Goal: Task Accomplishment & Management: Complete application form

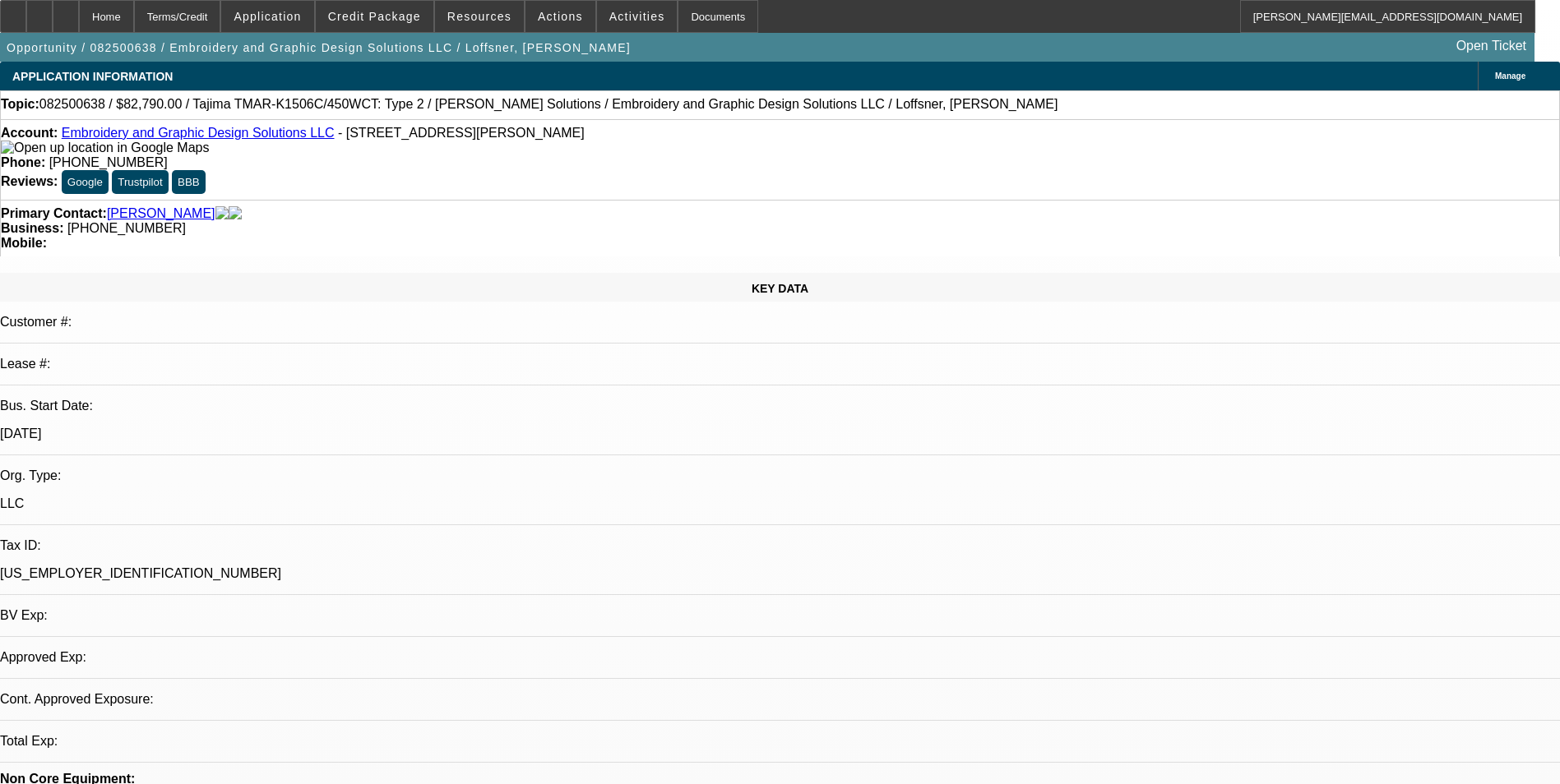
select select "0"
select select "2"
select select "0.1"
select select "4"
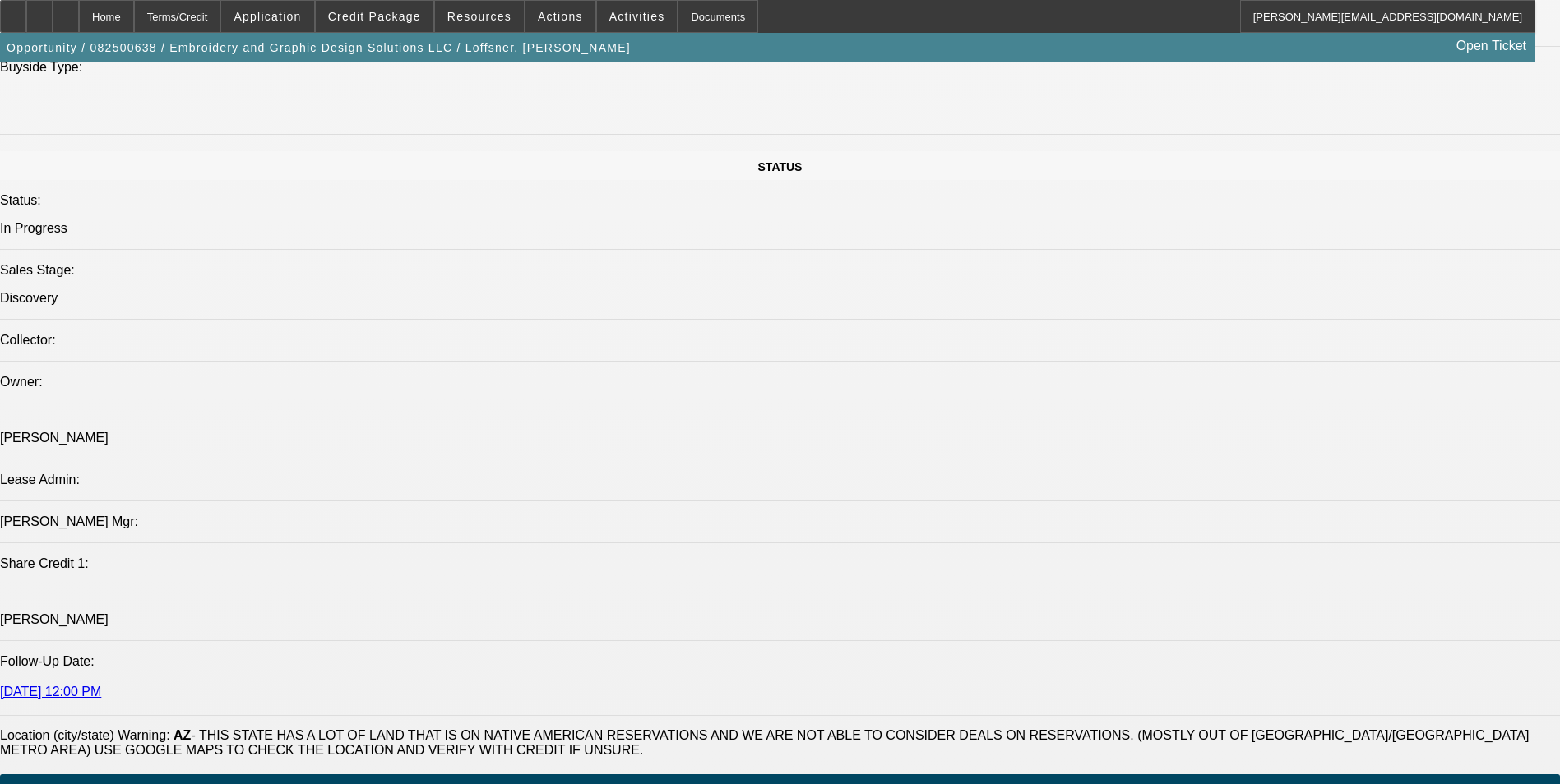
scroll to position [1727, 0]
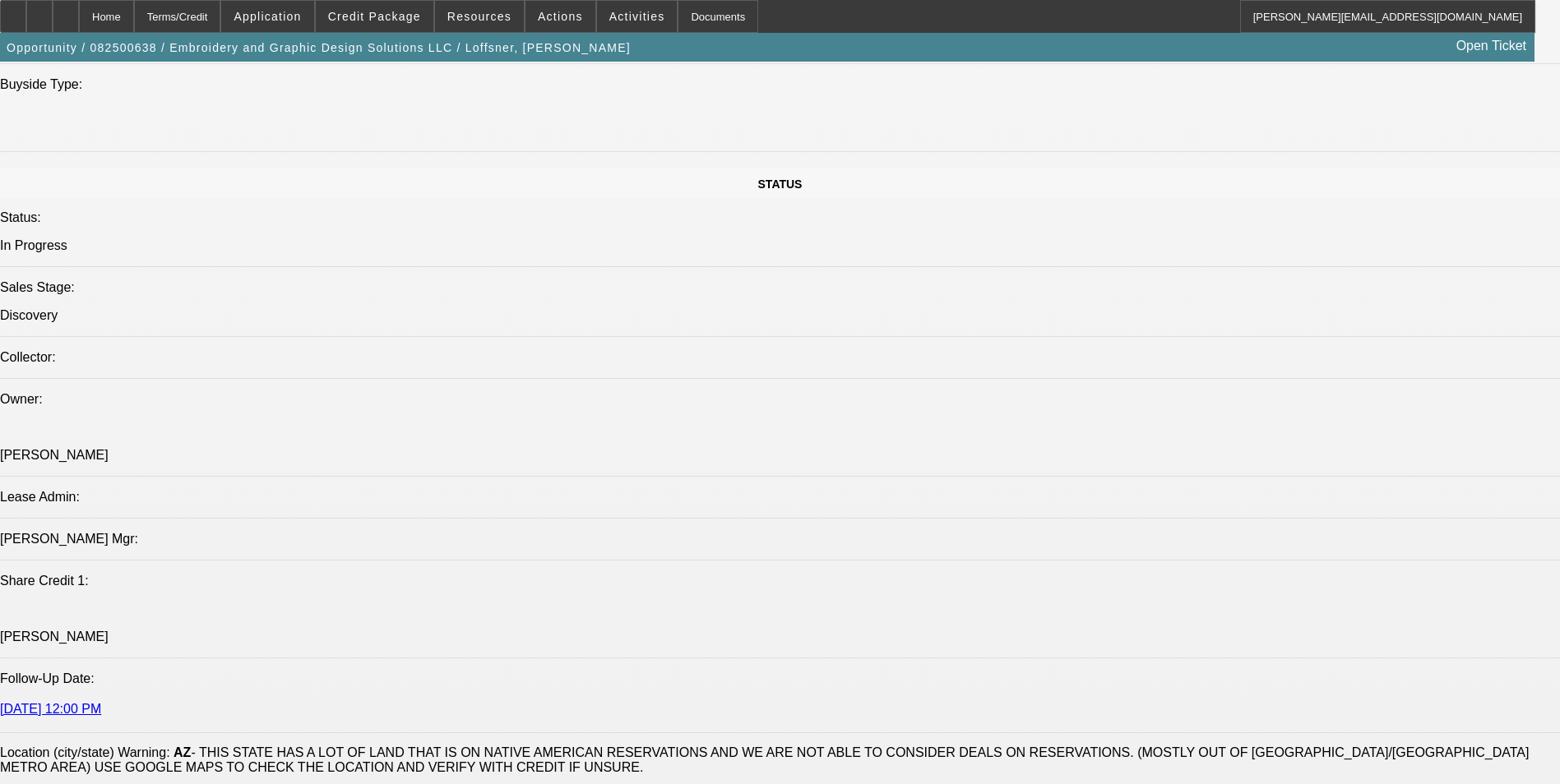
radio input "true"
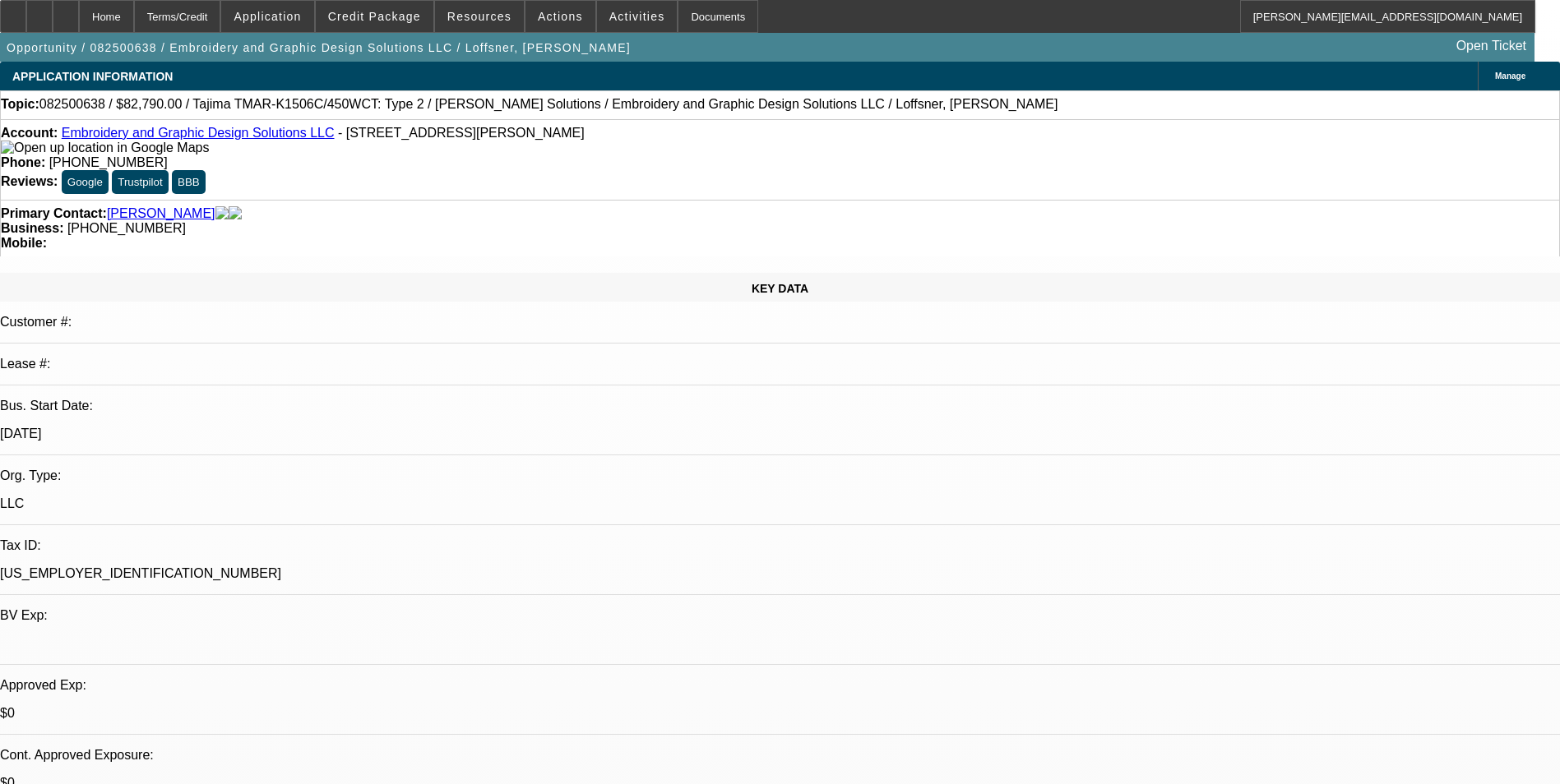
scroll to position [15, 0]
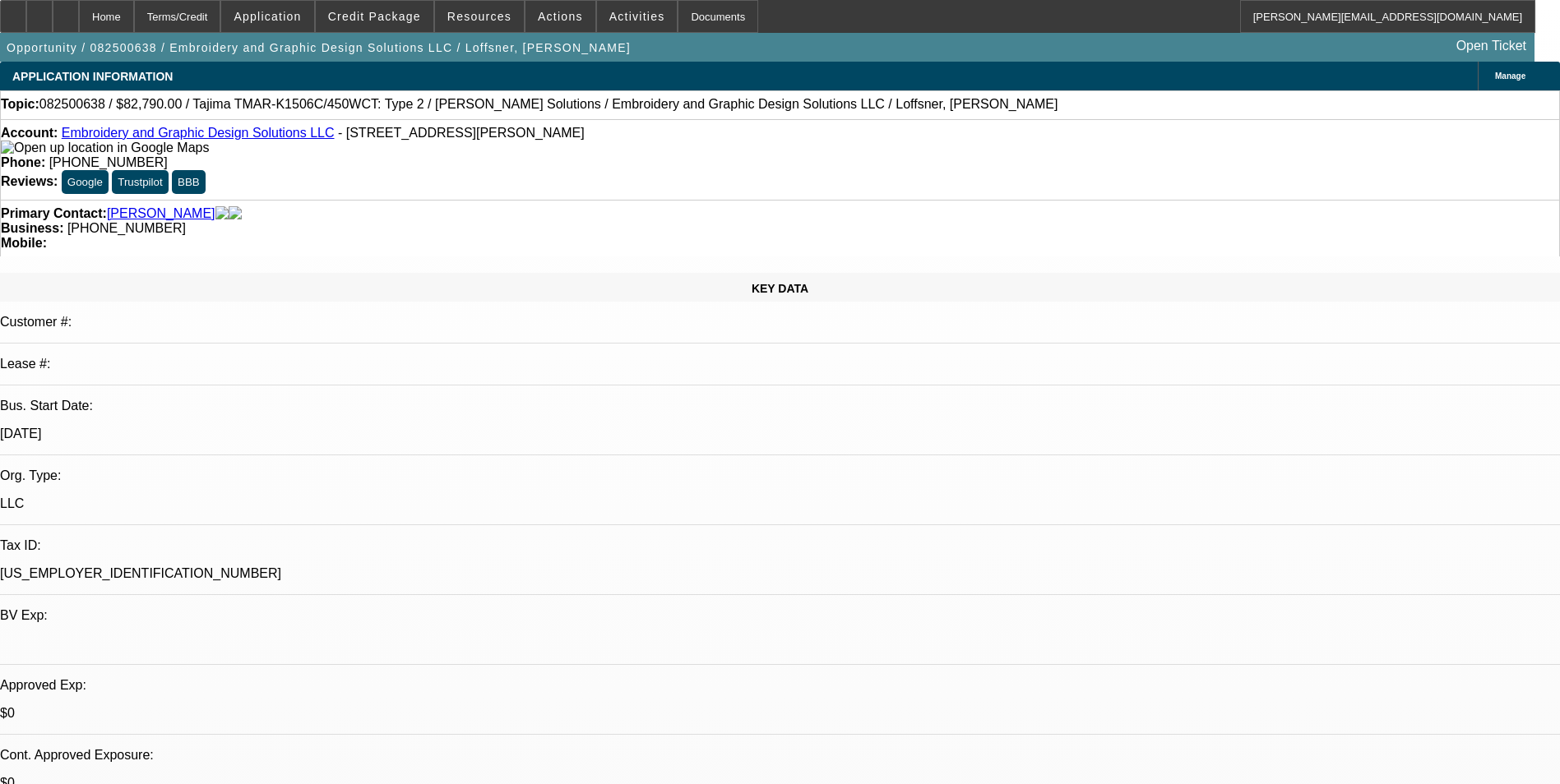
type textarea "This equipment will be located at 7537 W Thomas Rd Store F1 Phoenix, AZ 85033 w…"
radio input "true"
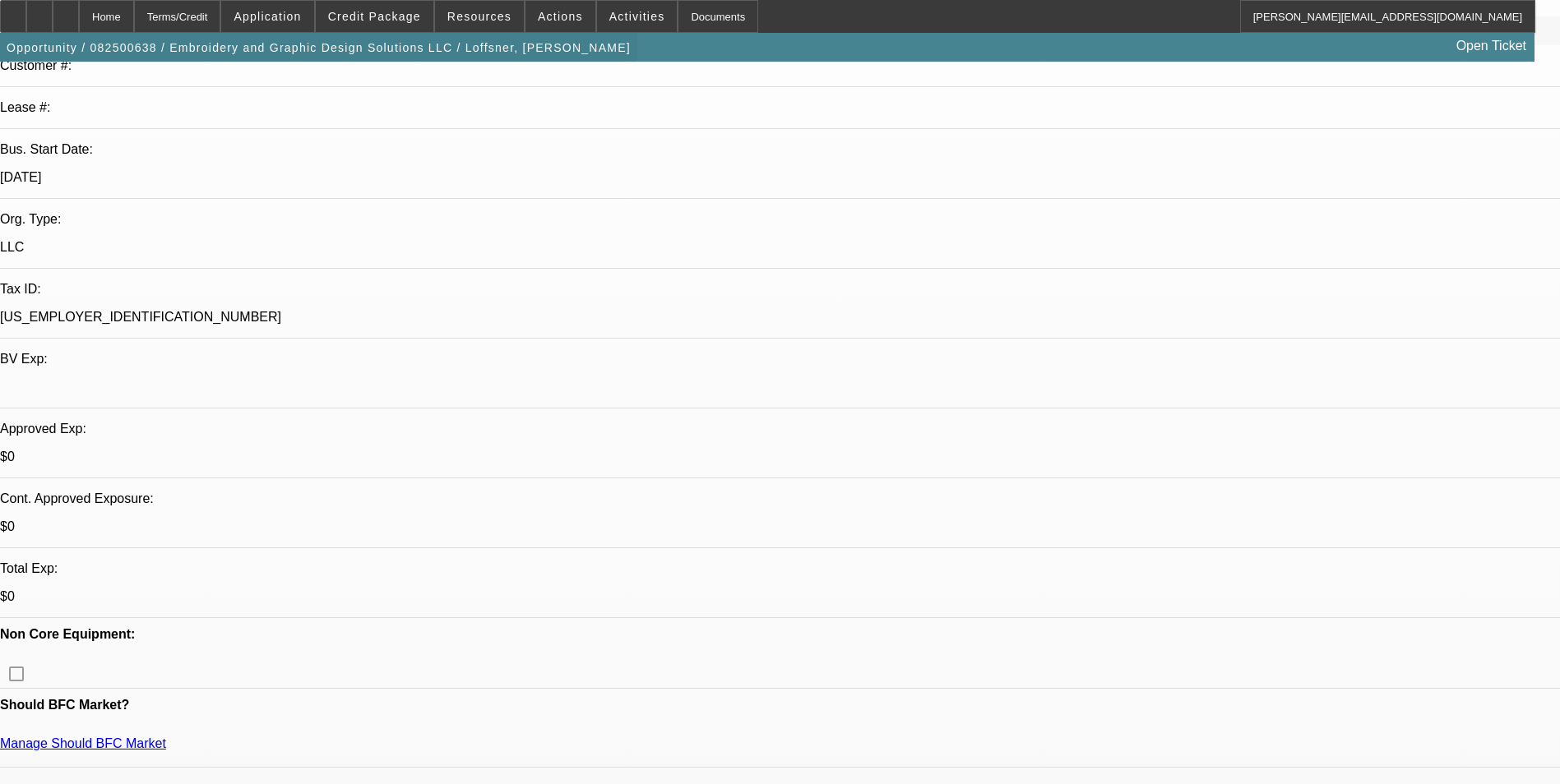
scroll to position [247, 0]
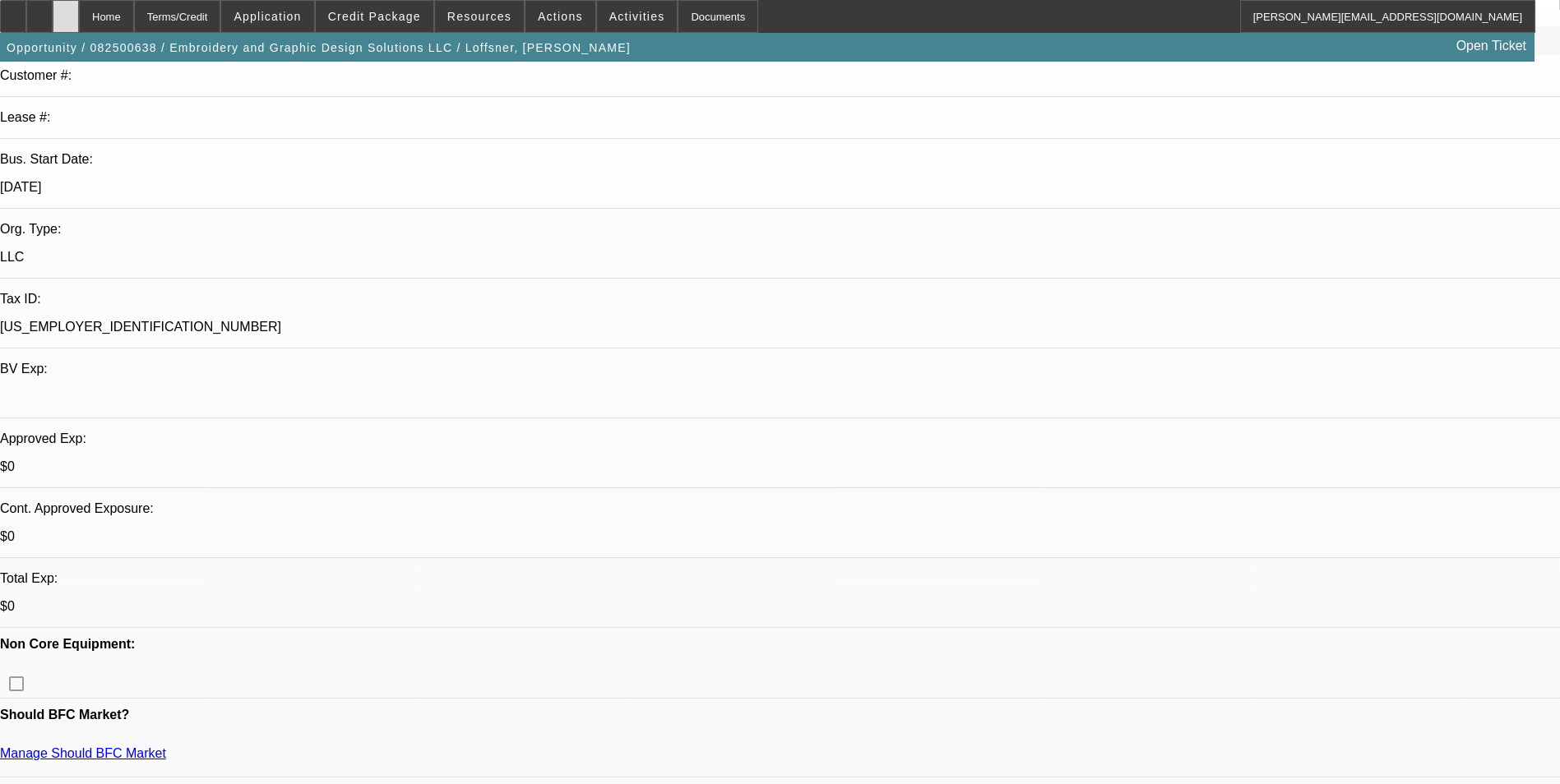
click at [66, 11] on icon at bounding box center [66, 11] width 0 height 0
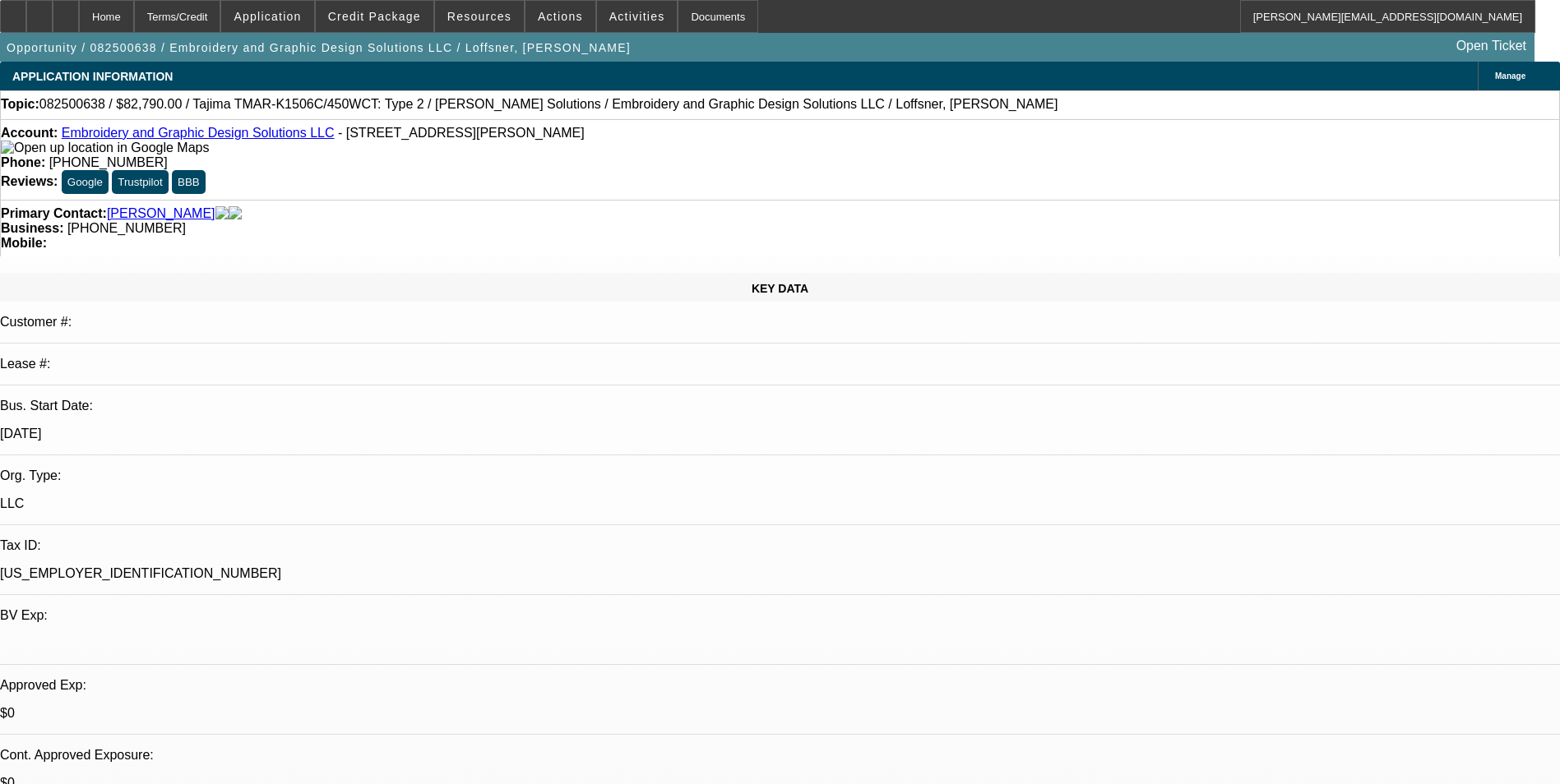
select select "0"
select select "2"
select select "0.1"
select select "1"
select select "2"
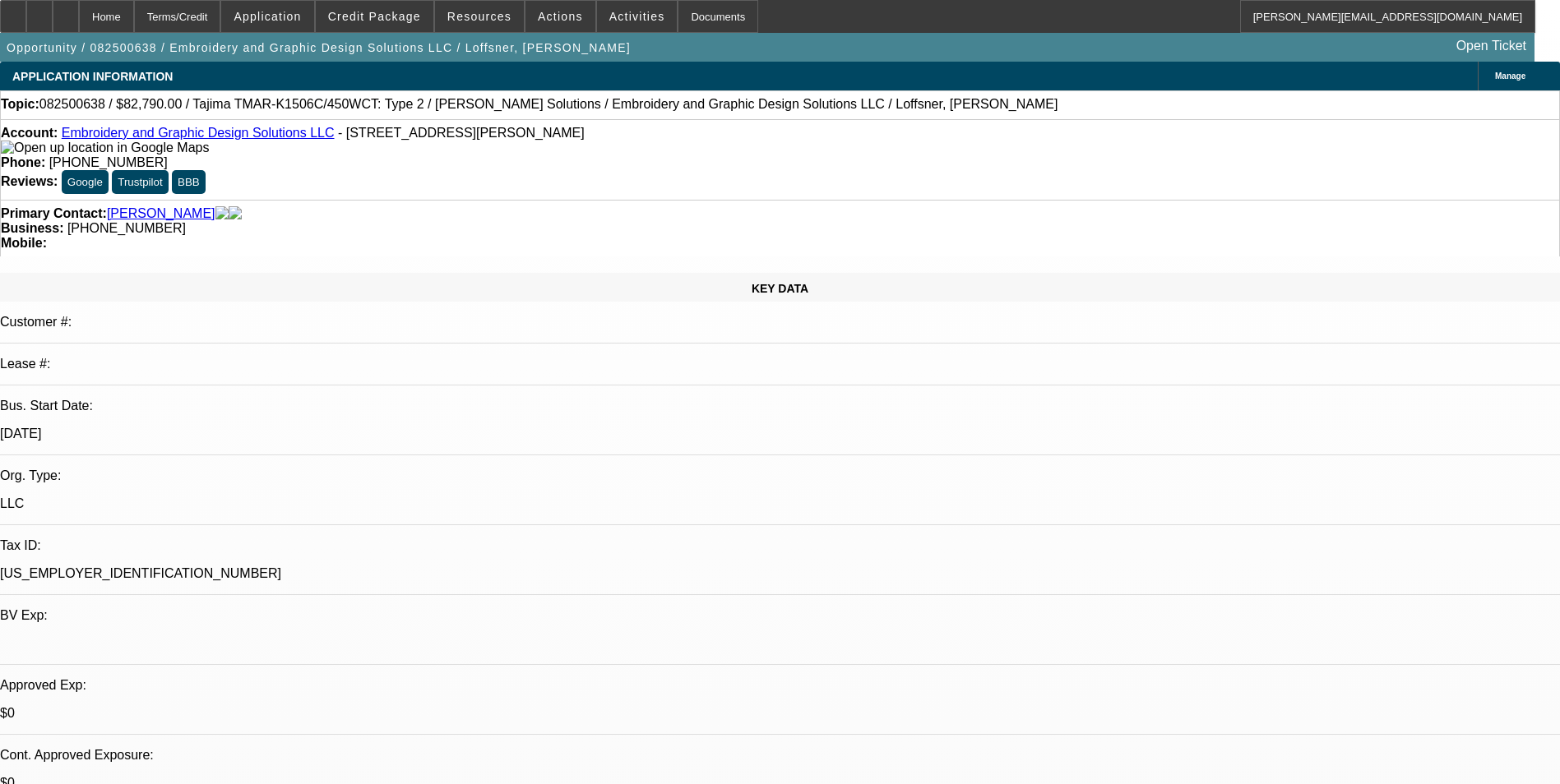
select select "4"
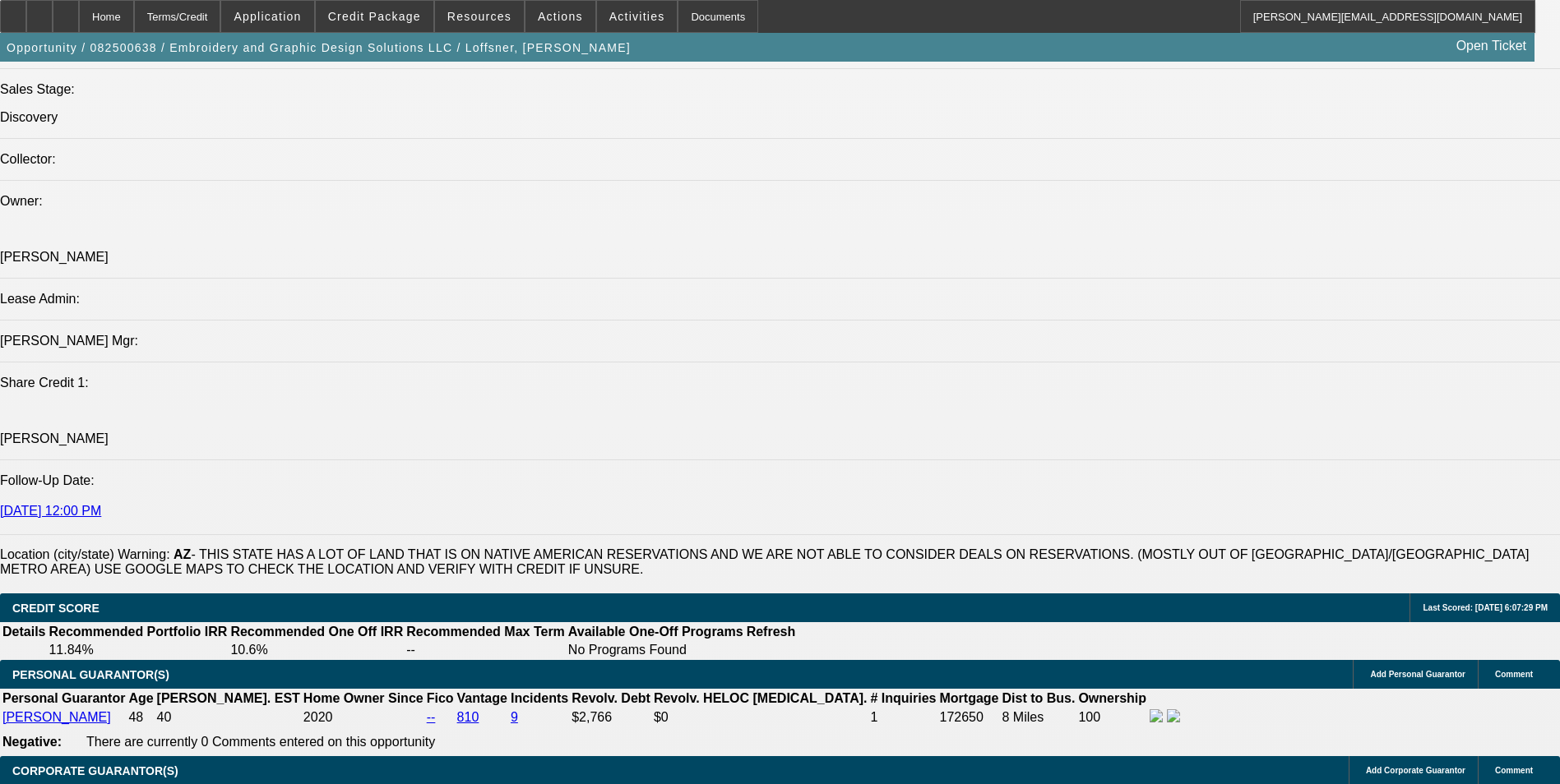
scroll to position [2055, 0]
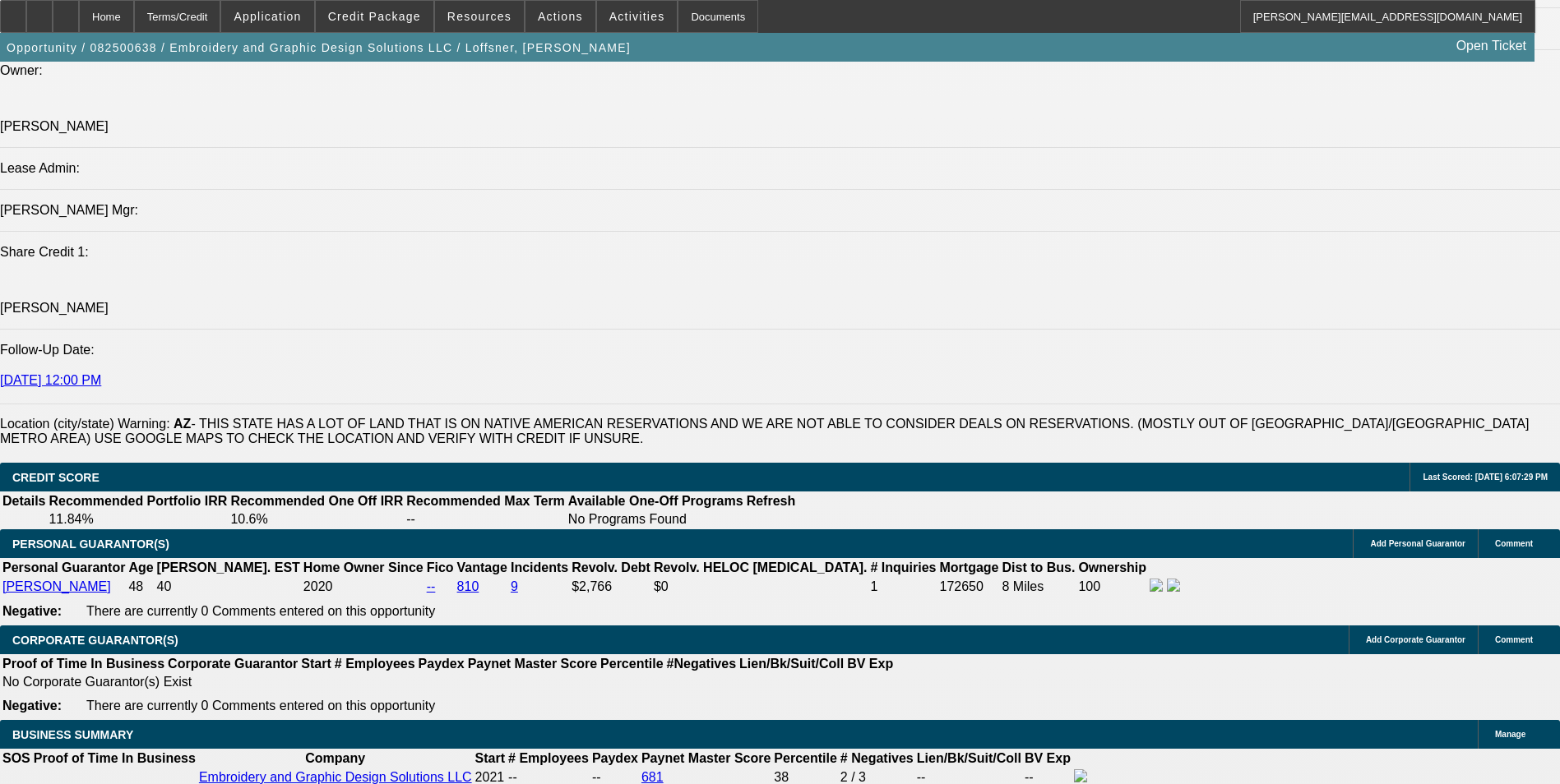
radio input "true"
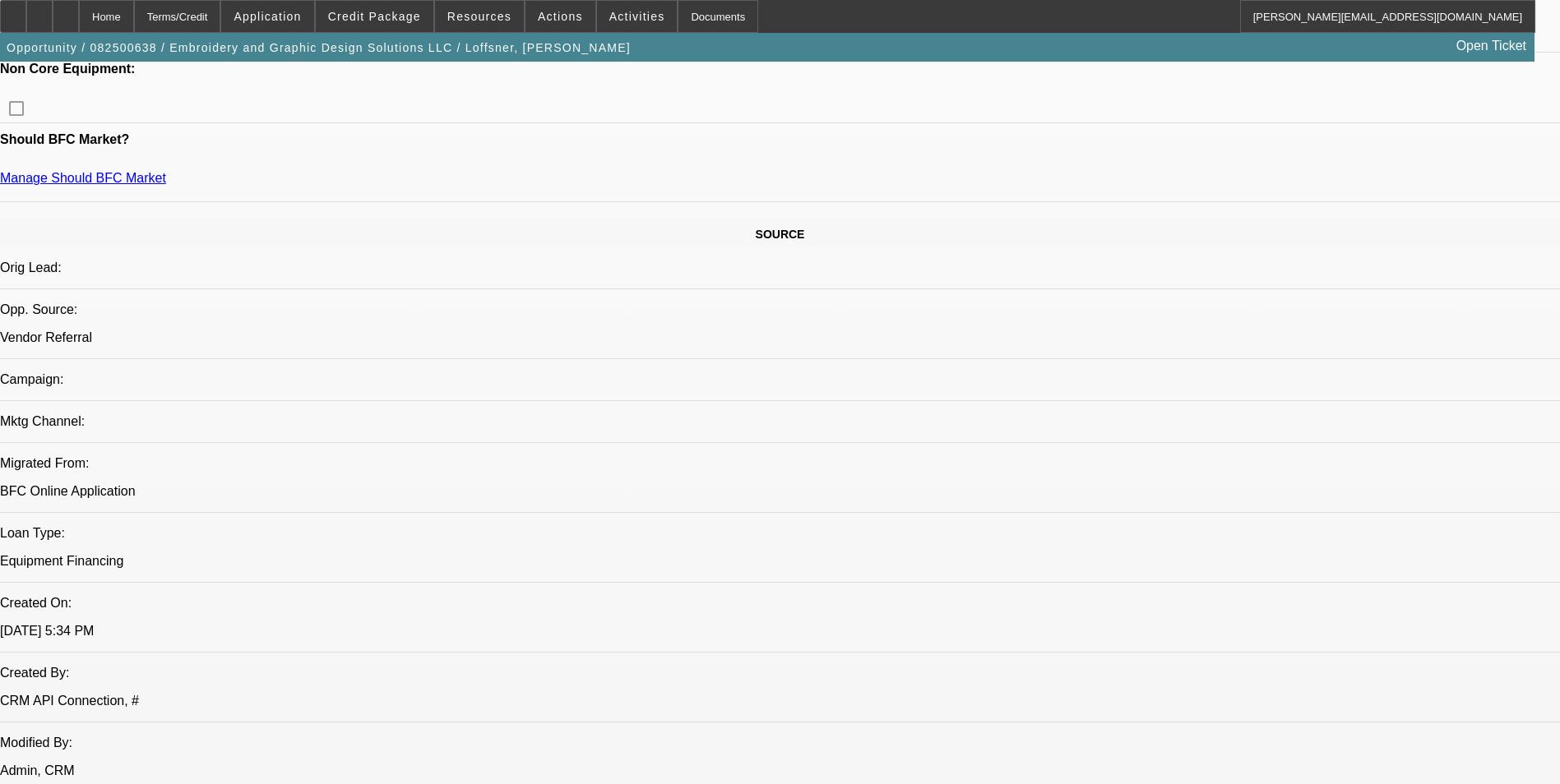
scroll to position [15, 0]
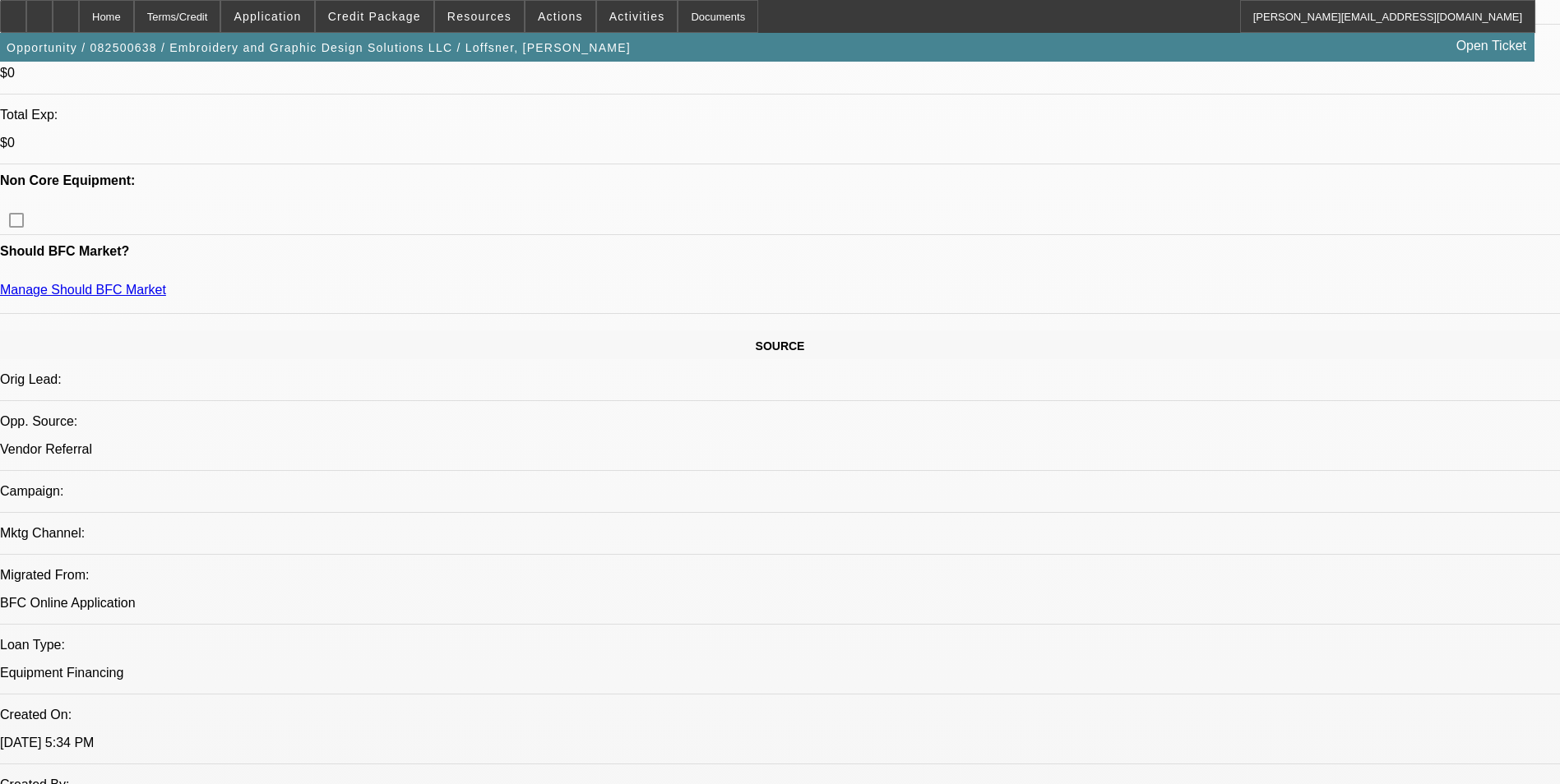
scroll to position [658, 0]
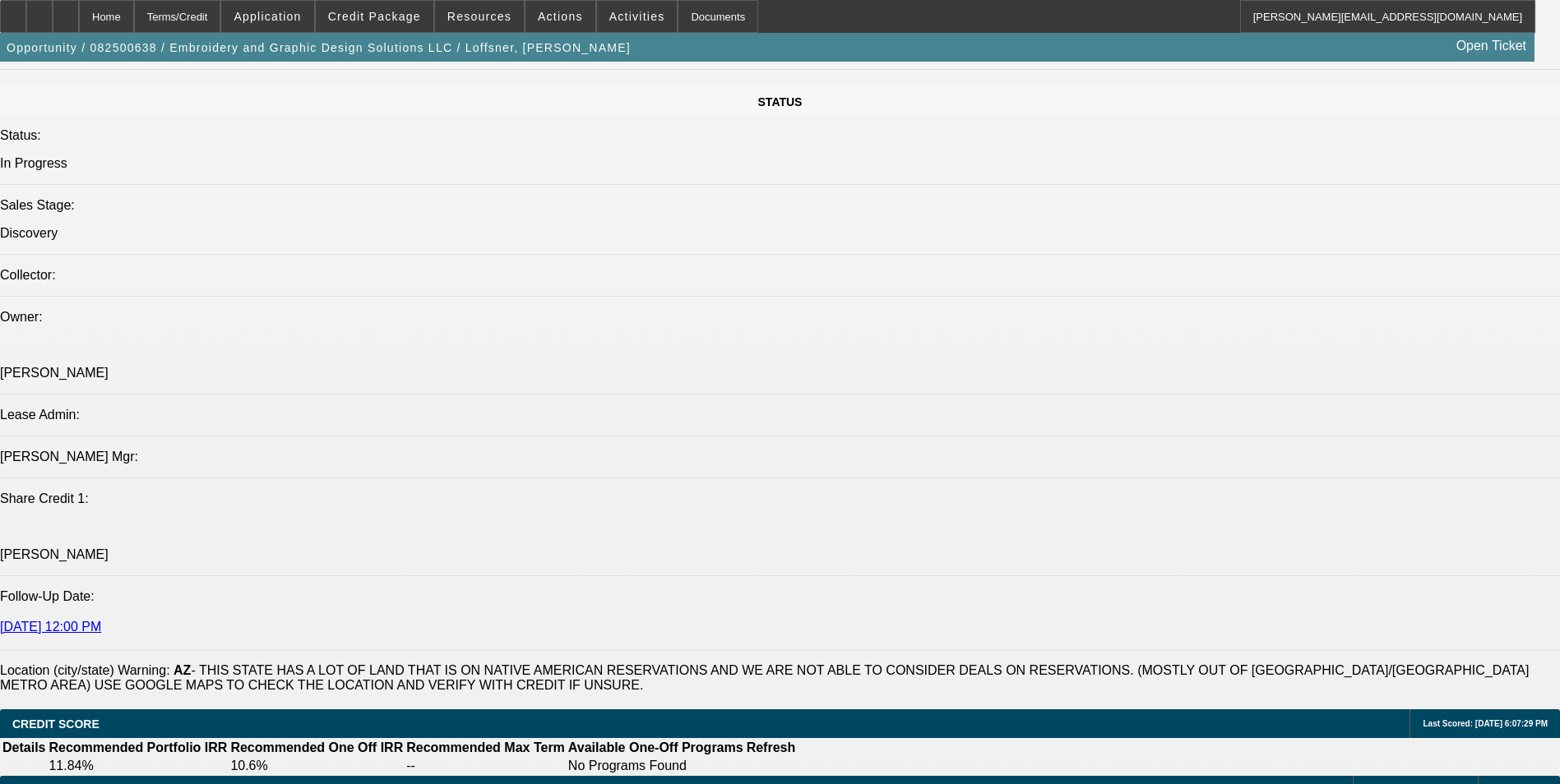
scroll to position [36, 0]
drag, startPoint x: 221, startPoint y: 485, endPoint x: 127, endPoint y: 468, distance: 95.5
copy span "This equipment will be located at 7537 W Thomas Rd Store F1 Phoenix, AZ 85033 w…"
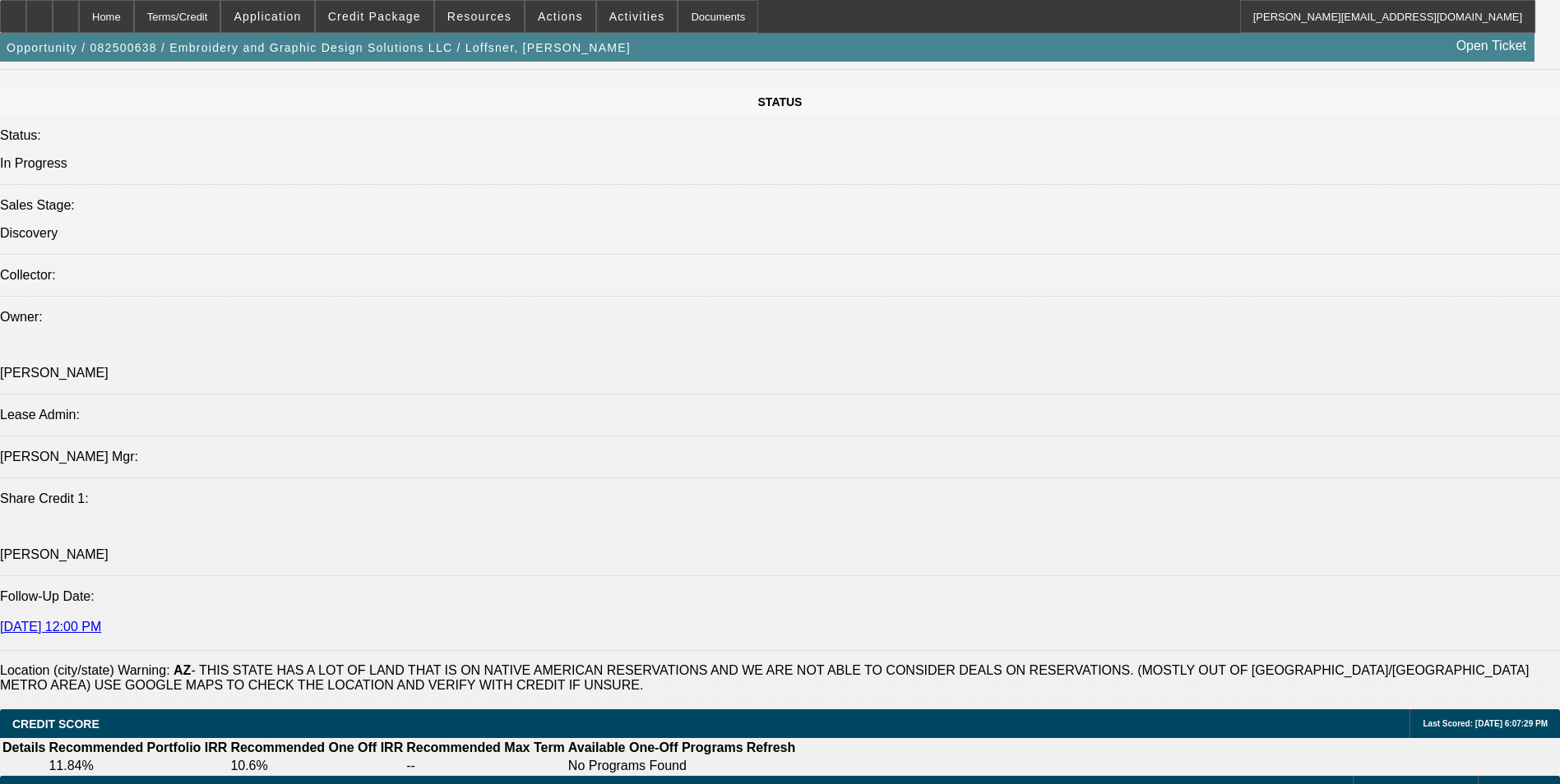
paste textarea "This equipment will be located at 7537 W Thomas Rd Store F1 Phoenix, AZ 85033 w…"
type textarea "This business was originally started by [PERSON_NAME] in [DATE] under the name …"
radio input "true"
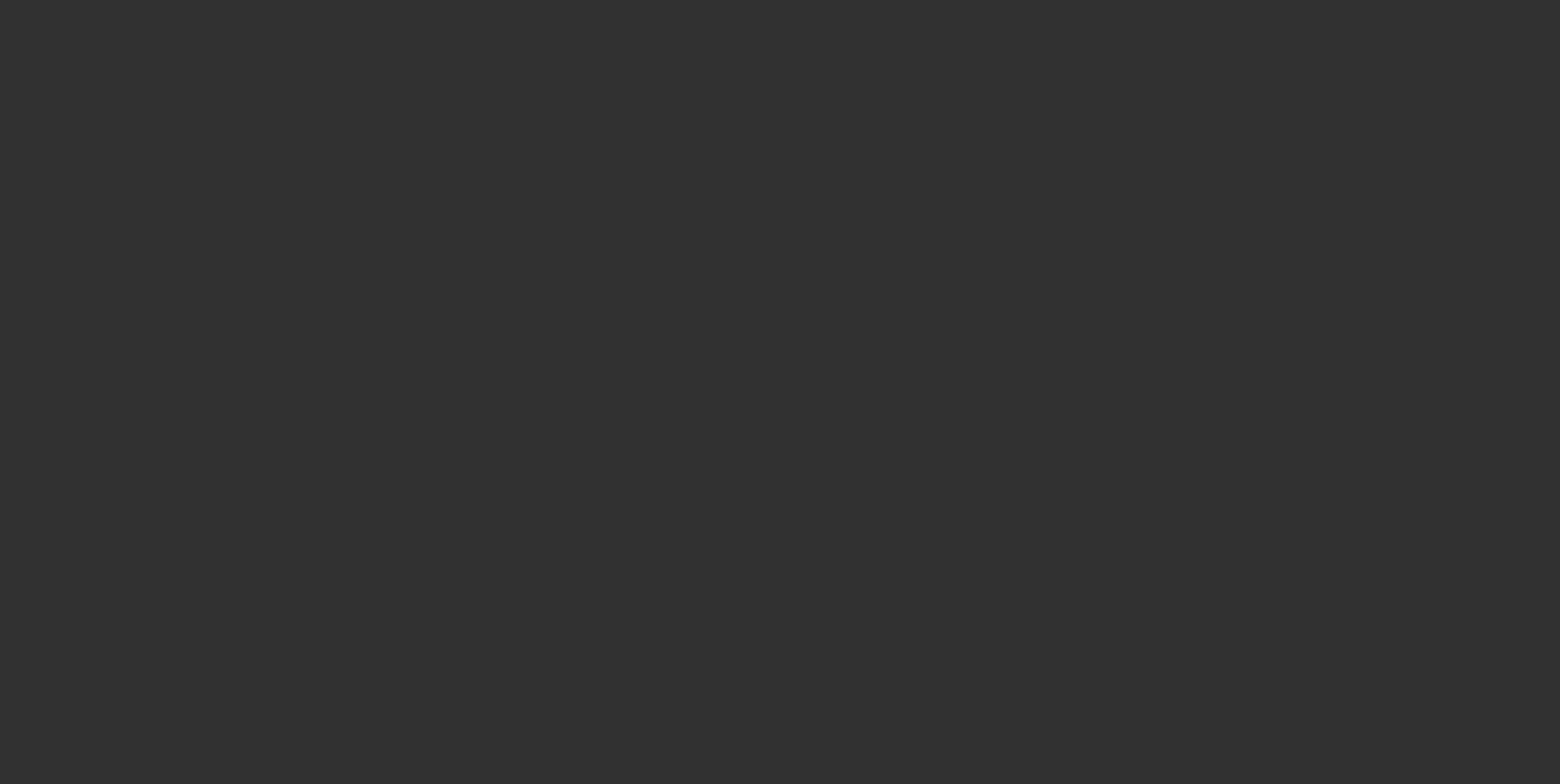
scroll to position [0, 0]
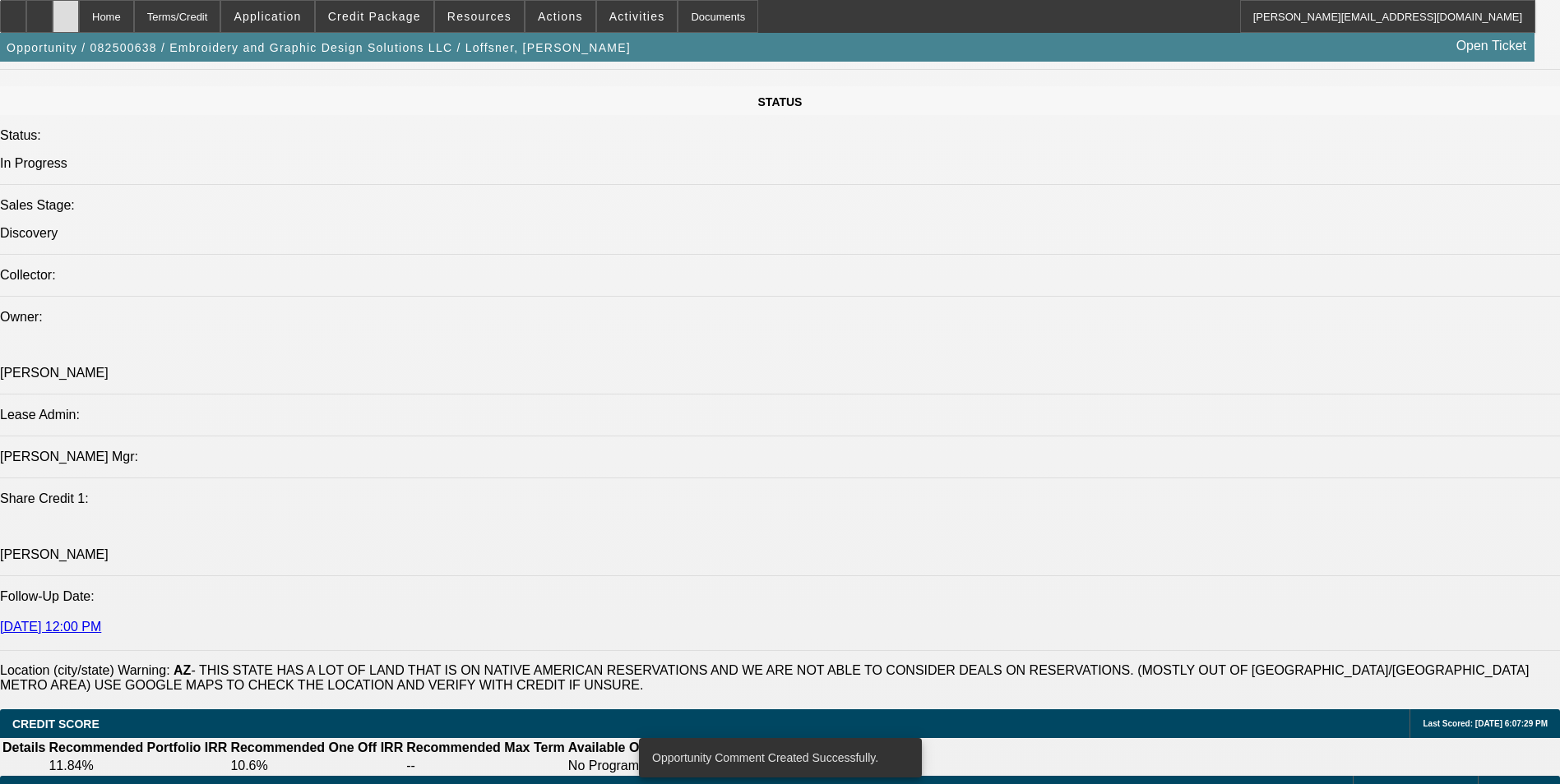
click at [79, 19] on div at bounding box center [65, 16] width 26 height 33
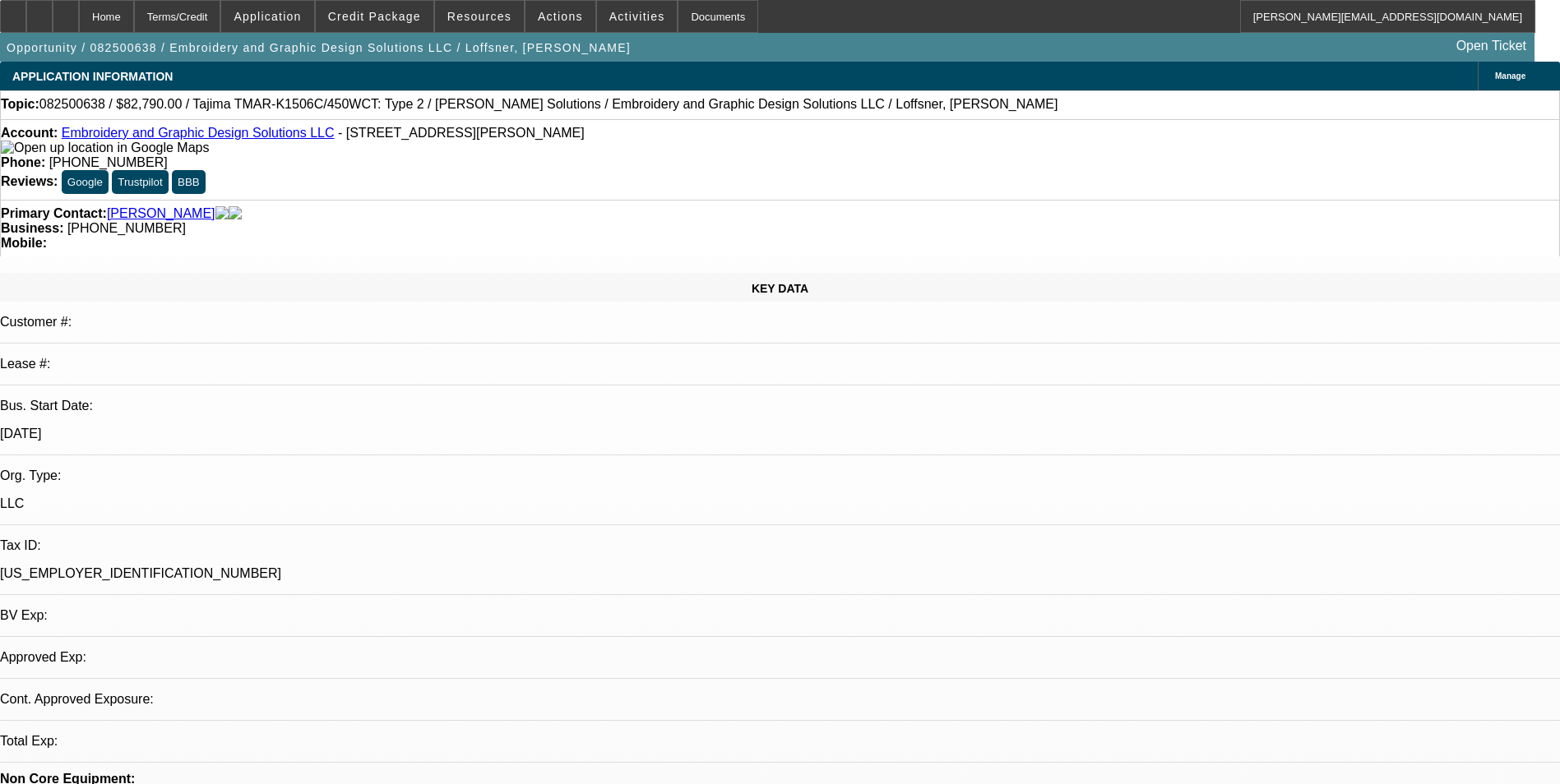
select select "0"
select select "2"
select select "0.1"
select select "4"
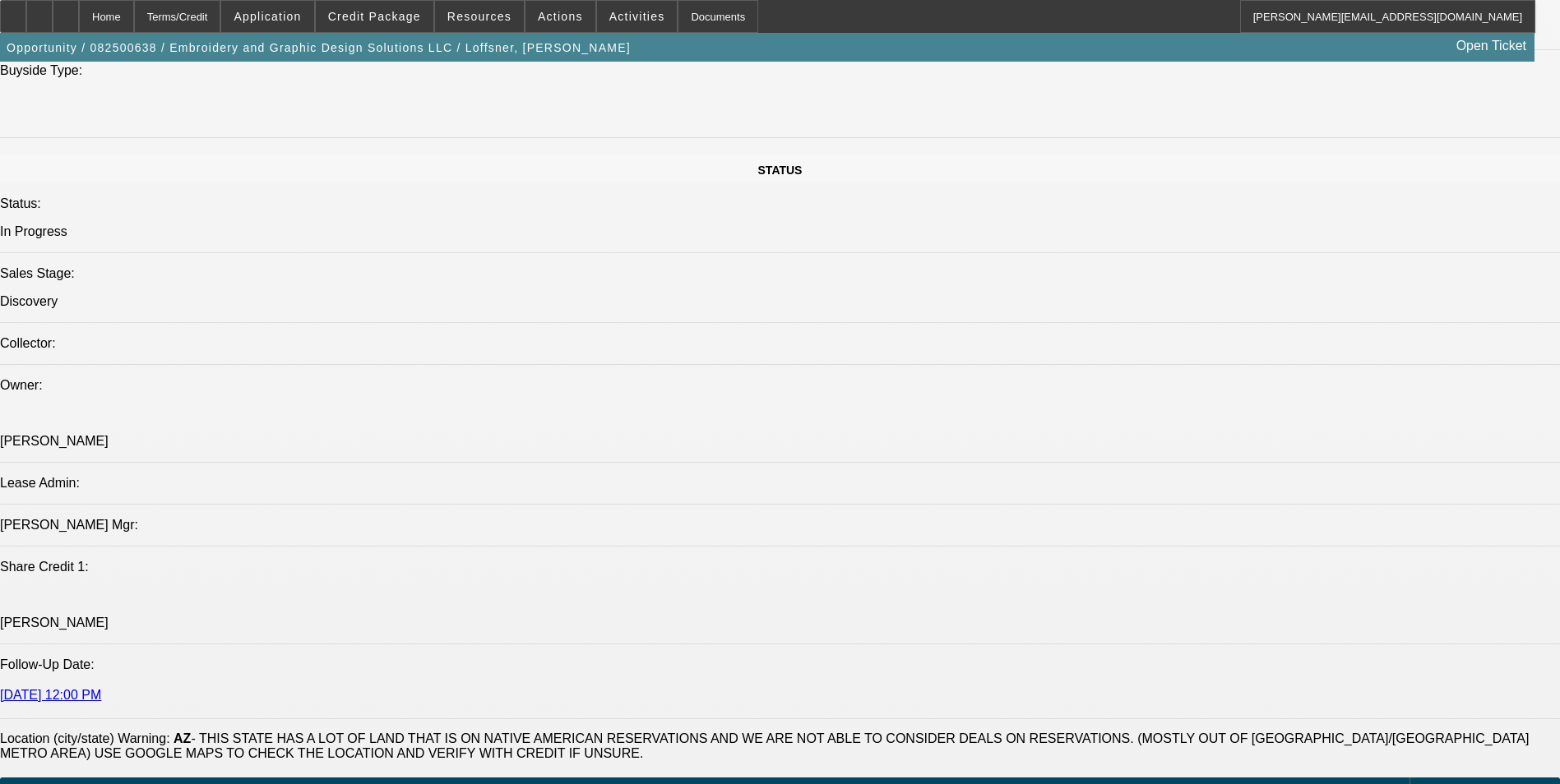
scroll to position [1891, 0]
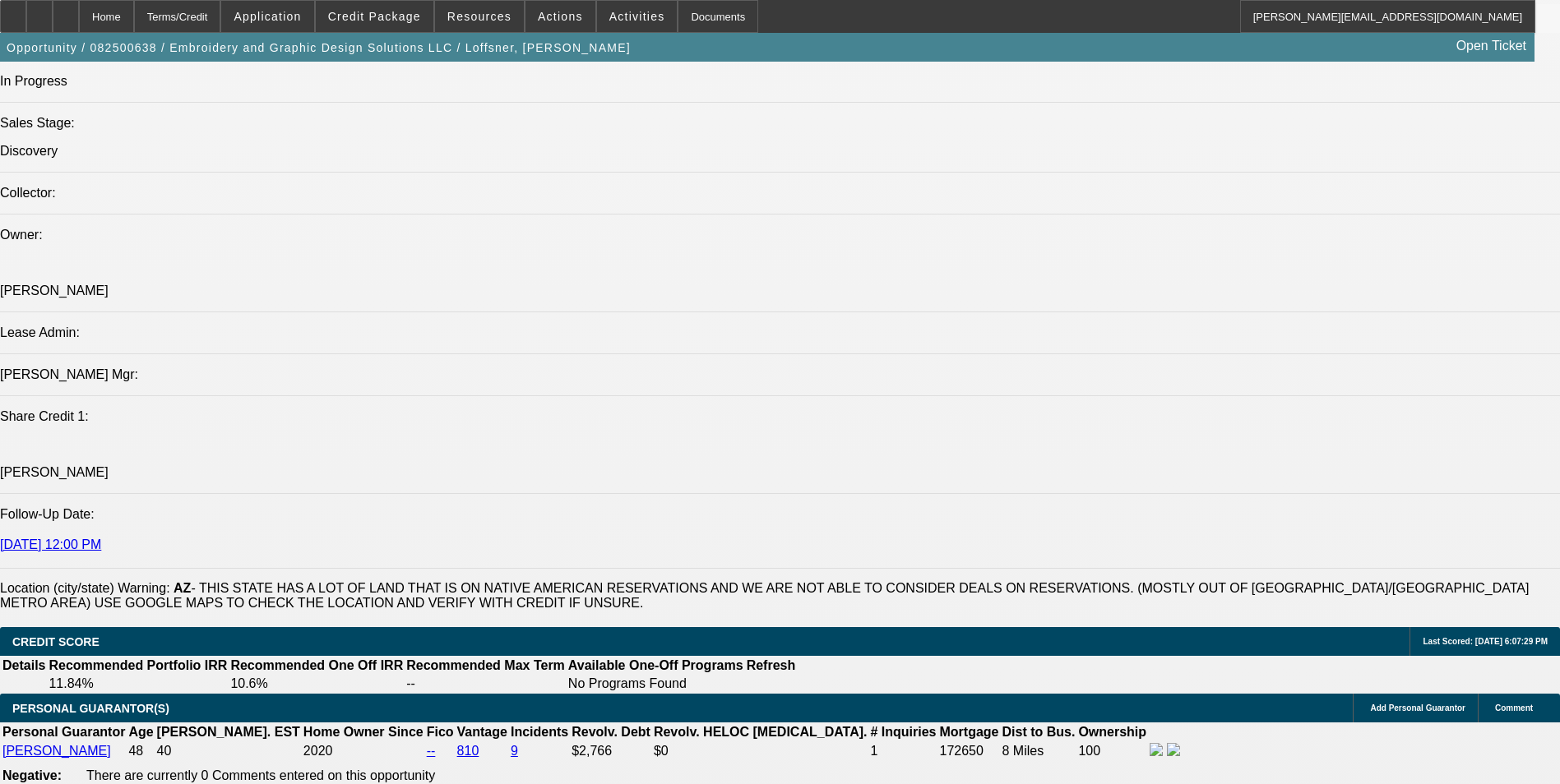
click at [79, 19] on div at bounding box center [65, 16] width 26 height 33
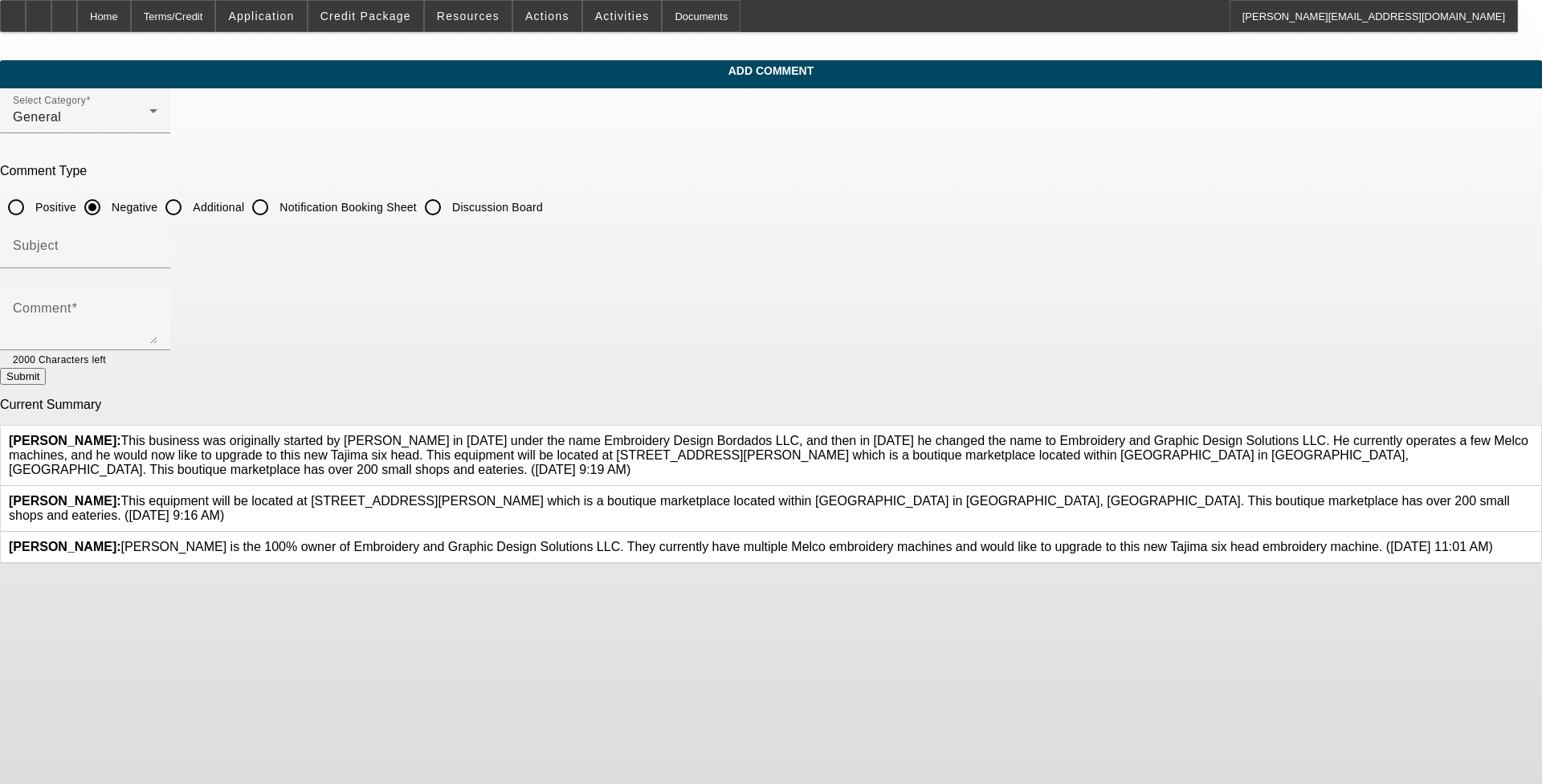
click at [642, 494] on icon at bounding box center [1534, 494] width 0 height 0
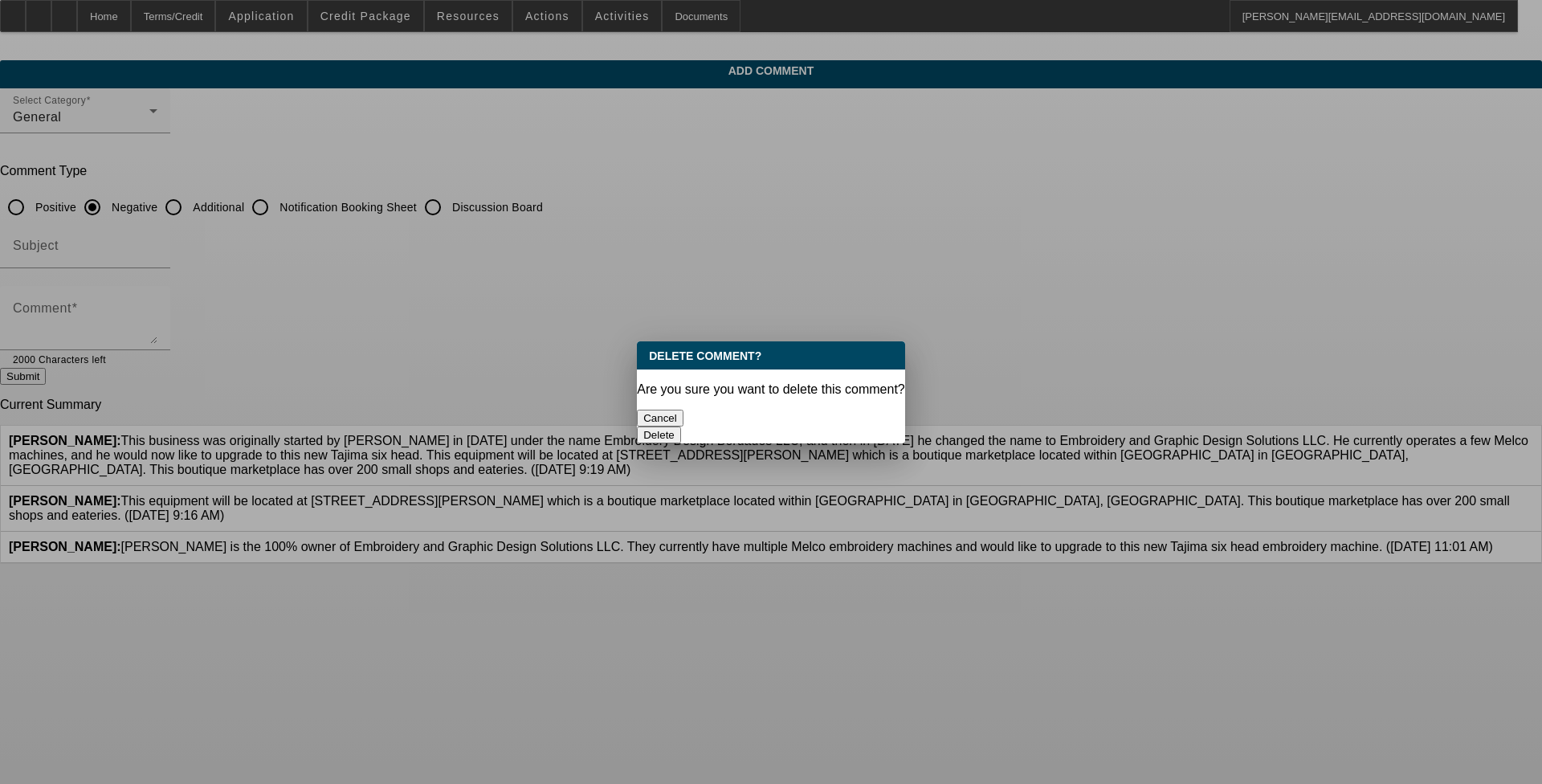
click at [642, 427] on button "Delete" at bounding box center [658, 435] width 44 height 17
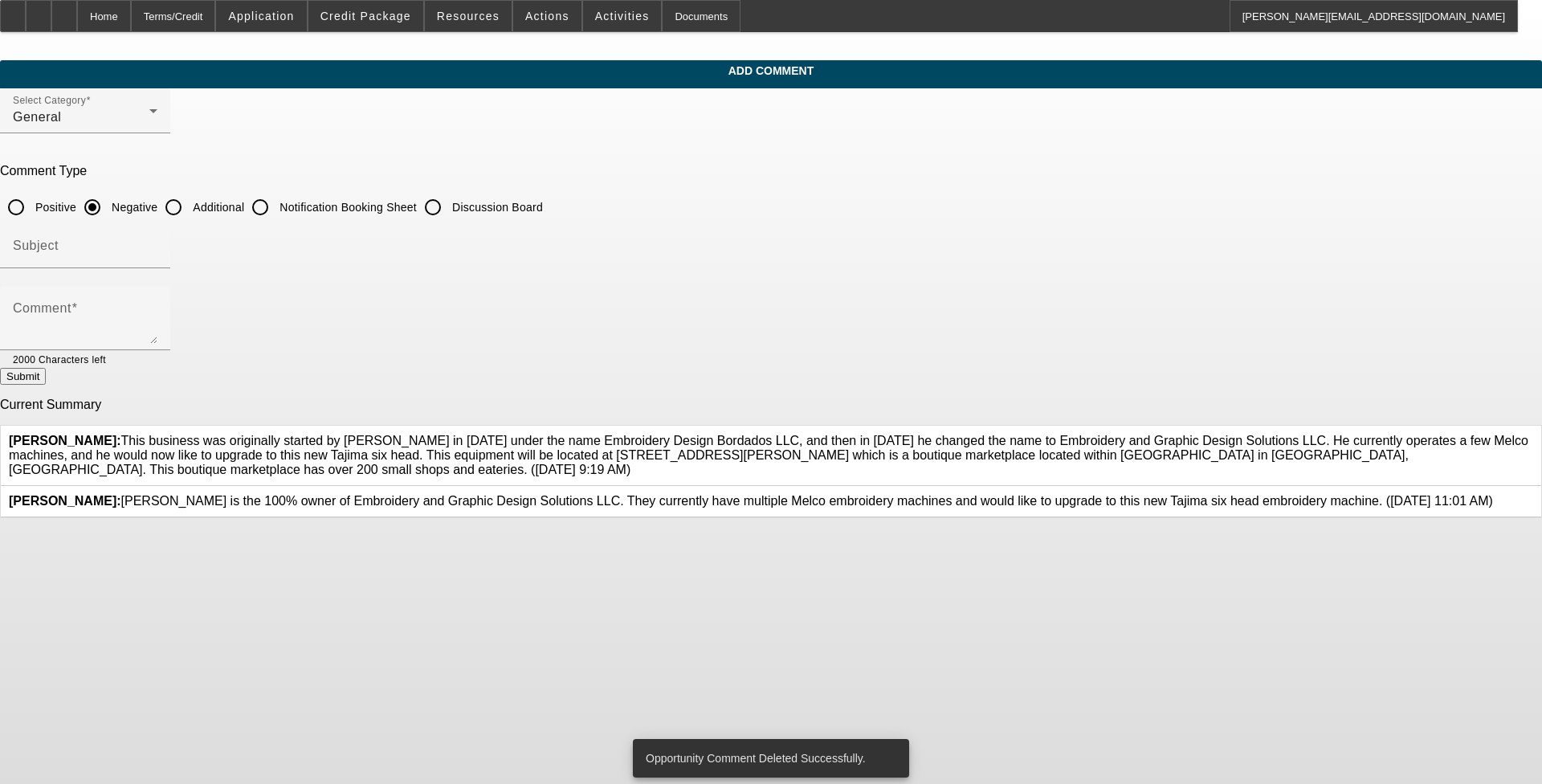
click at [642, 494] on icon at bounding box center [1493, 494] width 0 height 0
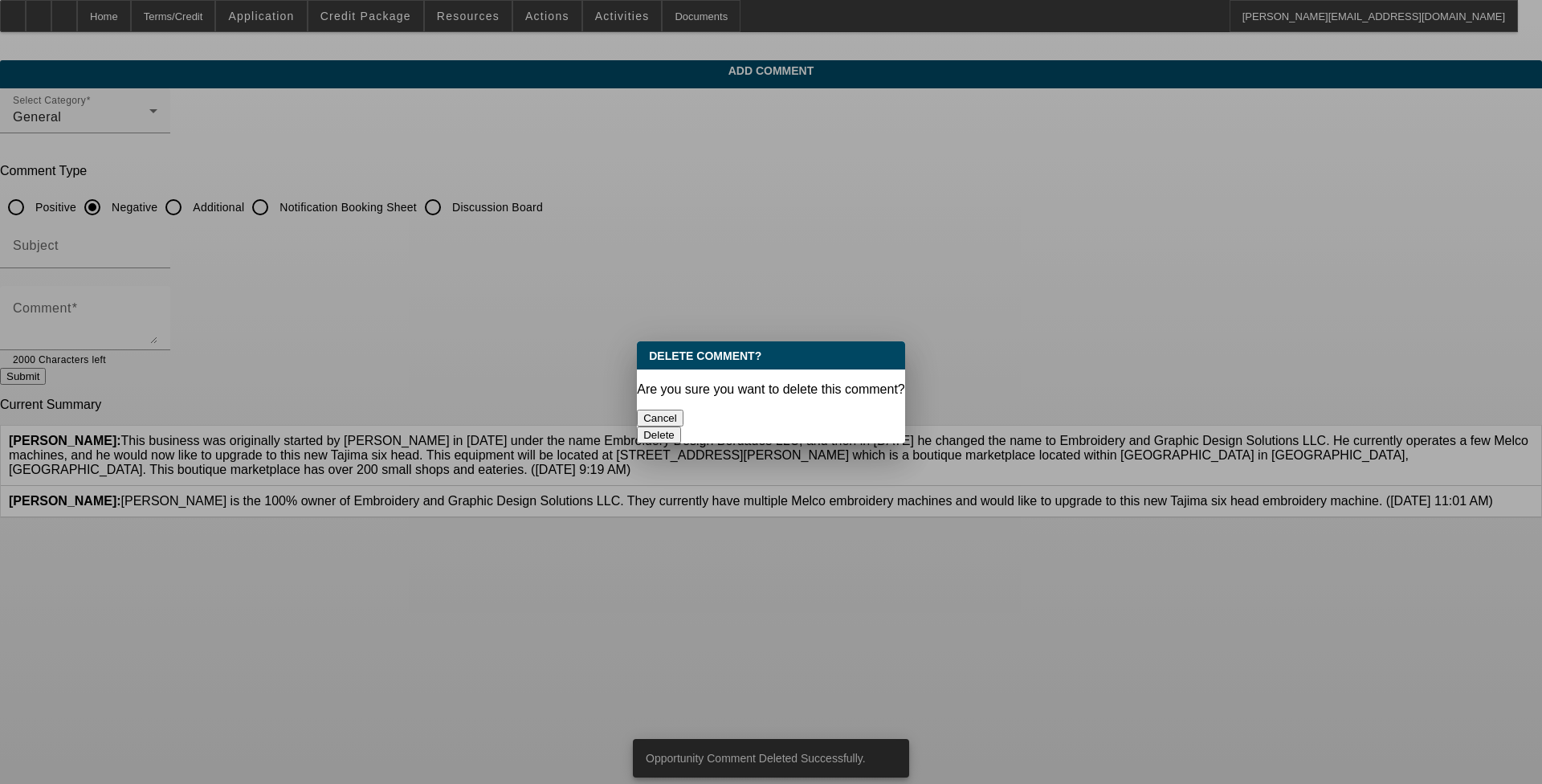
click at [642, 427] on button "Delete" at bounding box center [658, 435] width 44 height 17
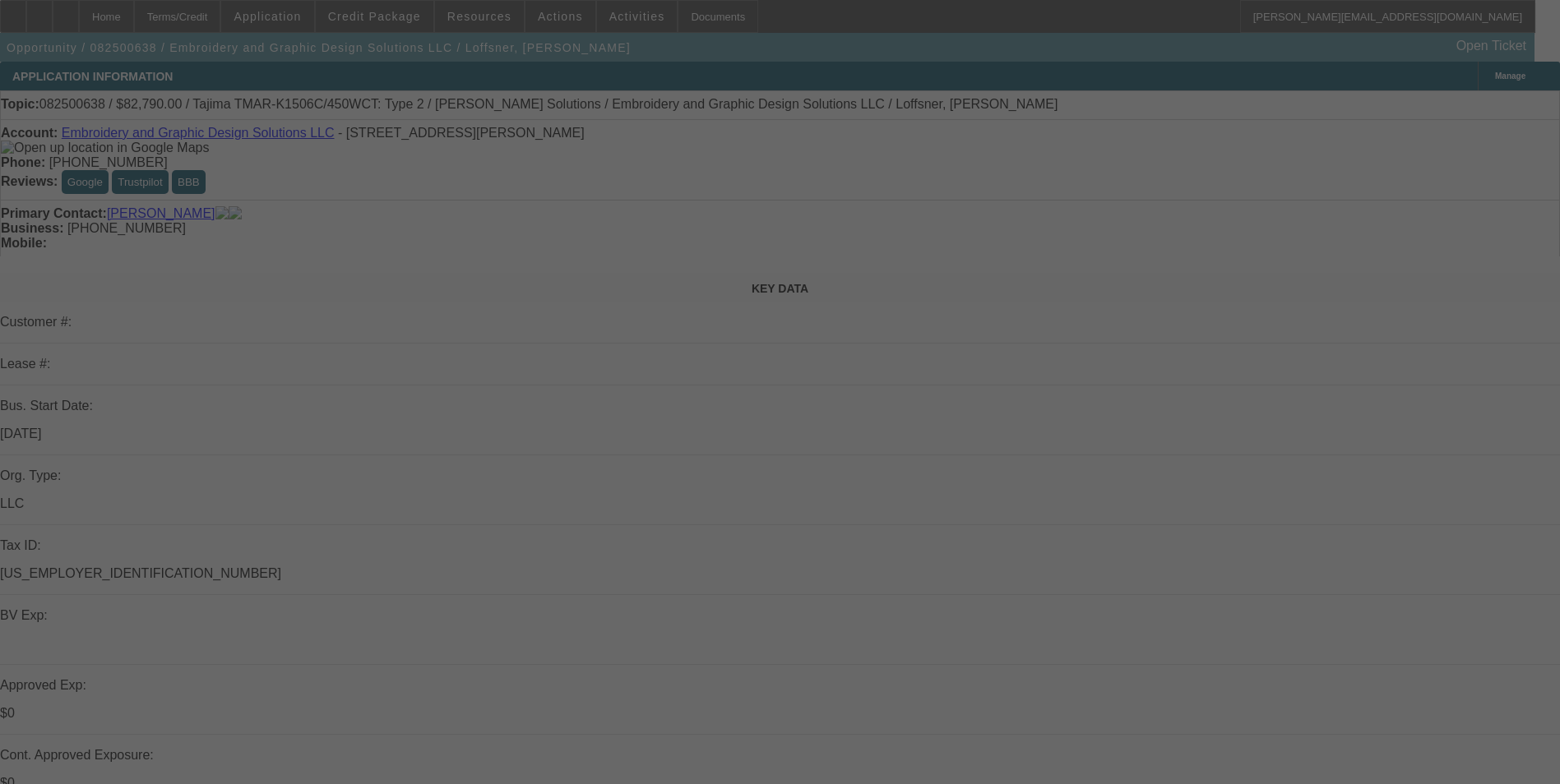
select select "0"
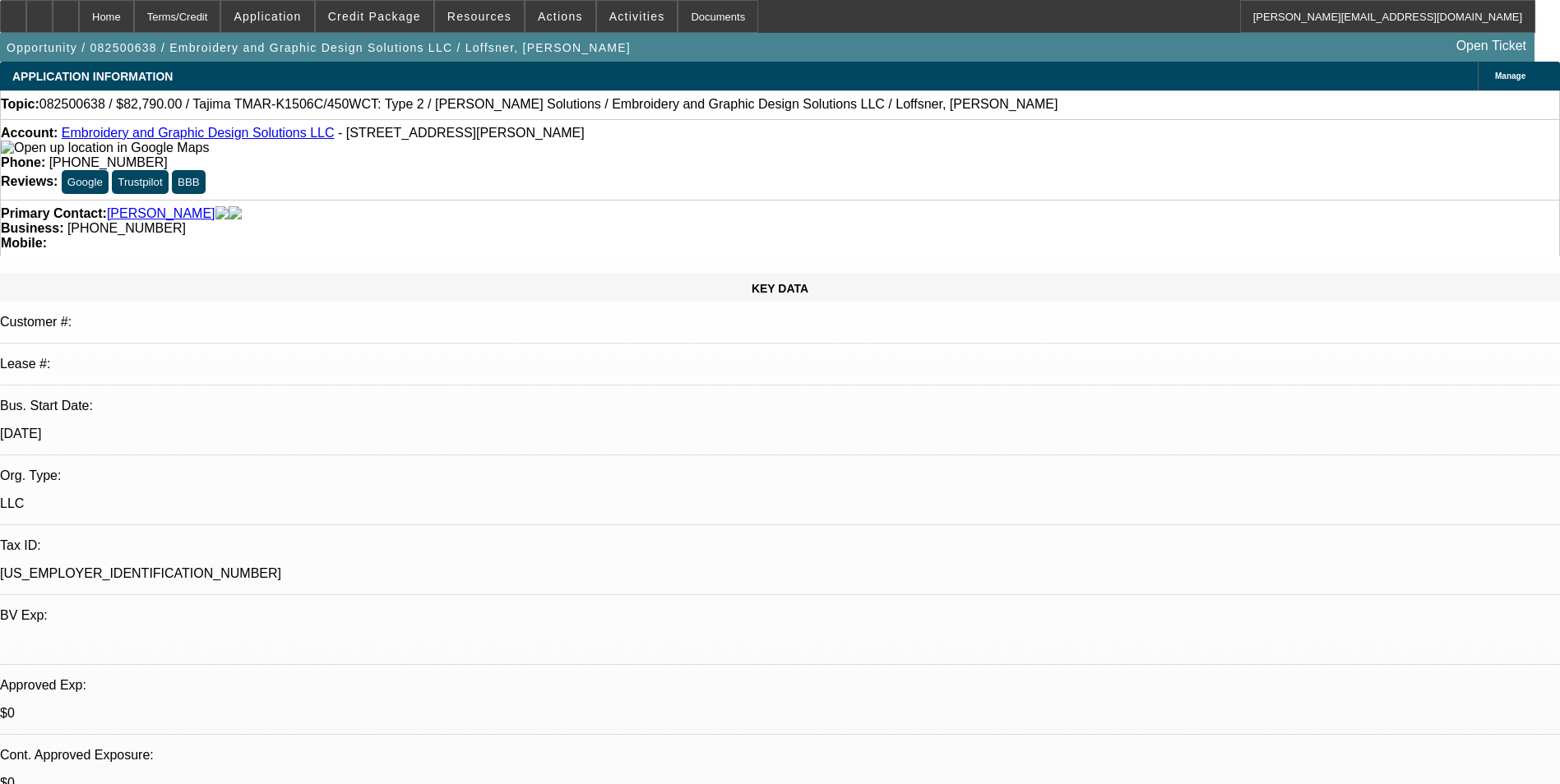
select select "2"
select select "0.1"
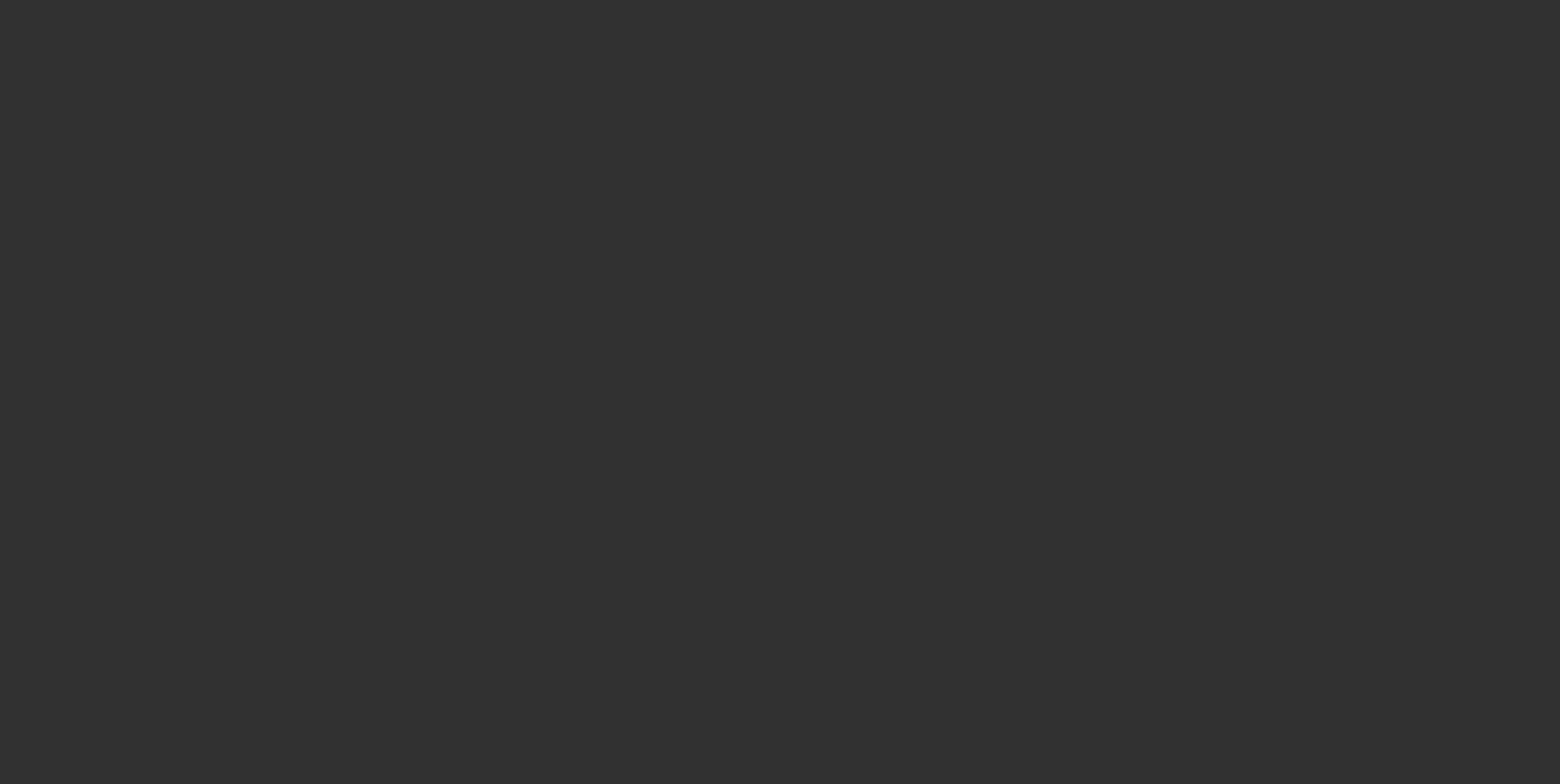
select select "1"
select select "2"
select select "4"
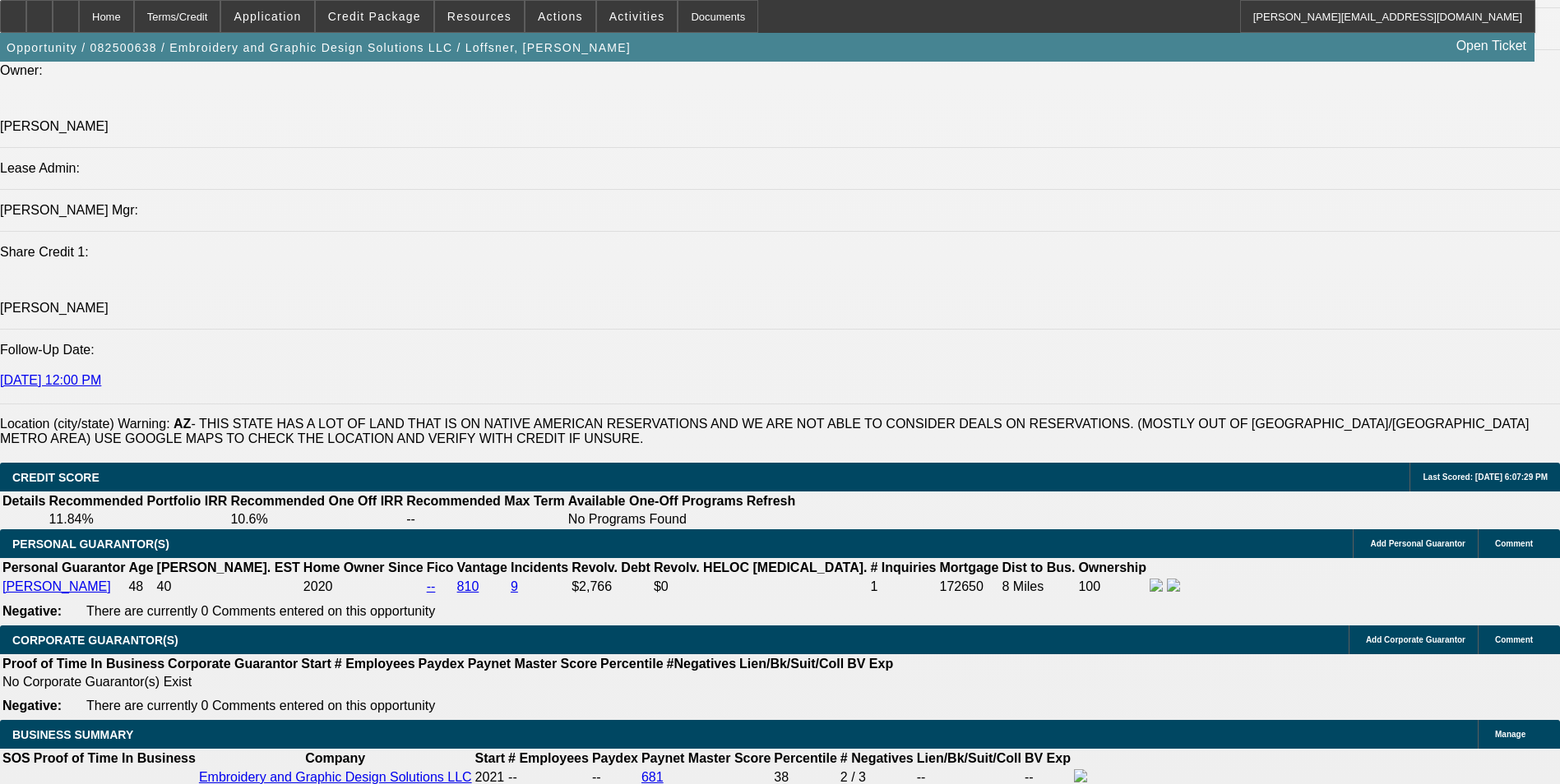
scroll to position [2384, 0]
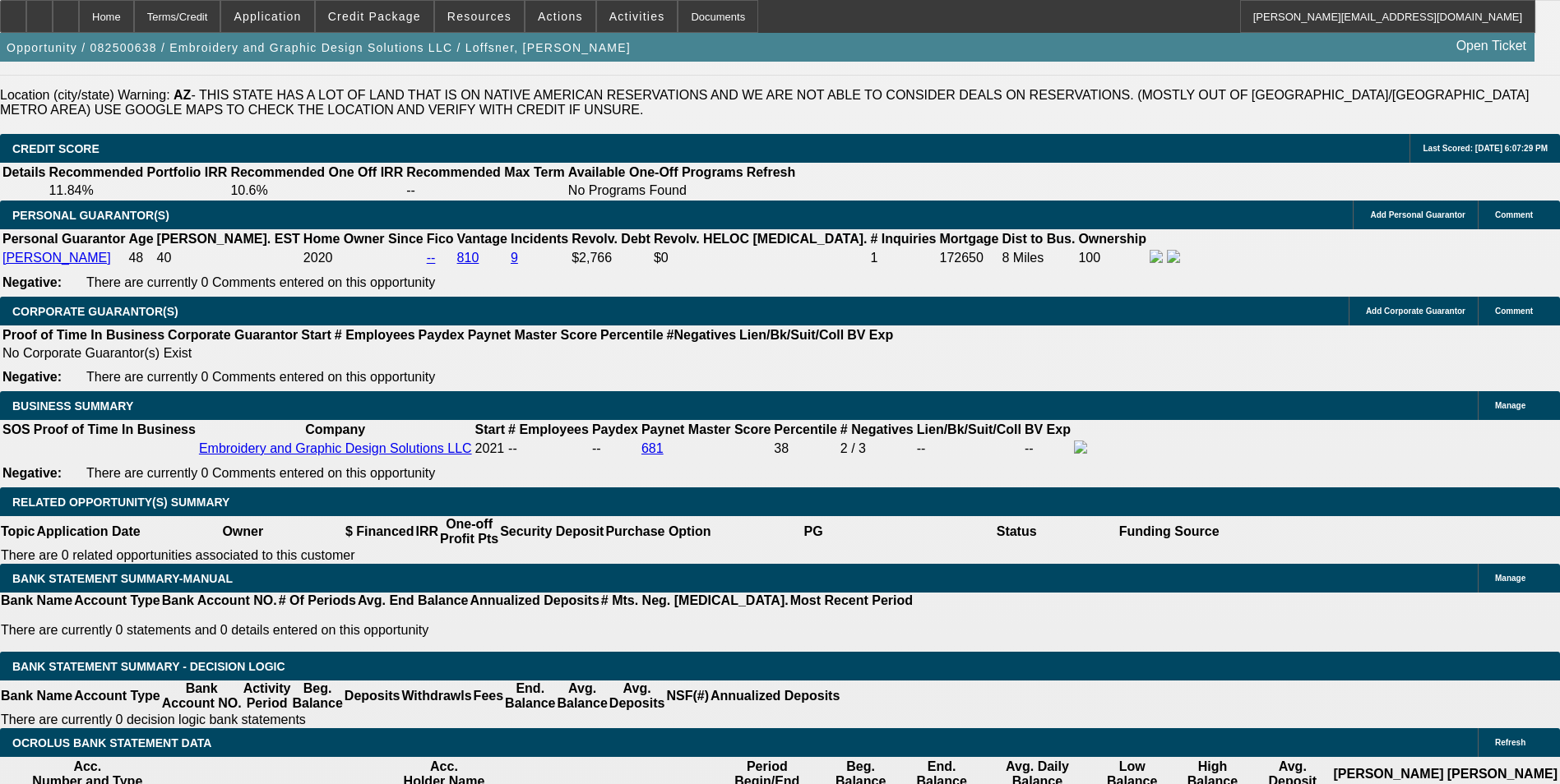
type input "$0.00"
type input "UNKNOWN"
click at [368, 6] on span at bounding box center [374, 16] width 118 height 40
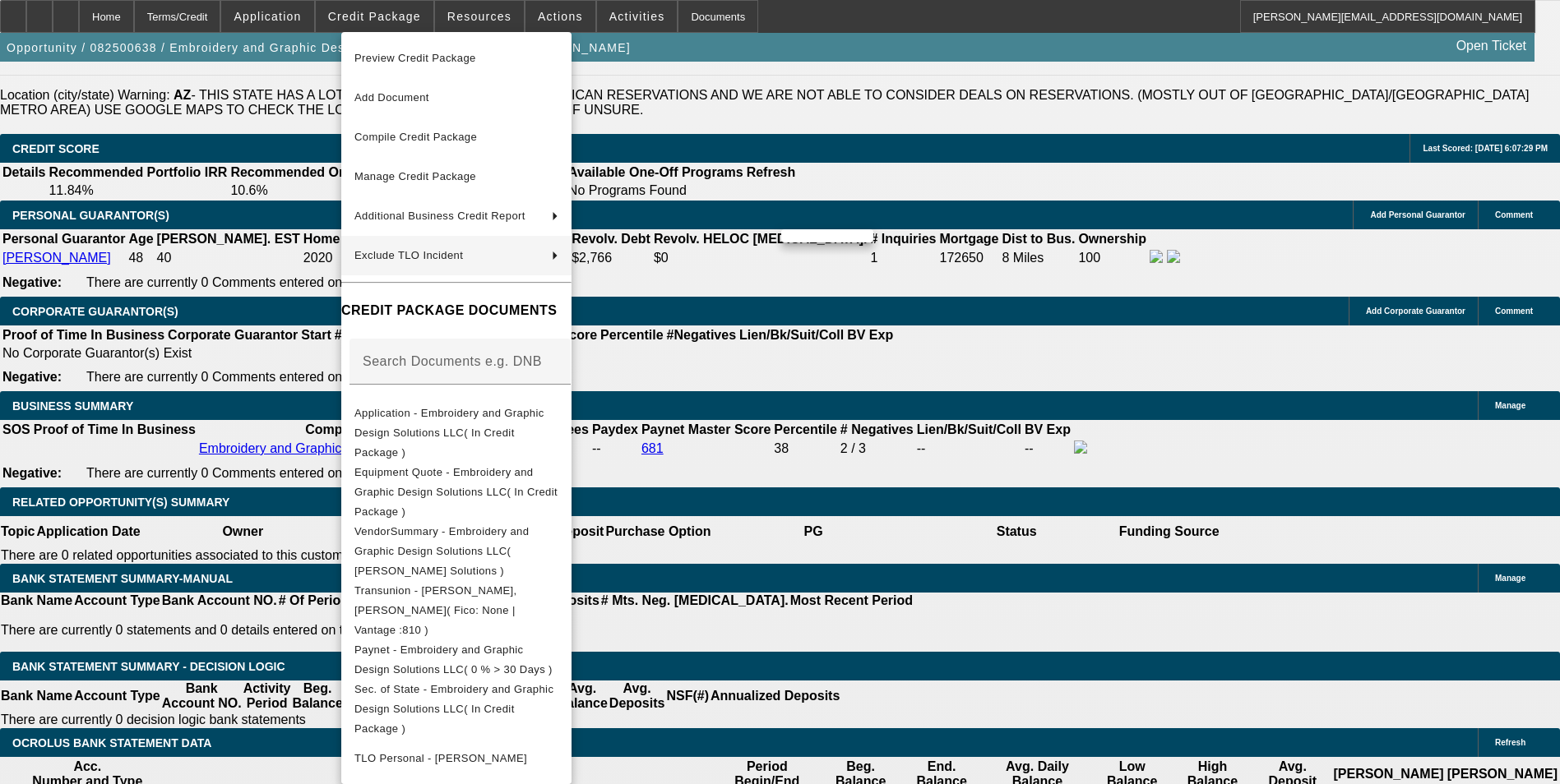
scroll to position [2433, 0]
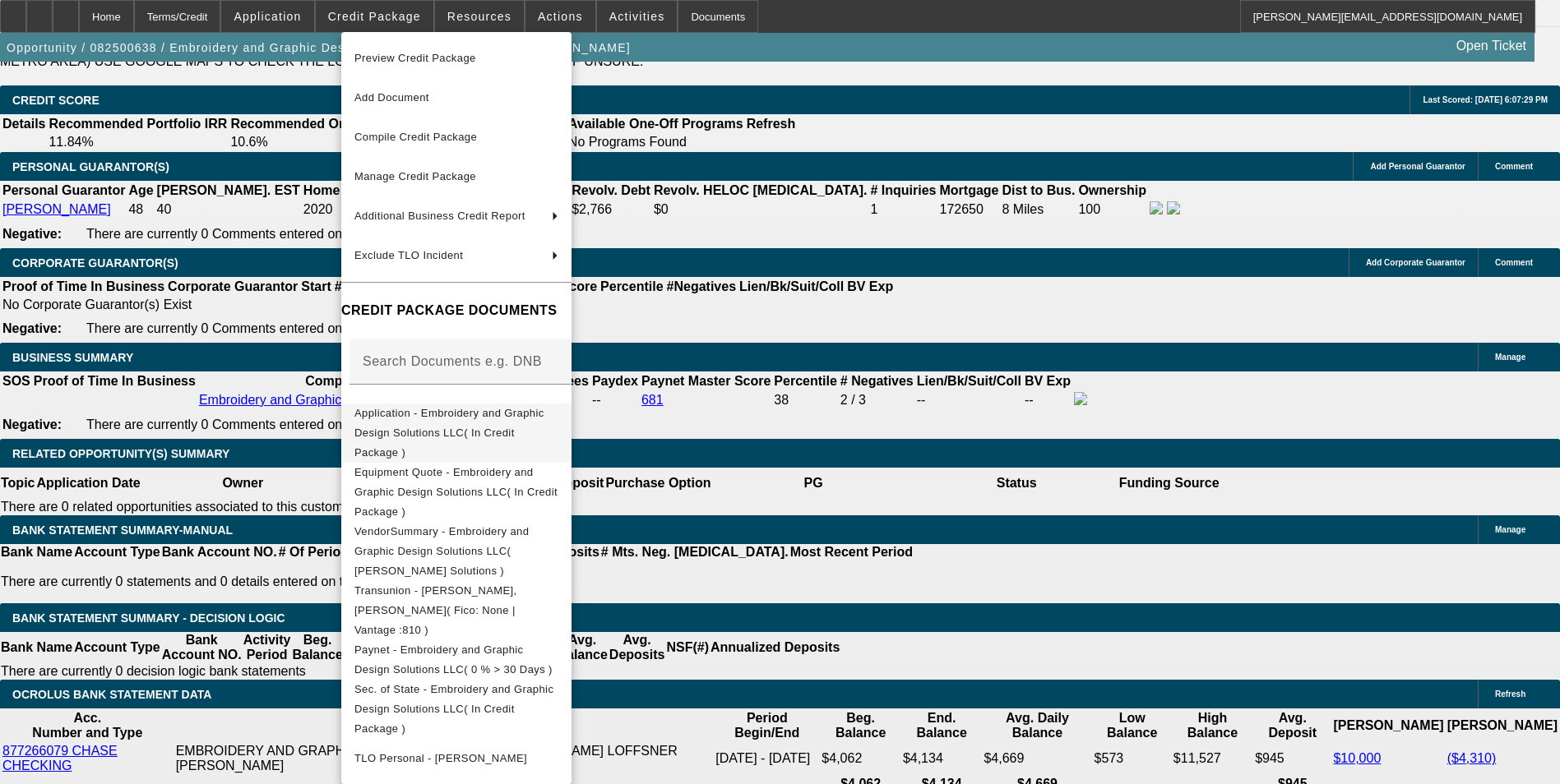
click at [463, 412] on span "Application - Embroidery and Graphic Design Solutions LLC( In Credit Package )" at bounding box center [450, 433] width 190 height 52
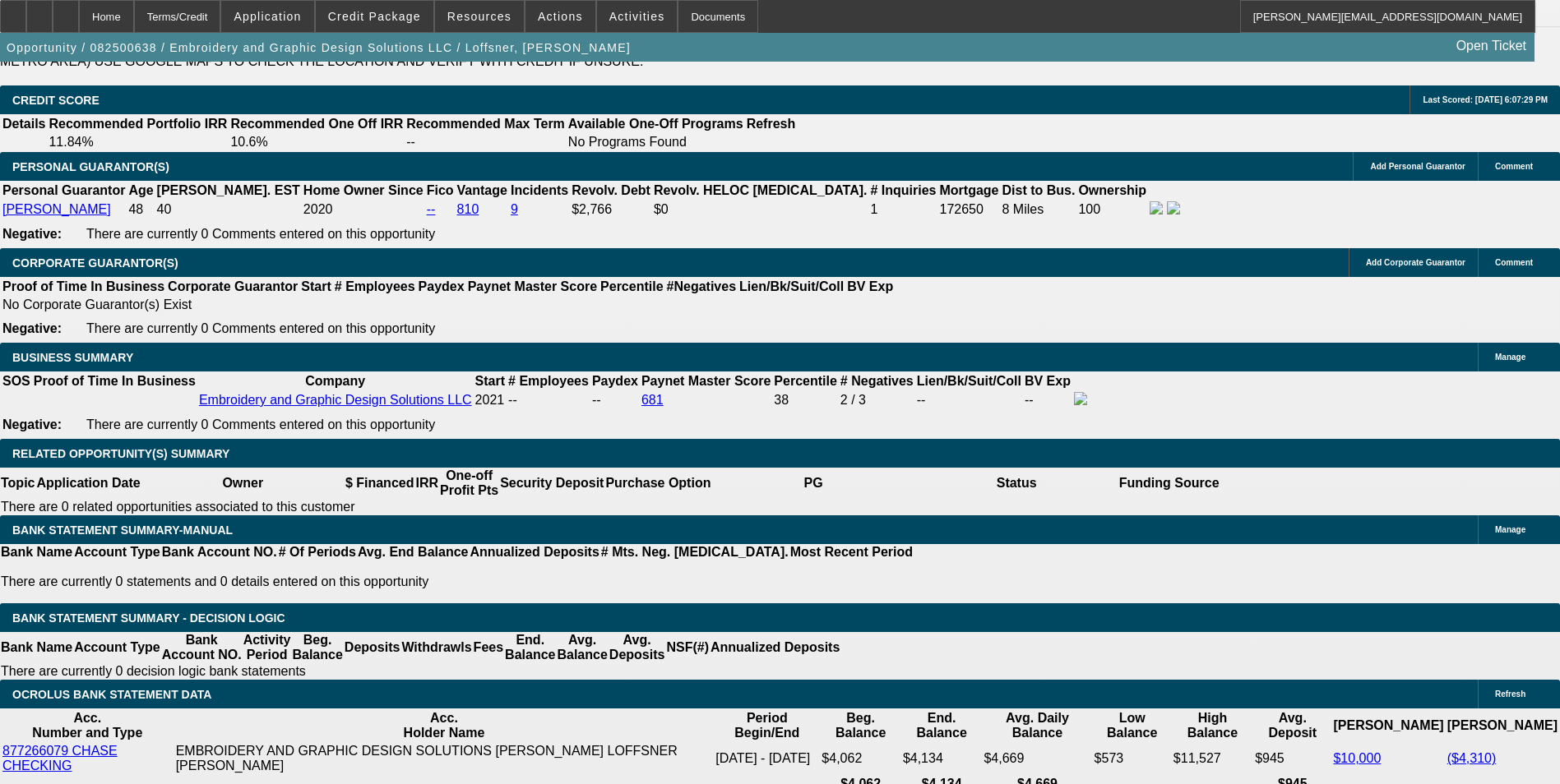
drag, startPoint x: 322, startPoint y: 468, endPoint x: 379, endPoint y: 461, distance: 57.4
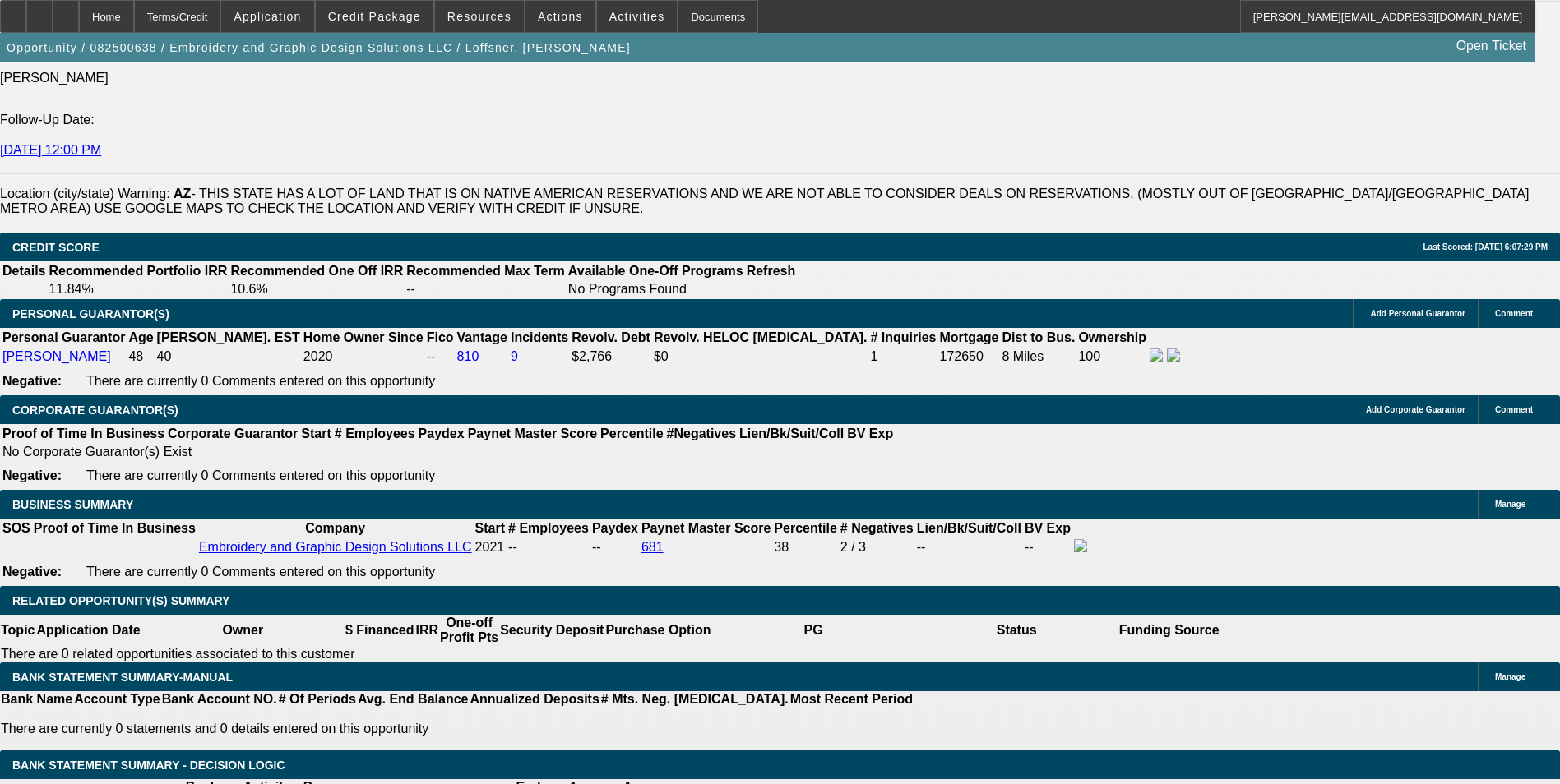
scroll to position [2350, 0]
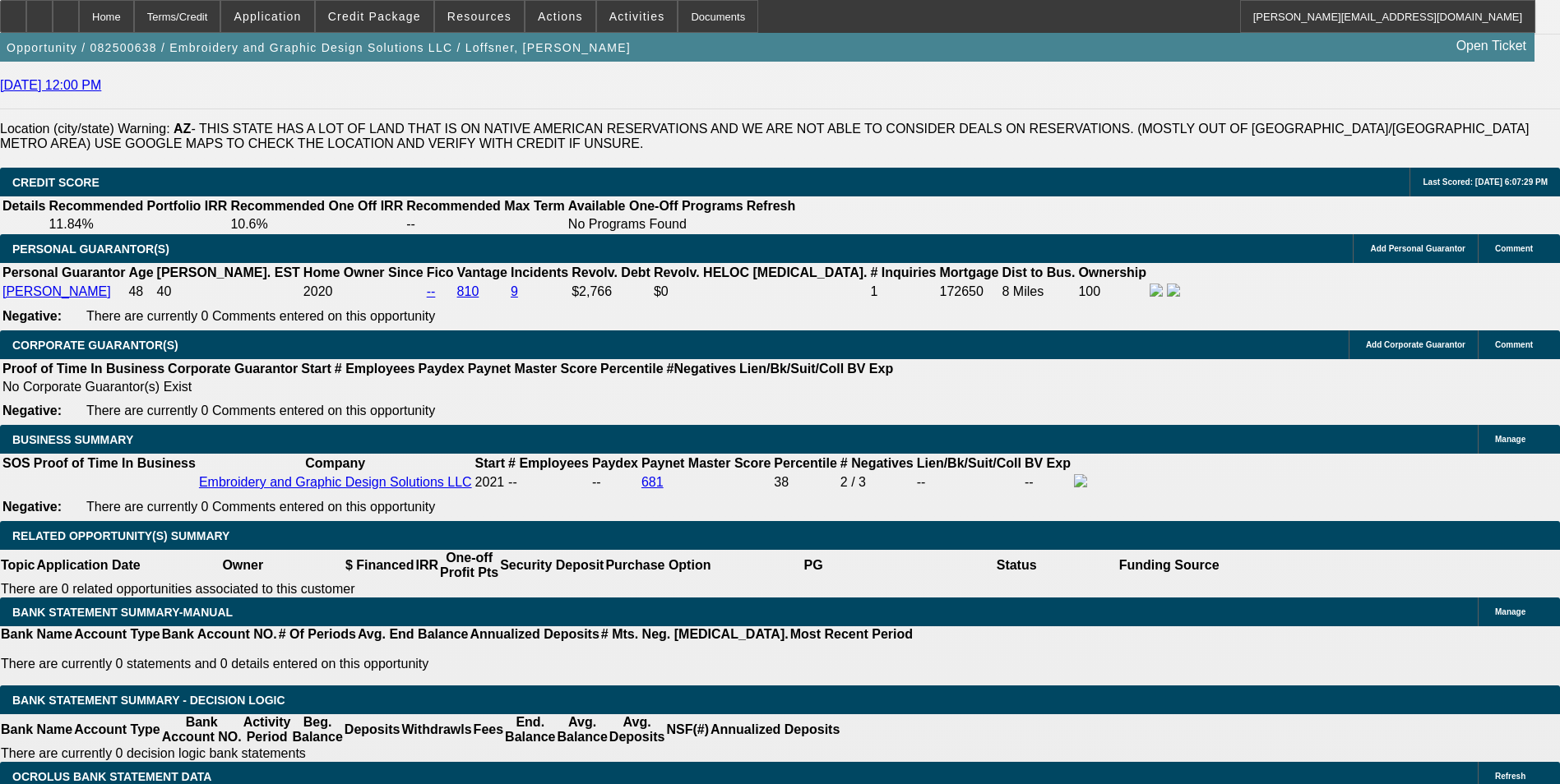
type input "72"
type input "12."
type input "$2,370.36"
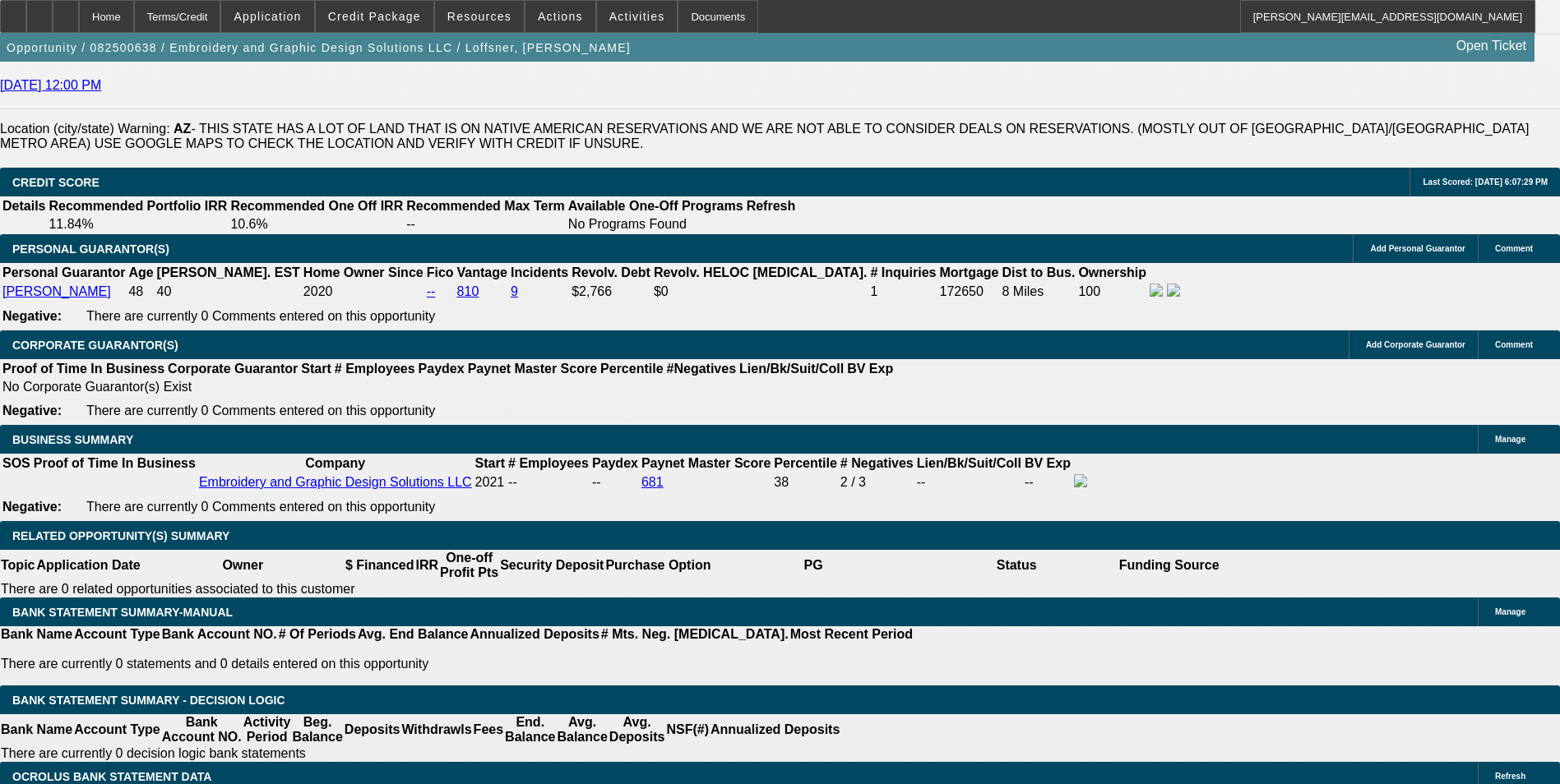
type input "$1,185.18"
type input "$3,237.12"
type input "$1,618.56"
type input "12.5"
type input "$3,280.34"
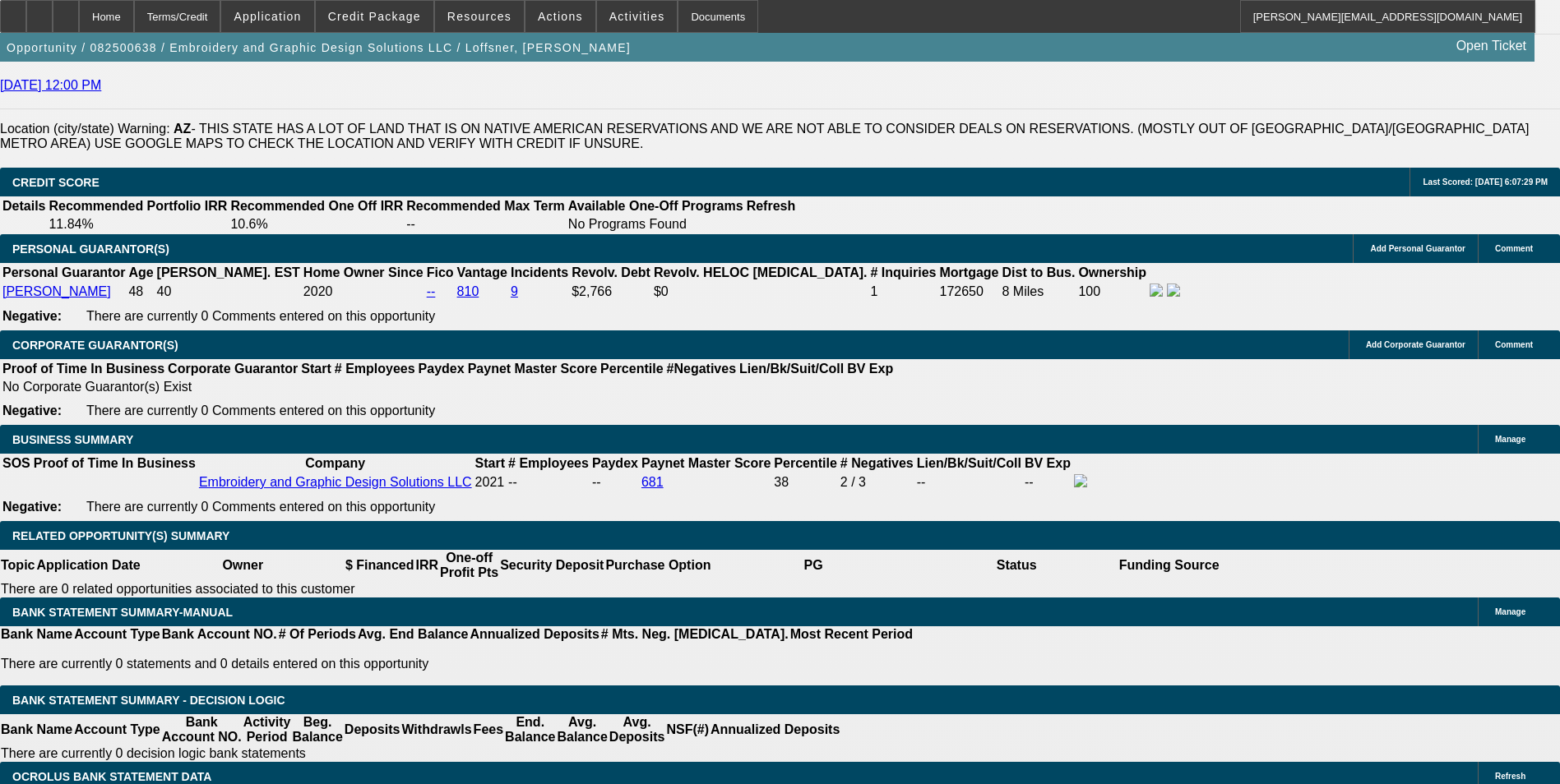
type input "$1,640.17"
type input "12.5"
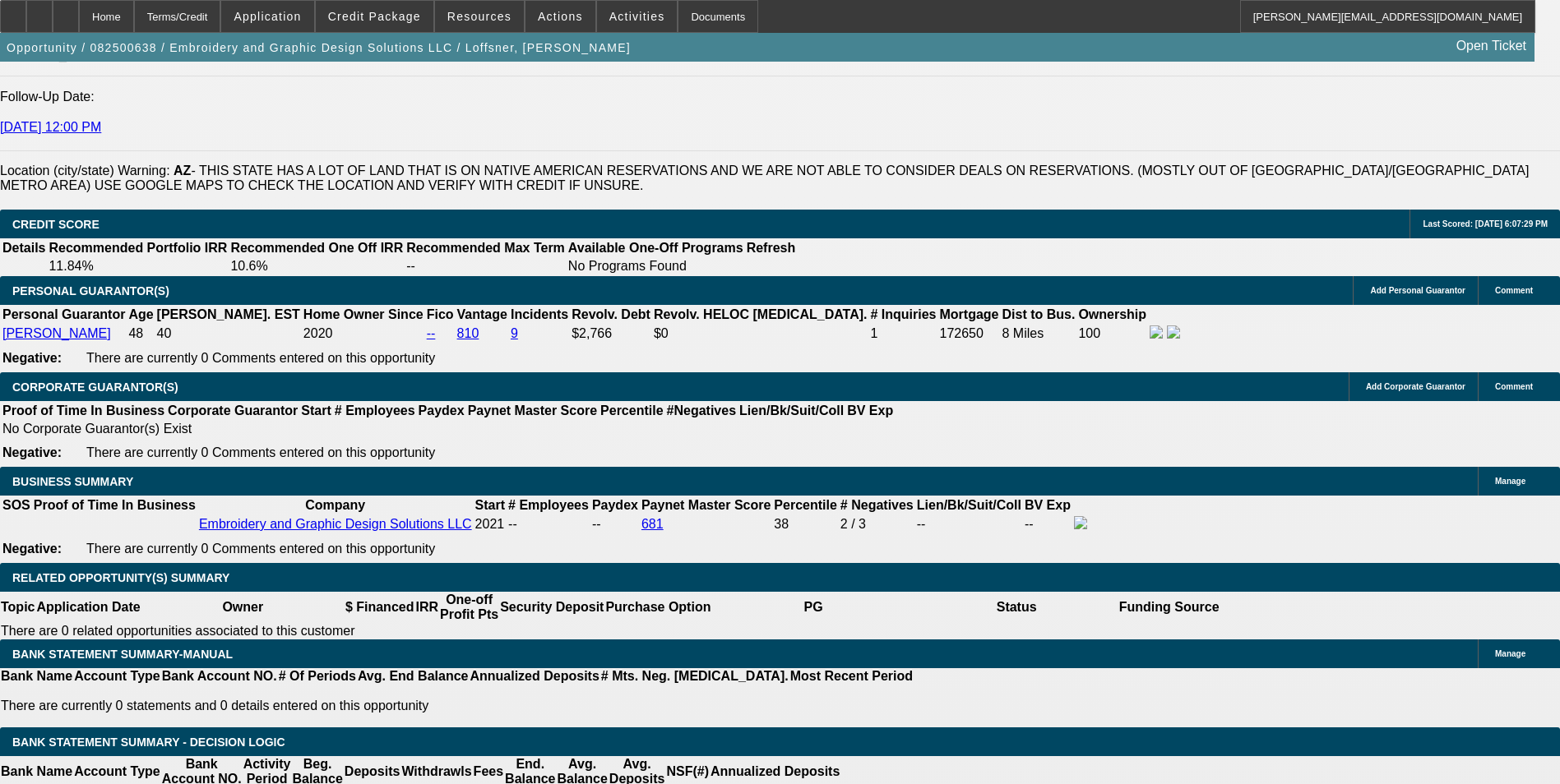
scroll to position [2268, 0]
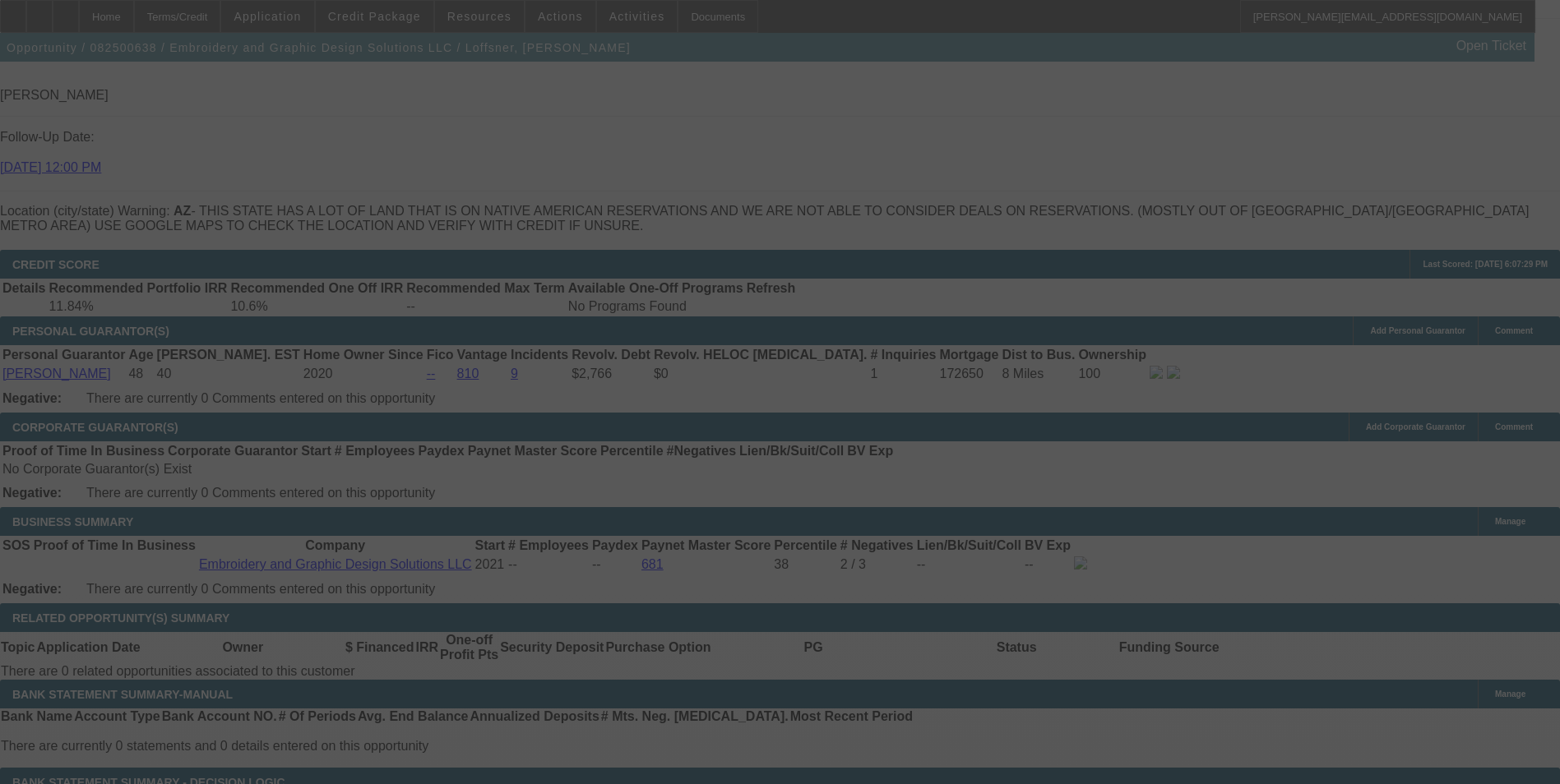
select select "0"
select select "2"
select select "0.1"
select select "4"
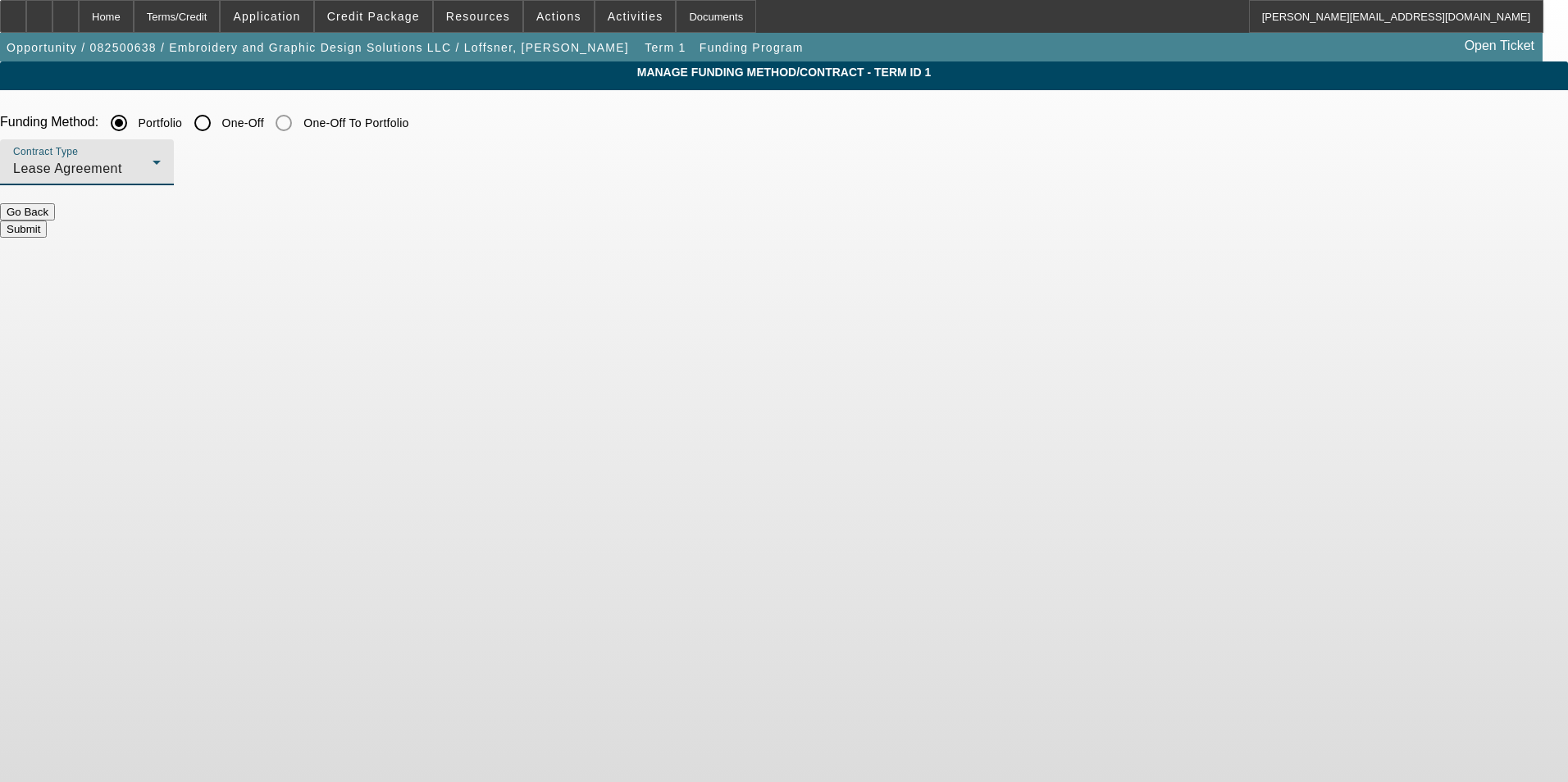
click at [152, 171] on div "Lease Agreement" at bounding box center [83, 168] width 140 height 19
click at [426, 244] on span "Equipment Finance Agreement" at bounding box center [424, 252] width 189 height 40
click at [47, 221] on button "Submit" at bounding box center [23, 229] width 47 height 17
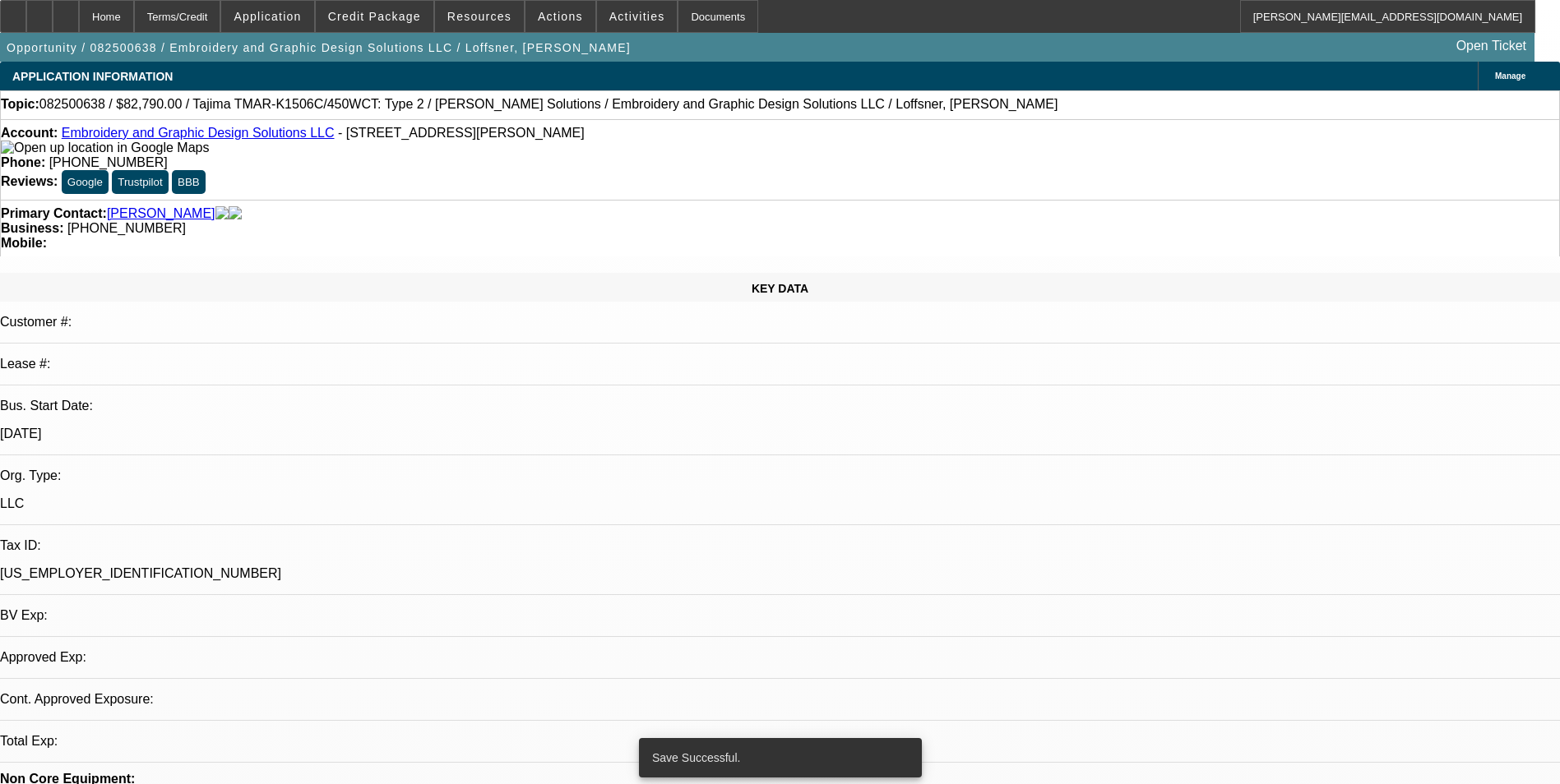
select select "0"
select select "2"
select select "0"
select select "6"
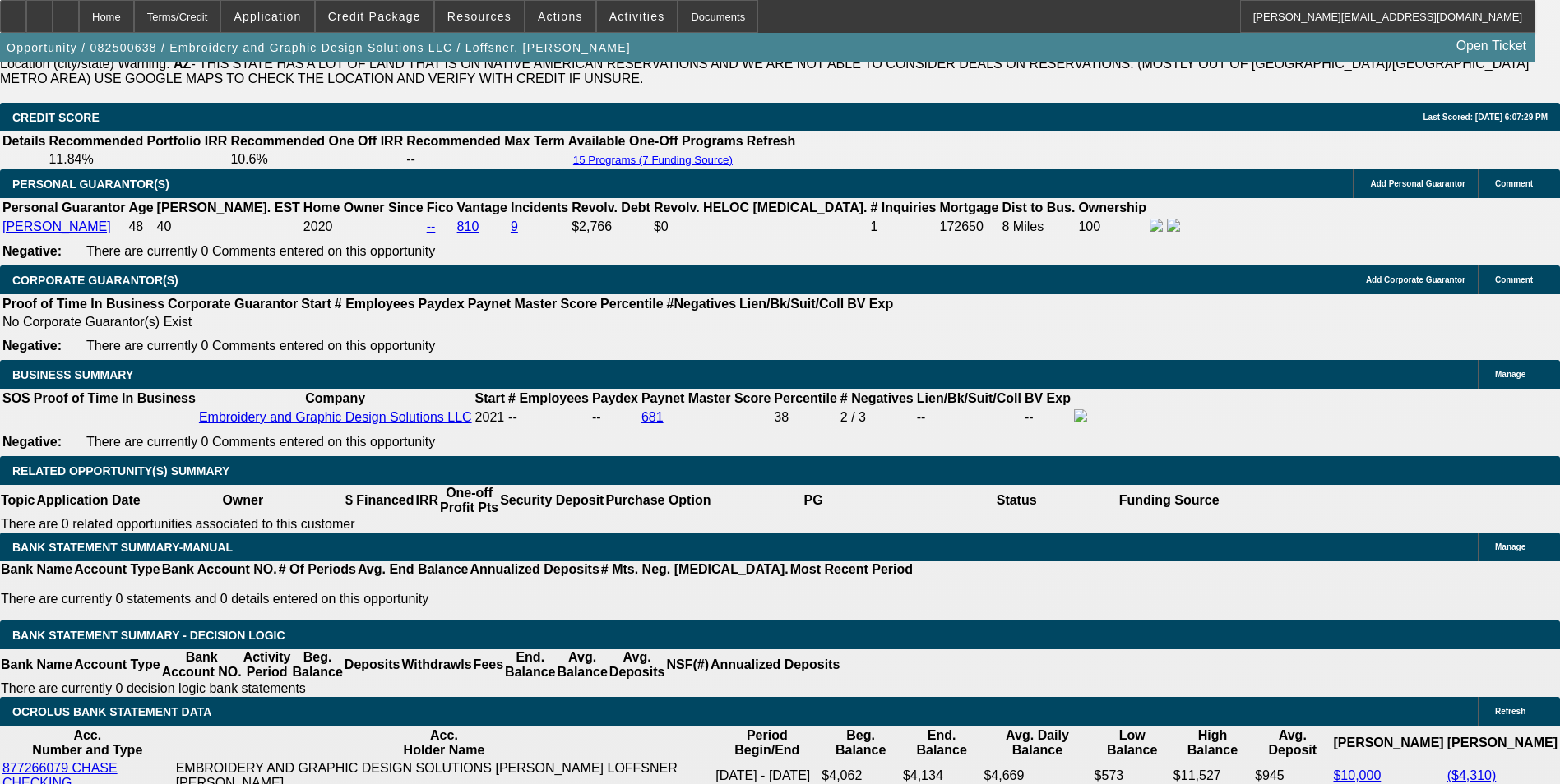
scroll to position [2384, 0]
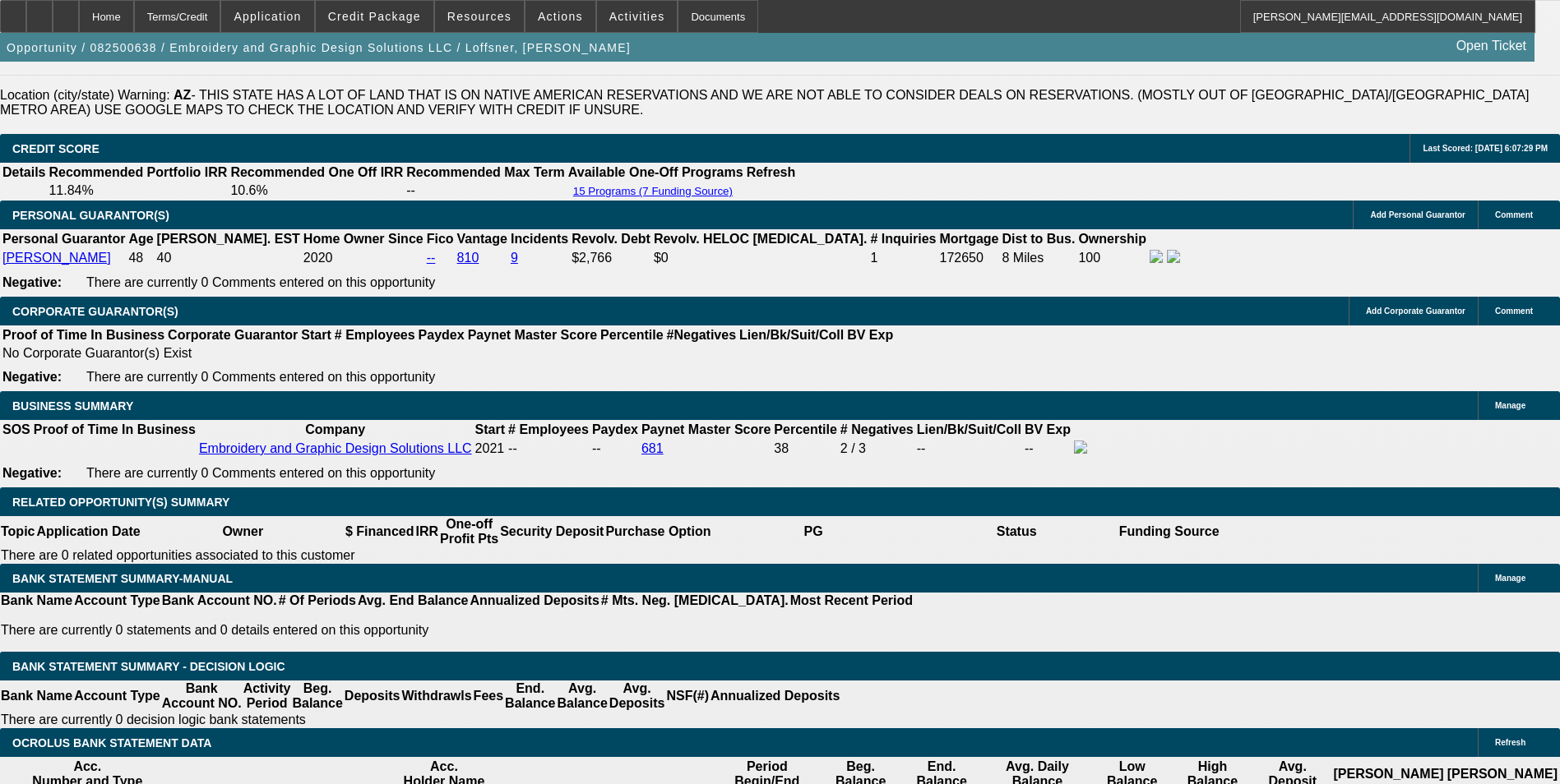
drag, startPoint x: 353, startPoint y: 526, endPoint x: 479, endPoint y: 482, distance: 133.5
type input "UNKNOWN"
type input "11"
type input "$2,370.36"
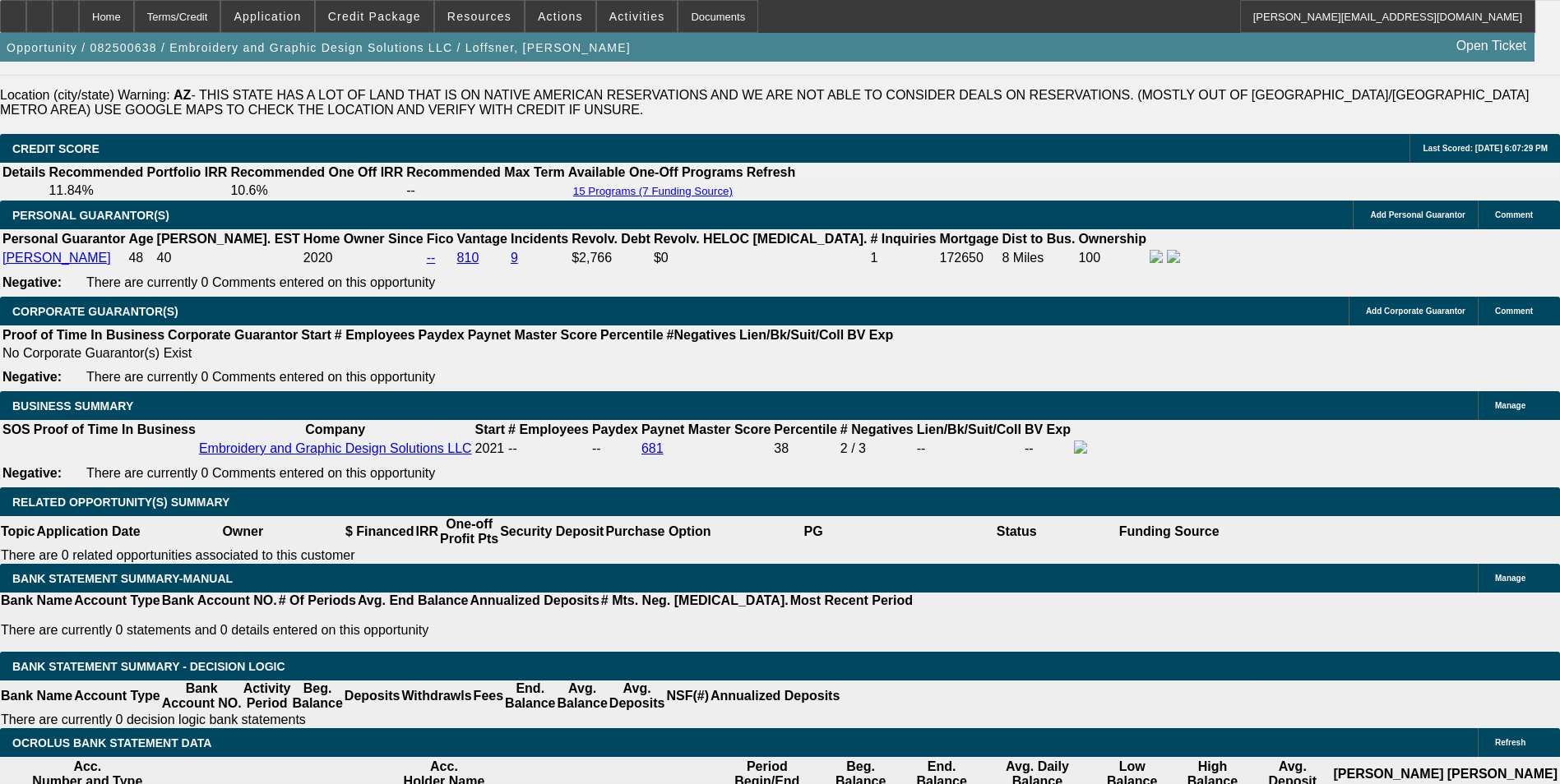
type input "$1,185.18"
type input "11."
type input "$3,151.66"
type input "$1,575.83"
type input "11.8"
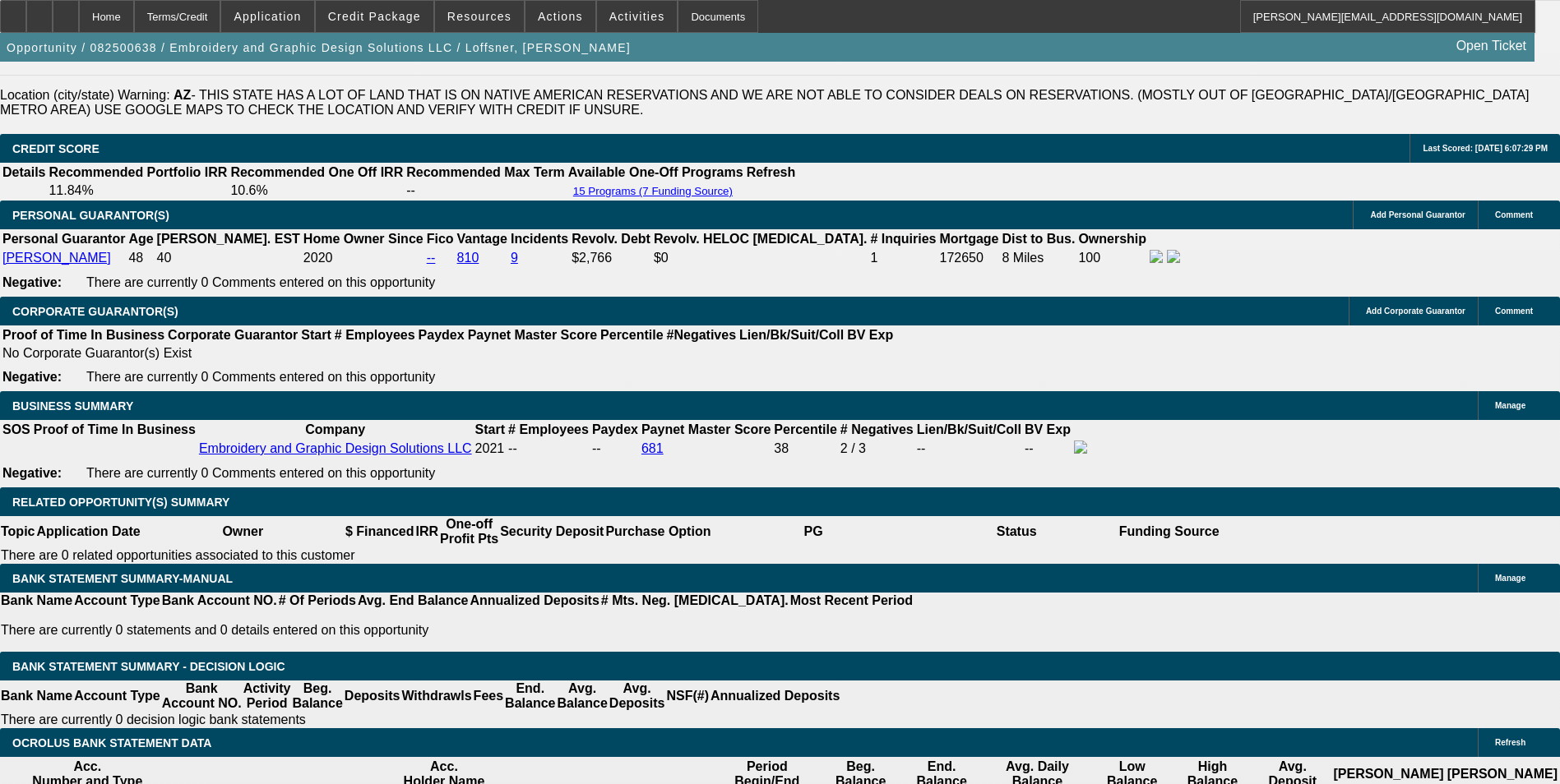
type input "$3,219.92"
type input "$1,609.96"
type input "11.8"
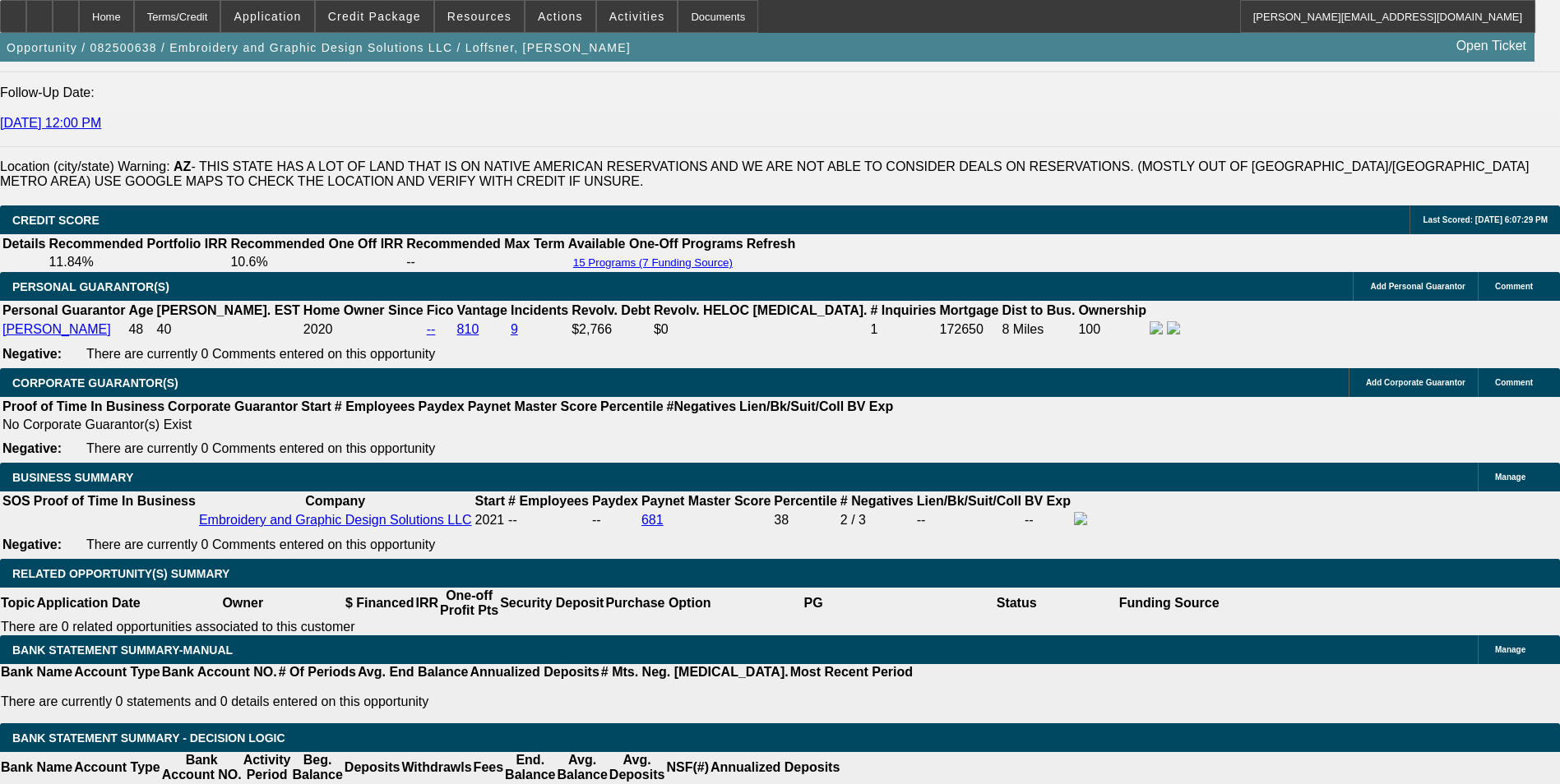
scroll to position [2220, 0]
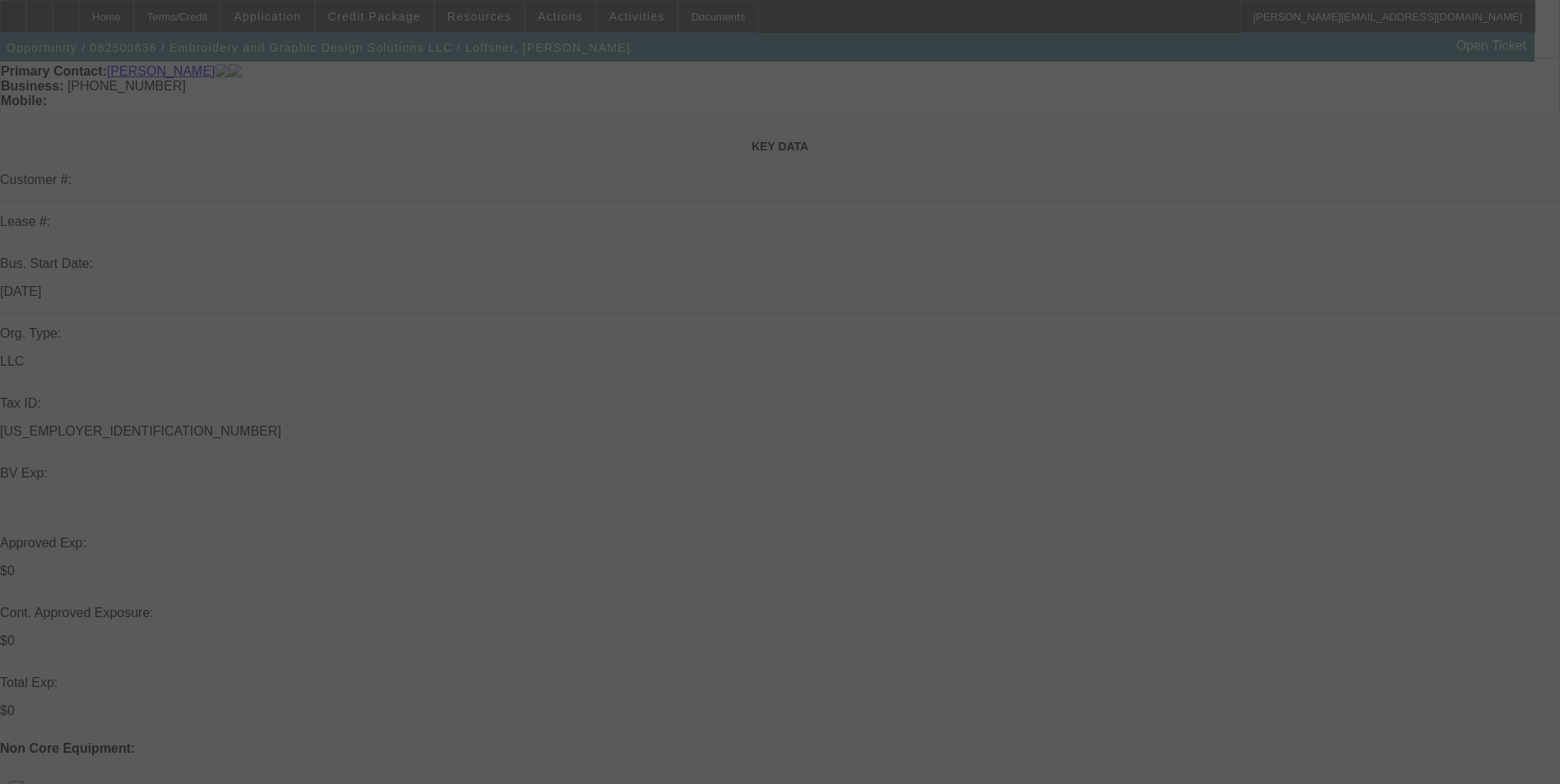
scroll to position [411, 0]
select select "0"
select select "2"
select select "0"
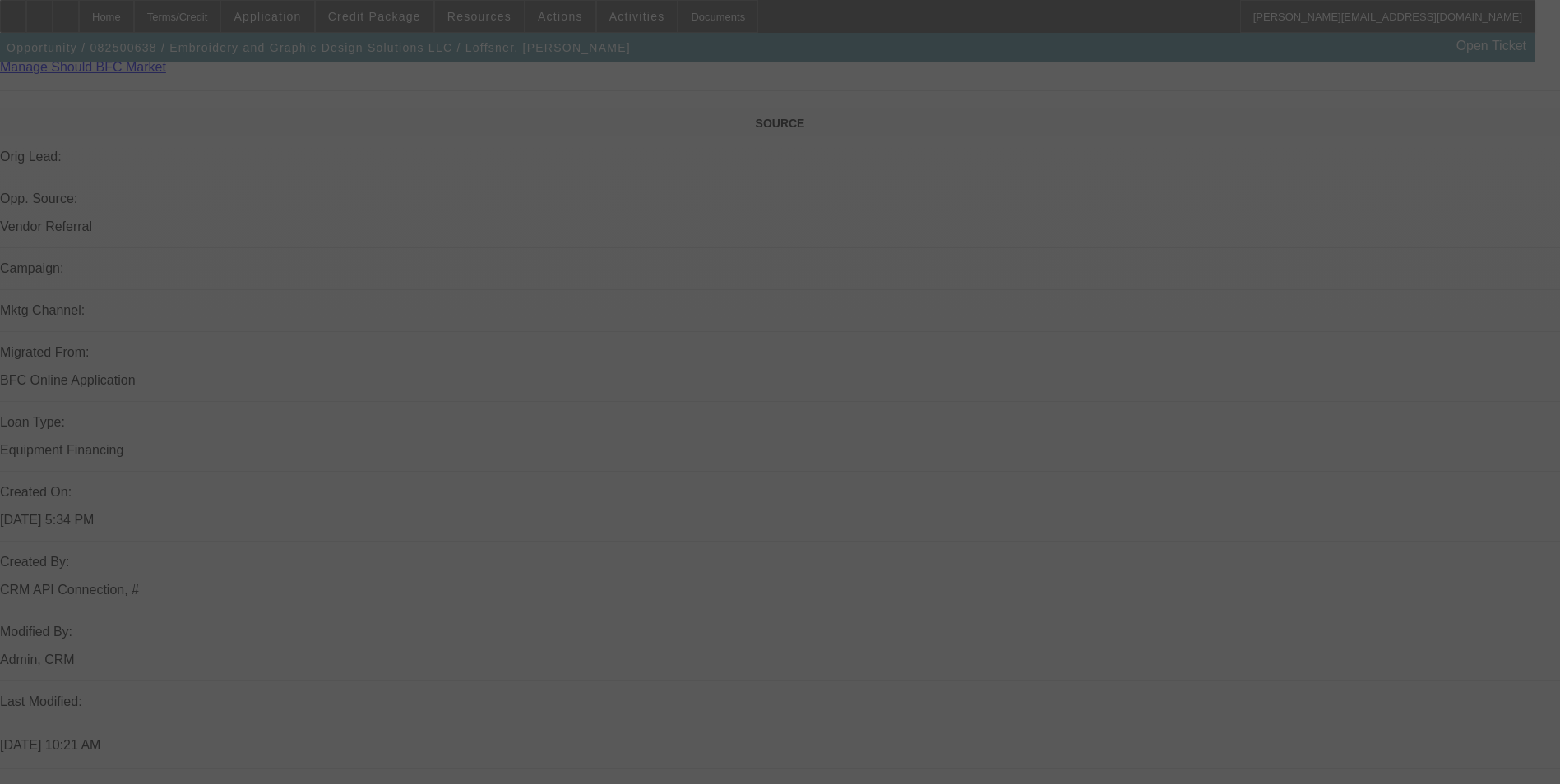
select select "6"
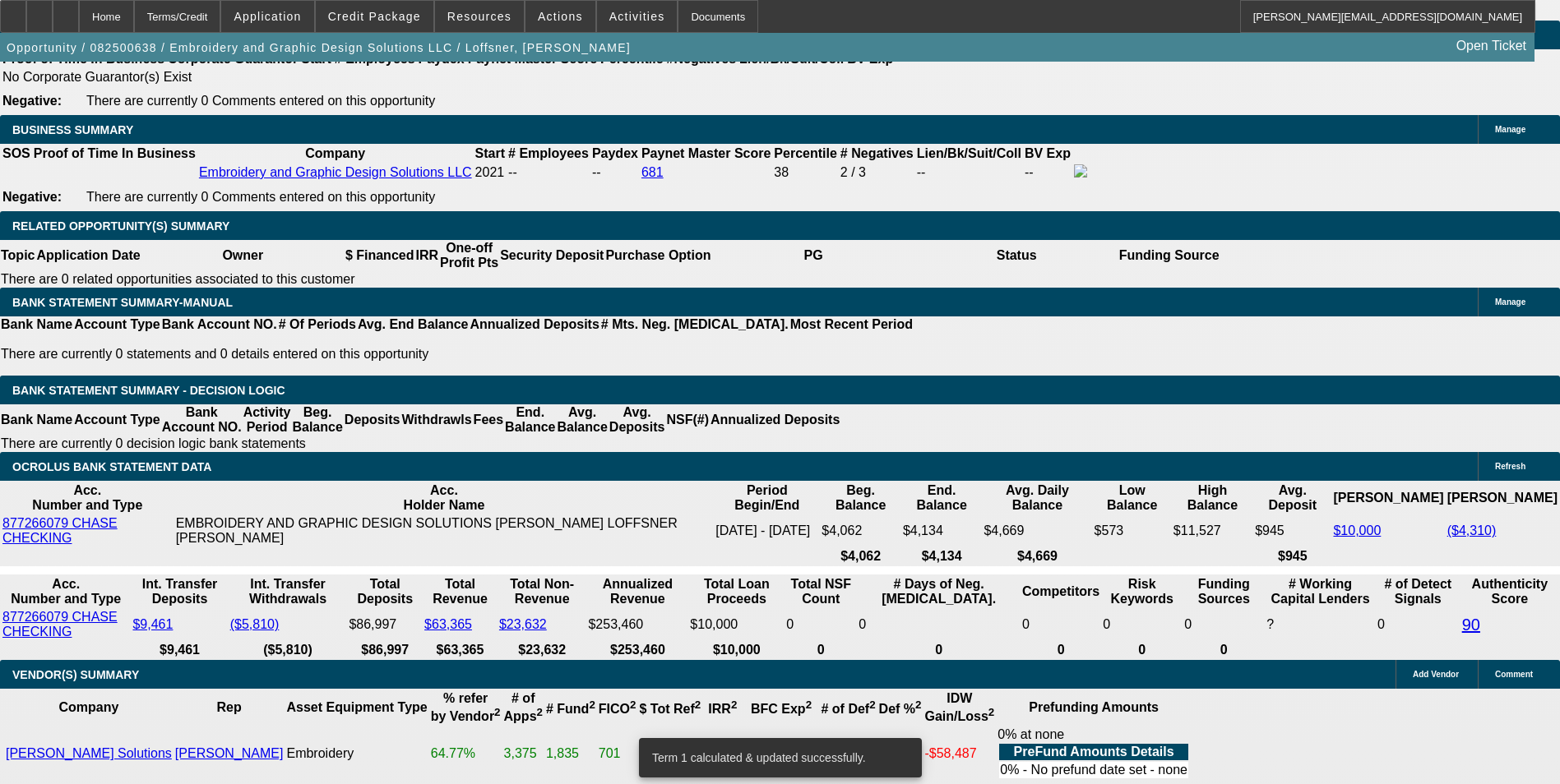
scroll to position [2631, 0]
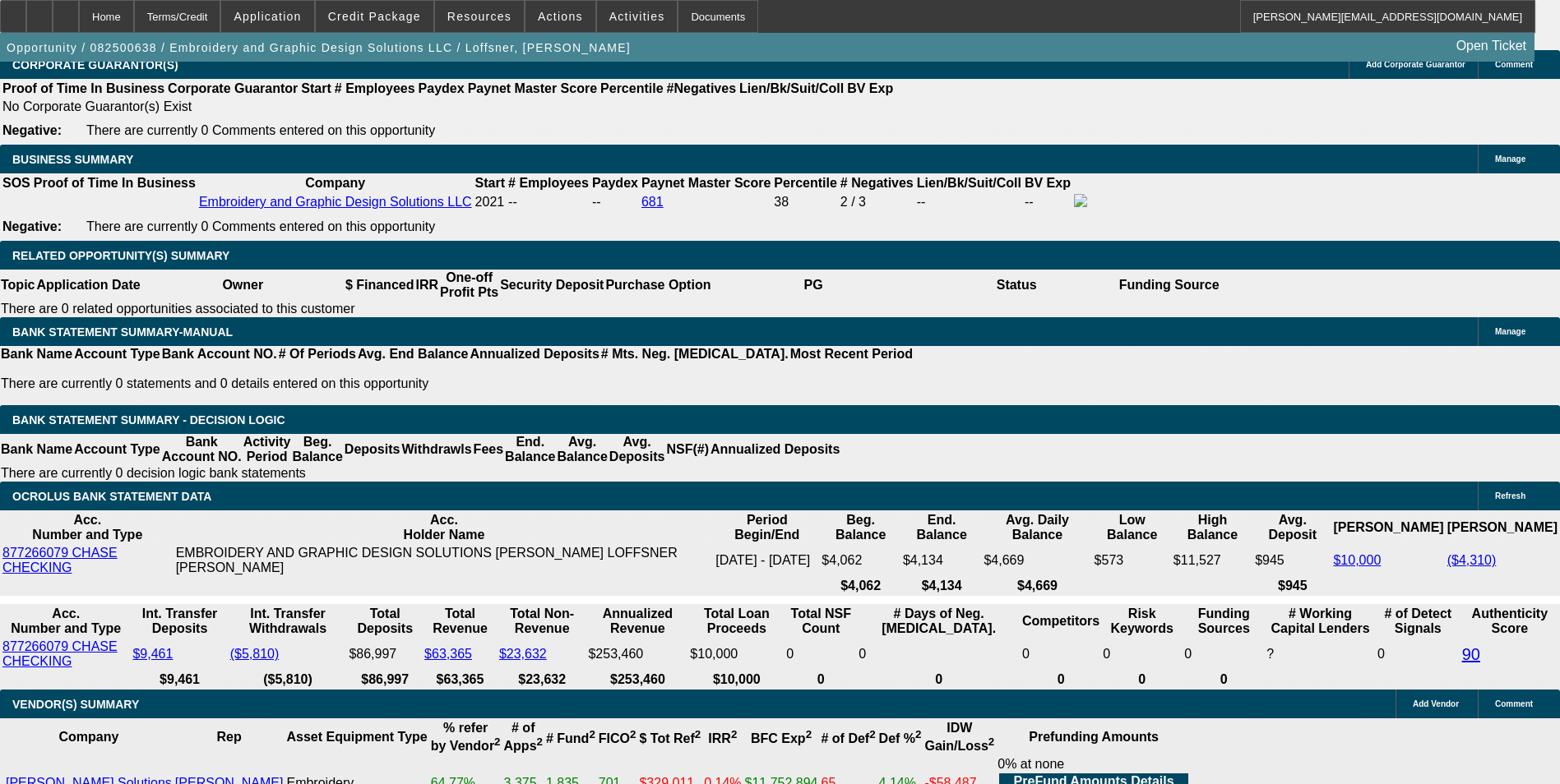
drag, startPoint x: 349, startPoint y: 274, endPoint x: 455, endPoint y: 244, distance: 110.2
type input "UNKNOWN"
type input "11."
type input "$2,370.36"
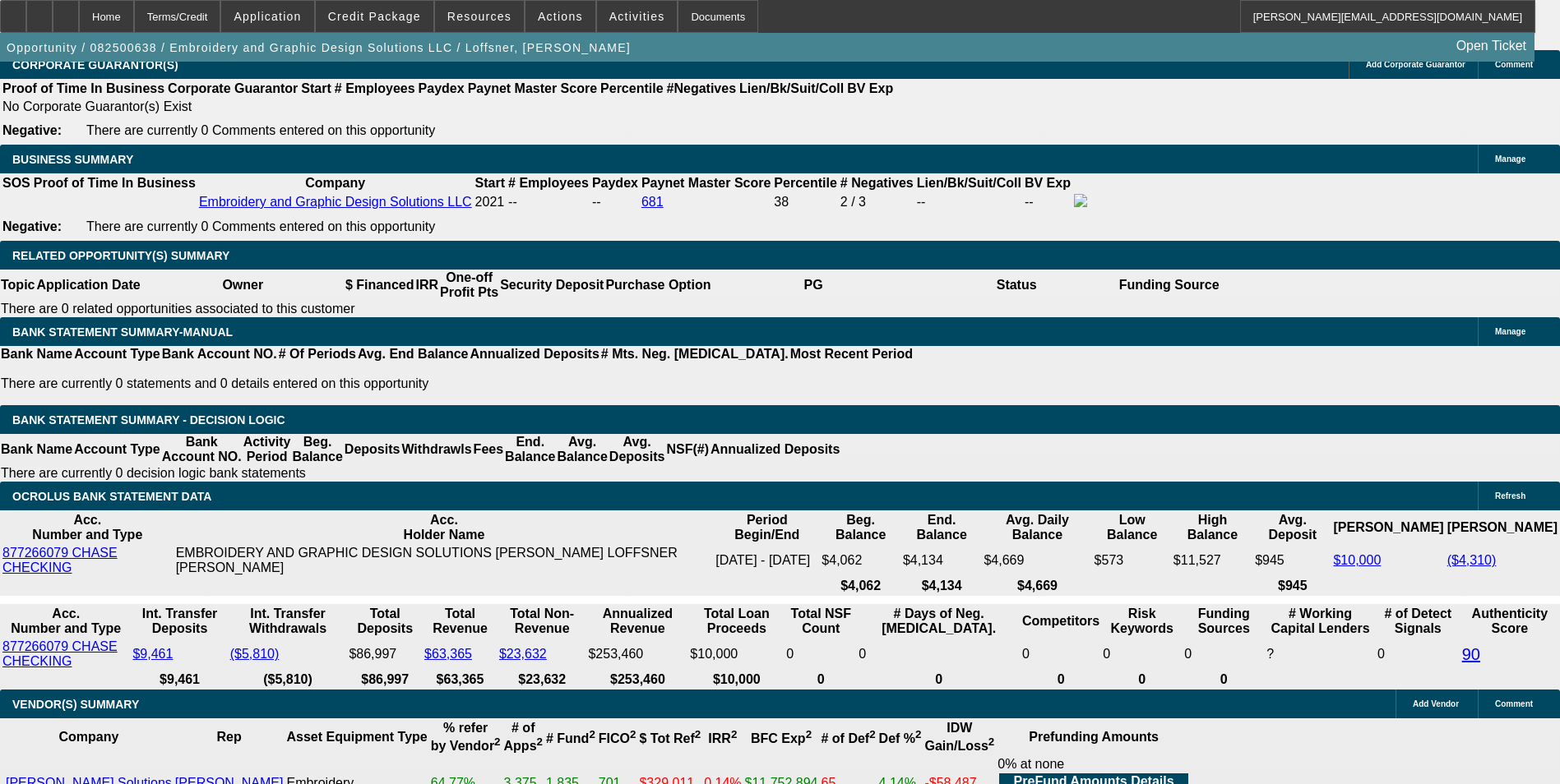
type input "$1,185.18"
type input "$3,151.66"
type input "$1,575.83"
type input "11.7"
type input "$3,211.34"
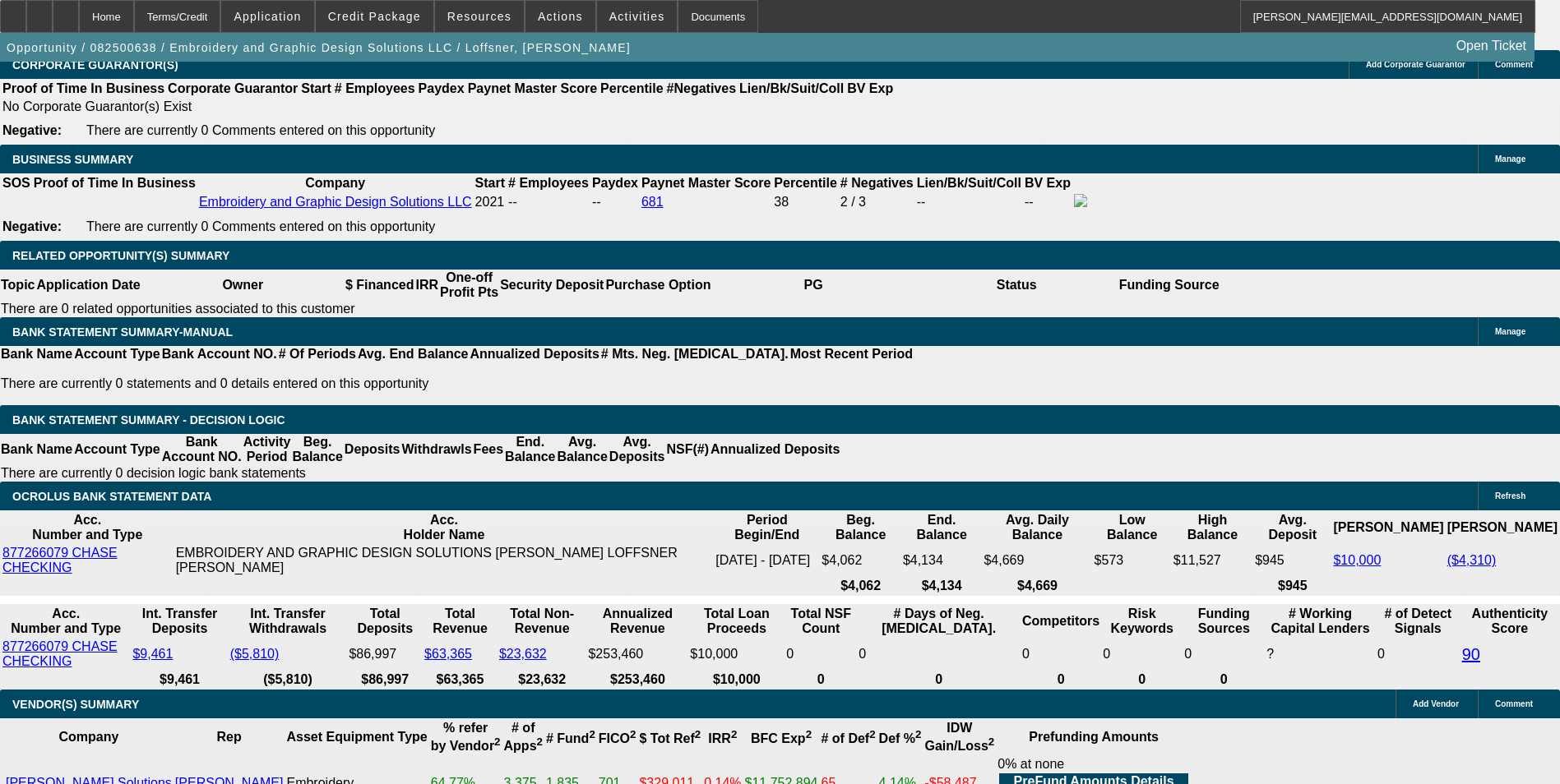
type input "$1,605.67"
type input "11.7"
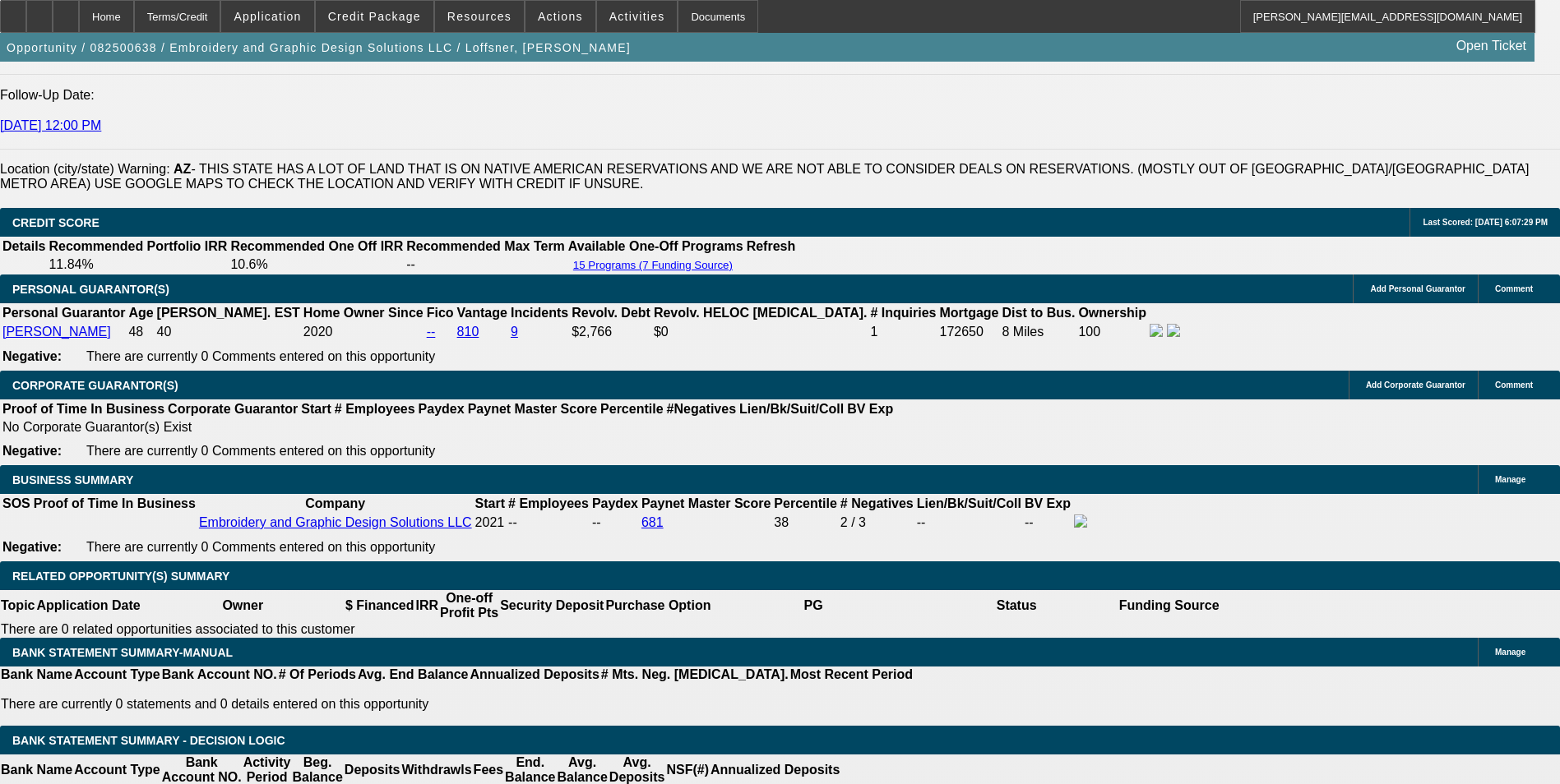
scroll to position [2302, 0]
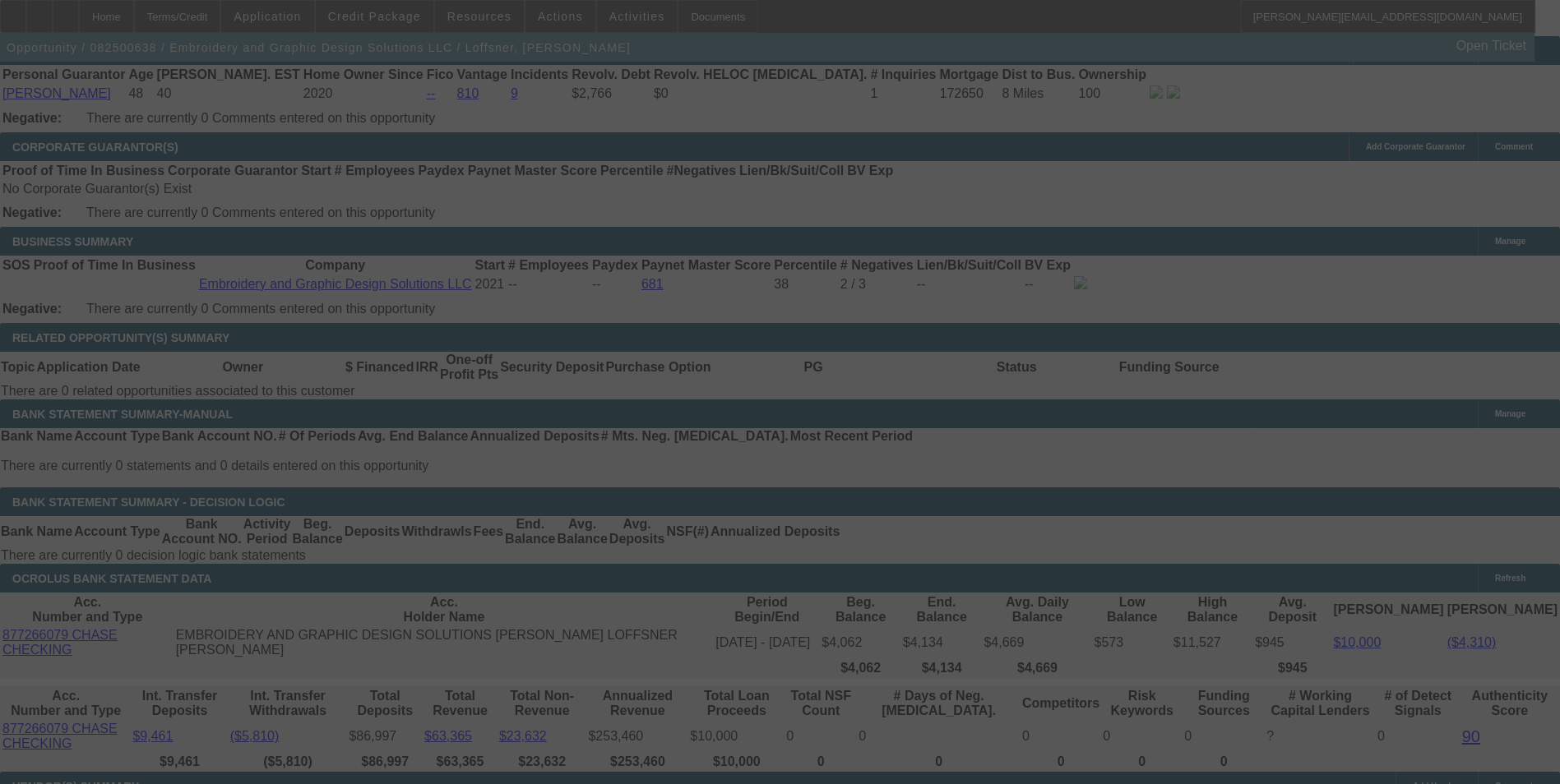
scroll to position [2540, 0]
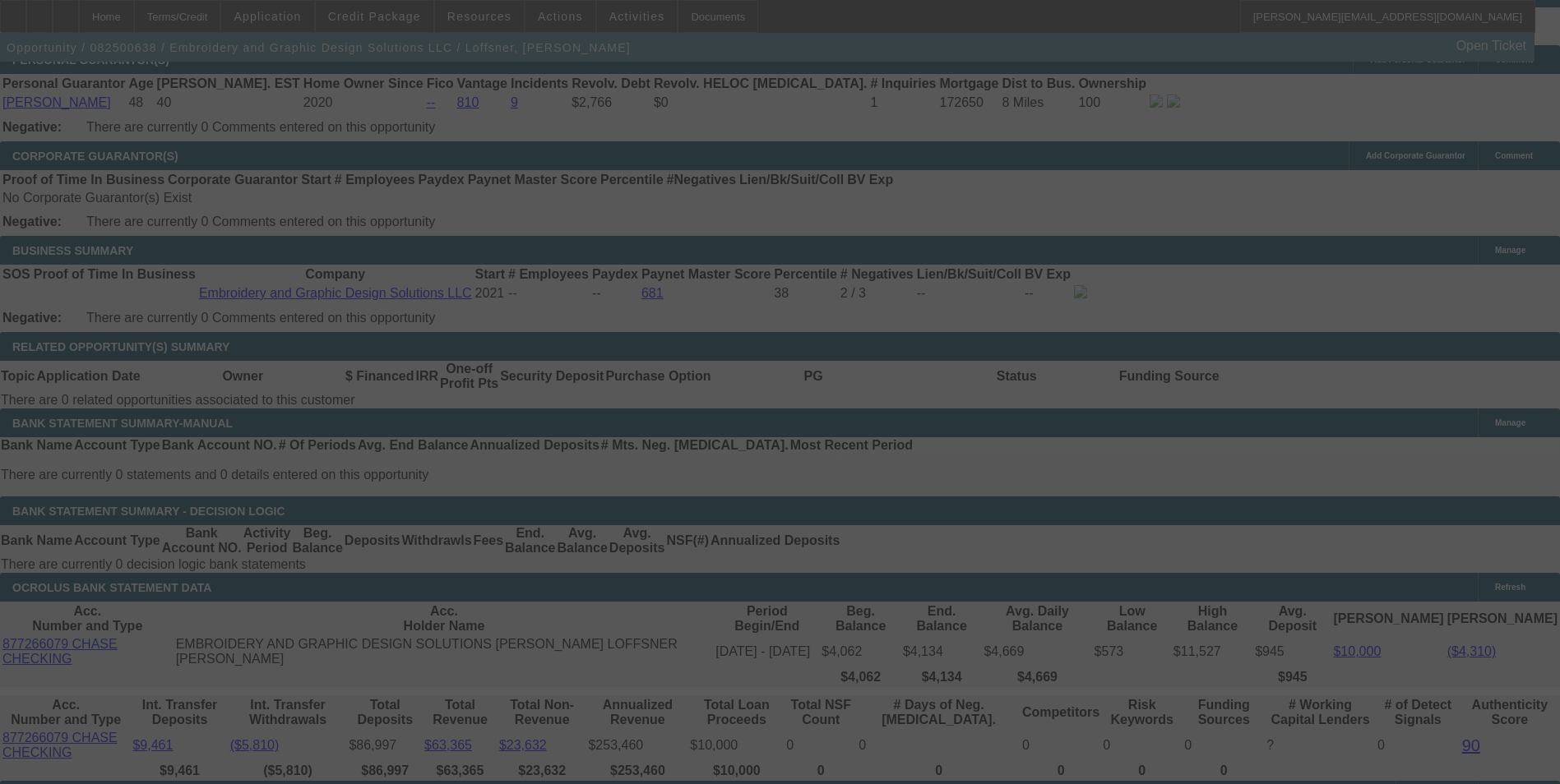
select select "0"
select select "2"
select select "0"
select select "6"
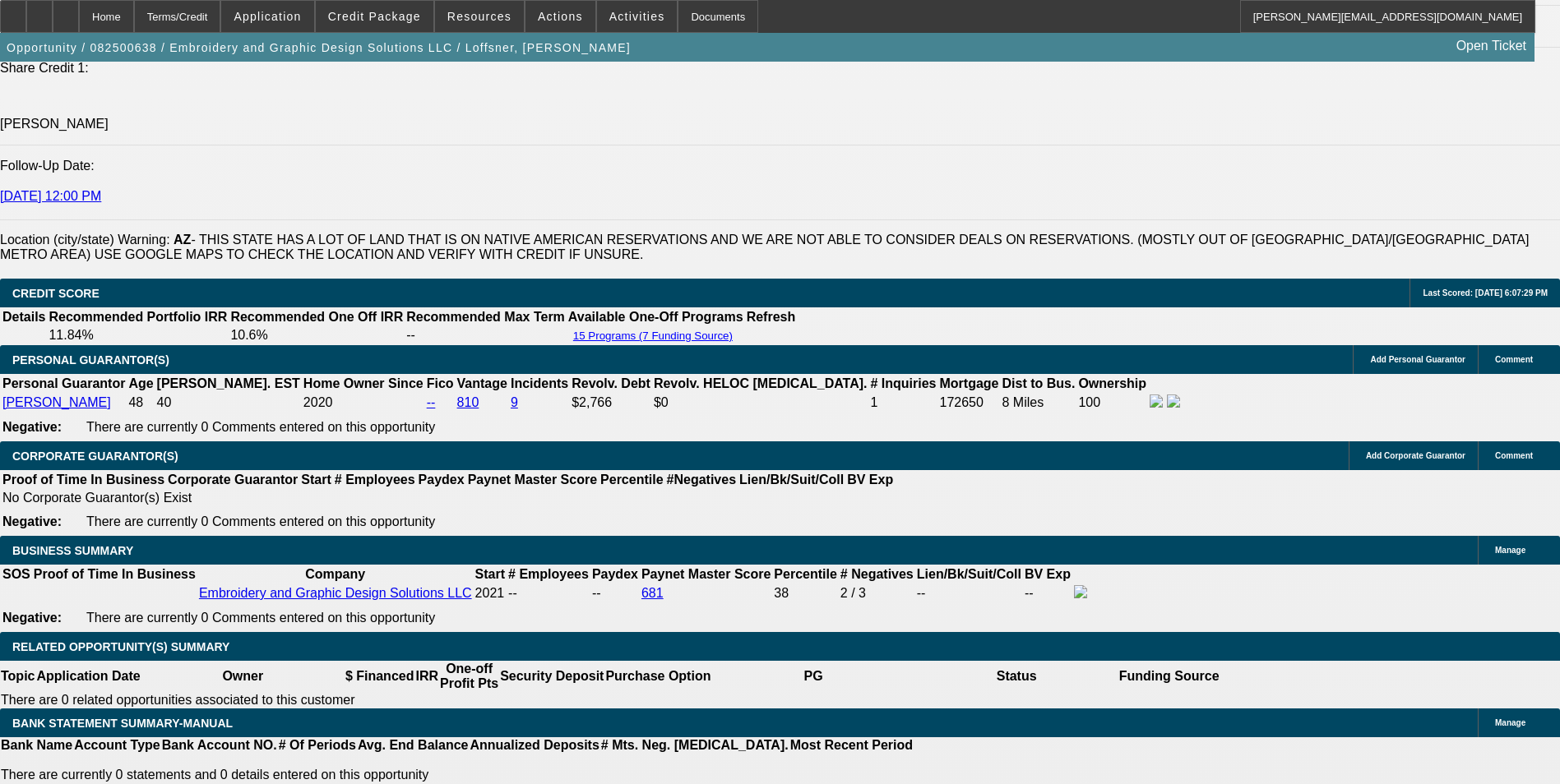
scroll to position [2211, 0]
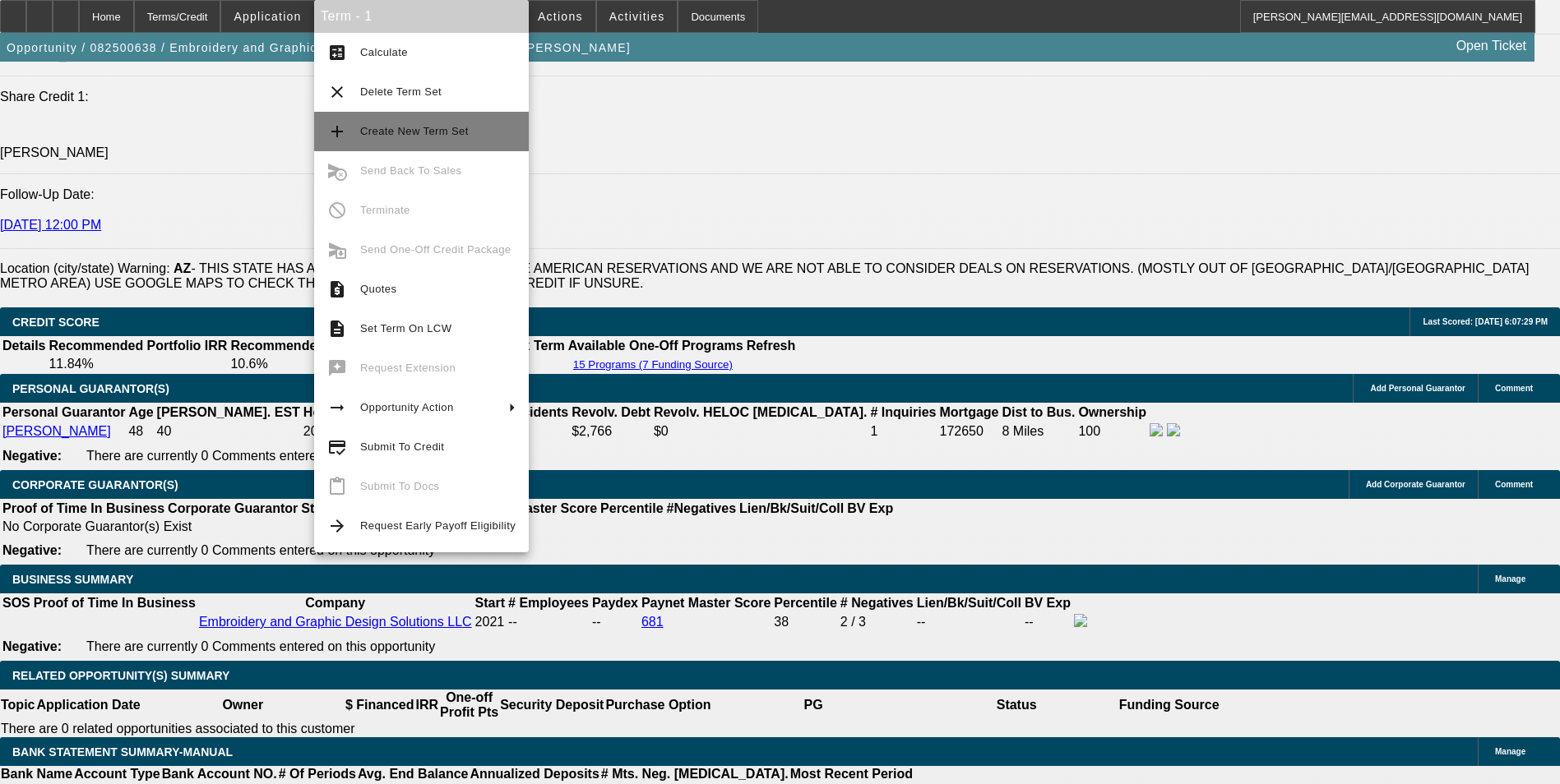
click at [472, 139] on span "Create New Term Set" at bounding box center [437, 131] width 155 height 20
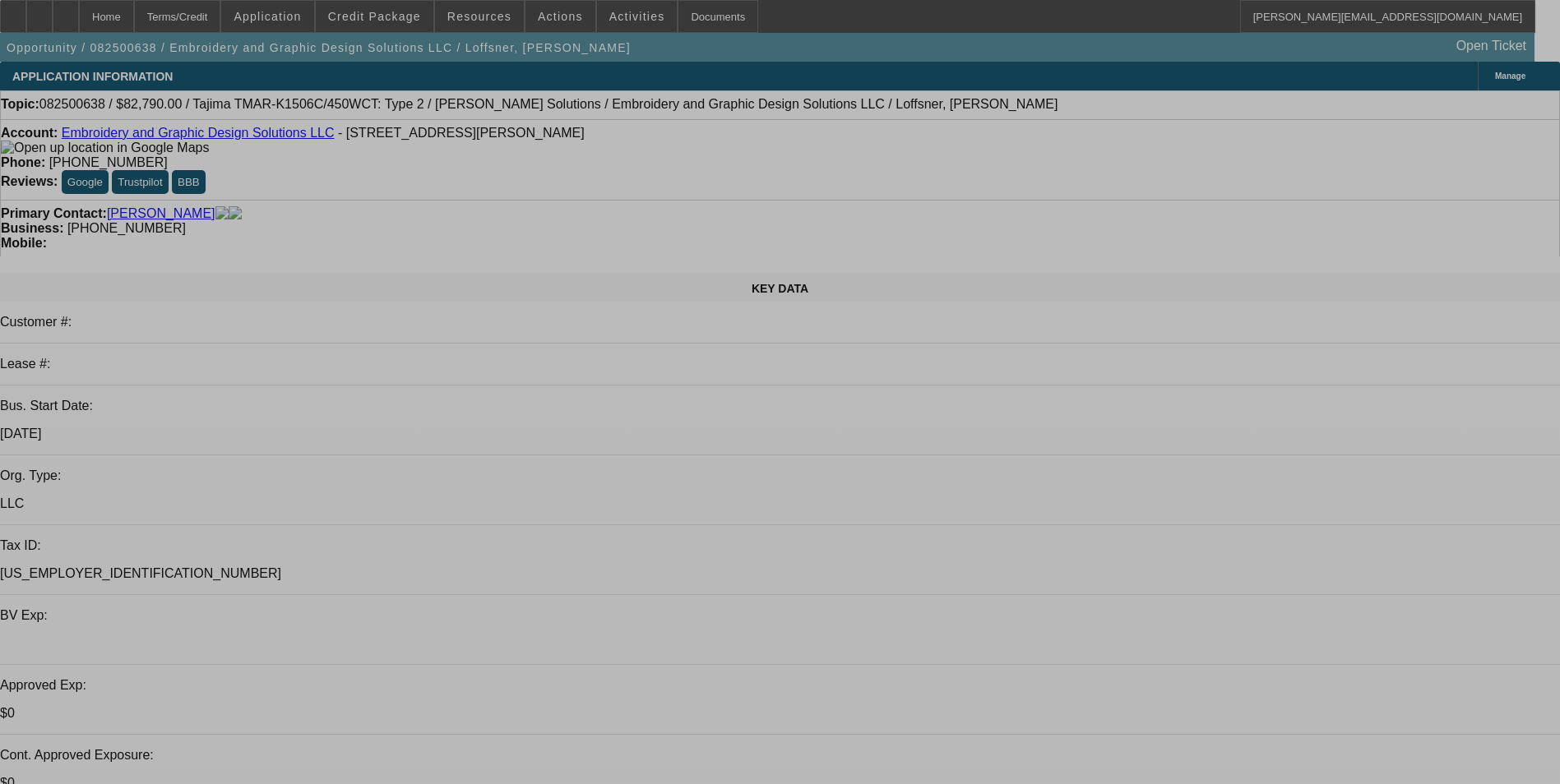
select select "0"
select select "2"
select select "0"
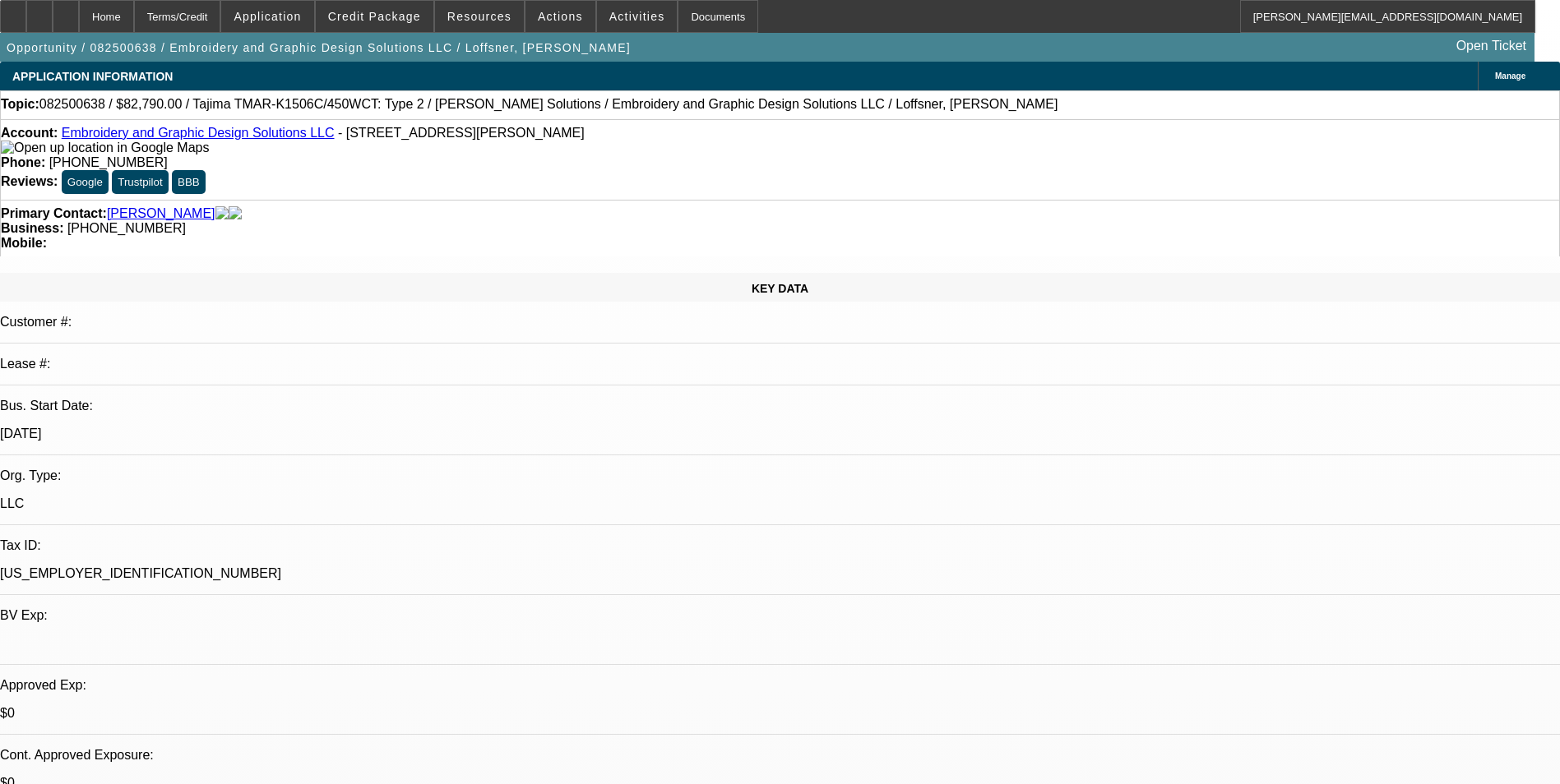
select select "0"
select select "2"
select select "0"
select select "1"
select select "2"
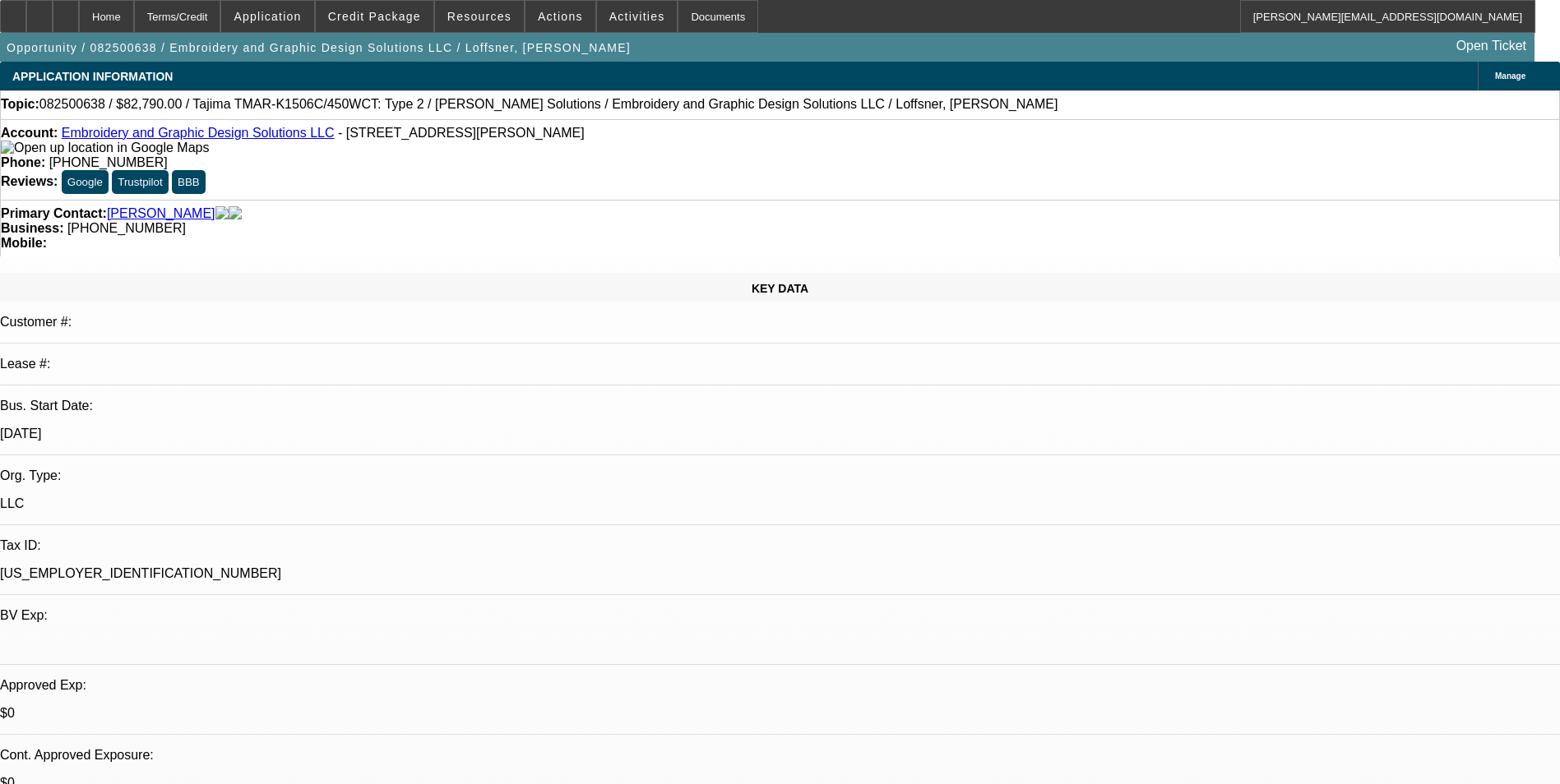
select select "6"
select select "1"
select select "2"
select select "6"
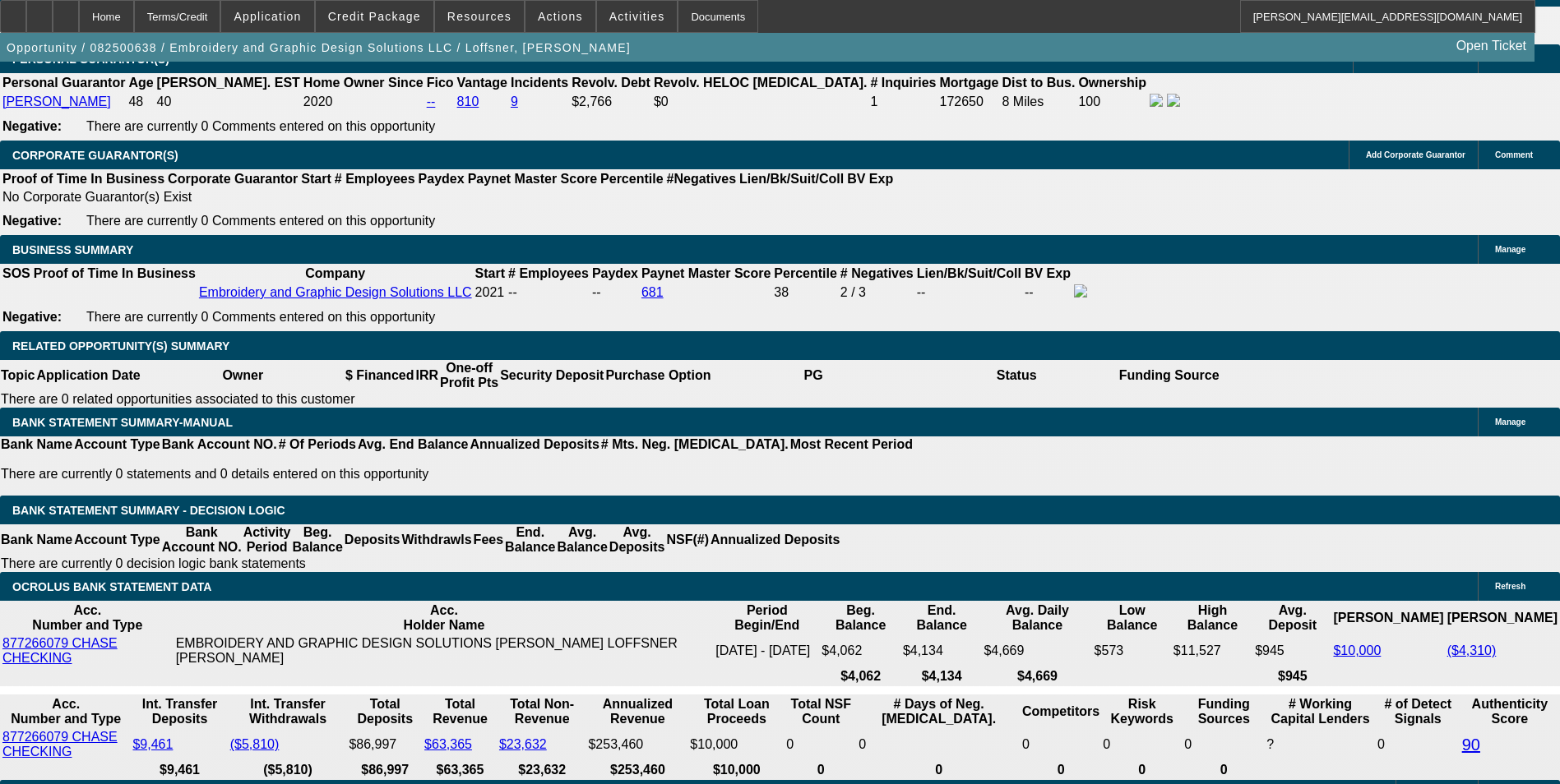
scroll to position [2549, 0]
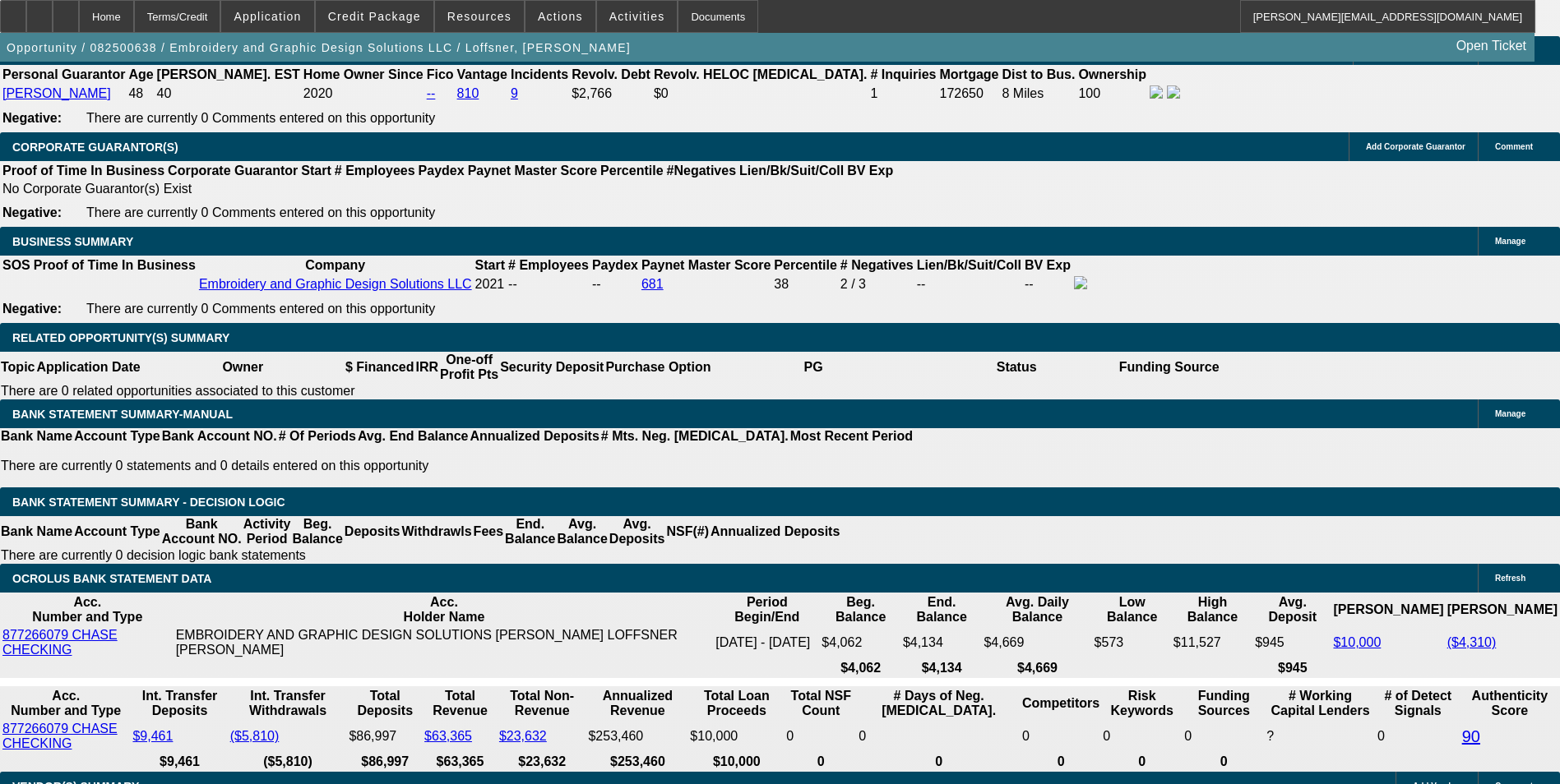
type input "UNKNOWN"
type input "60"
type input "$28,546.02"
type input "$14,273.01"
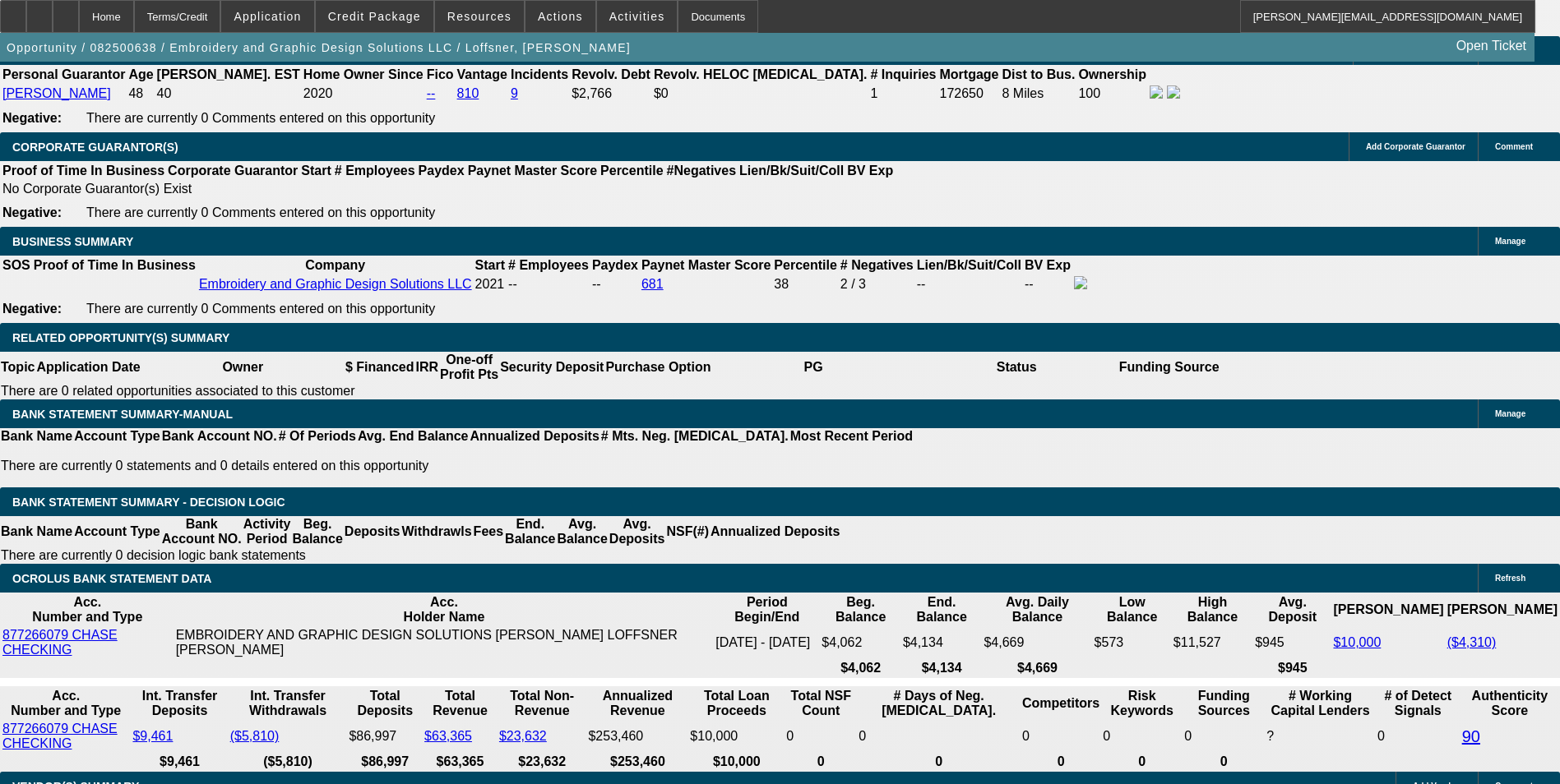
type input "$3,658.18"
type input "$1,829.09"
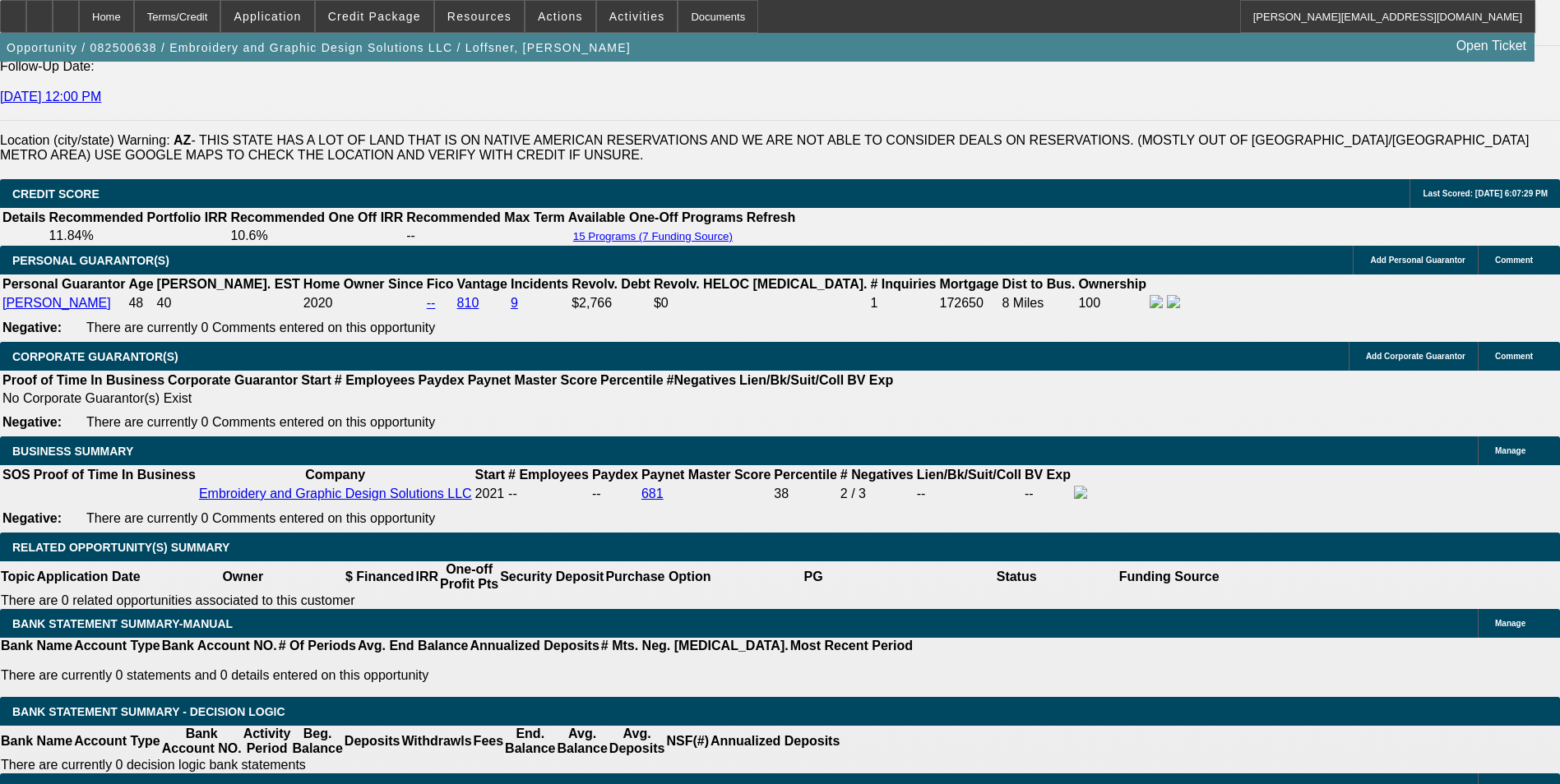
scroll to position [2302, 0]
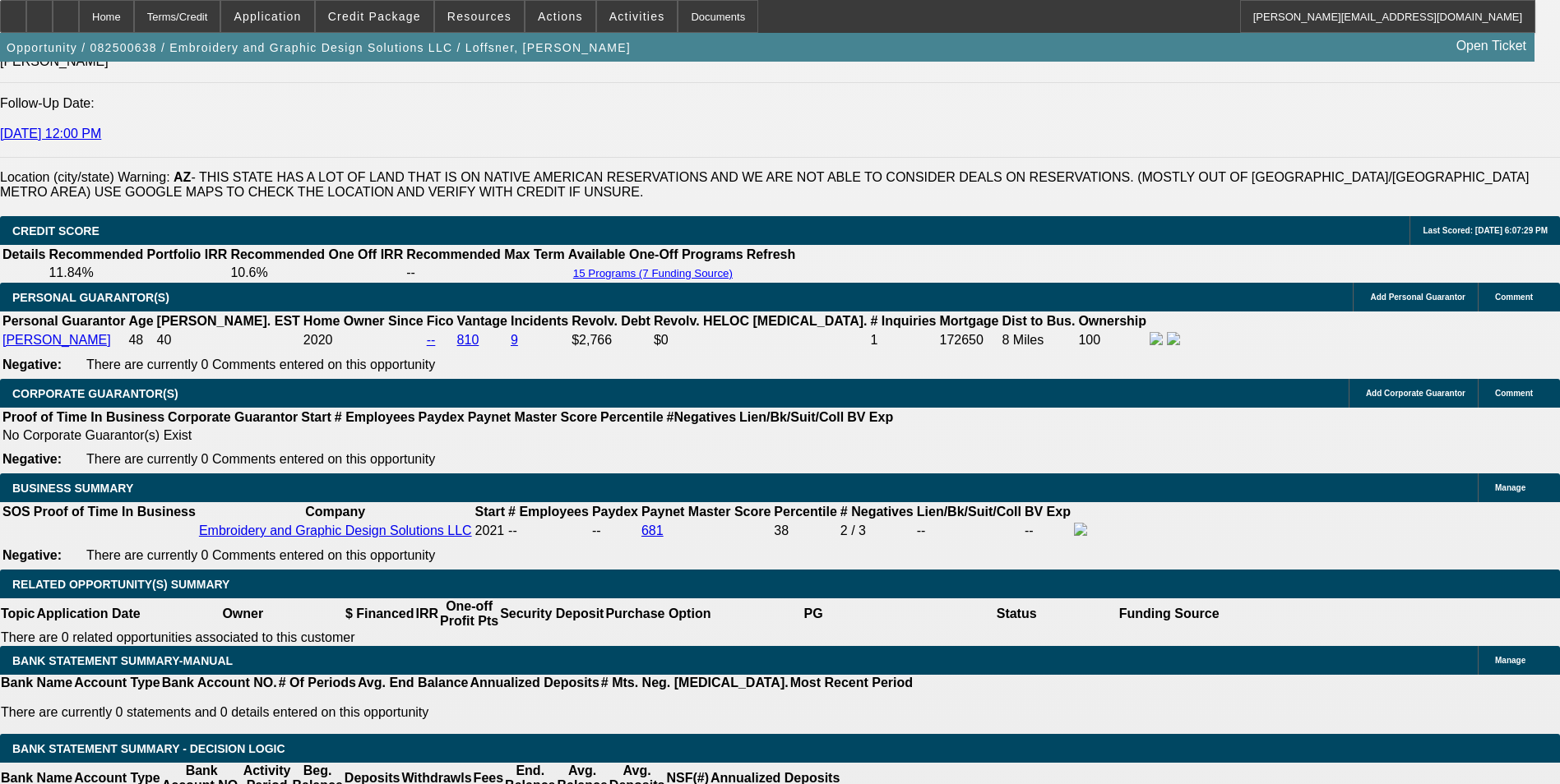
type input "60"
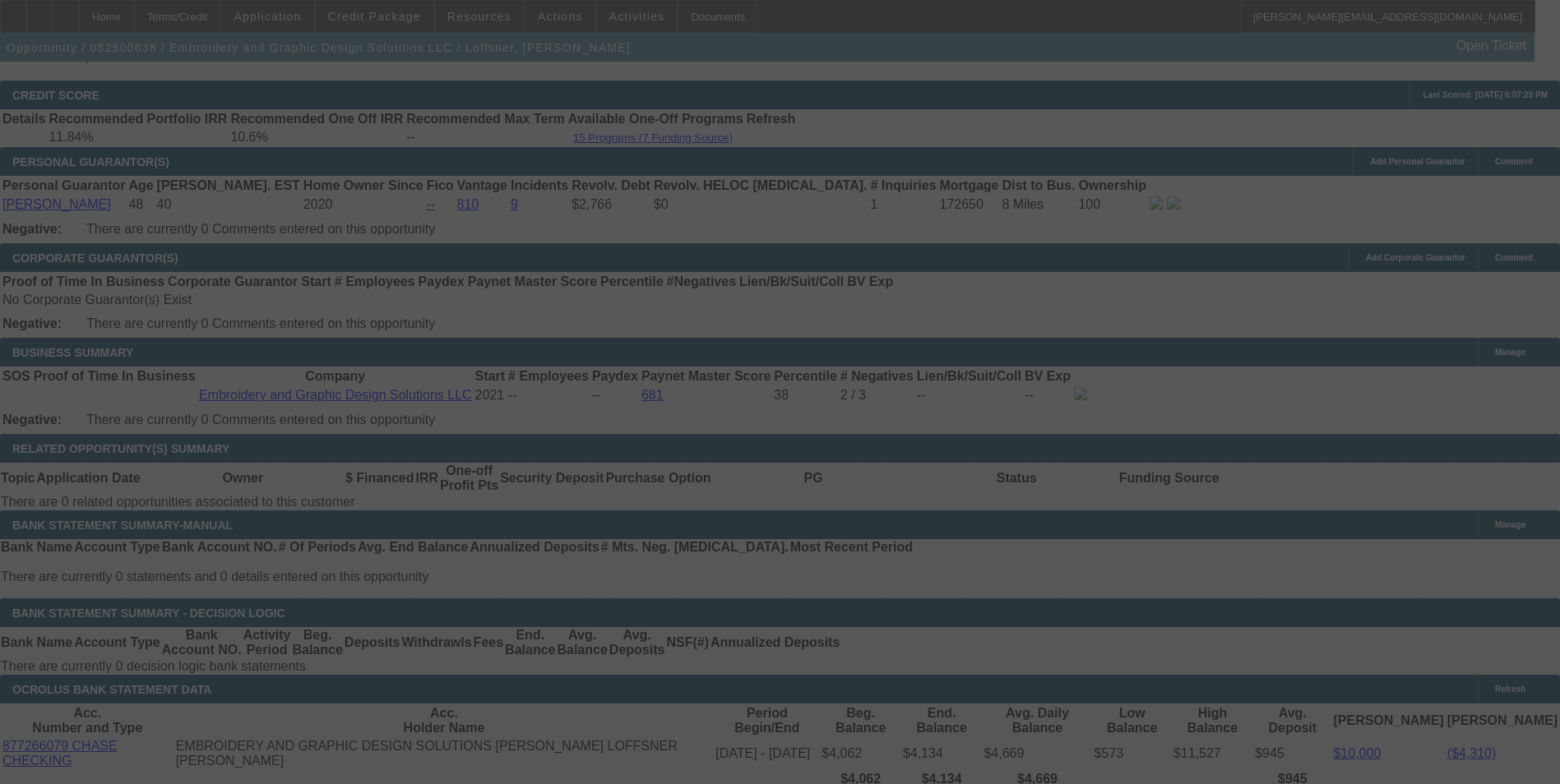
scroll to position [2467, 0]
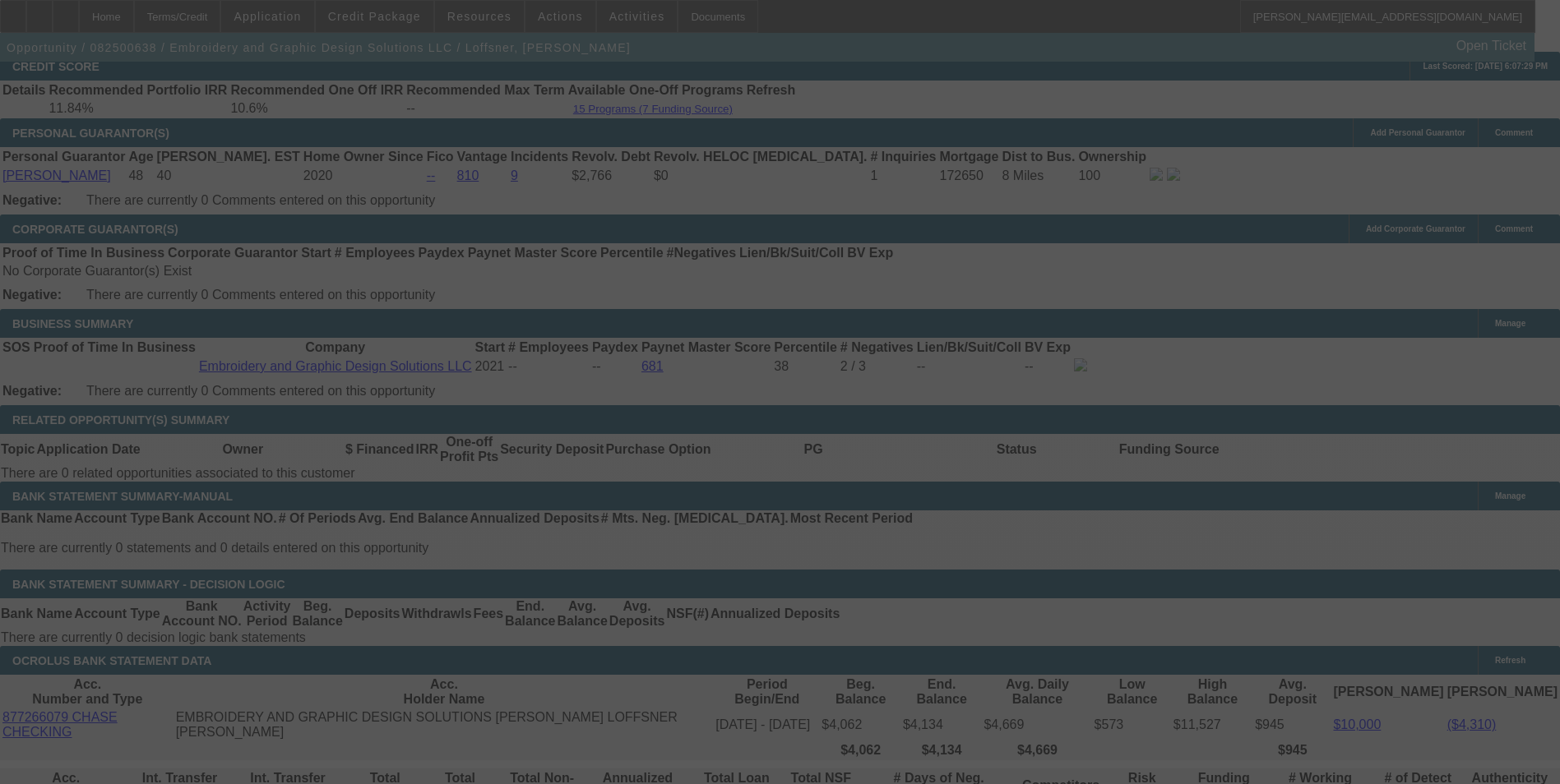
select select "0"
select select "2"
select select "0"
select select "6"
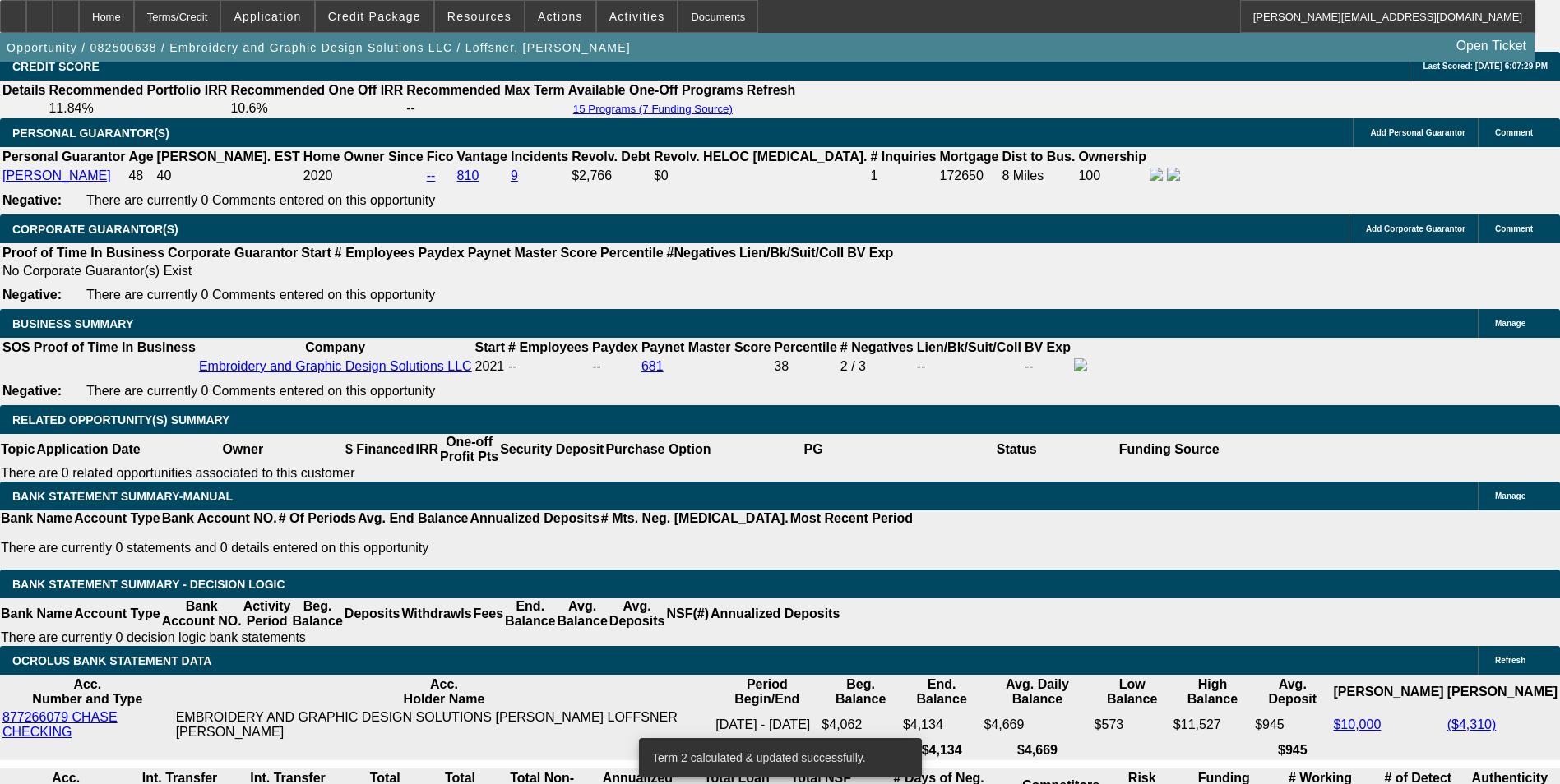
drag, startPoint x: 351, startPoint y: 441, endPoint x: 443, endPoint y: 420, distance: 94.4
type input "UNKNOWN"
type input "11."
type input "$2,830.38"
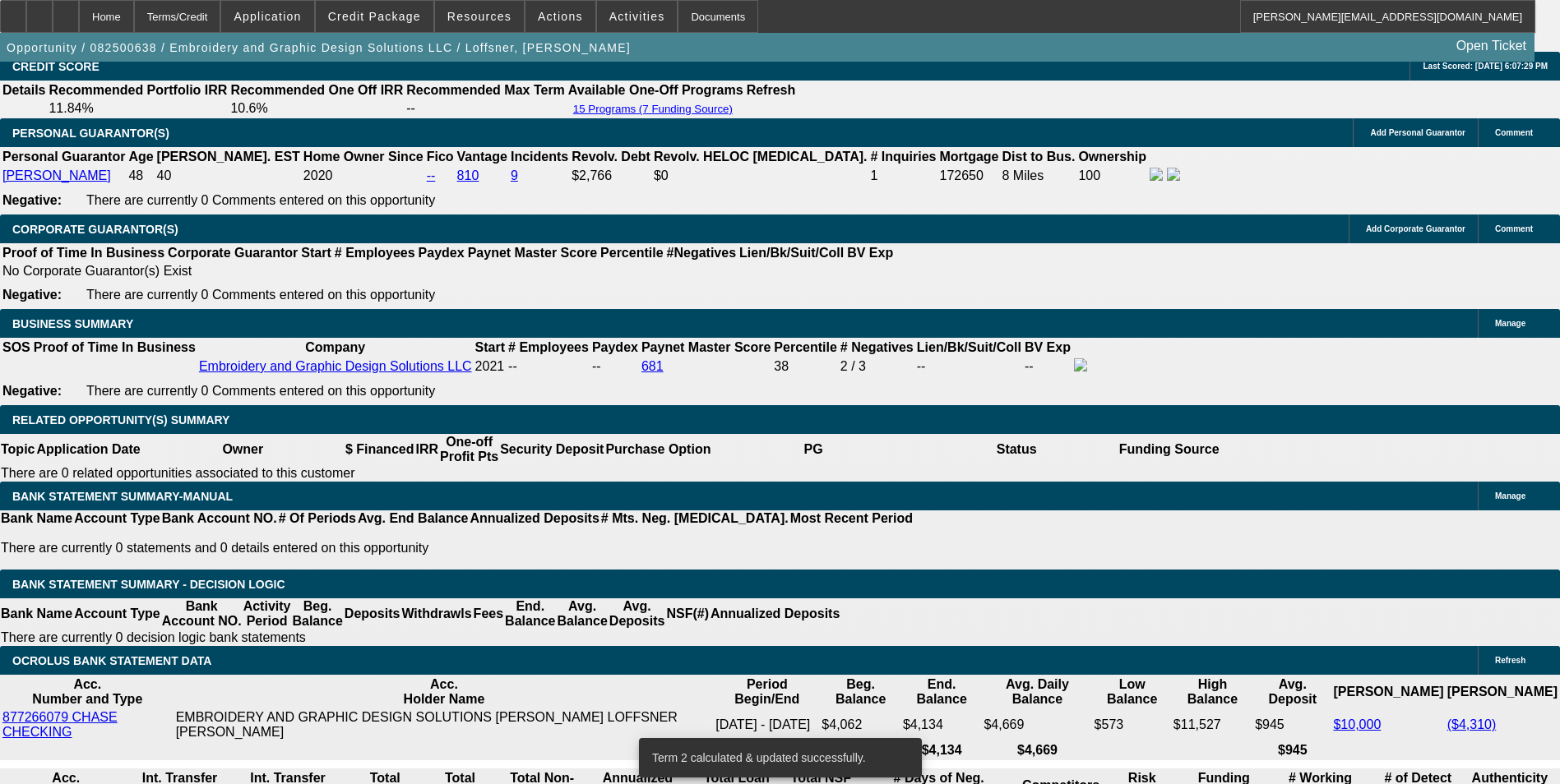
type input "$1,415.19"
type input "11.2"
type input "$3,616.64"
type input "$1,808.32"
type input "$3,600.12"
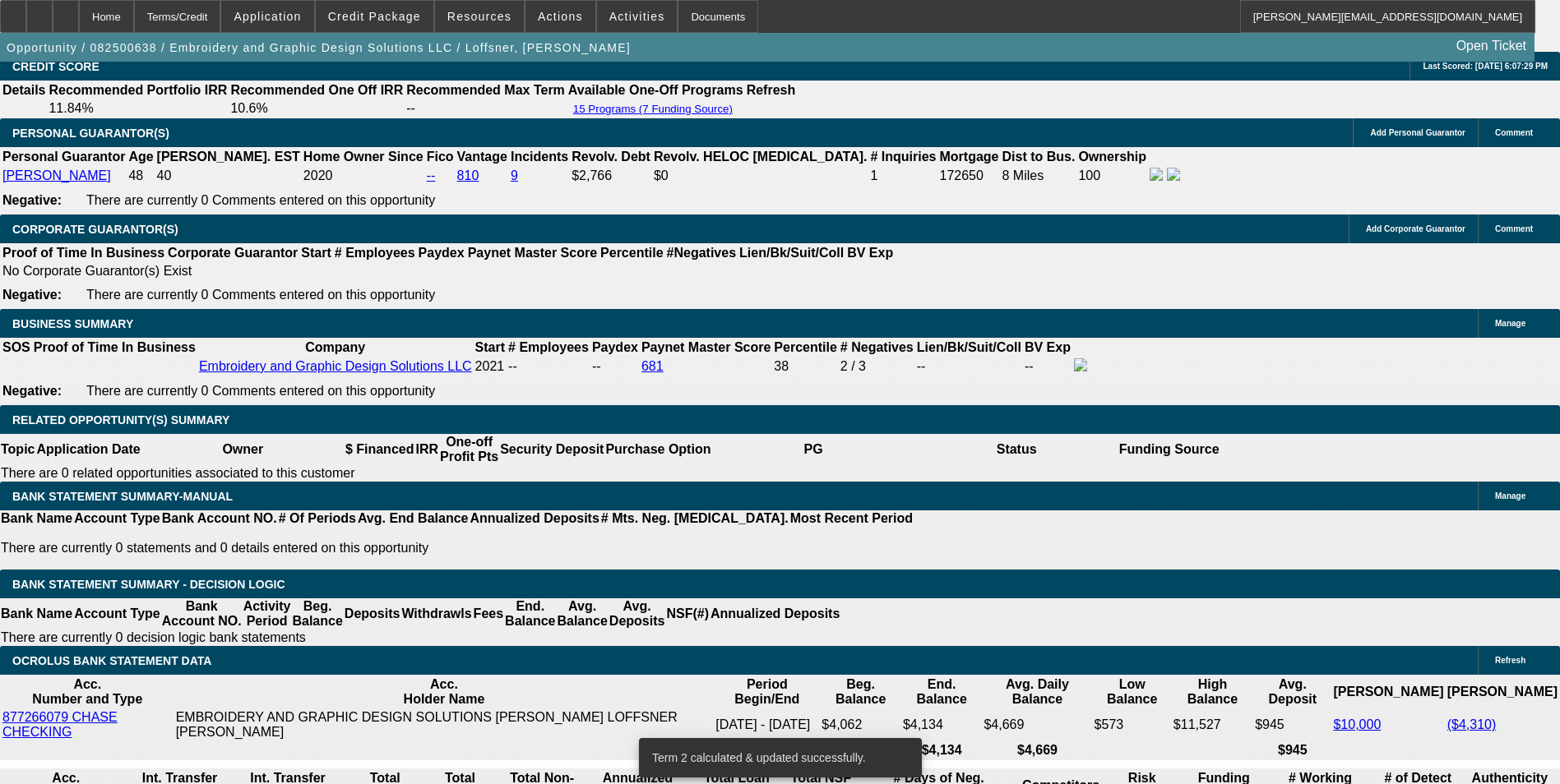
type input "$1,800.06"
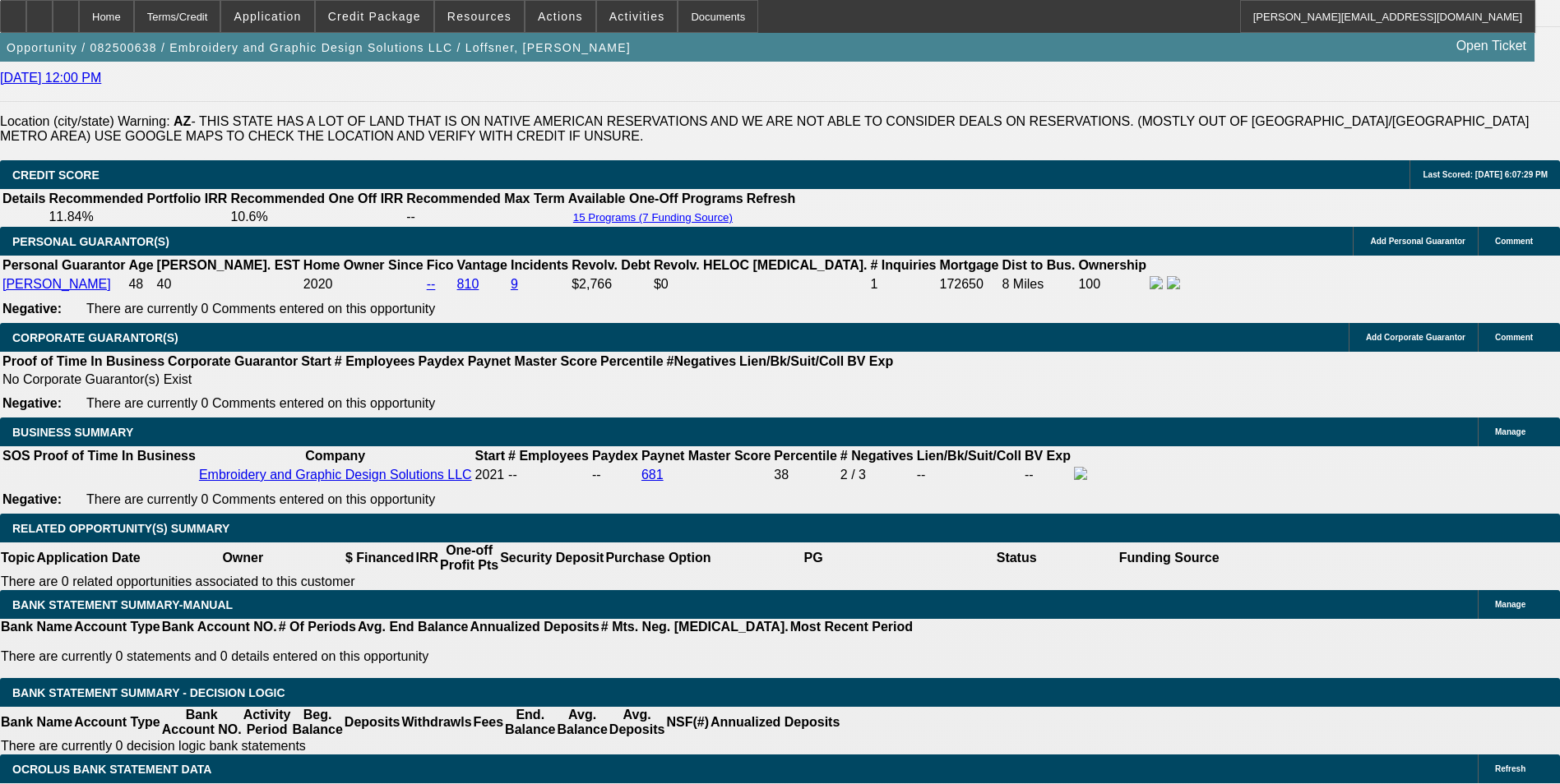
scroll to position [2220, 0]
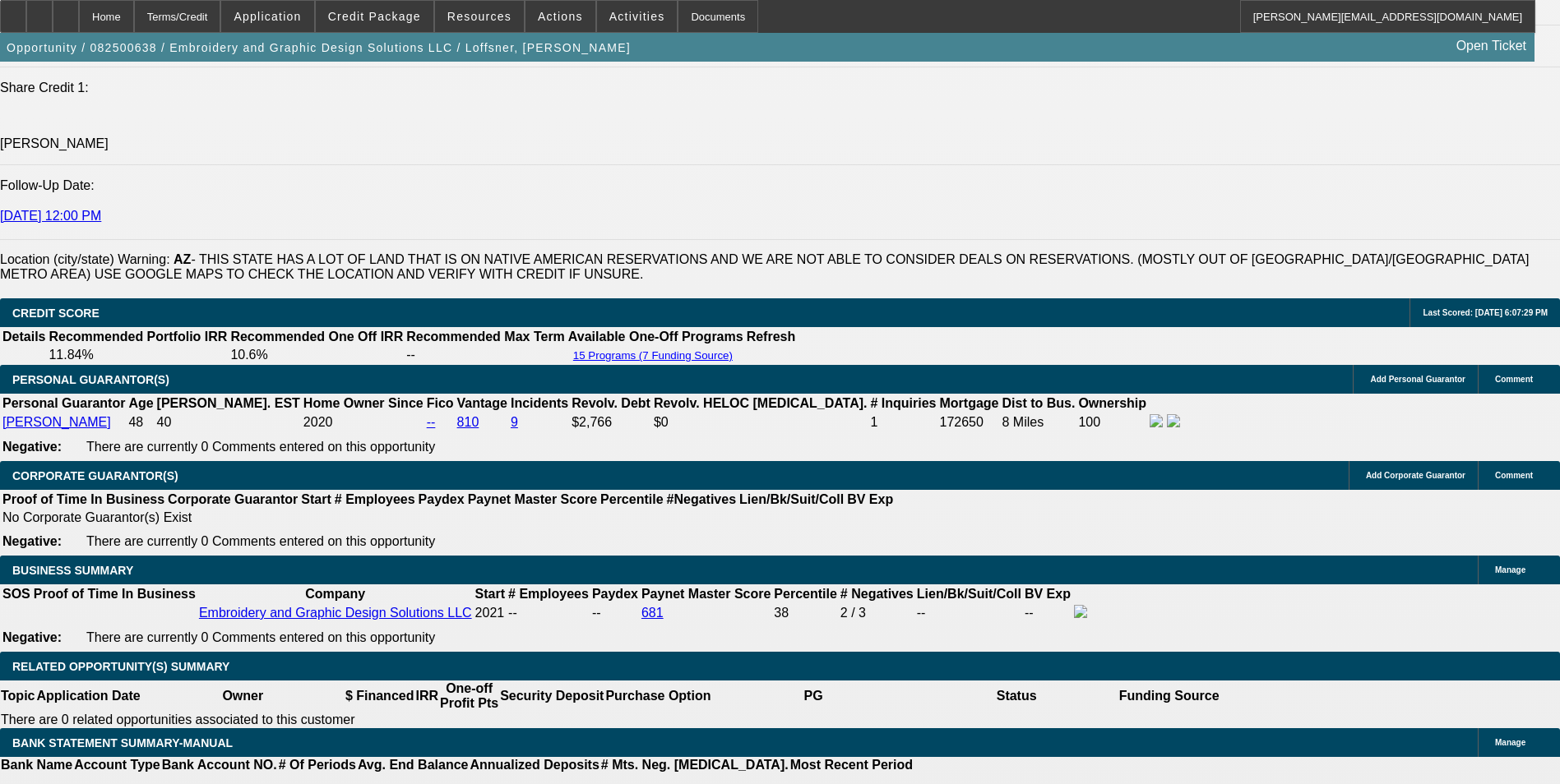
type input "11.2"
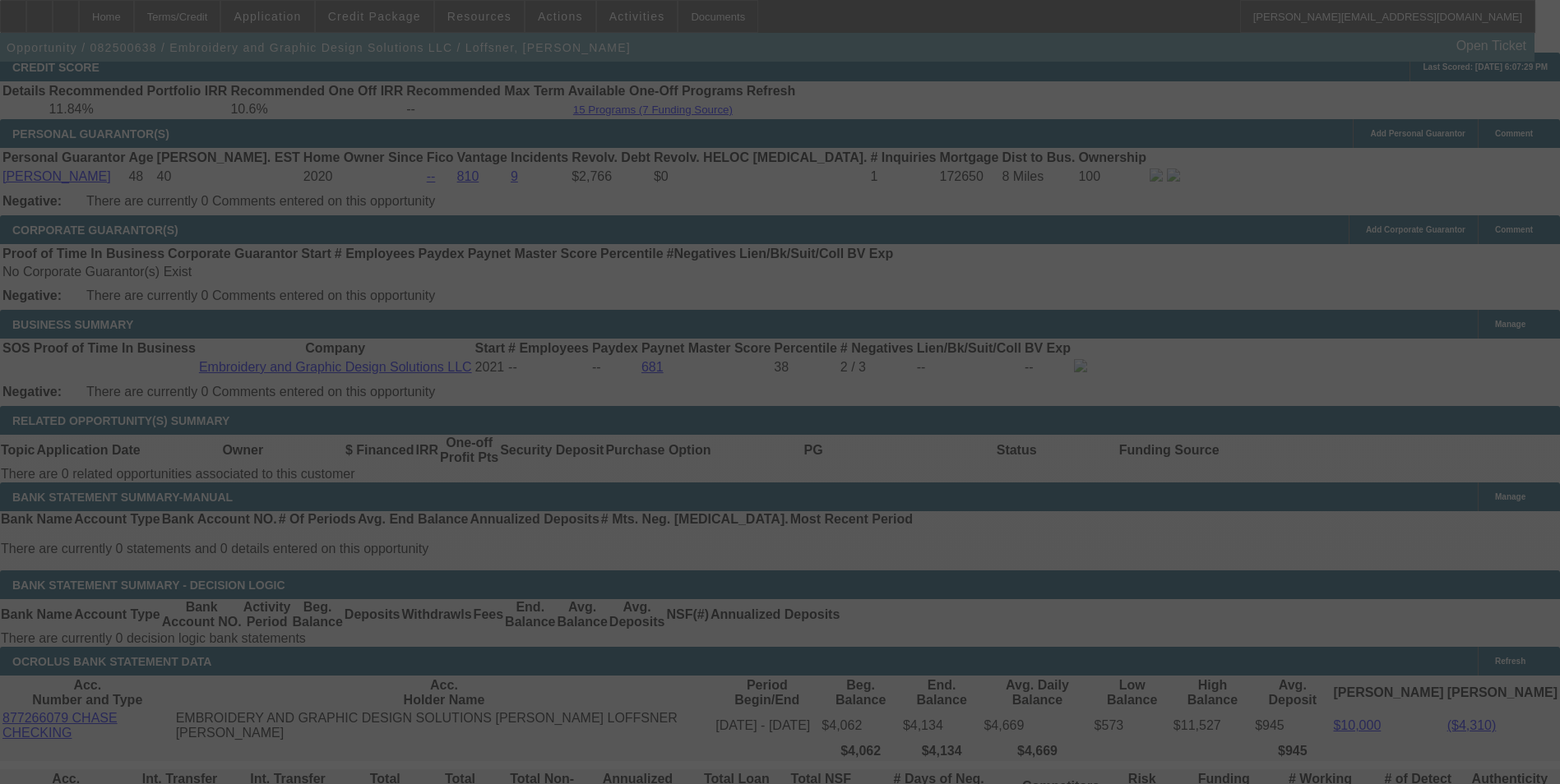
scroll to position [2467, 0]
select select "0"
select select "2"
select select "0"
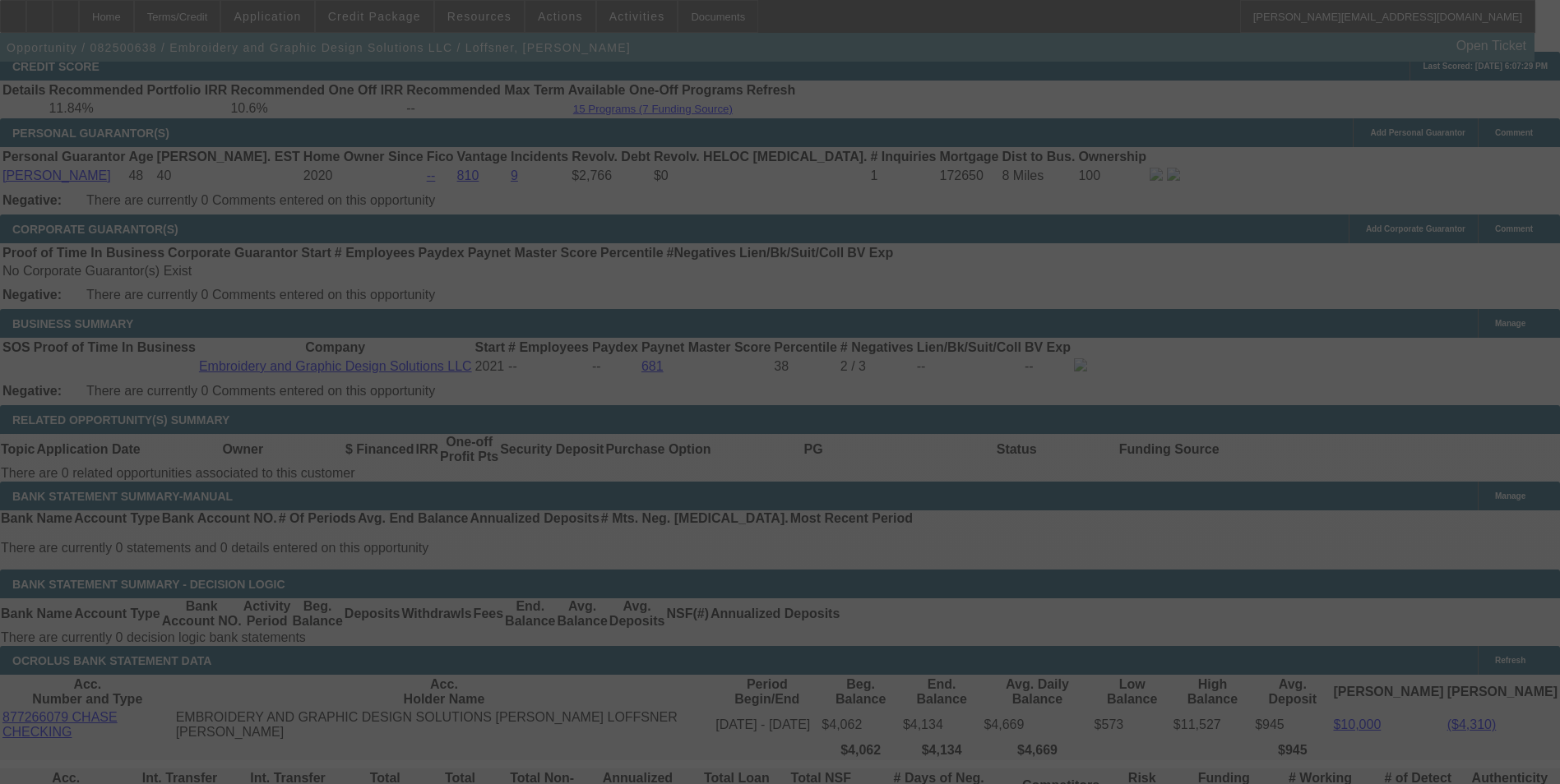
select select "6"
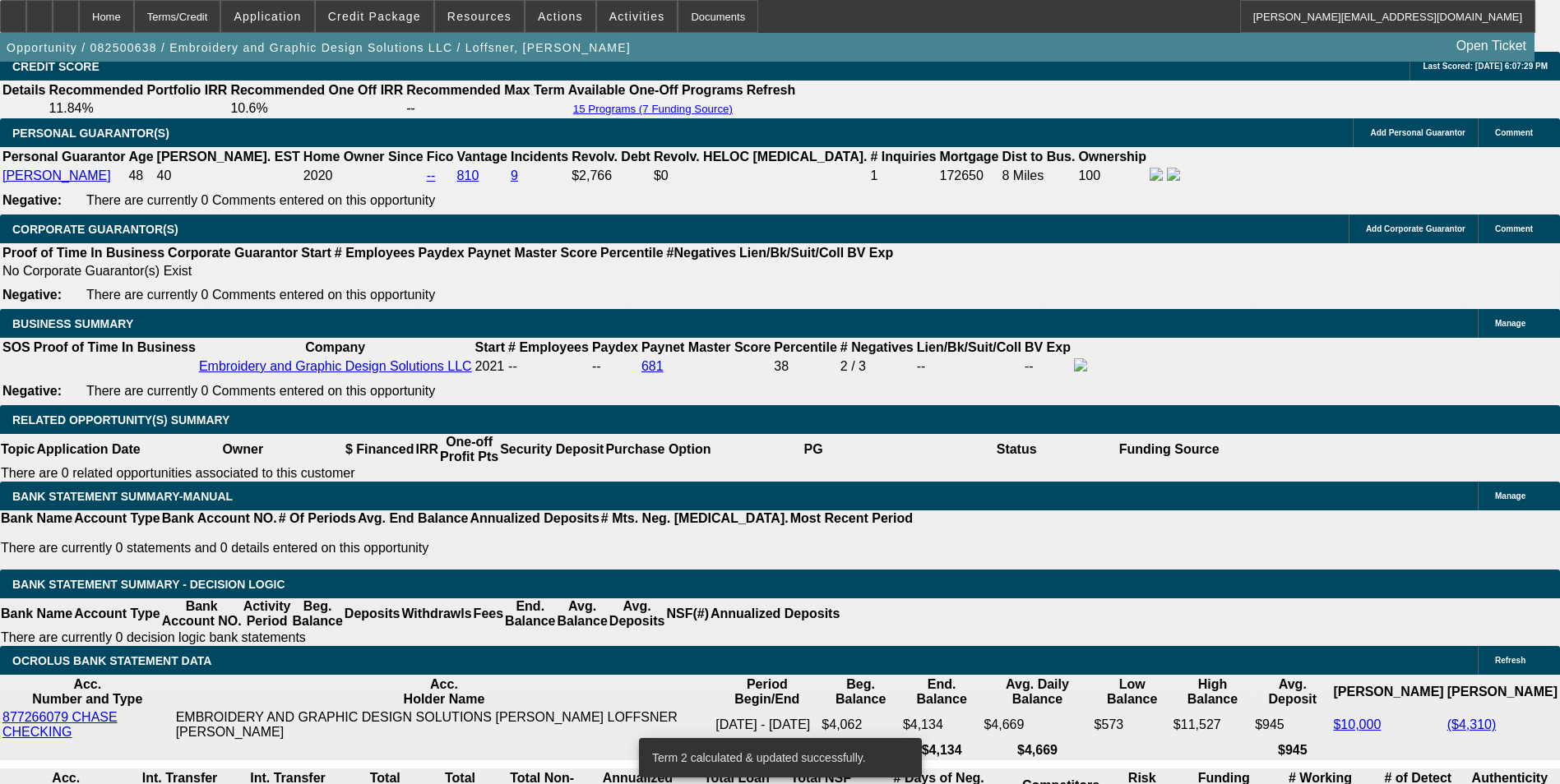
drag, startPoint x: 358, startPoint y: 441, endPoint x: 456, endPoint y: 422, distance: 99.8
type input "UNKNOWN"
type input "11"
type input "$2,830.38"
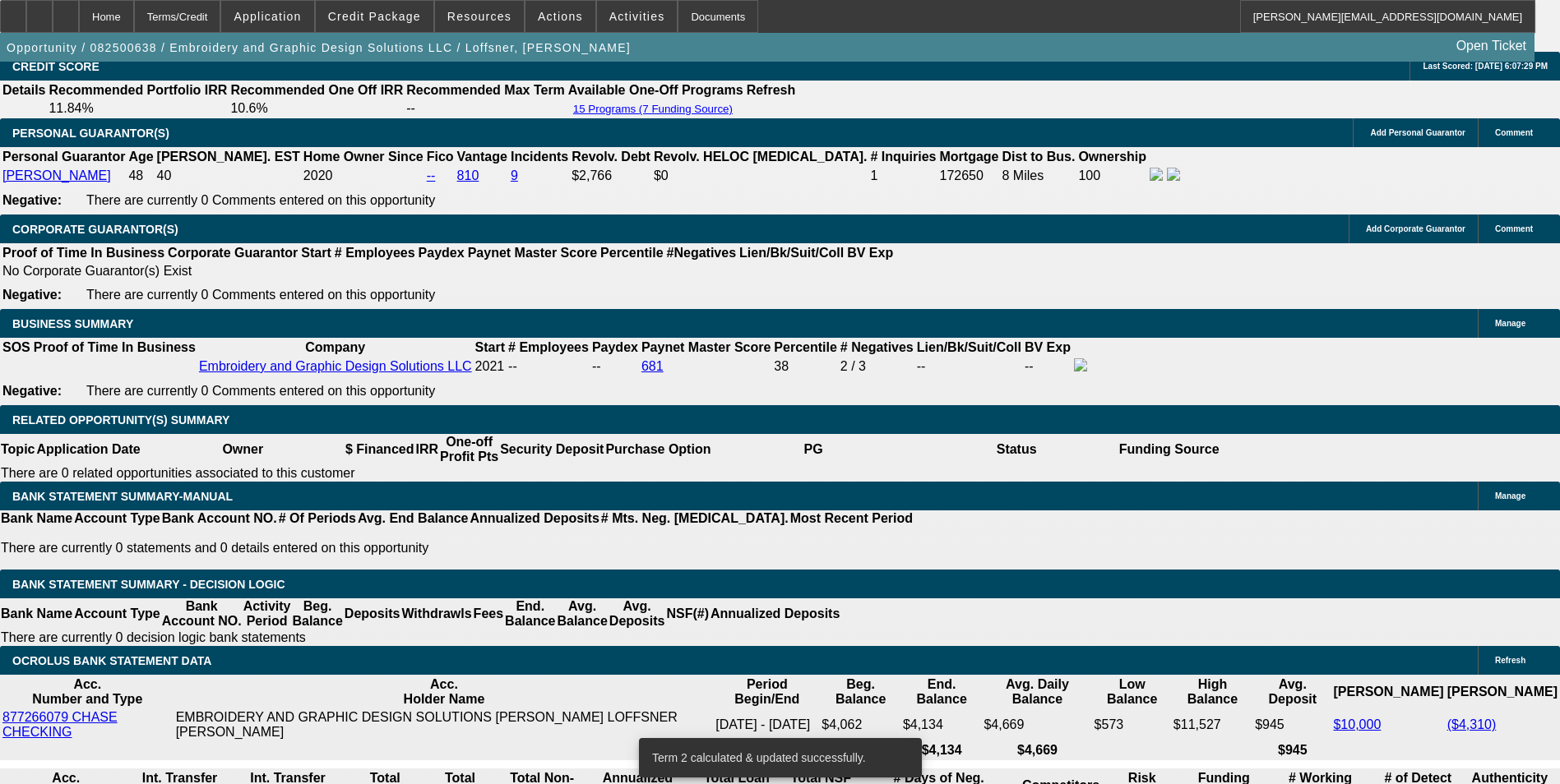
type input "$1,415.19"
type input "11.2"
type input "$3,600.12"
type input "$1,800.06"
type input "$3,616.64"
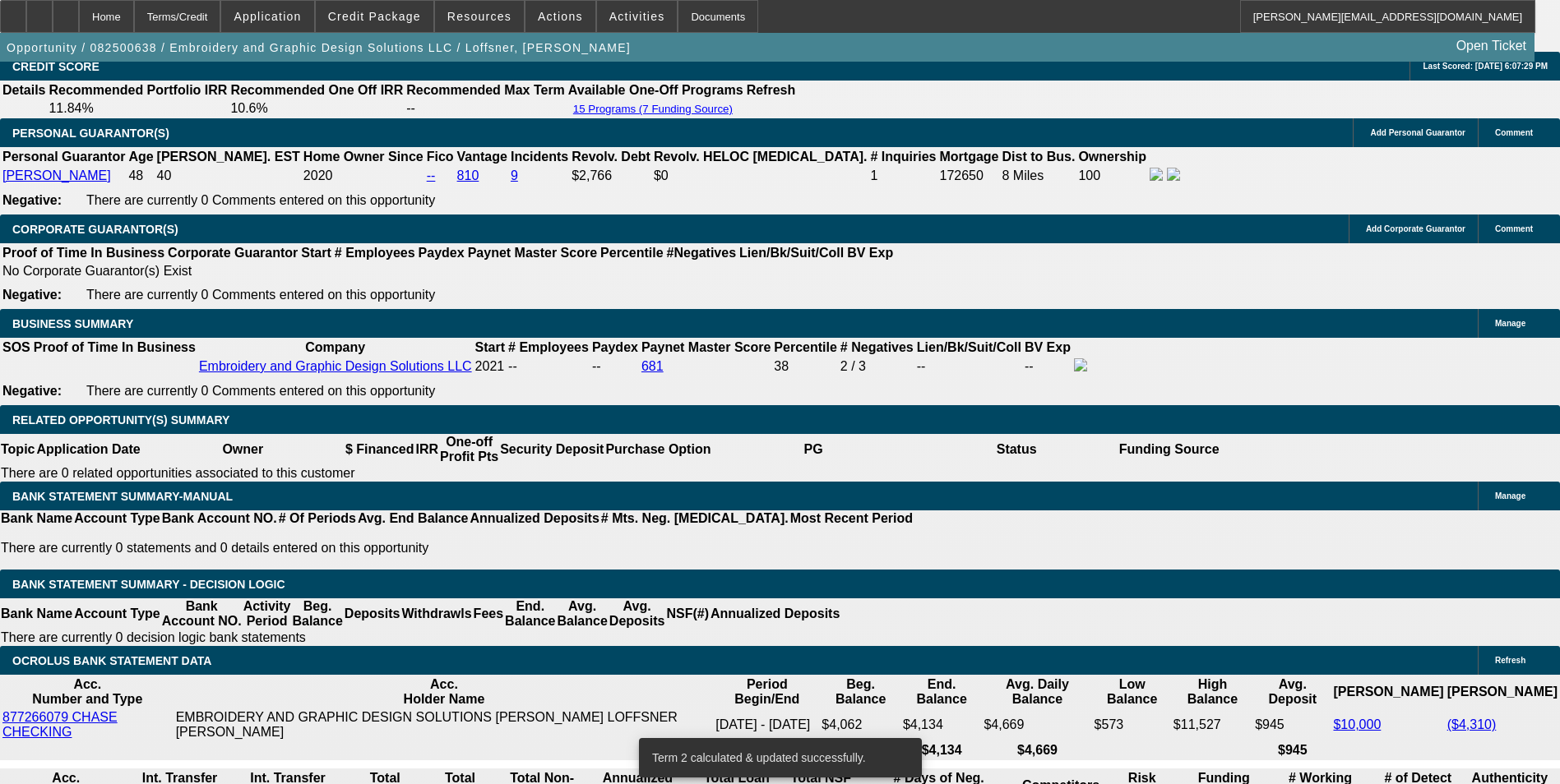
type input "$1,808.32"
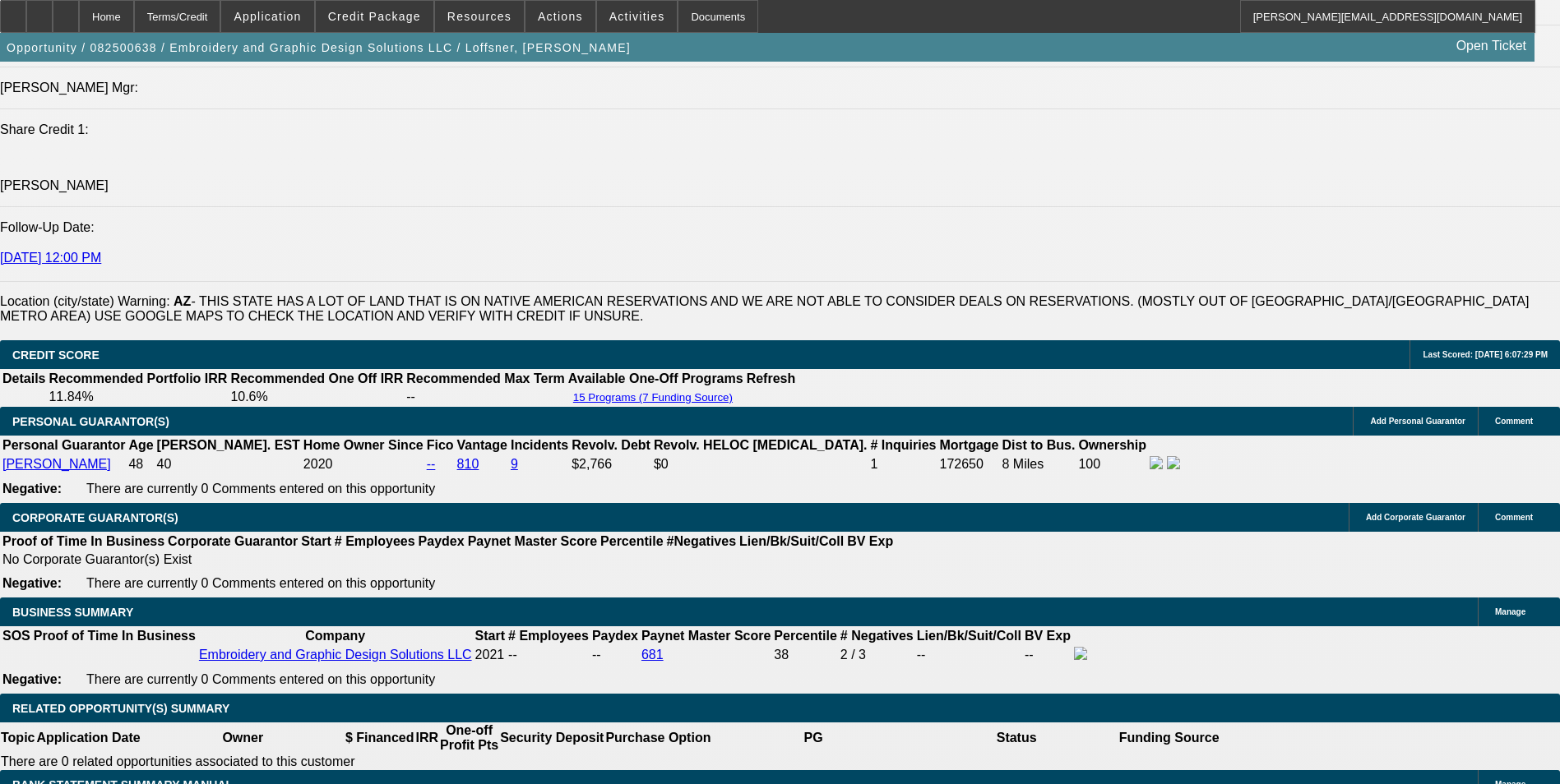
scroll to position [2137, 0]
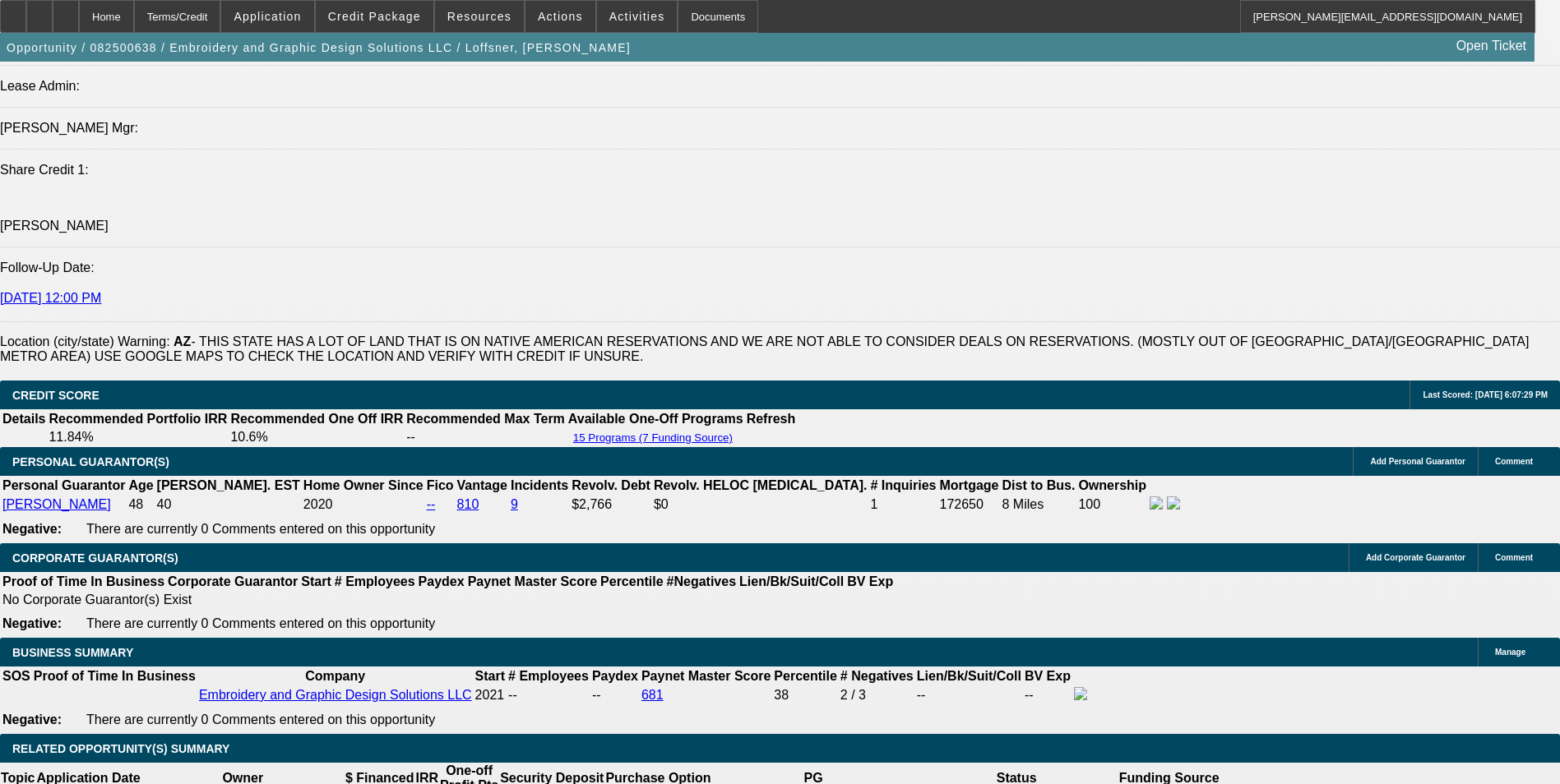
type input "11.2"
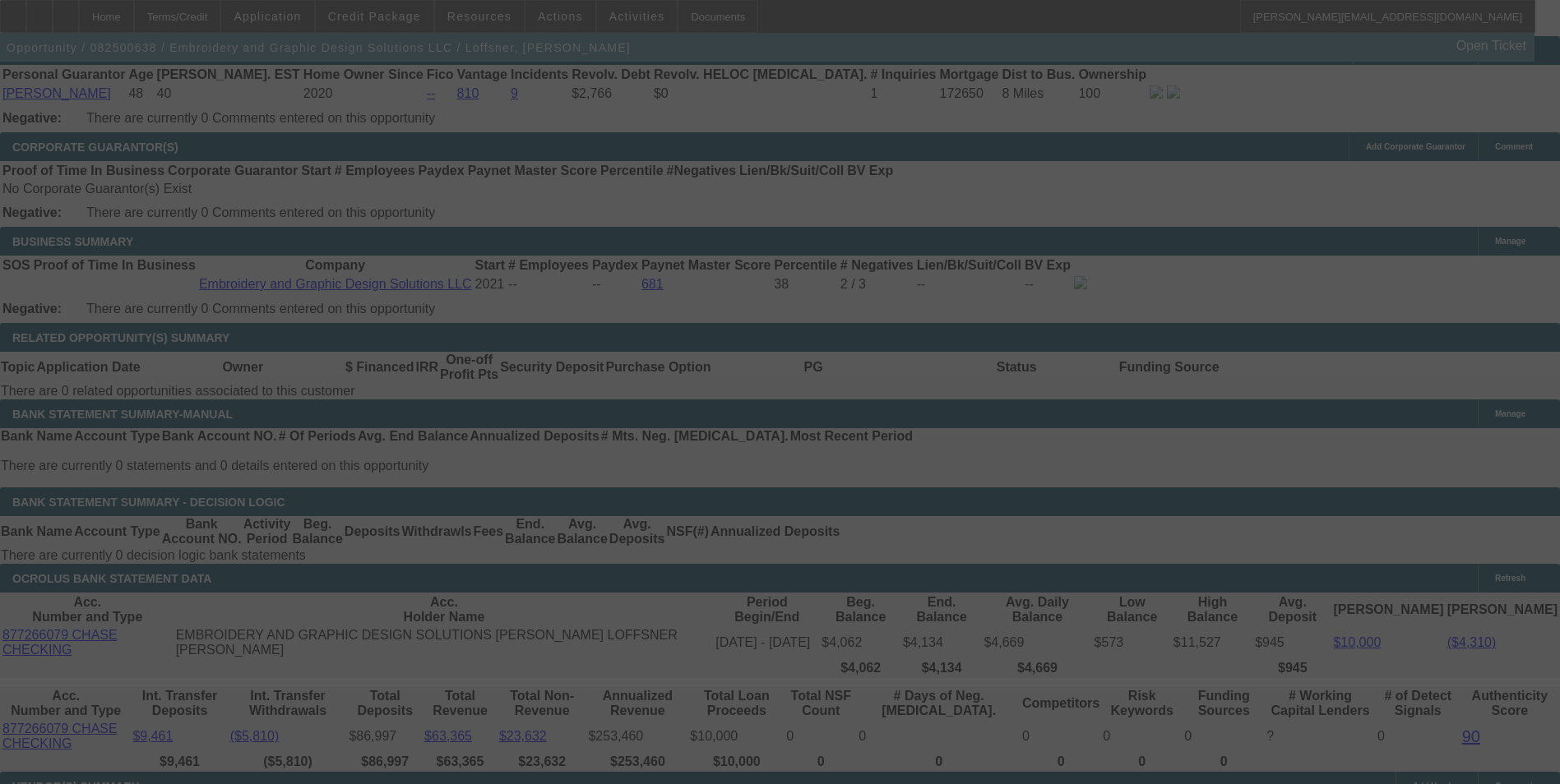
scroll to position [2540, 0]
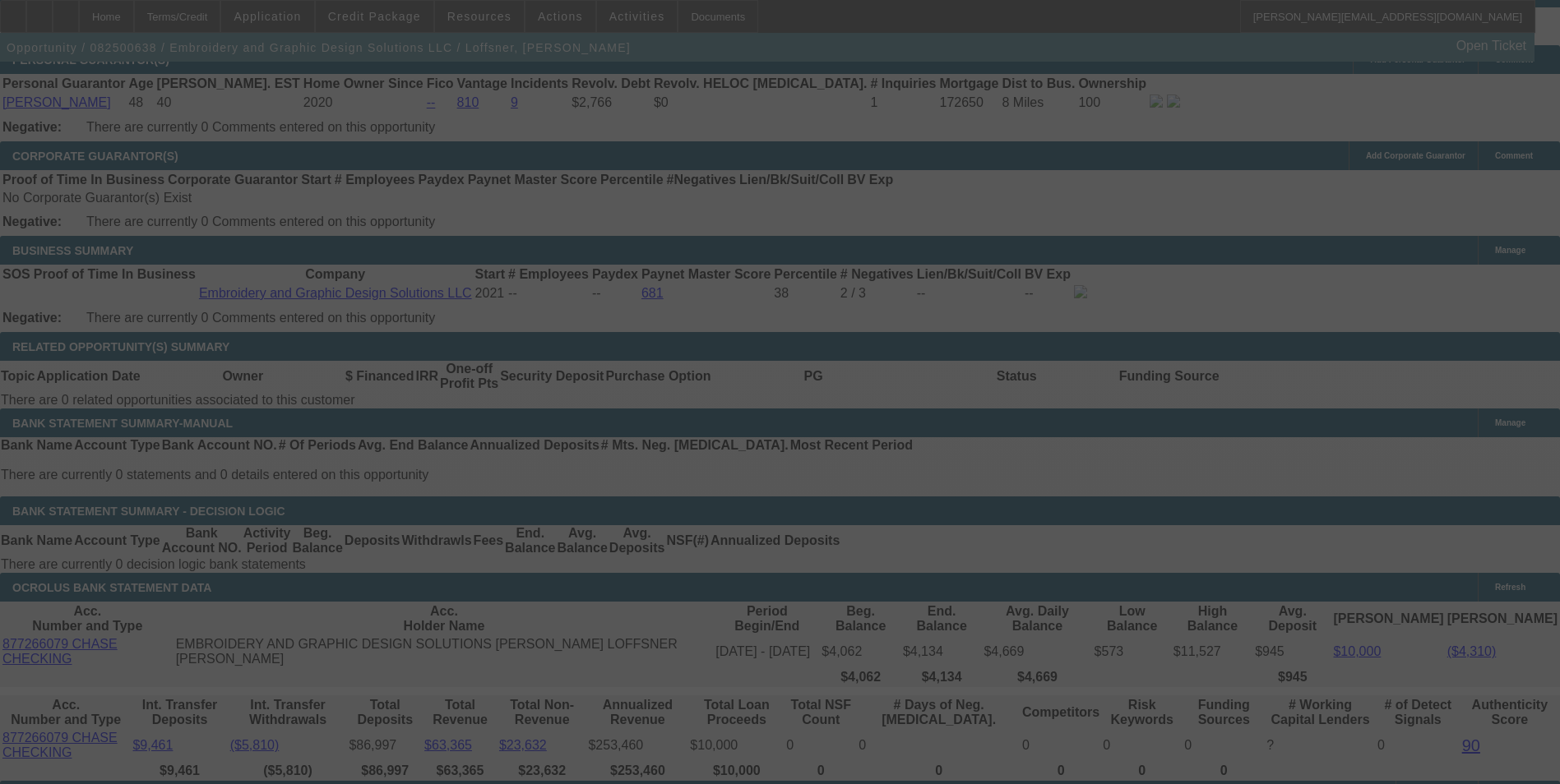
select select "0"
select select "2"
select select "0"
select select "6"
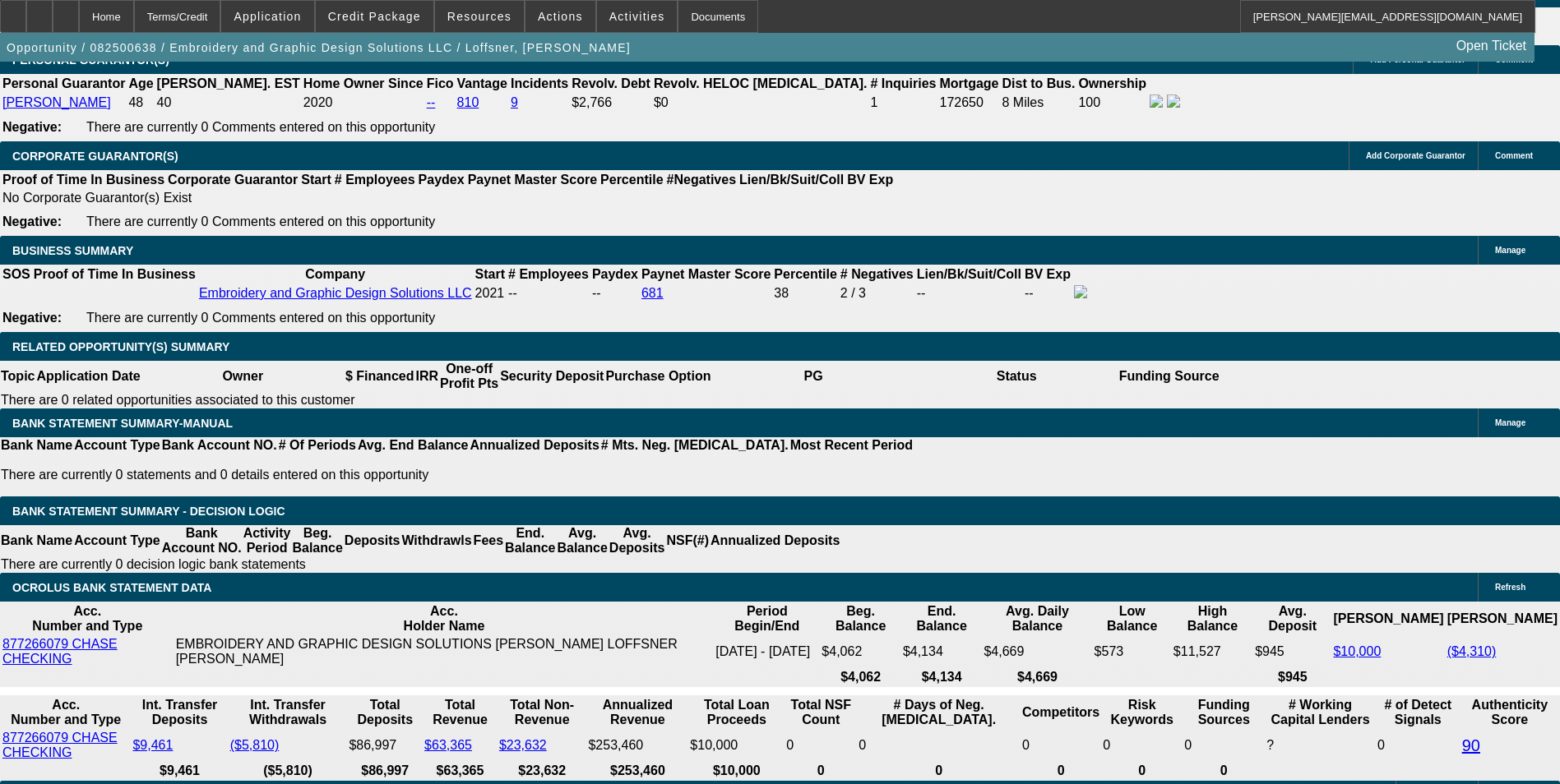
type input "180.32"
type input "$360.64"
type input "UNKNOWN"
type input "1807.32"
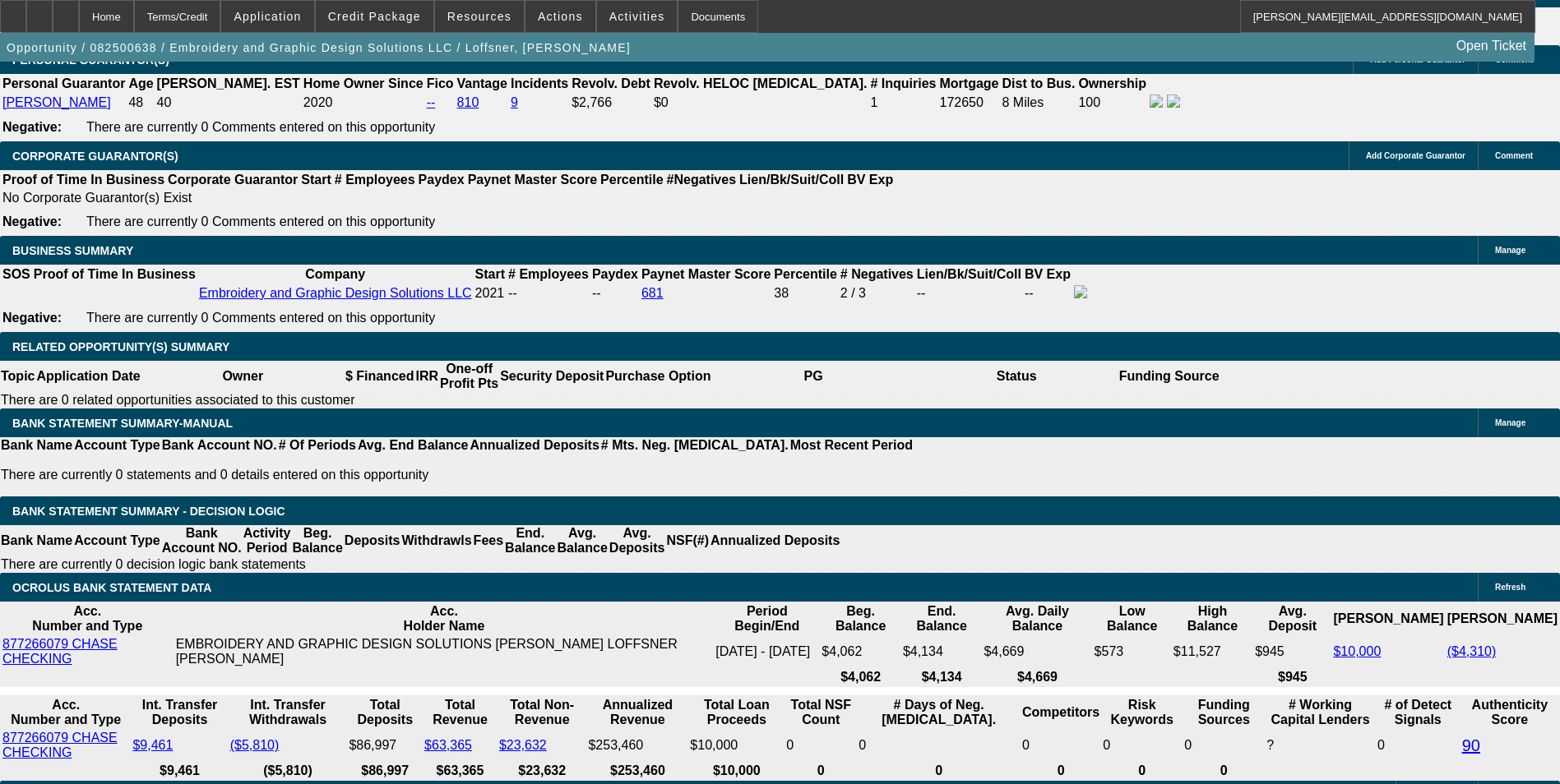
type input "$3,614.64"
type input "11.2"
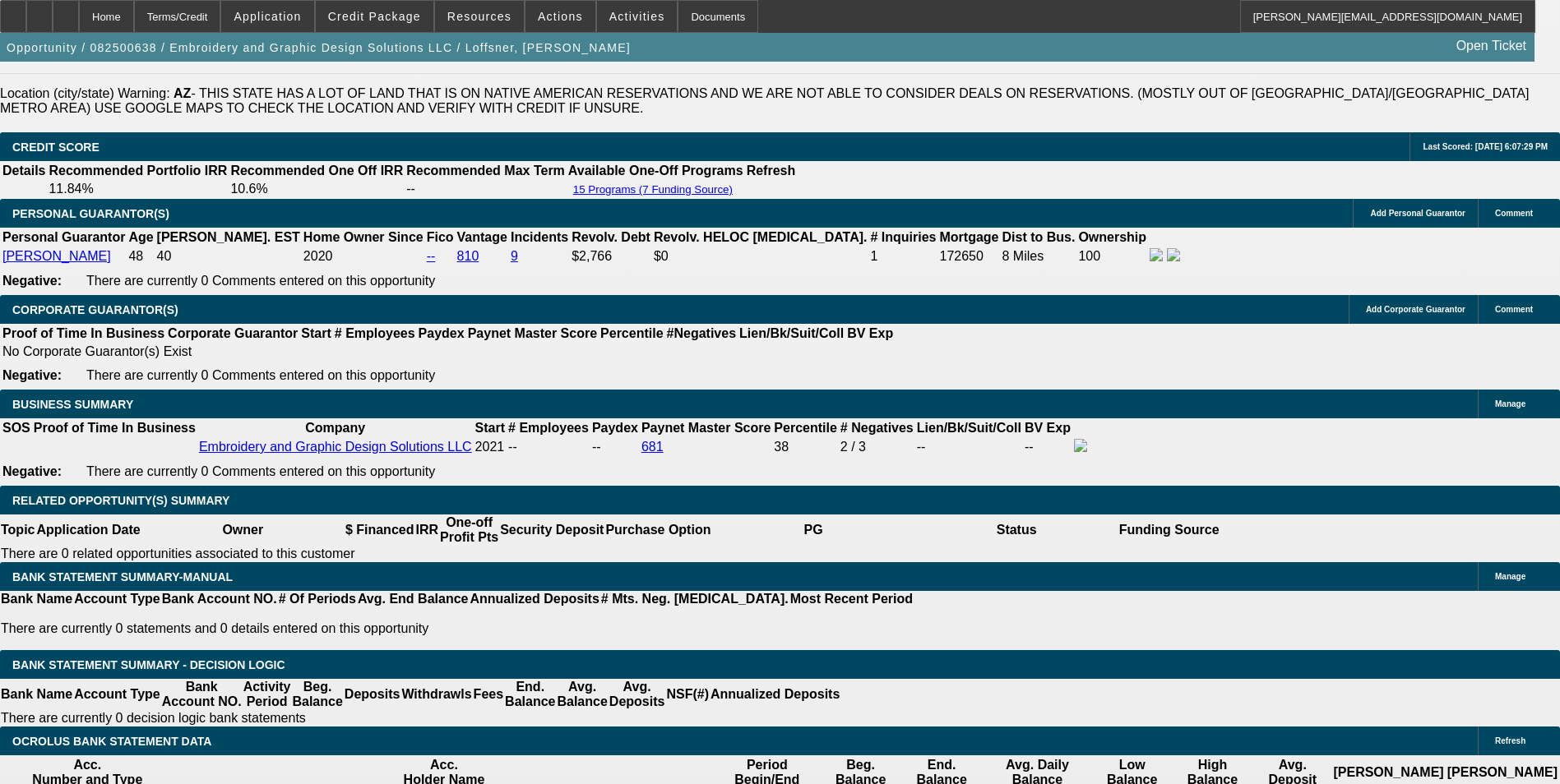
scroll to position [2293, 0]
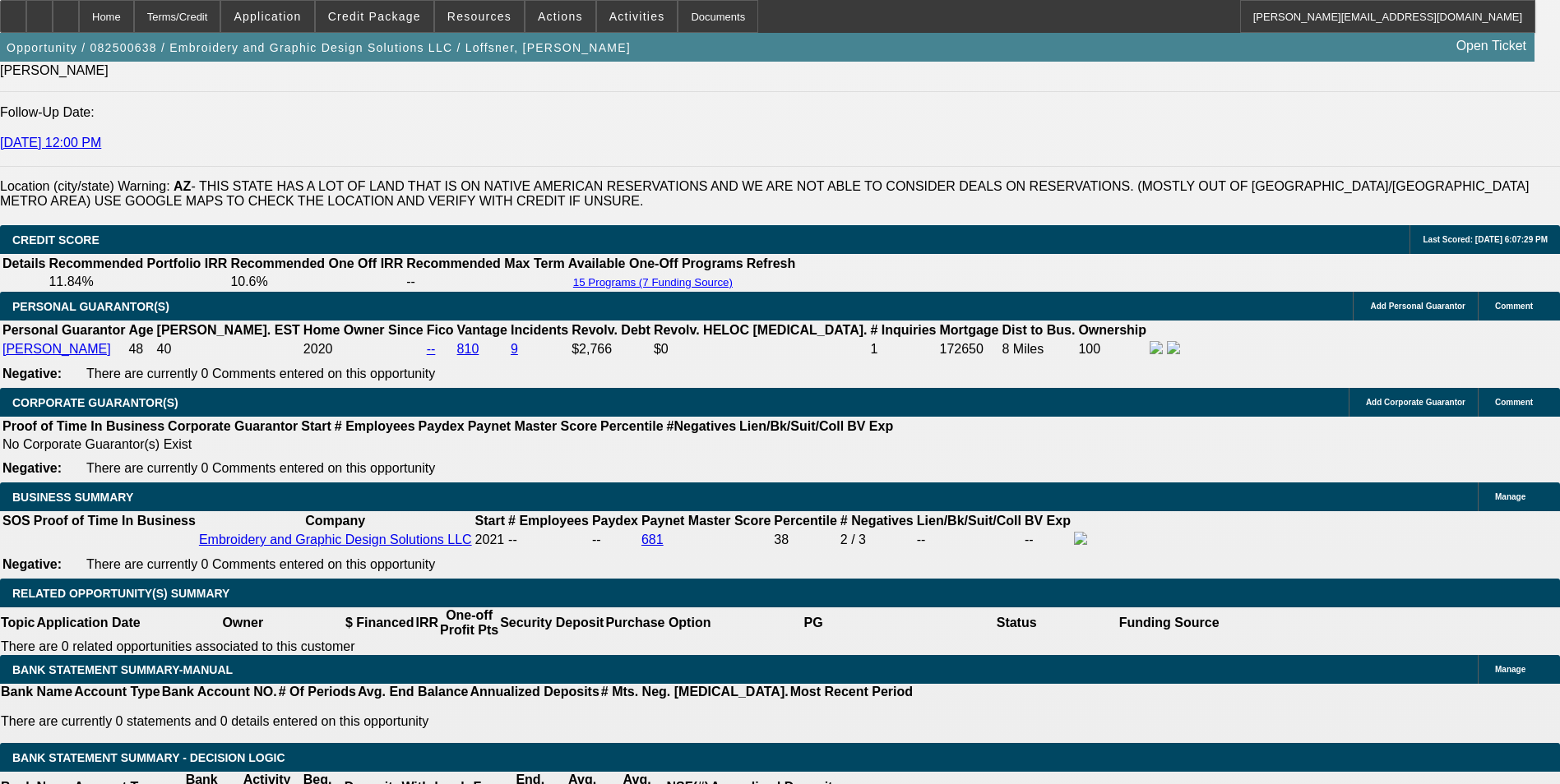
type input "$1,807.32"
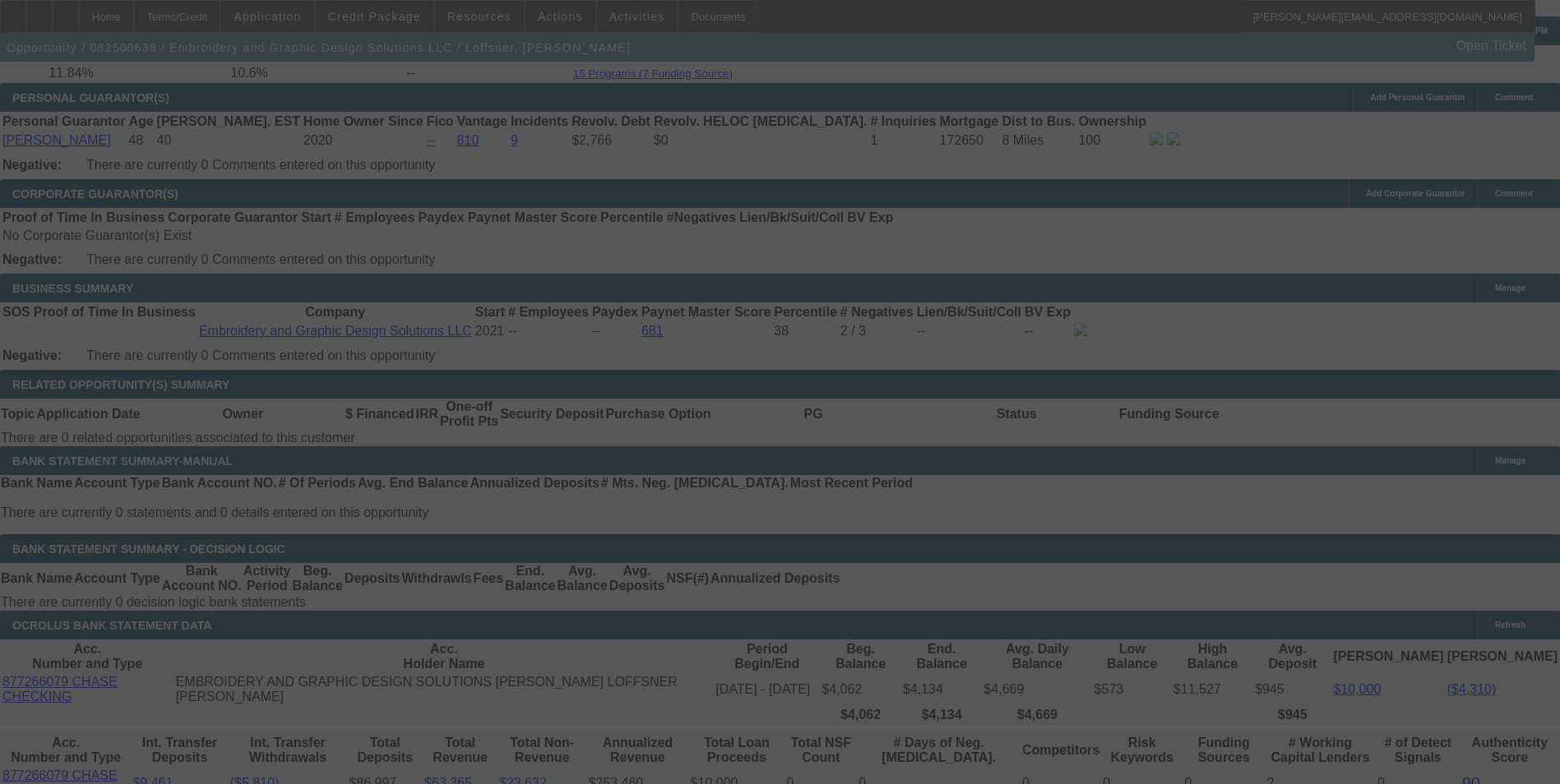
scroll to position [2540, 0]
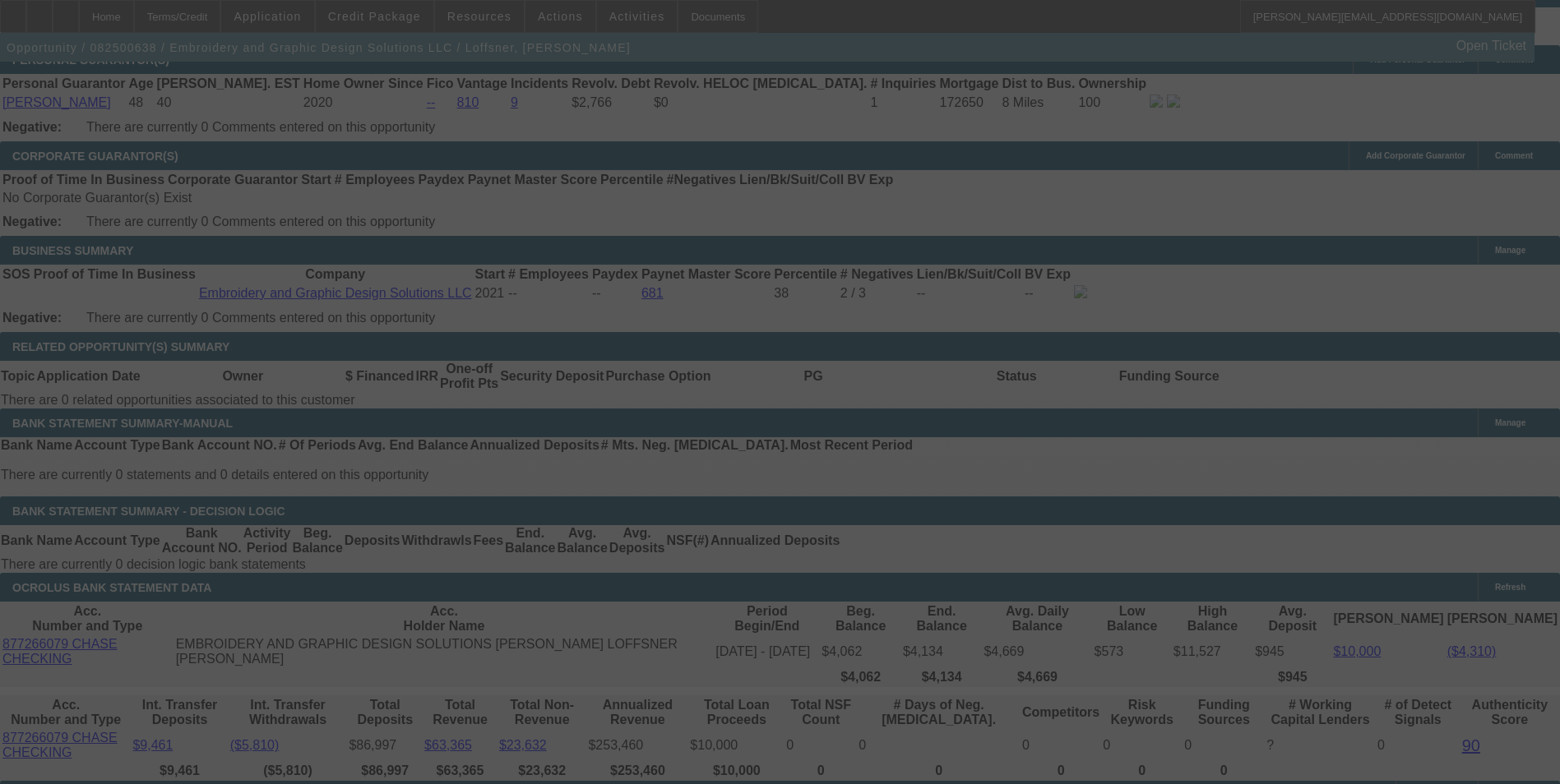
select select "0"
select select "2"
select select "0"
select select "6"
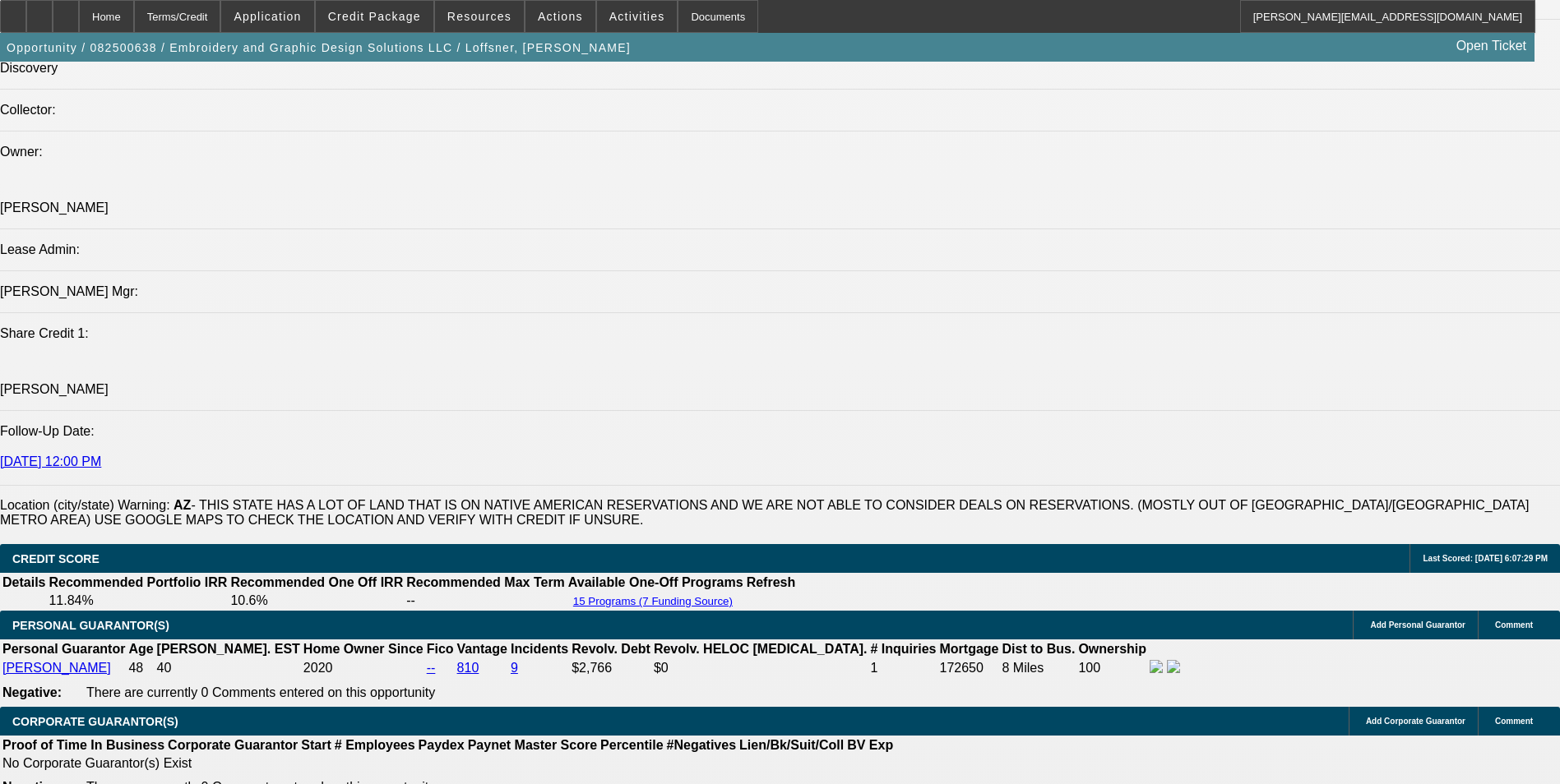
scroll to position [1964, 0]
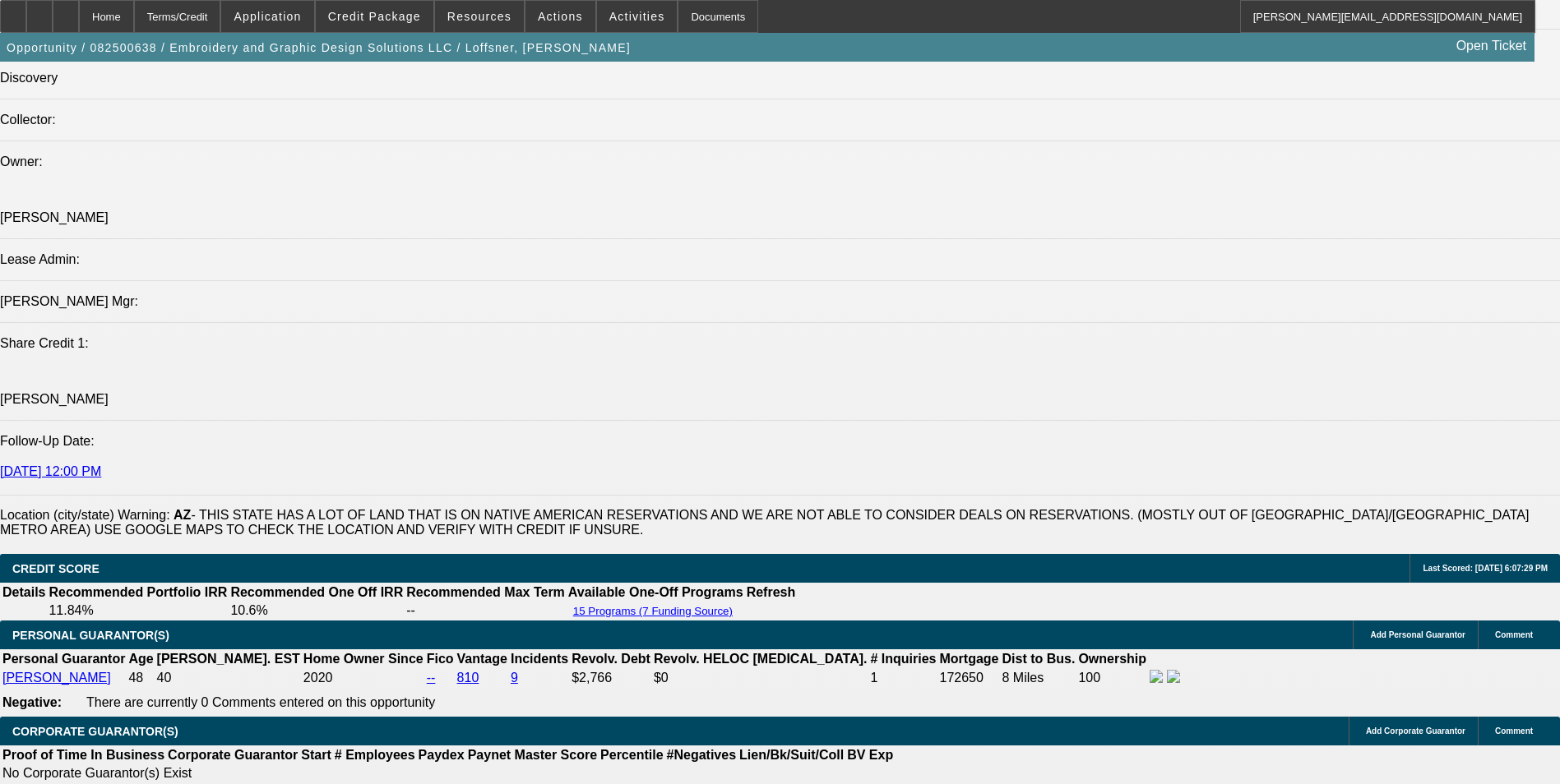
drag, startPoint x: 724, startPoint y: 344, endPoint x: 126, endPoint y: 316, distance: 598.7
drag, startPoint x: 126, startPoint y: 316, endPoint x: 190, endPoint y: 319, distance: 64.1
copy span "This business was originally started by [PERSON_NAME] in [DATE] under the name …"
drag, startPoint x: 924, startPoint y: 545, endPoint x: 577, endPoint y: 446, distance: 360.8
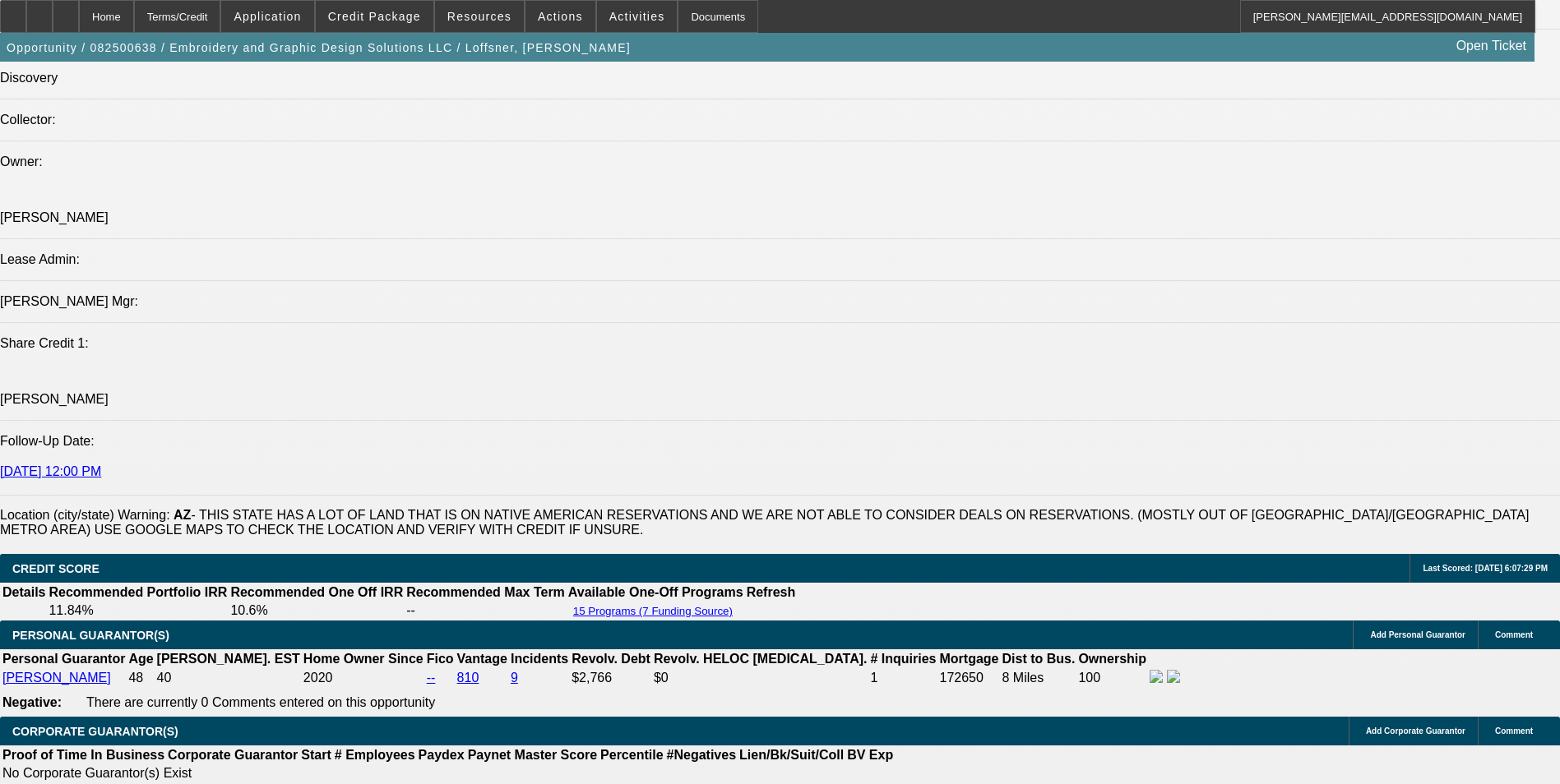
click at [401, 10] on span "Credit Package" at bounding box center [374, 17] width 93 height 14
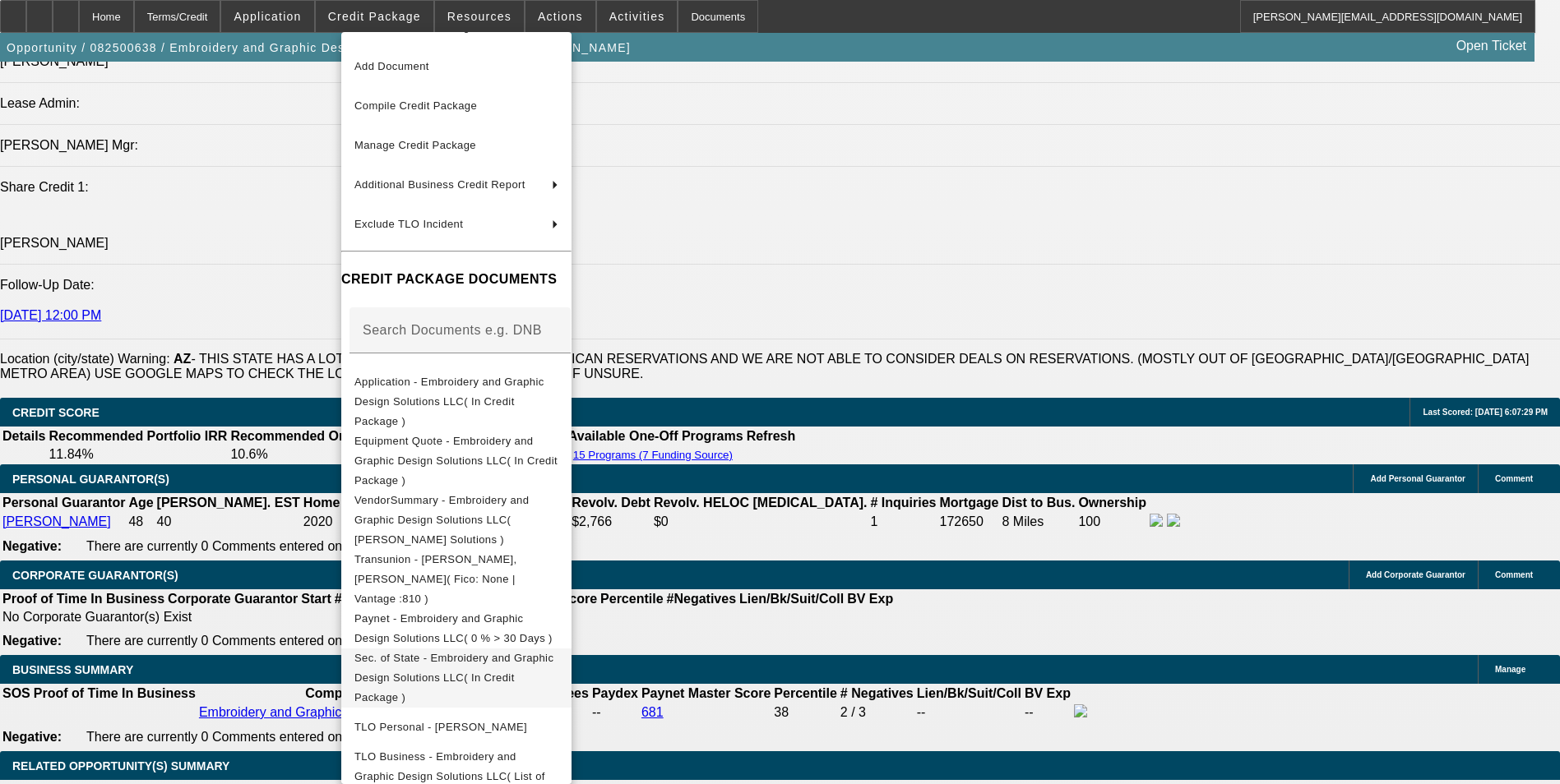
scroll to position [2129, 0]
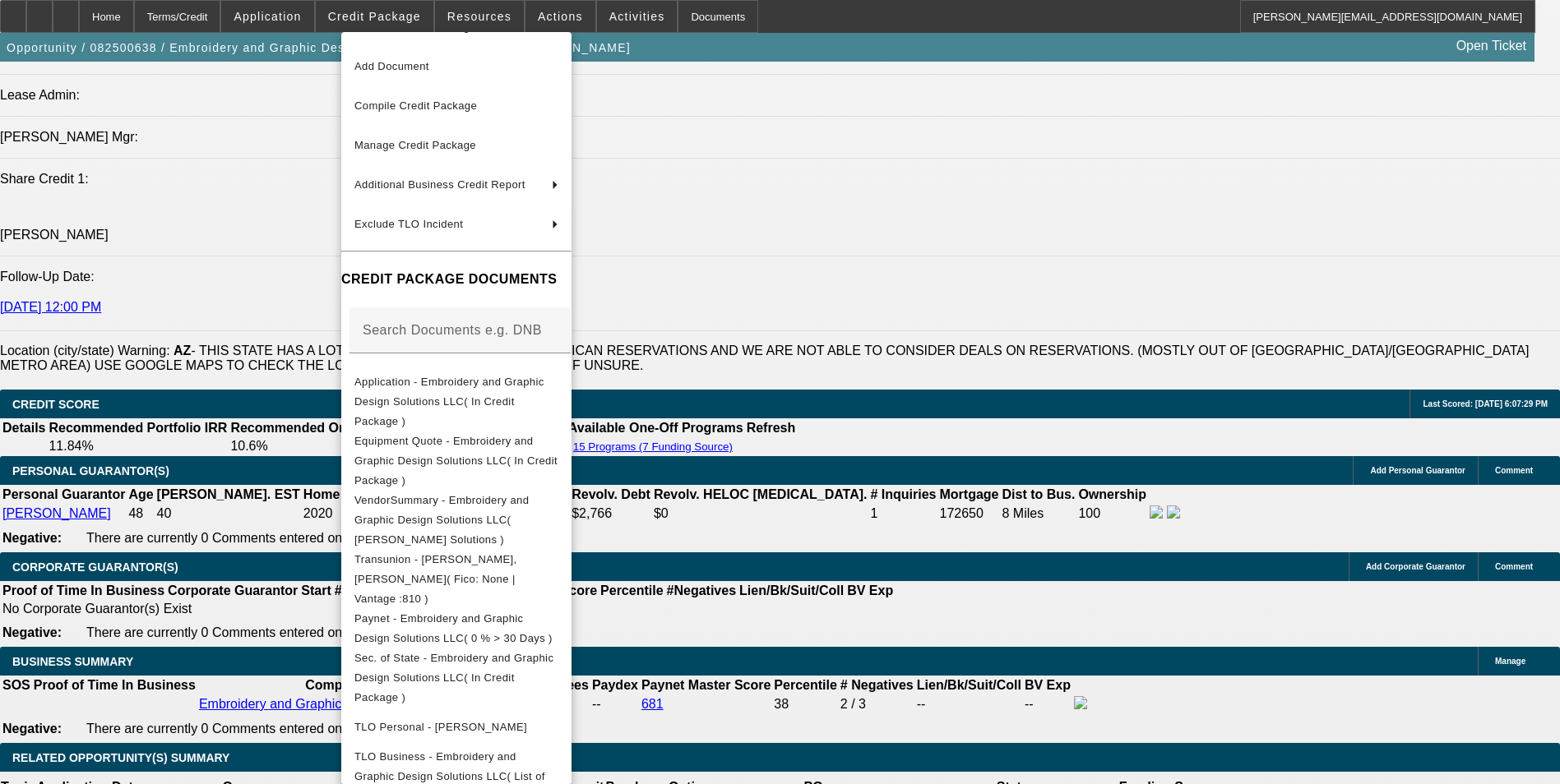
click at [884, 522] on div at bounding box center [780, 392] width 1560 height 784
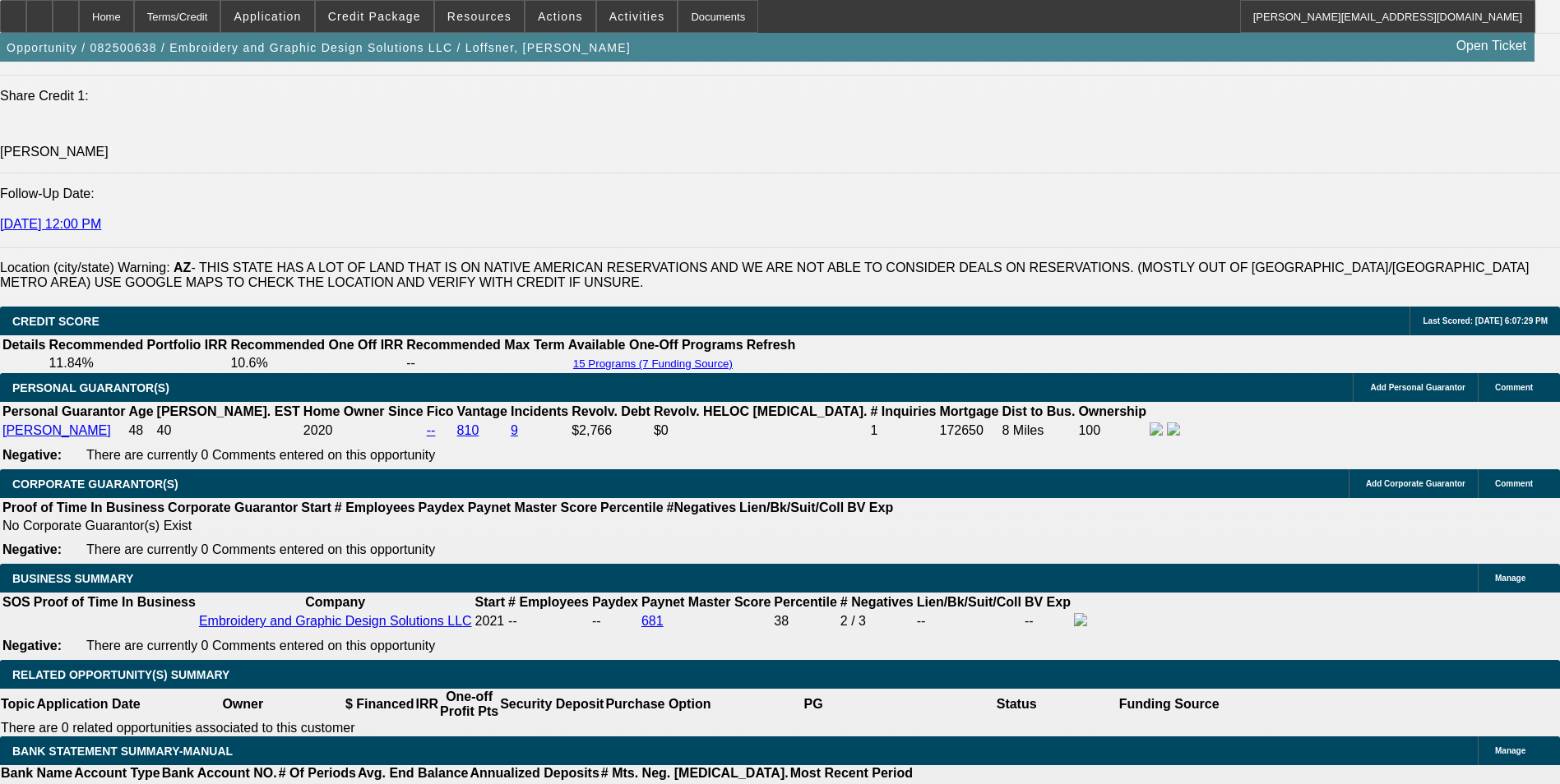
scroll to position [2211, 0]
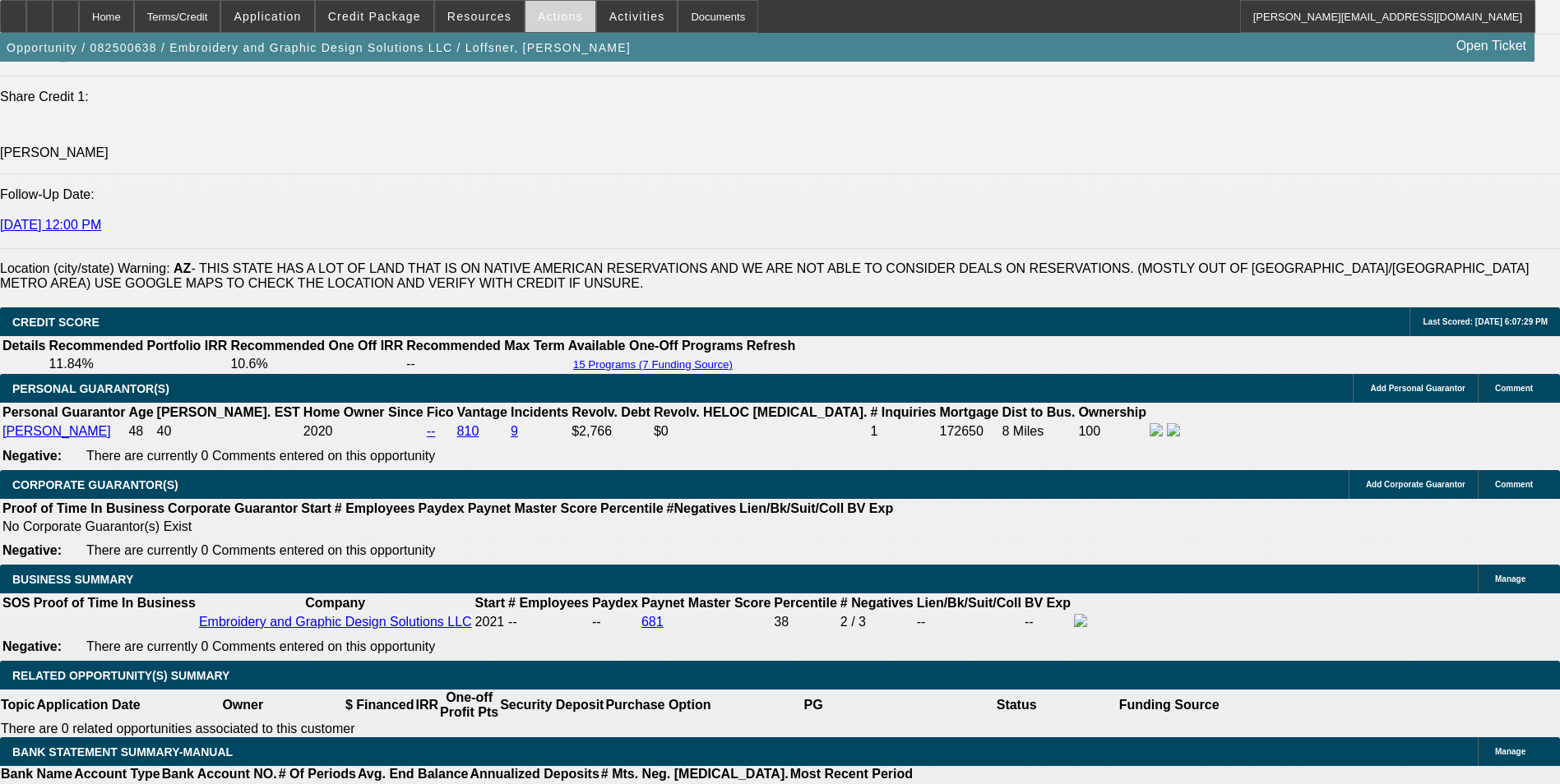
click at [565, 22] on span "Actions" at bounding box center [560, 17] width 45 height 14
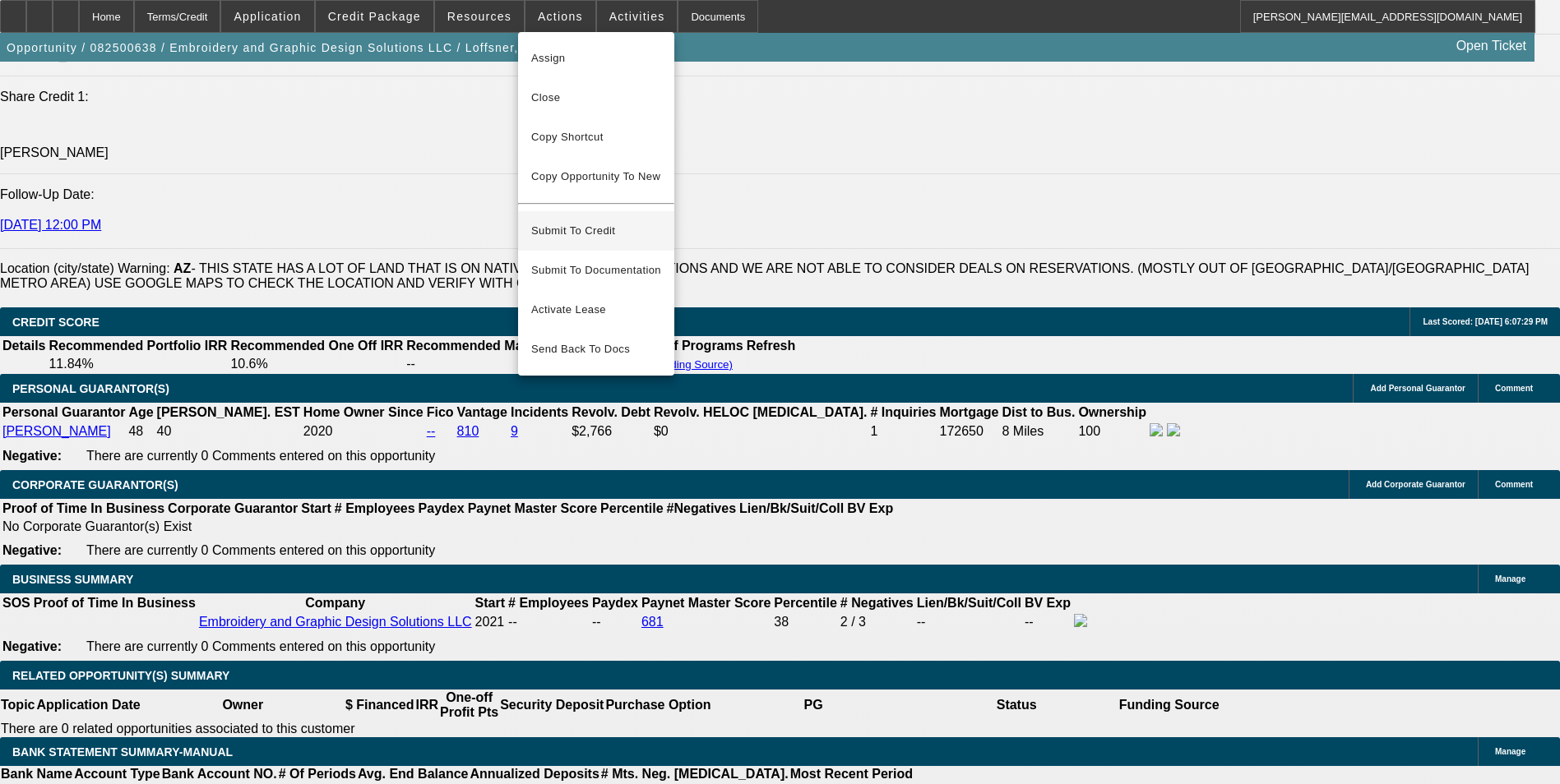
click at [628, 221] on span "Submit To Credit" at bounding box center [596, 231] width 130 height 20
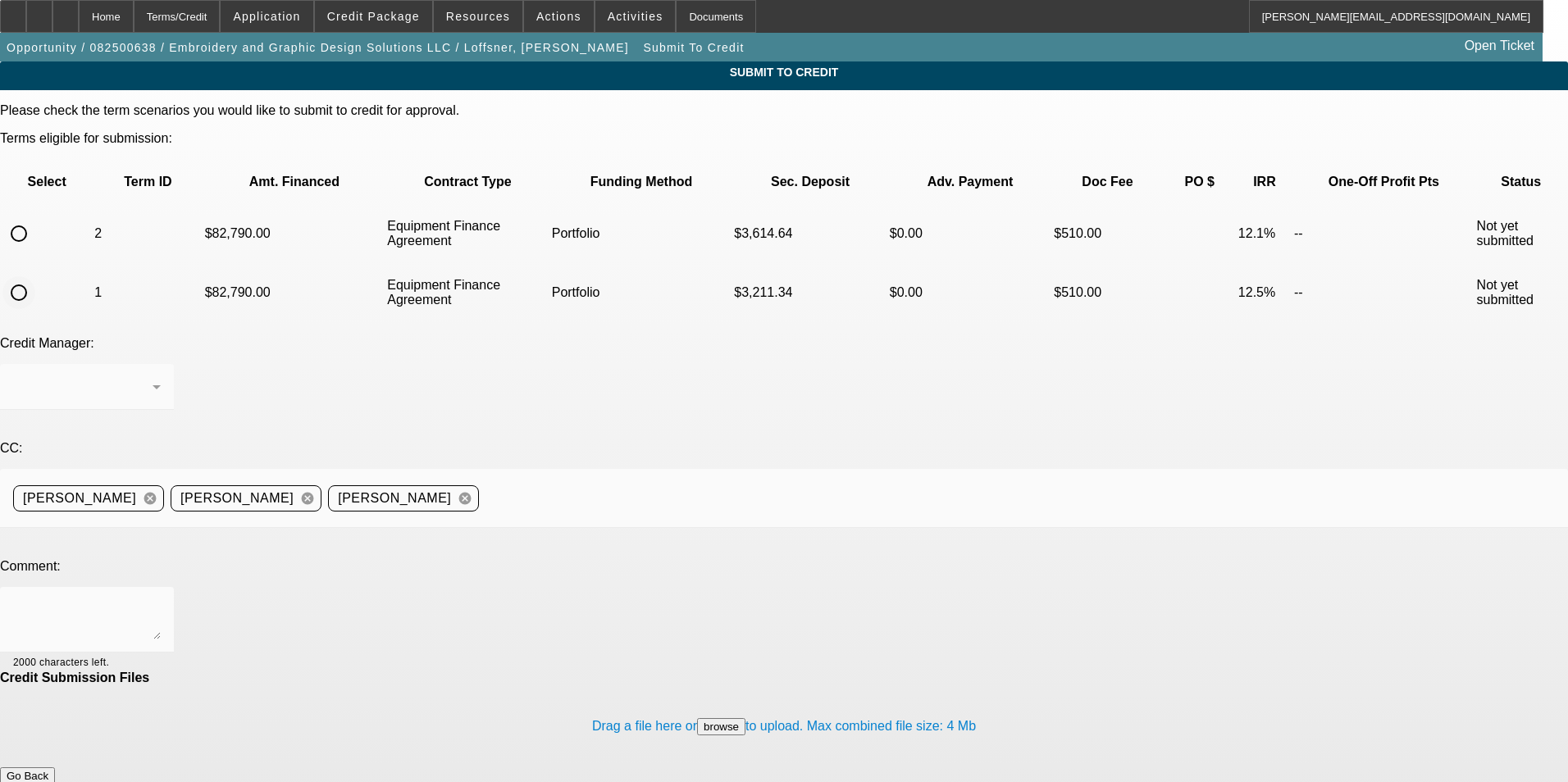
click at [36, 277] on input "radio" at bounding box center [19, 293] width 33 height 33
radio input "true"
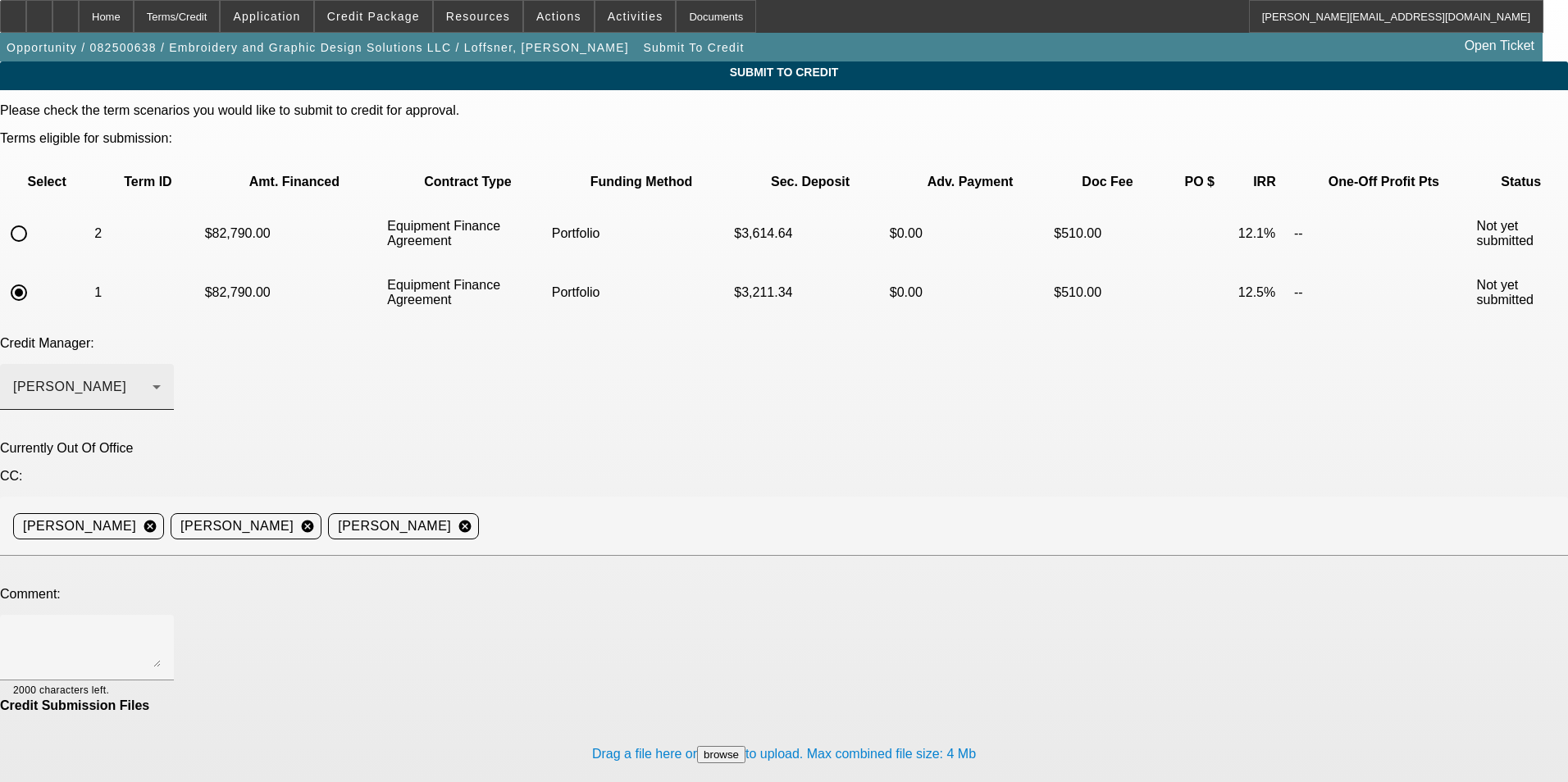
click at [152, 377] on div "[PERSON_NAME]" at bounding box center [83, 387] width 140 height 19
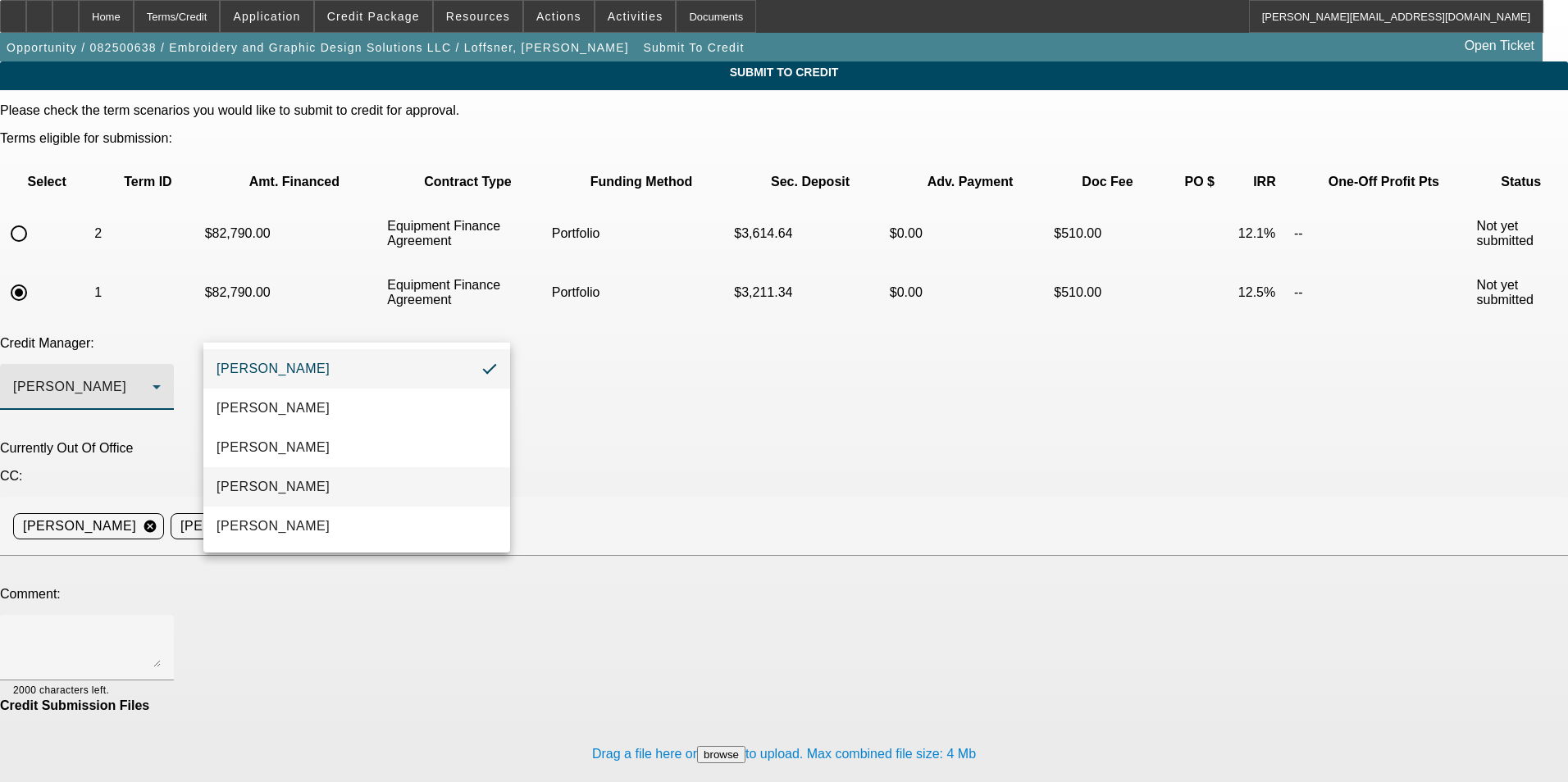
click at [347, 486] on mat-option "[PERSON_NAME]" at bounding box center [356, 487] width 306 height 40
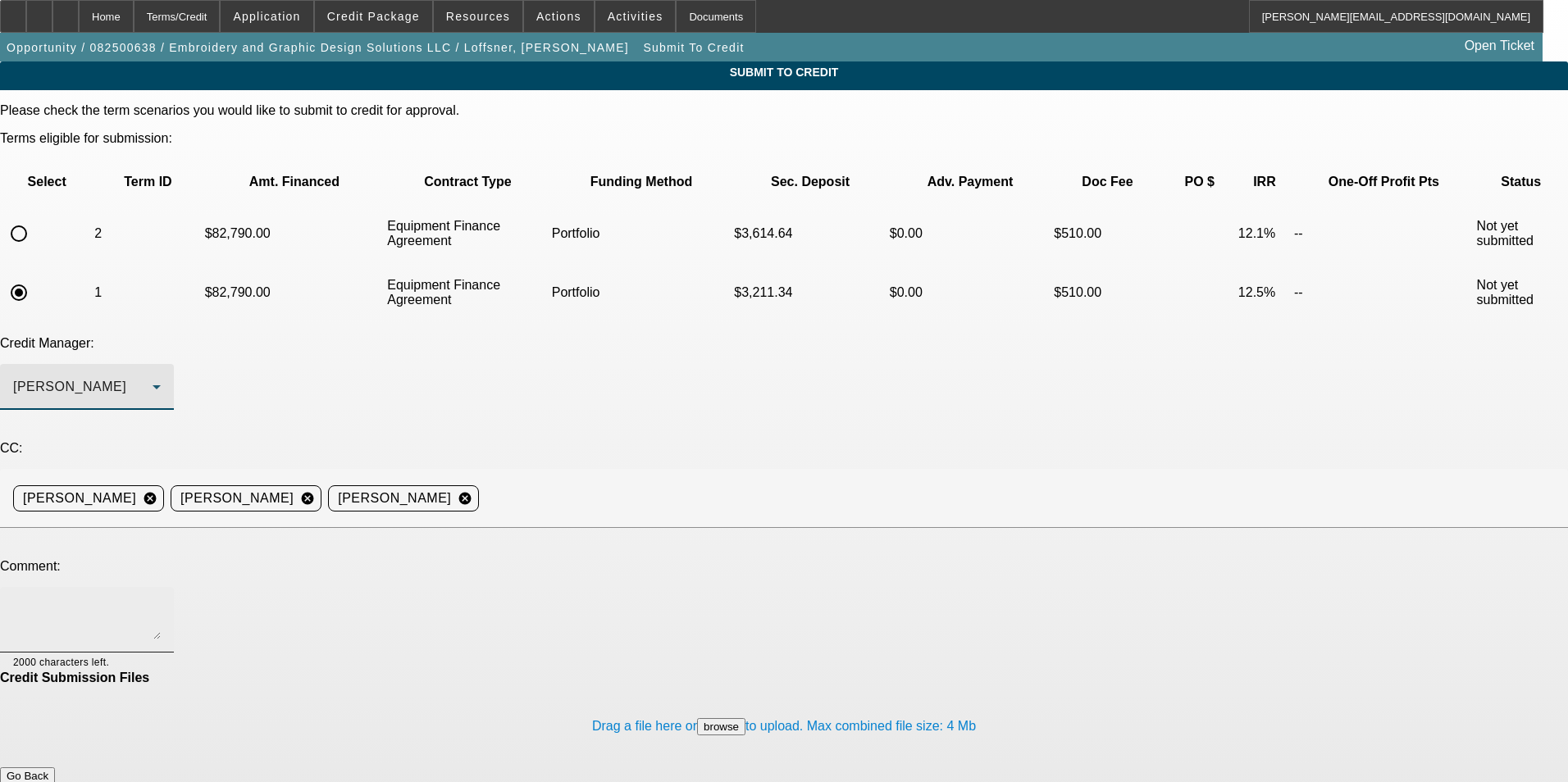
click at [161, 600] on textarea at bounding box center [87, 620] width 147 height 40
paste textarea "This business was originally started by [PERSON_NAME] in [DATE] under the name …"
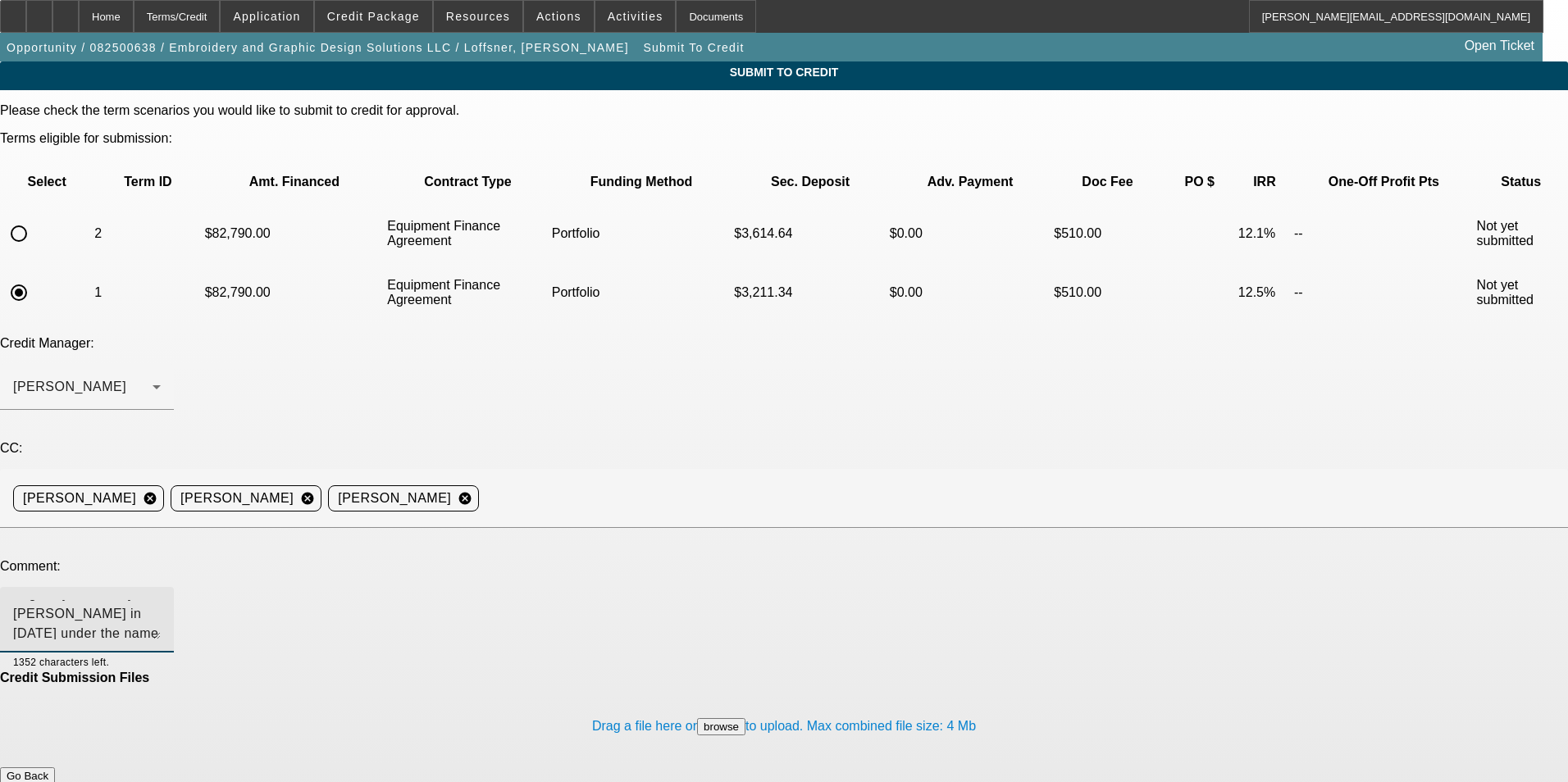
scroll to position [55, 0]
click at [161, 600] on textarea "Bill - This business was originally started by Wilson Loffsner in 2013 under th…" at bounding box center [87, 620] width 147 height 40
drag, startPoint x: 727, startPoint y: 493, endPoint x: 730, endPoint y: 483, distance: 10.4
click at [161, 587] on div "Bill - This business was originally started by Wilson Loffsner in 2013 under th…" at bounding box center [87, 620] width 147 height 66
click at [161, 600] on textarea "Bill - This business was originally started by Wilson Loffsner in 2013 under th…" at bounding box center [87, 620] width 147 height 40
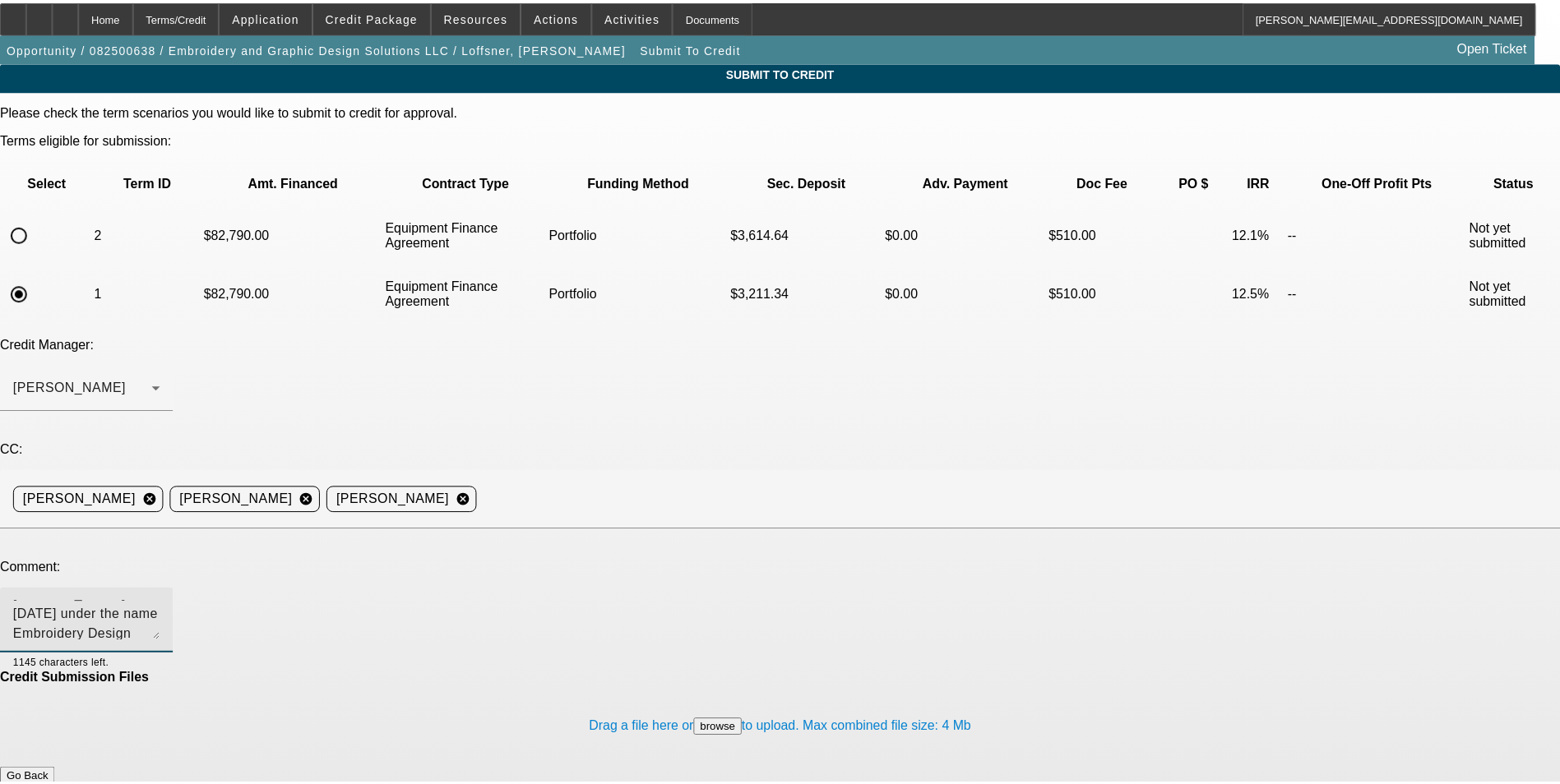
scroll to position [75, 0]
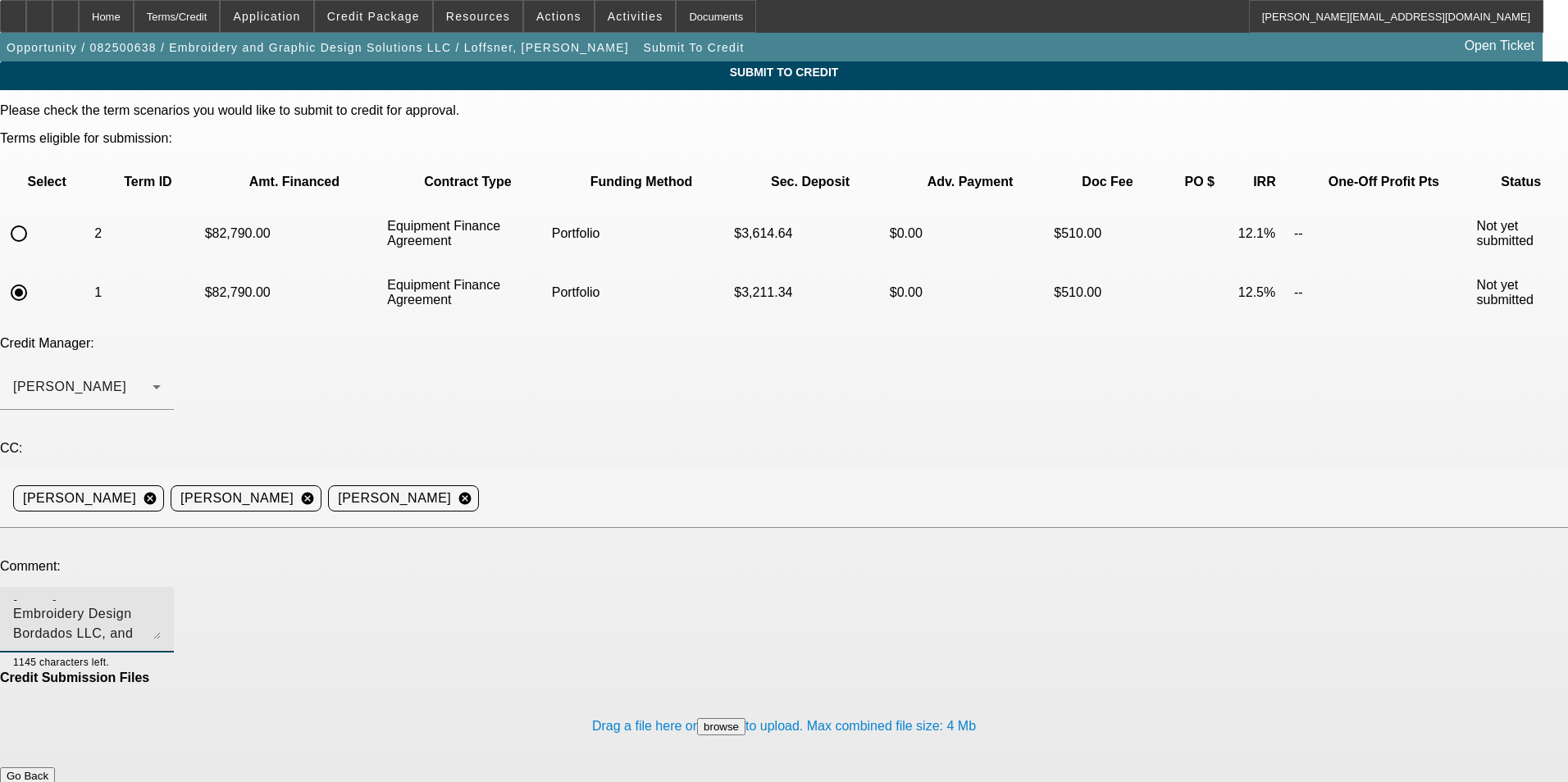
type textarea "Bill - This business was originally started by [PERSON_NAME] in [DATE] under th…"
click at [47, 781] on button "Submit" at bounding box center [23, 793] width 47 height 17
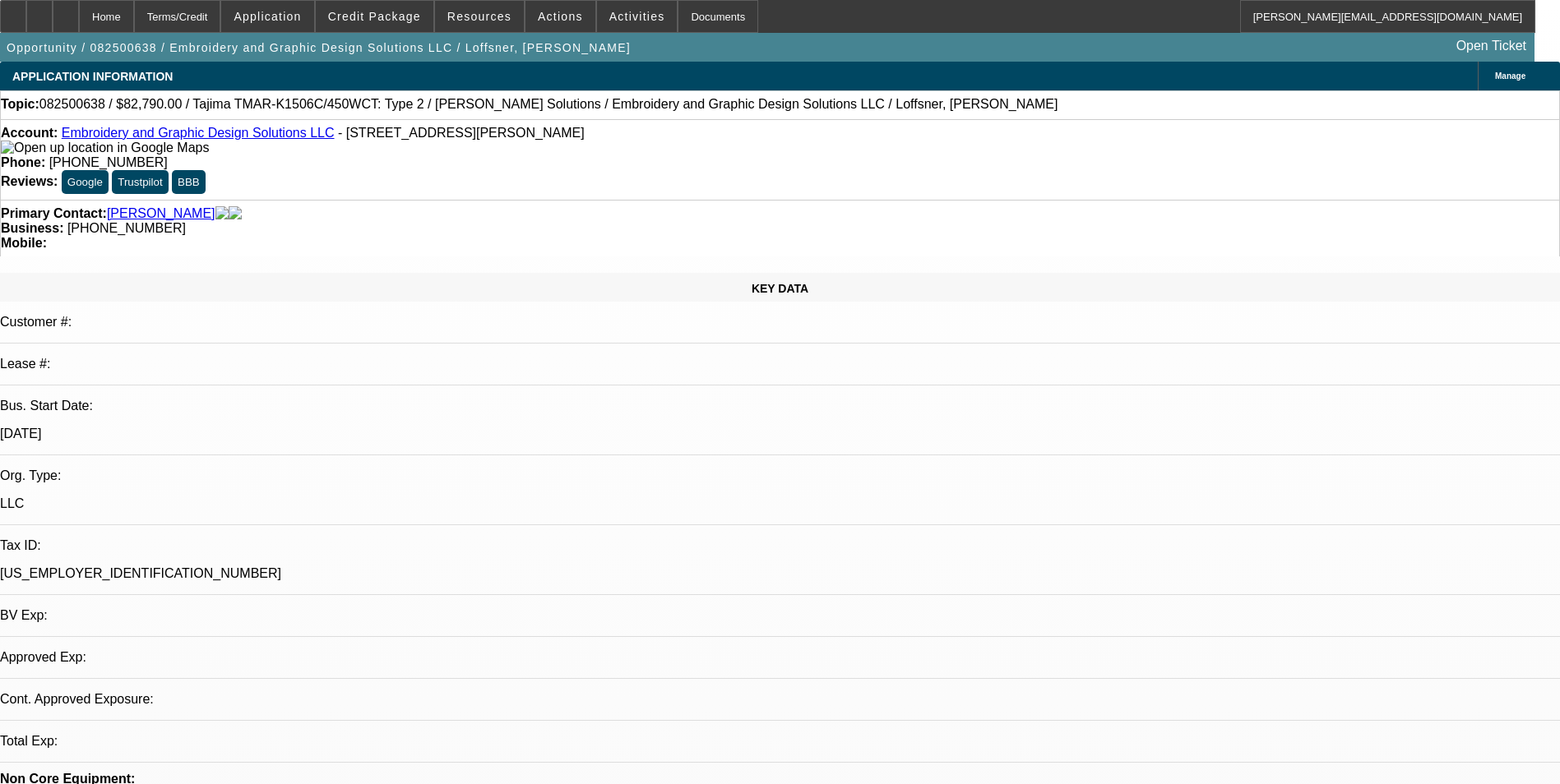
select select "0"
select select "2"
select select "0"
select select "6"
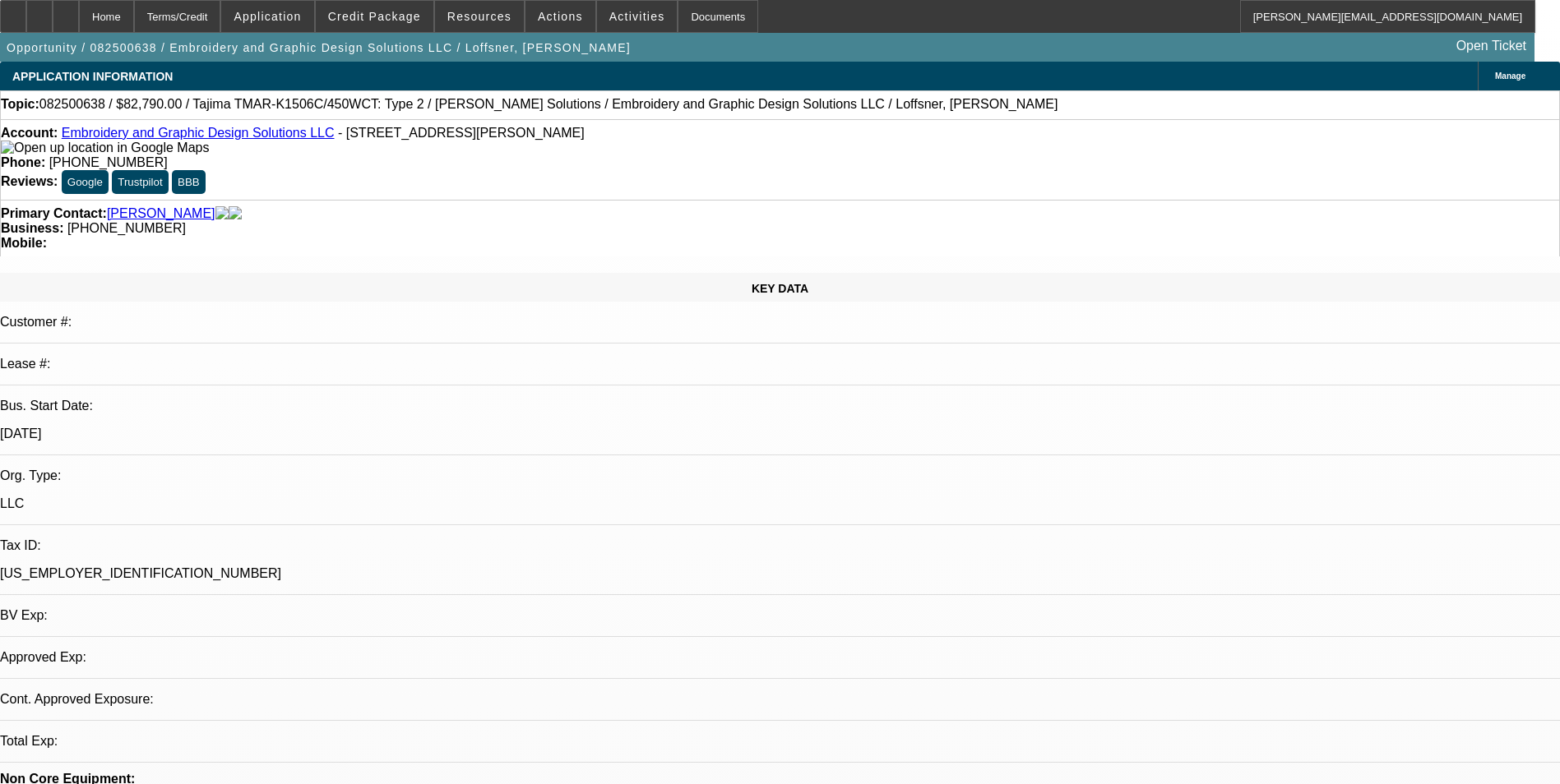
select select "0"
select select "2"
select select "0"
select select "6"
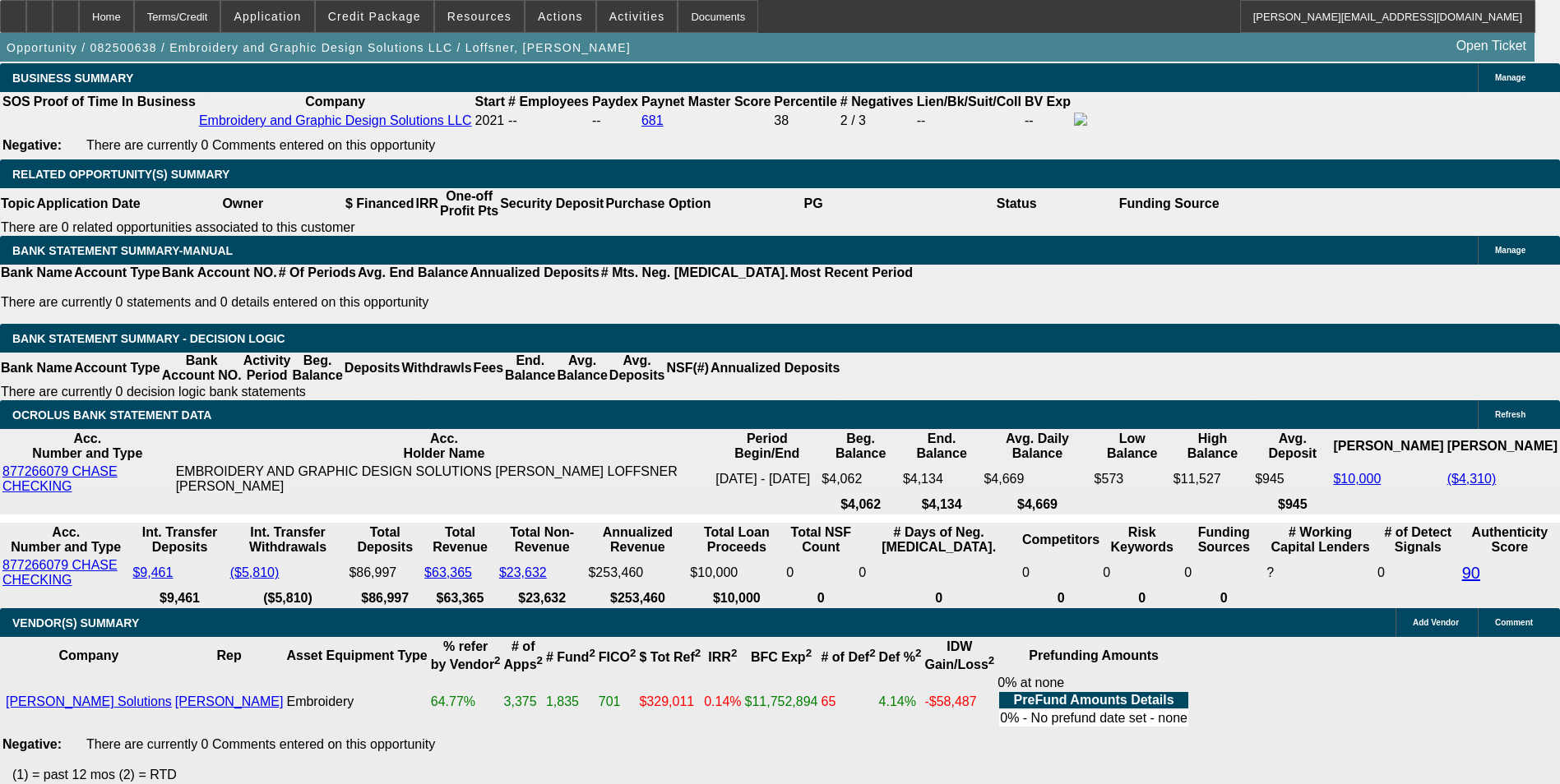
scroll to position [2220, 0]
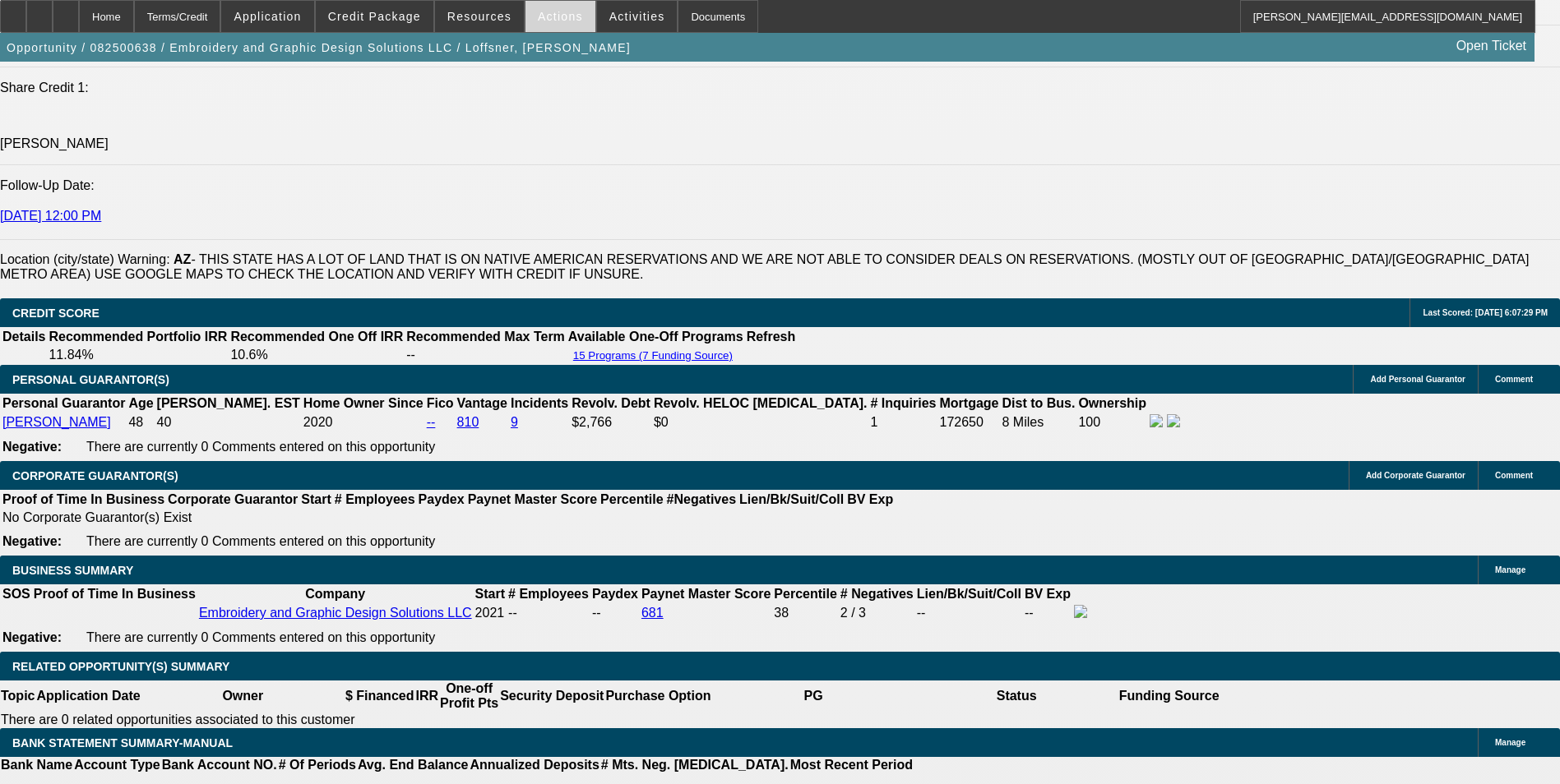
click at [554, 25] on span at bounding box center [560, 16] width 70 height 40
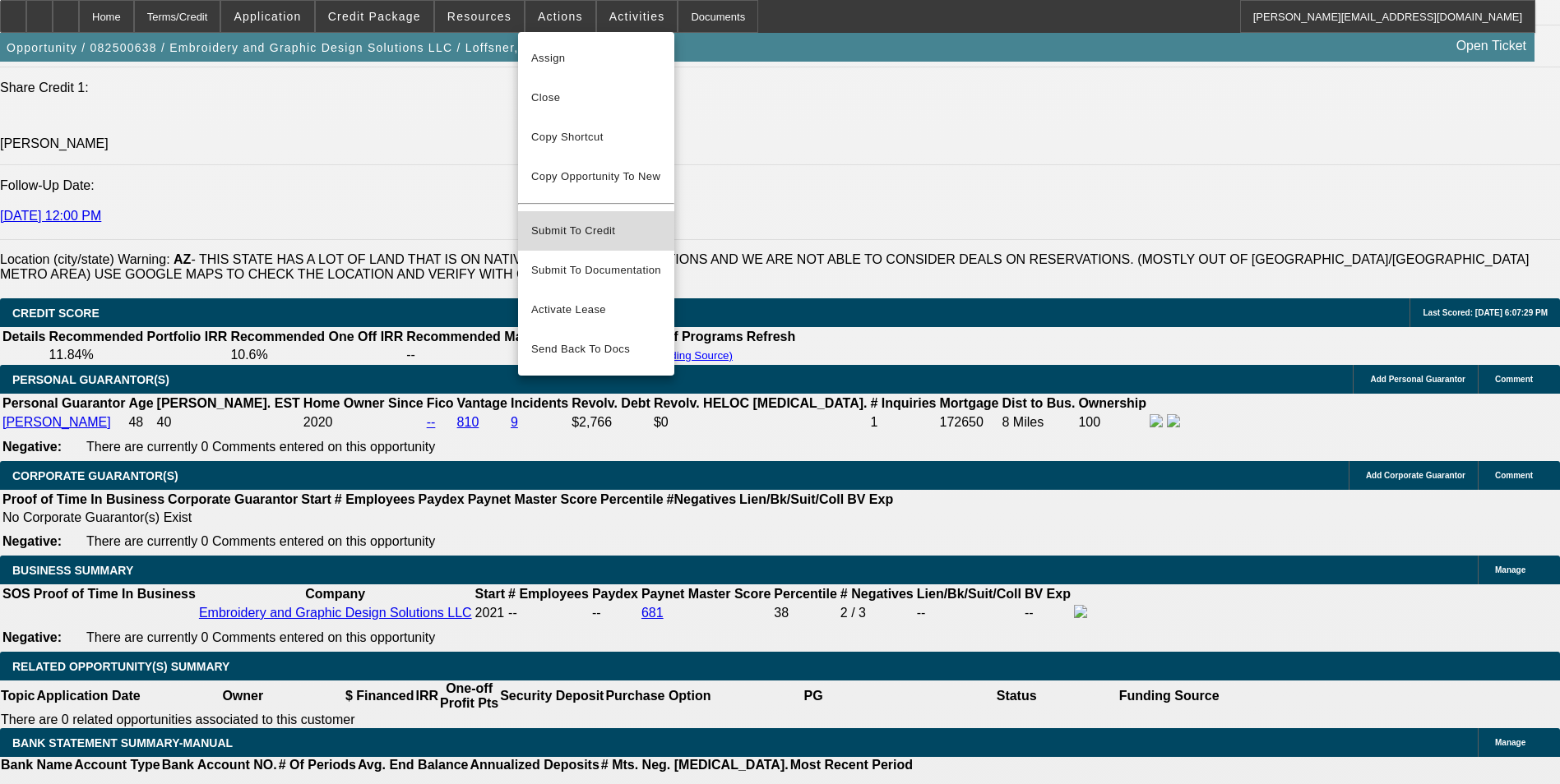
click at [619, 221] on span "Submit To Credit" at bounding box center [596, 231] width 130 height 20
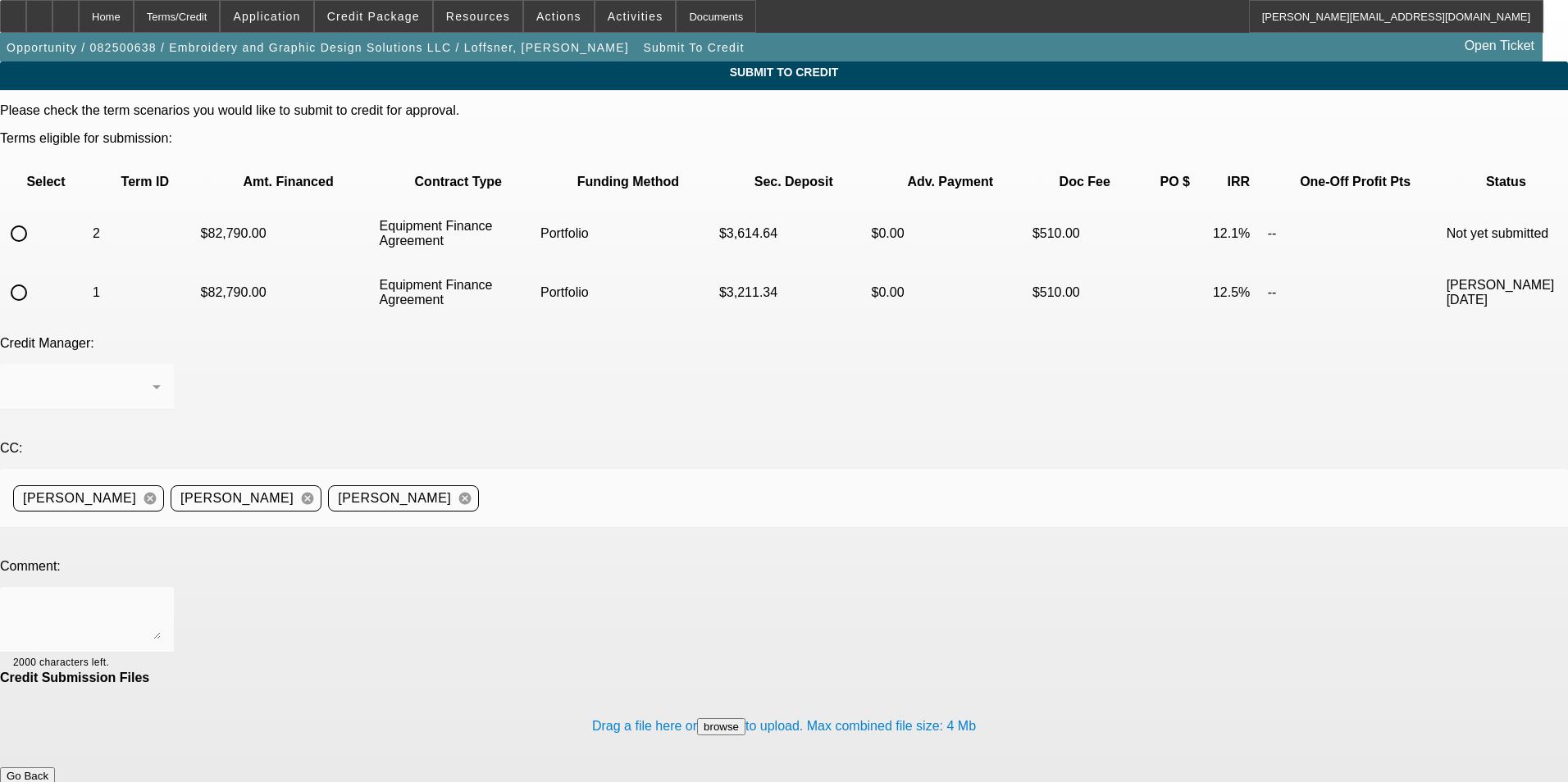
click at [36, 218] on input "radio" at bounding box center [19, 234] width 33 height 33
radio input "true"
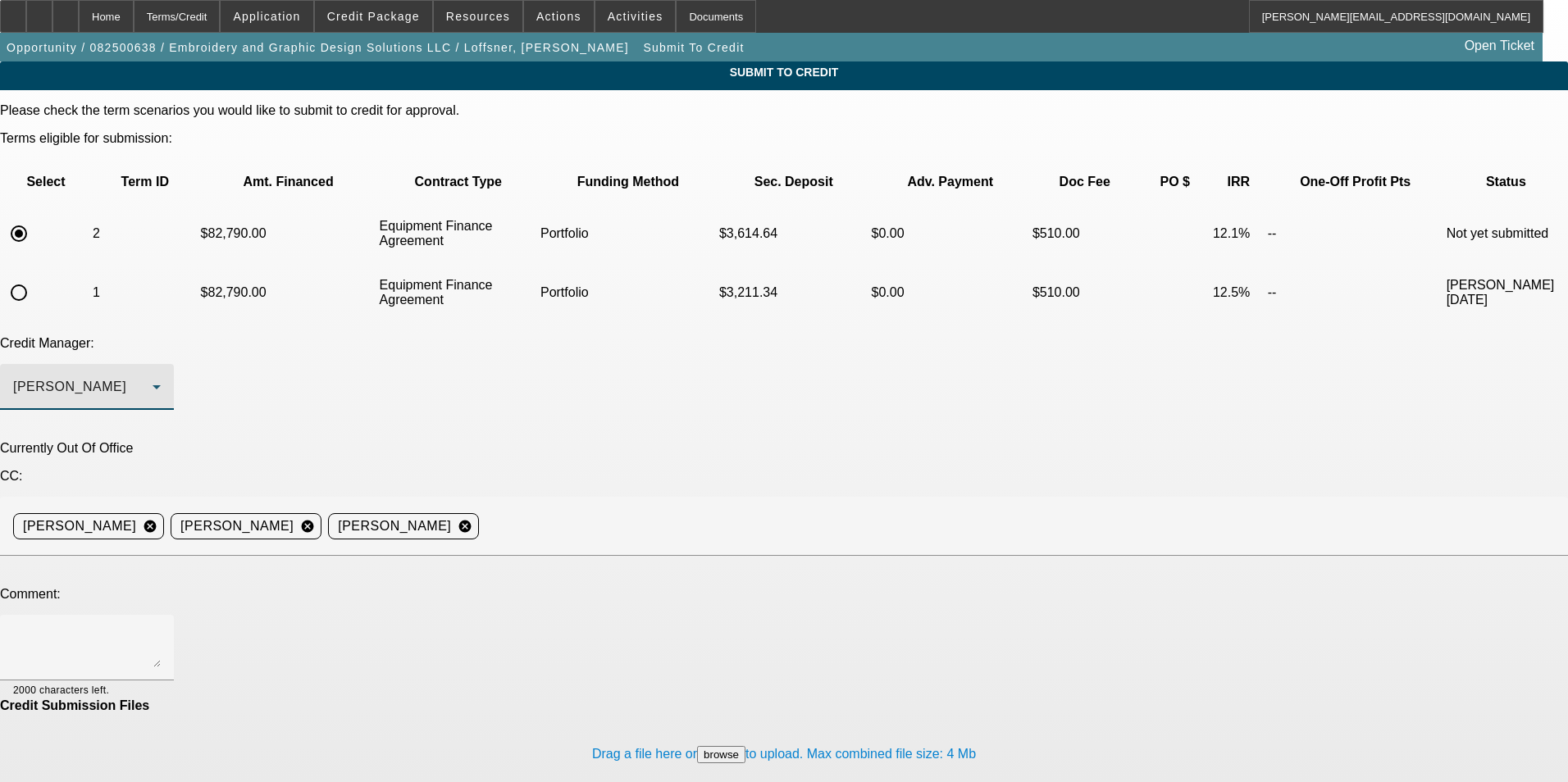
click at [152, 377] on div "Arida, George" at bounding box center [83, 387] width 140 height 19
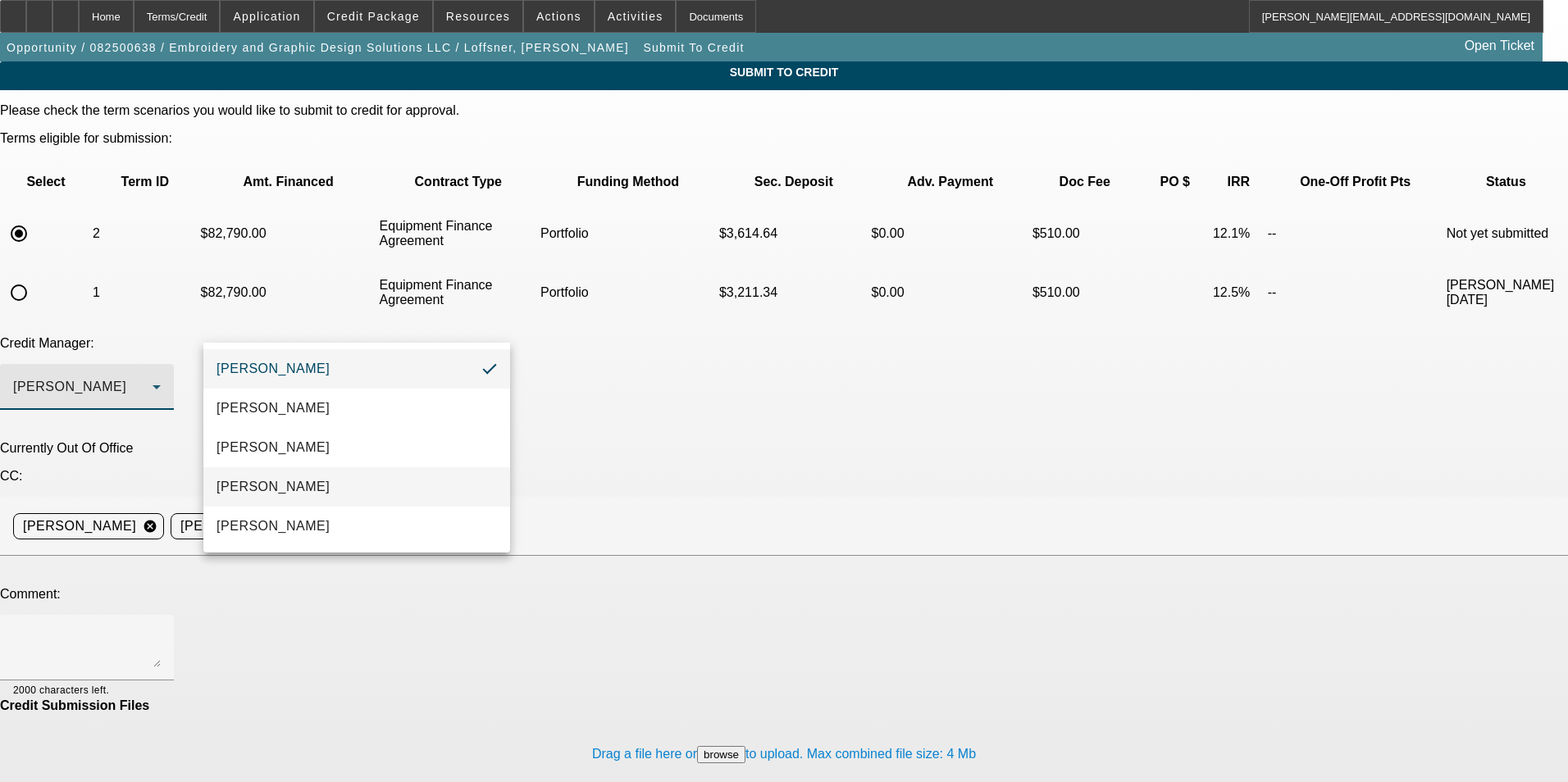
click at [333, 491] on mat-option "Magner, Bill" at bounding box center [356, 487] width 306 height 40
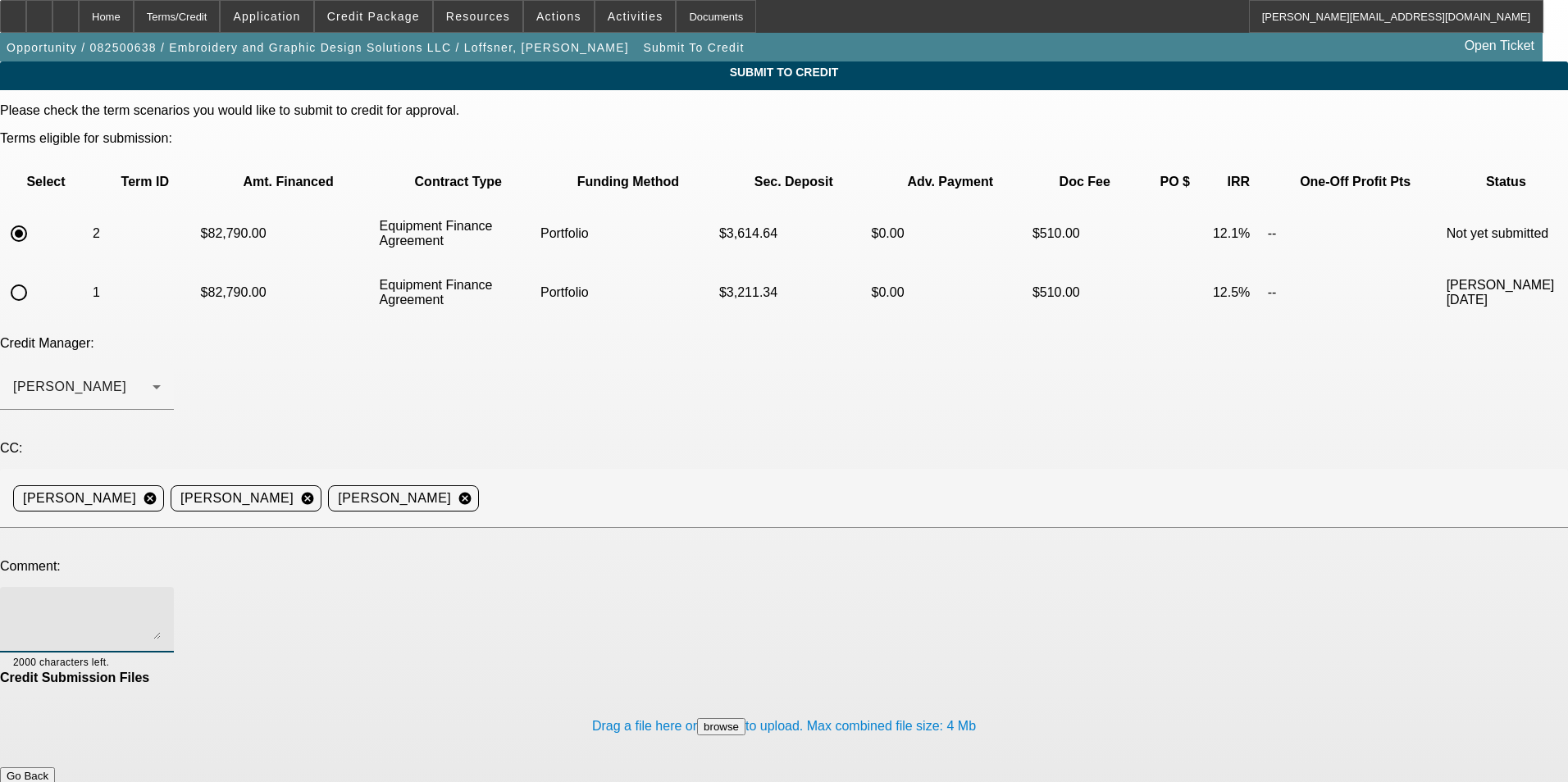
click at [161, 600] on textarea at bounding box center [87, 620] width 147 height 40
type textarea "60 month term set"
click at [47, 781] on button "Submit" at bounding box center [23, 793] width 47 height 17
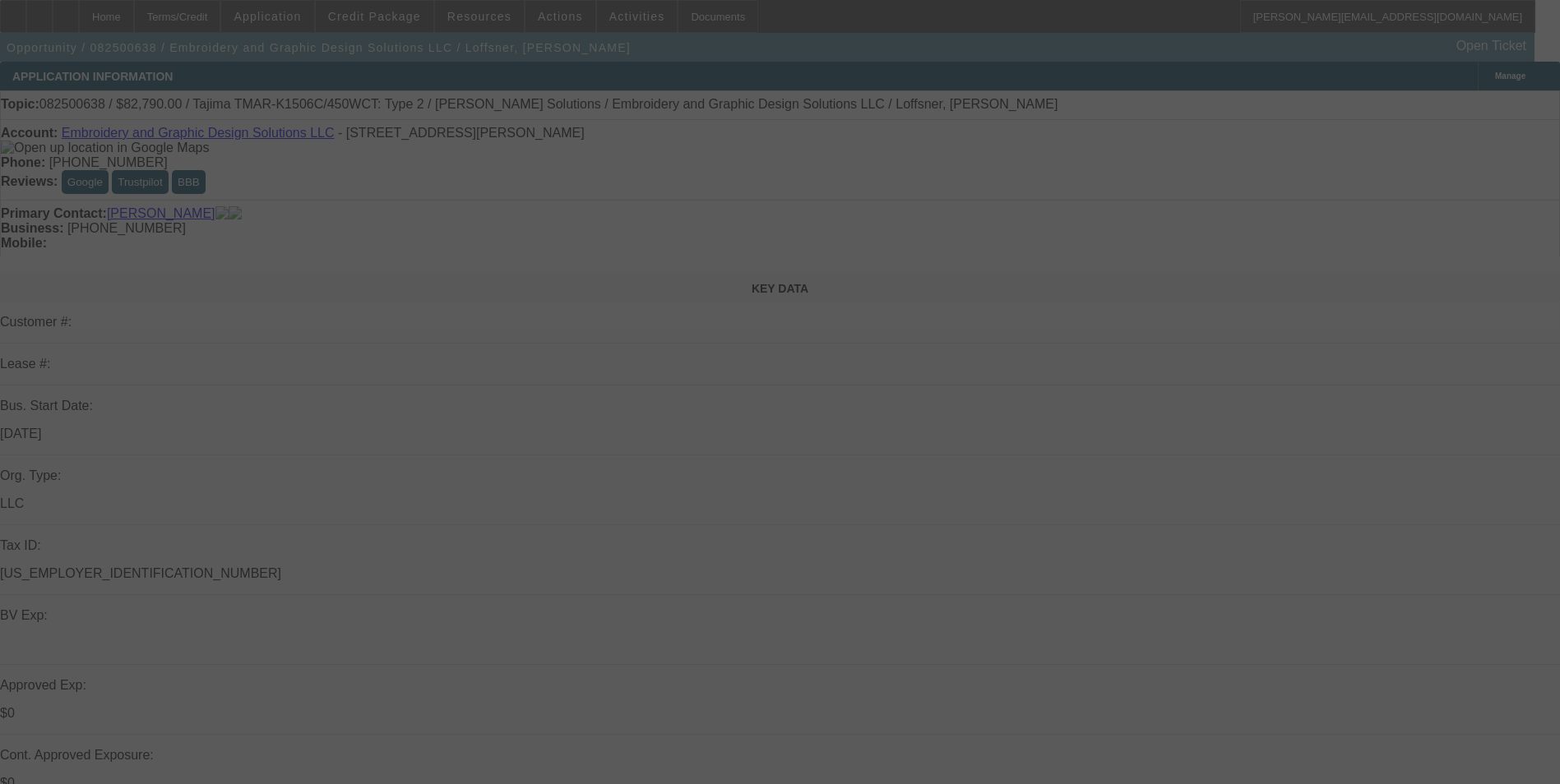
select select "0"
select select "2"
select select "0"
select select "6"
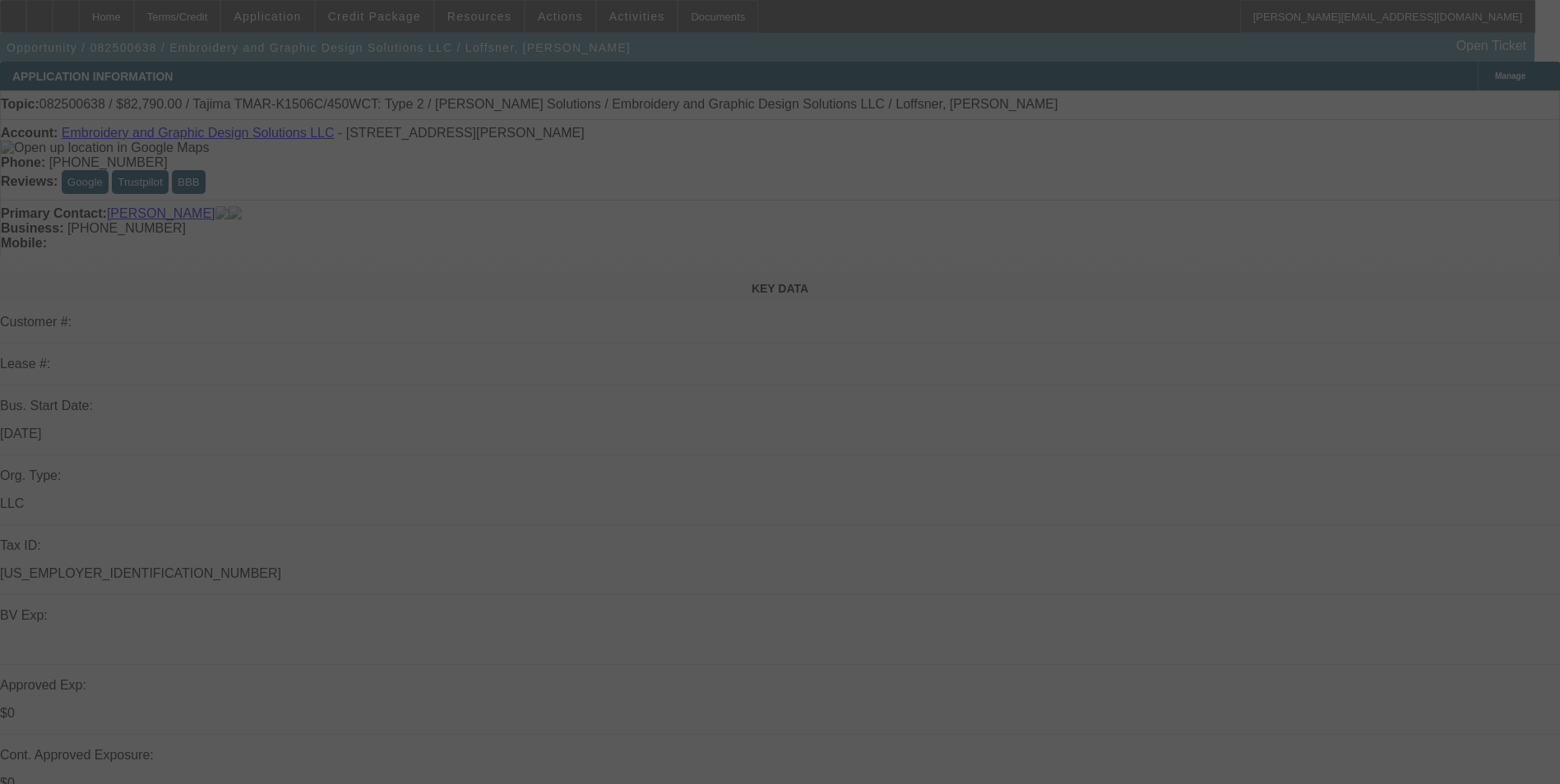
select select "0"
select select "2"
select select "0"
select select "6"
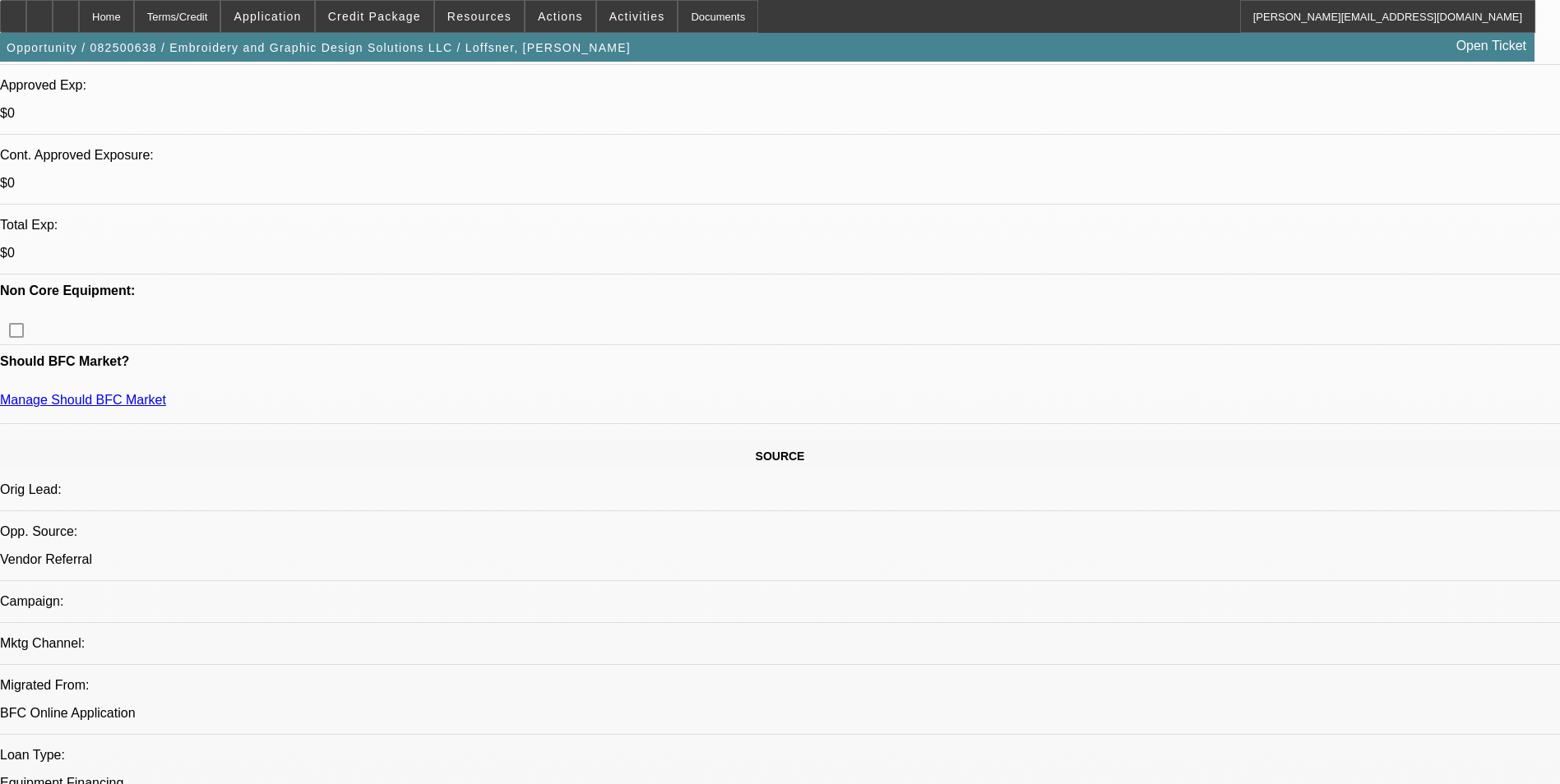
scroll to position [575, 0]
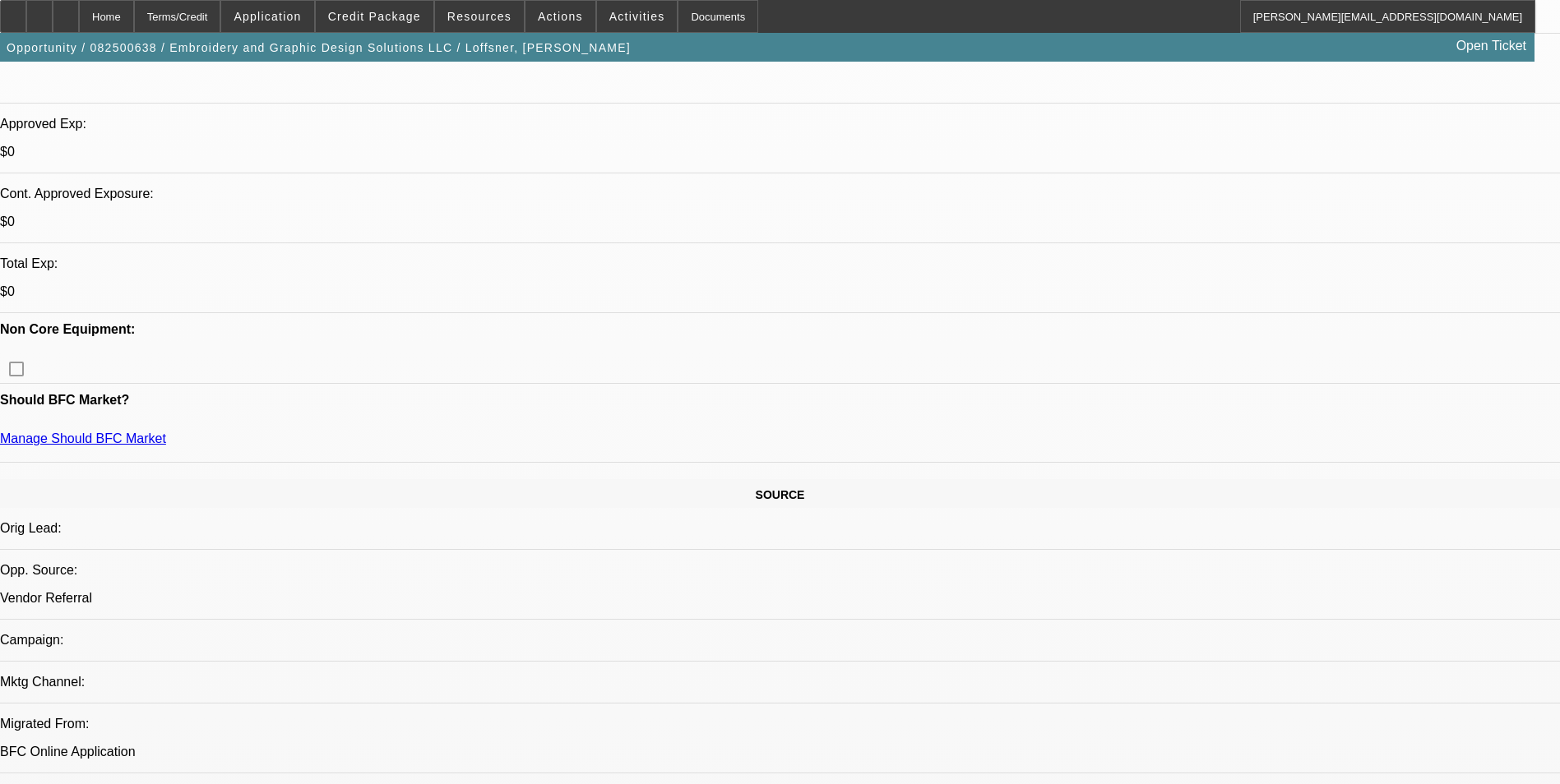
scroll to position [329, 0]
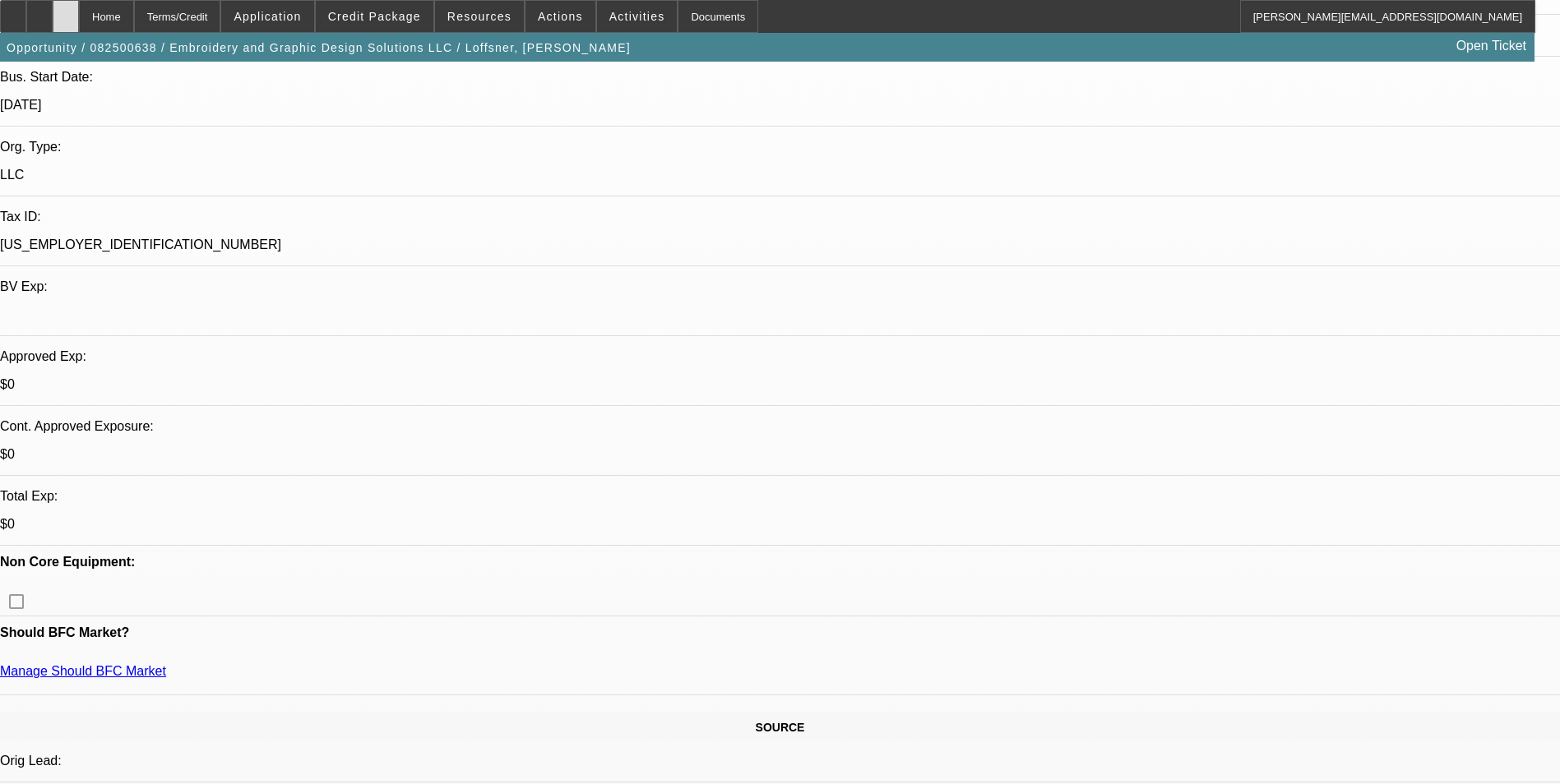
click at [79, 25] on div at bounding box center [65, 16] width 26 height 33
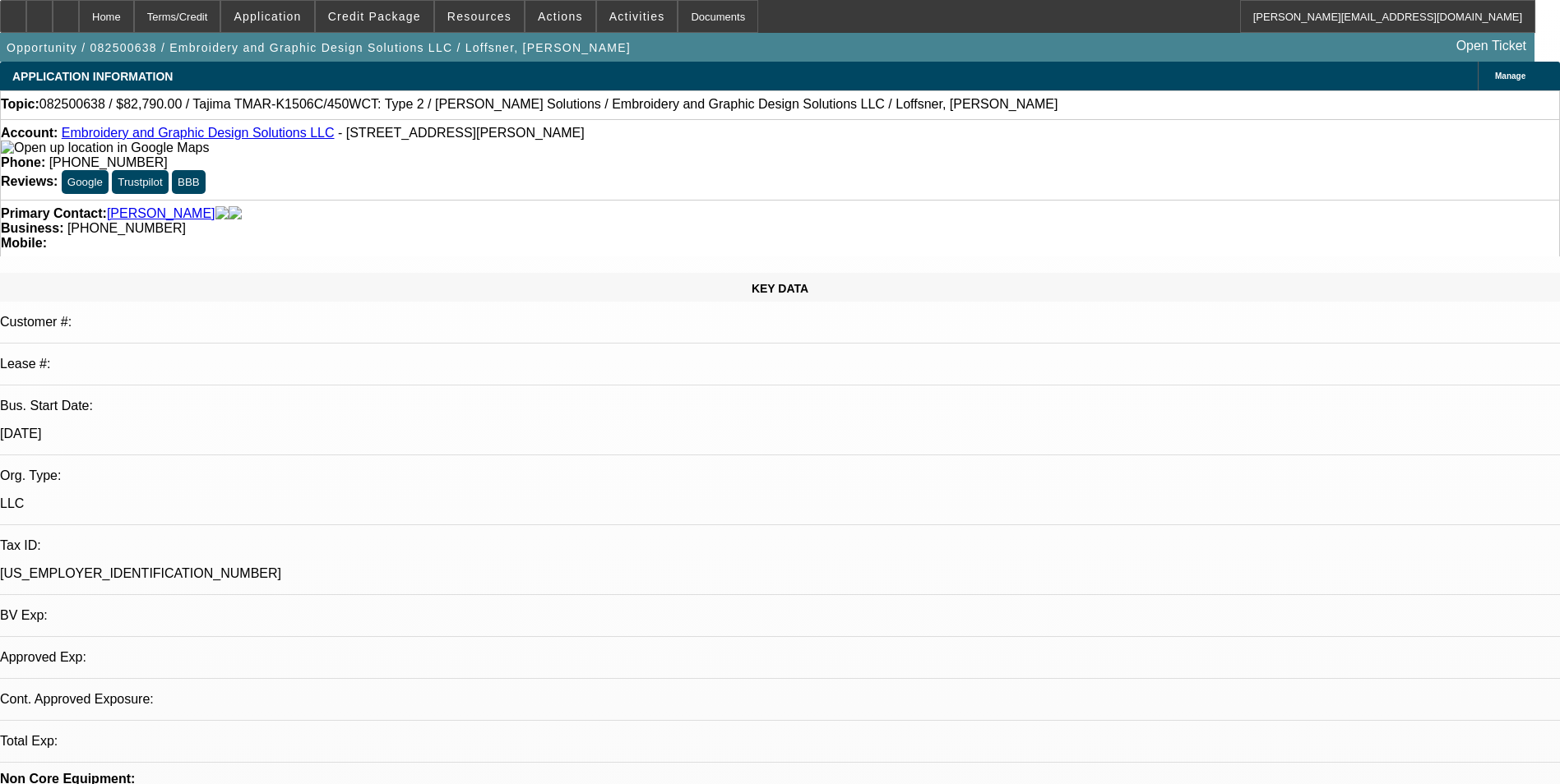
select select "0"
select select "2"
select select "0"
select select "6"
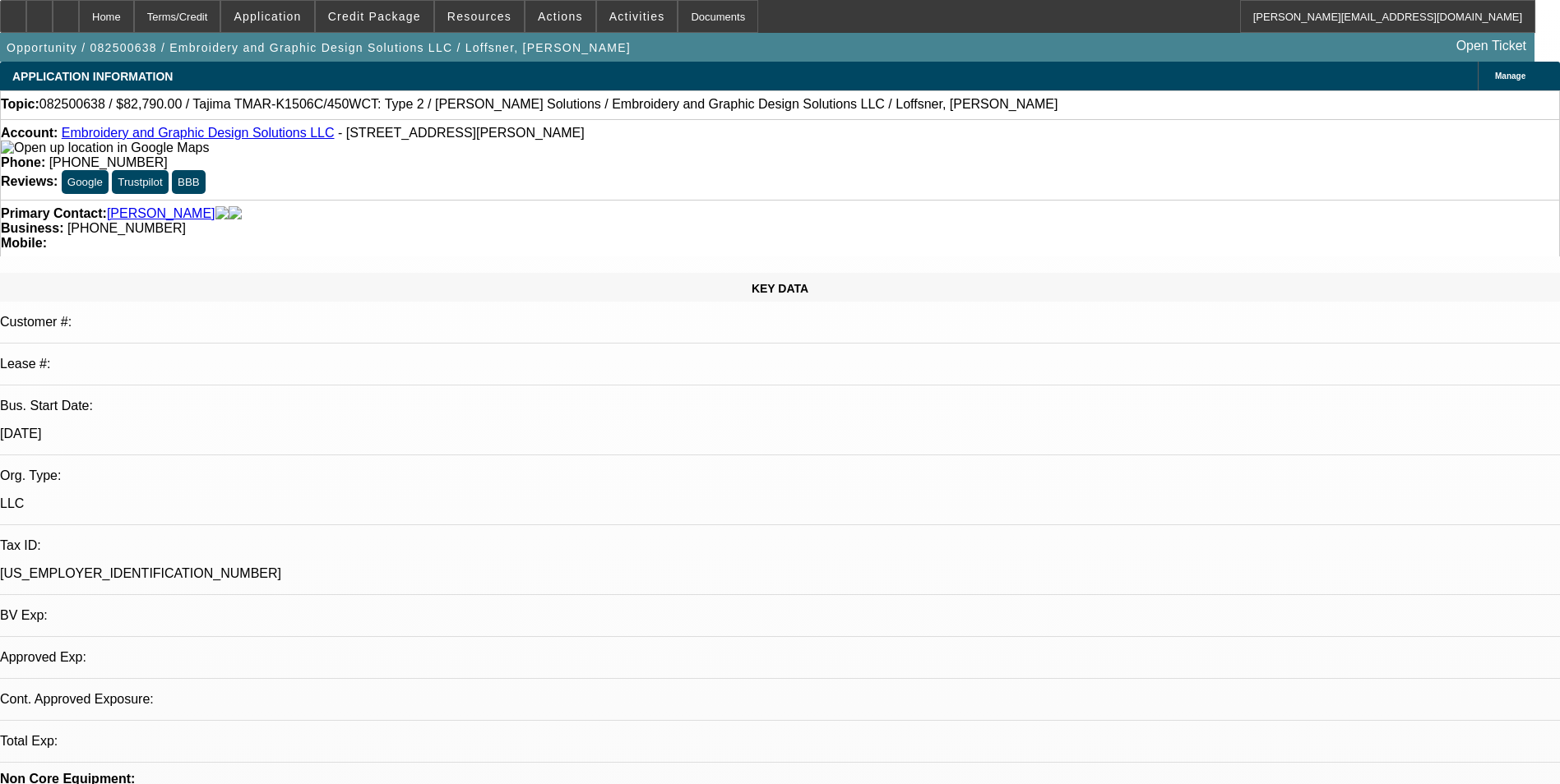
select select "0"
select select "2"
select select "0"
select select "6"
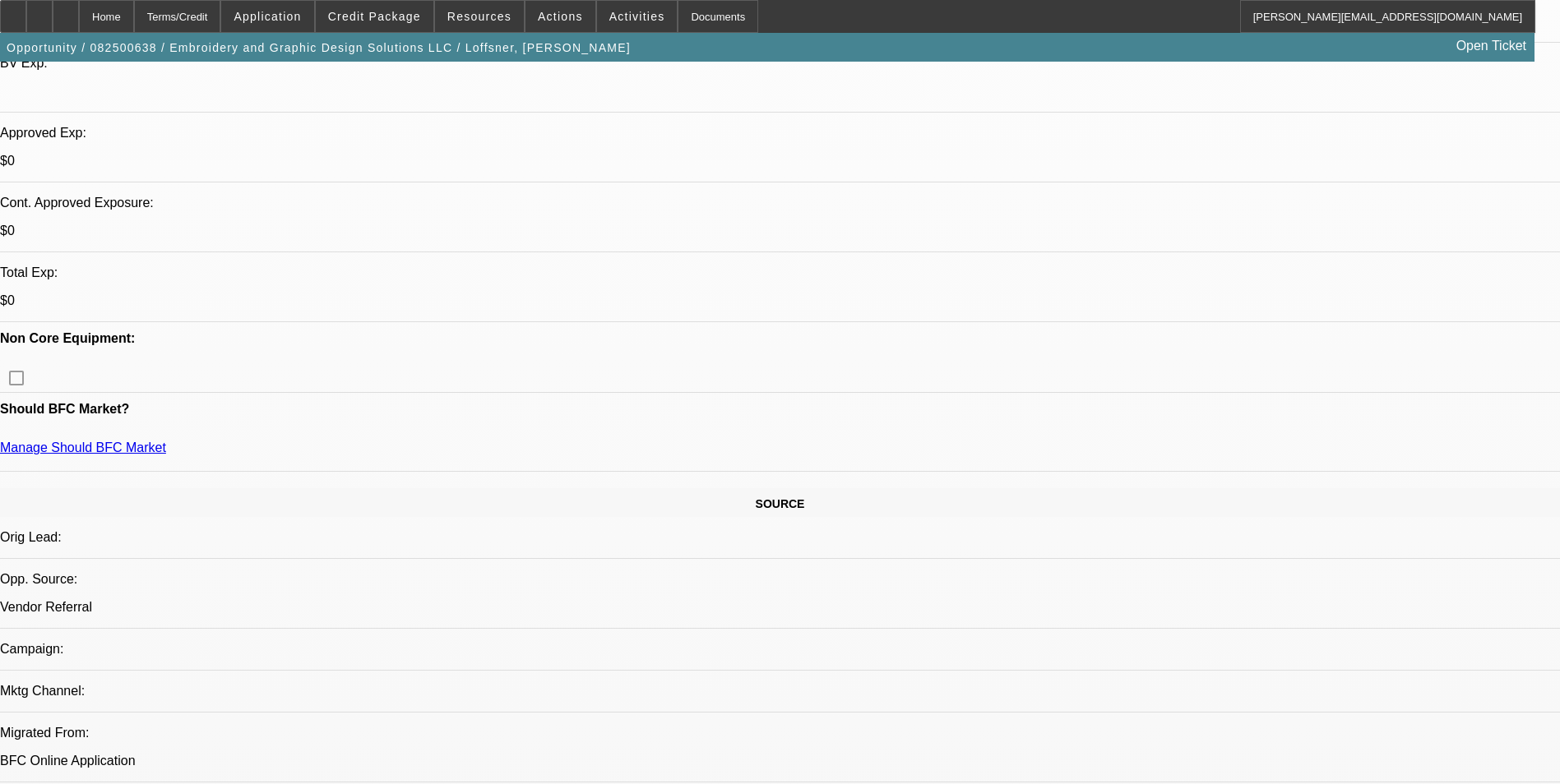
scroll to position [575, 0]
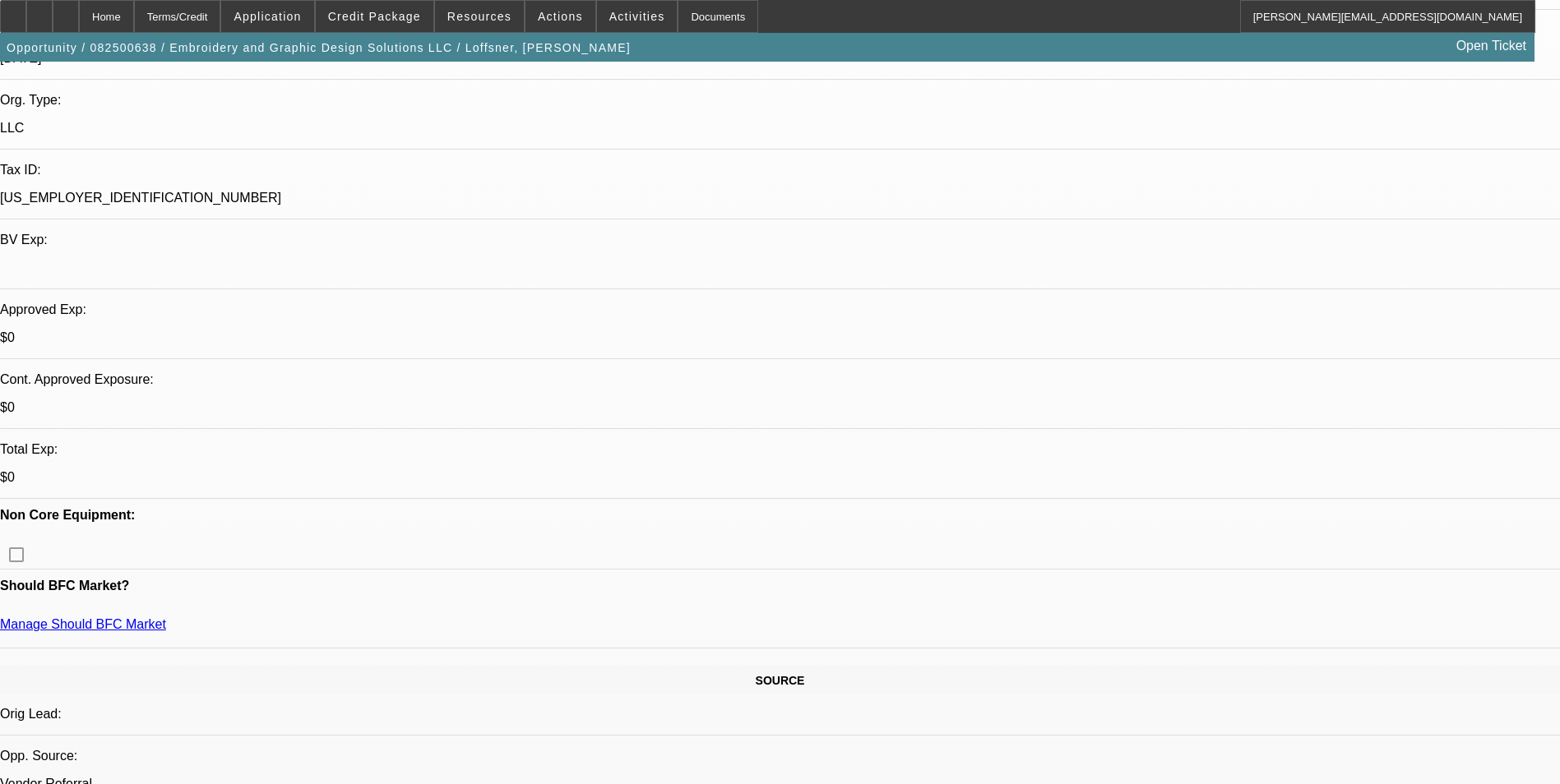
scroll to position [329, 0]
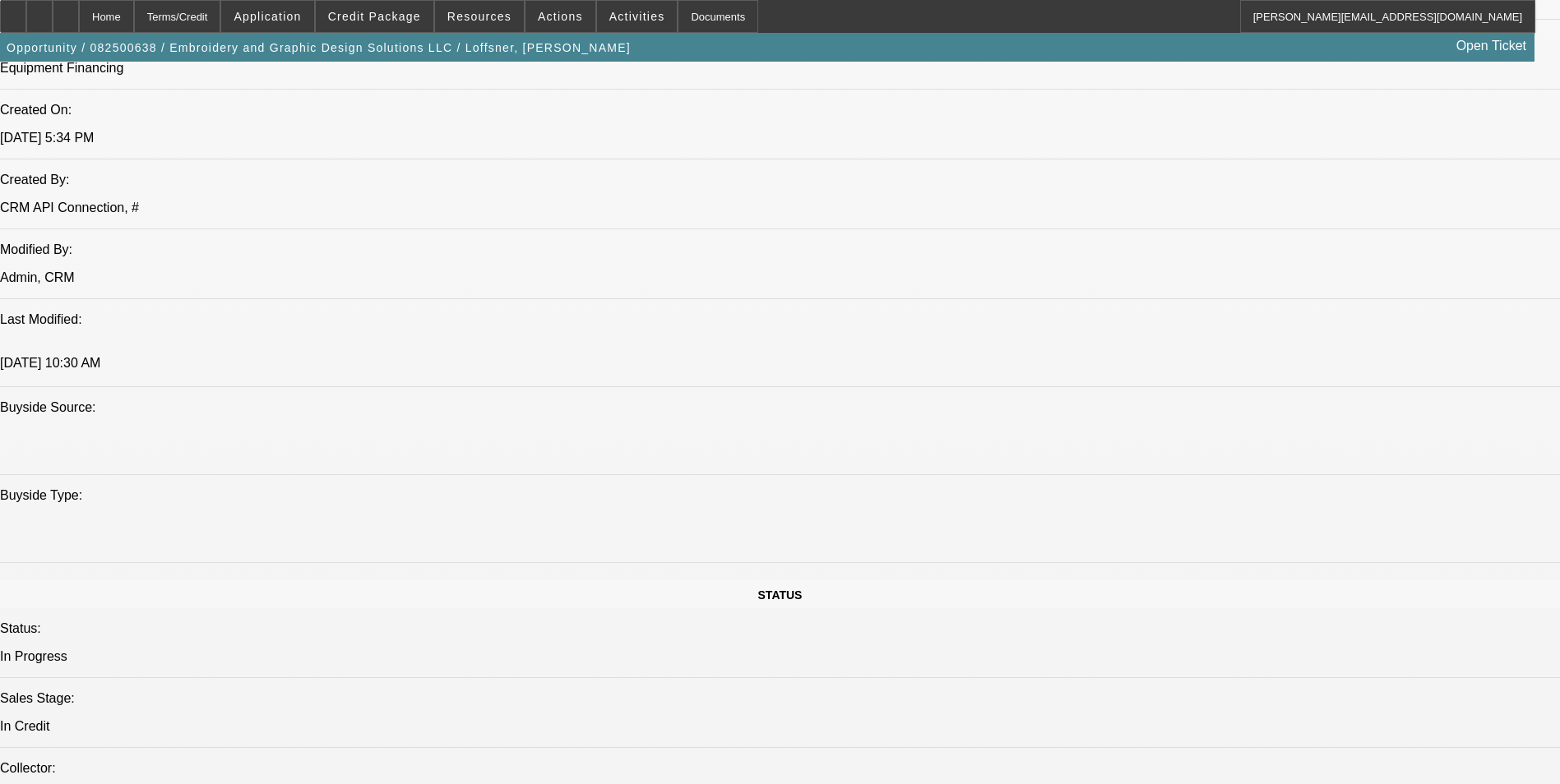
scroll to position [575, 0]
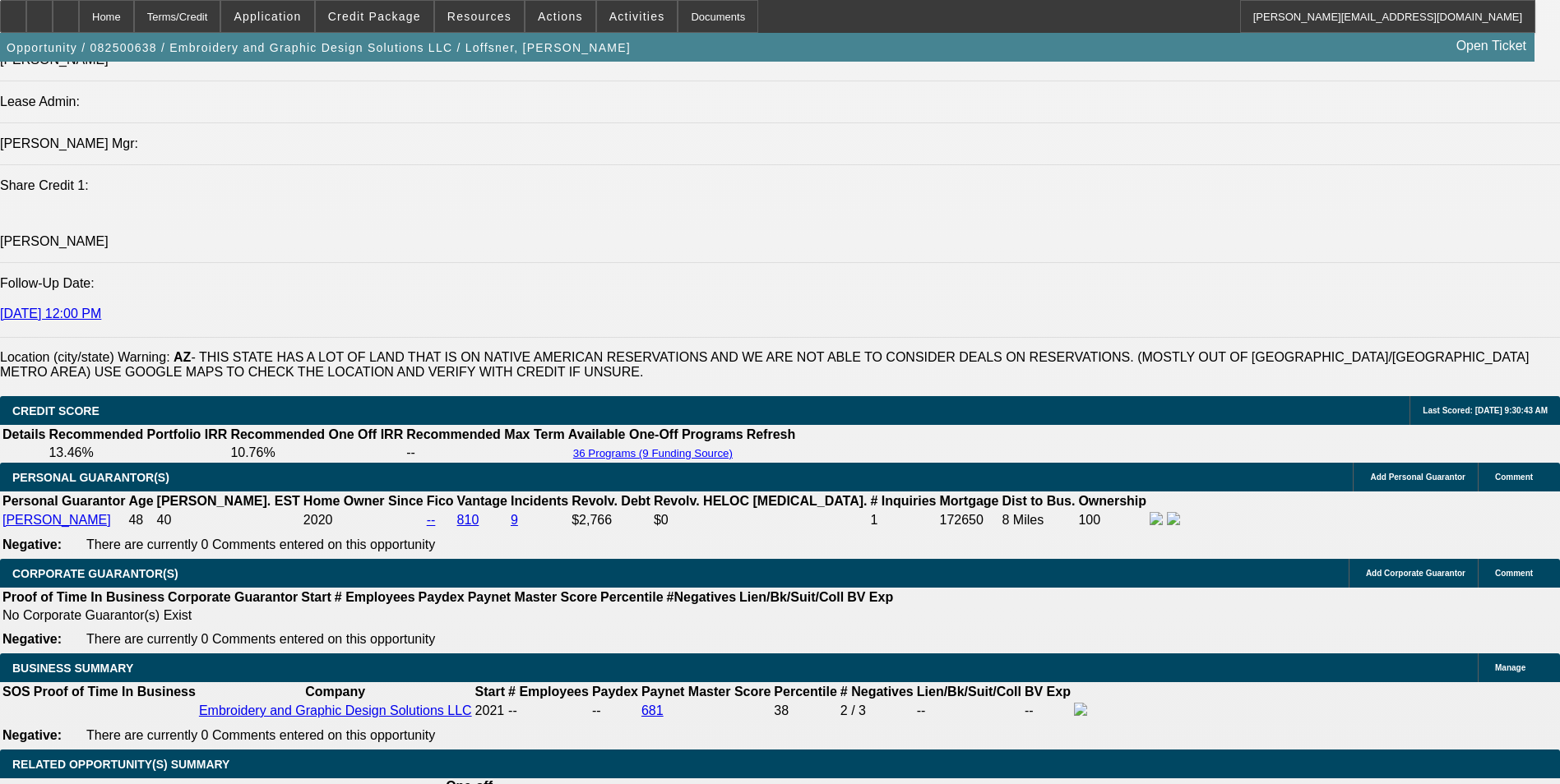
scroll to position [2220, 0]
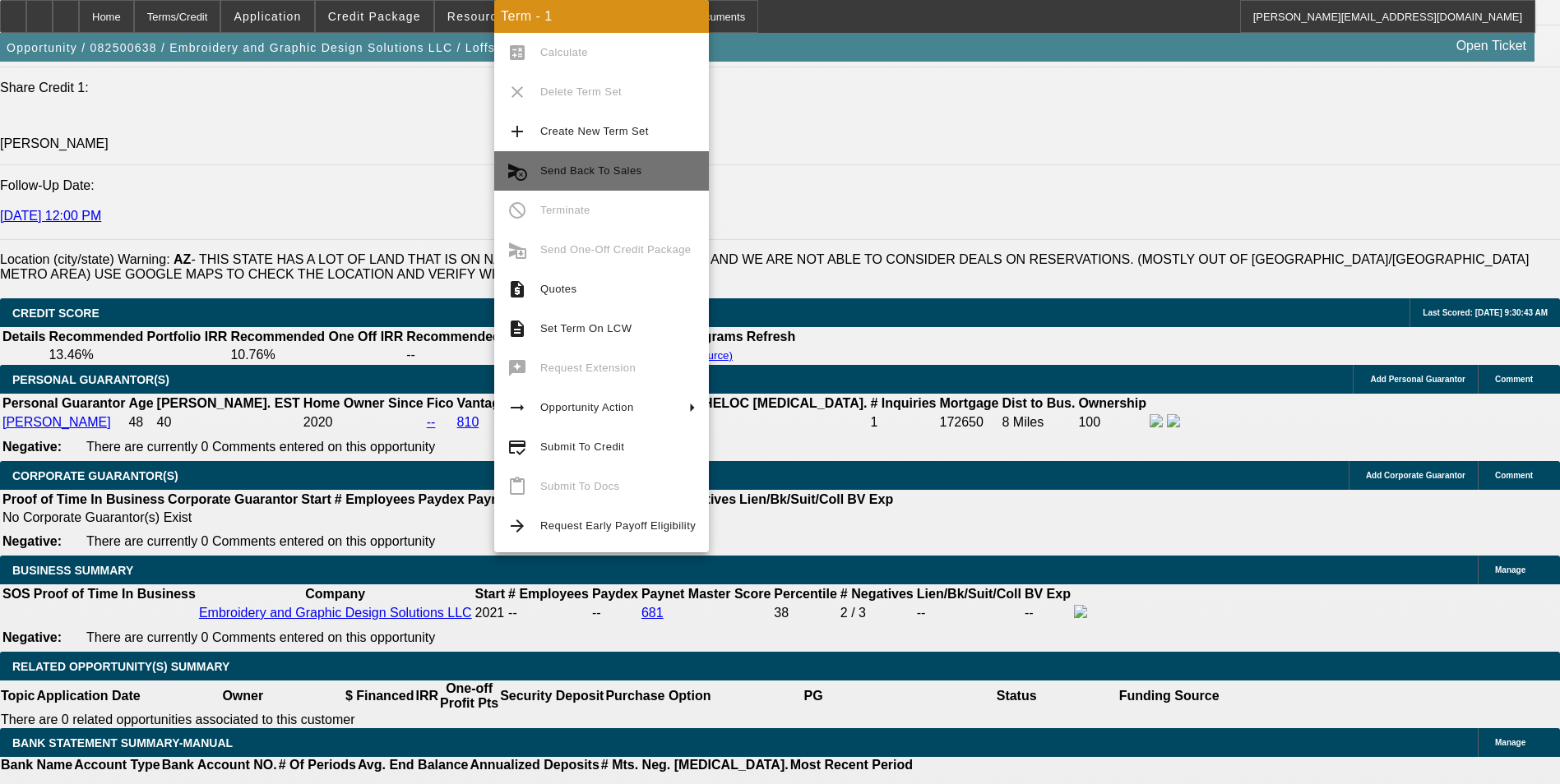
click at [656, 171] on span "Send Back To Sales" at bounding box center [618, 171] width 155 height 20
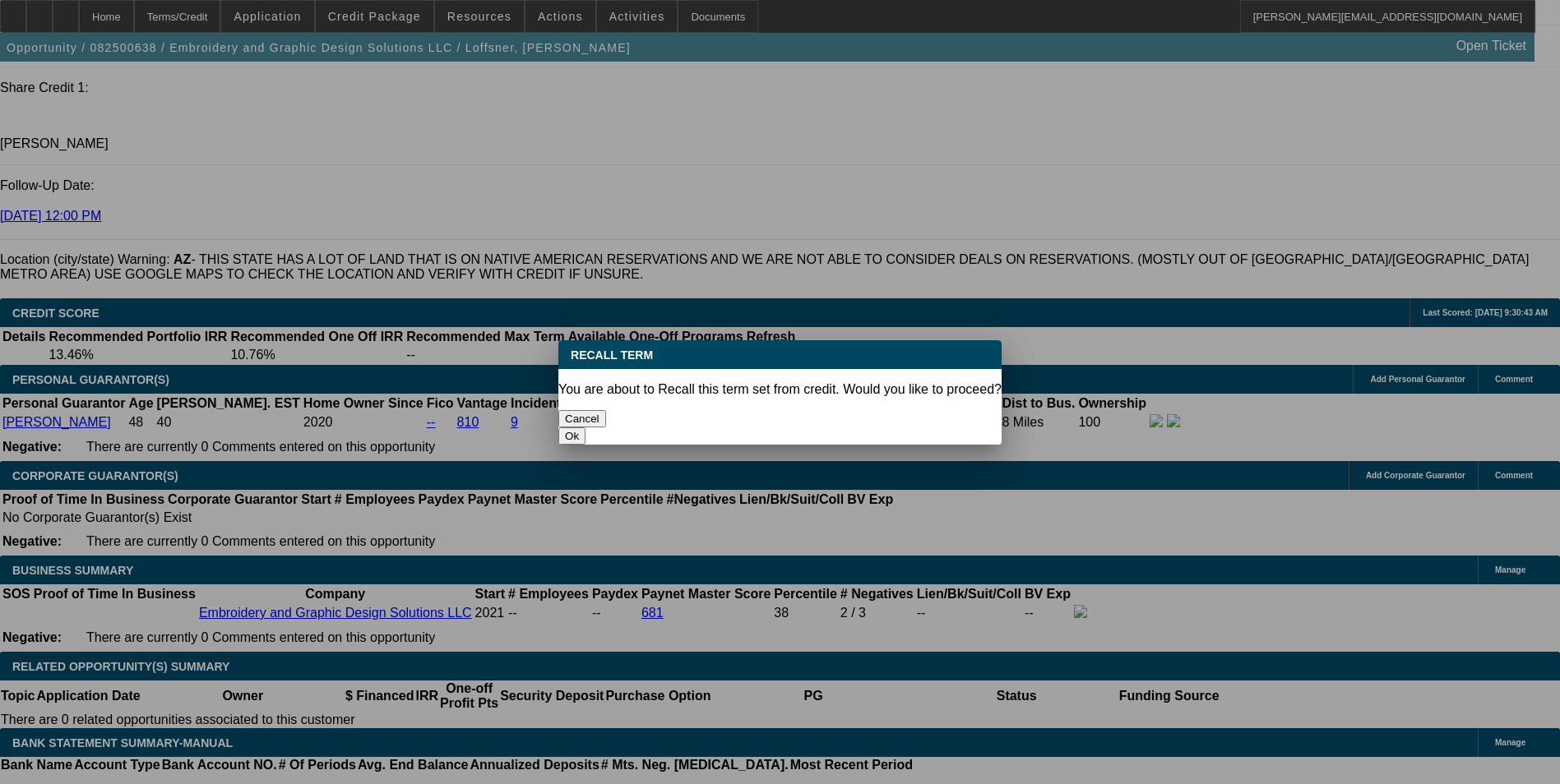
click at [586, 428] on button "Ok" at bounding box center [572, 436] width 27 height 17
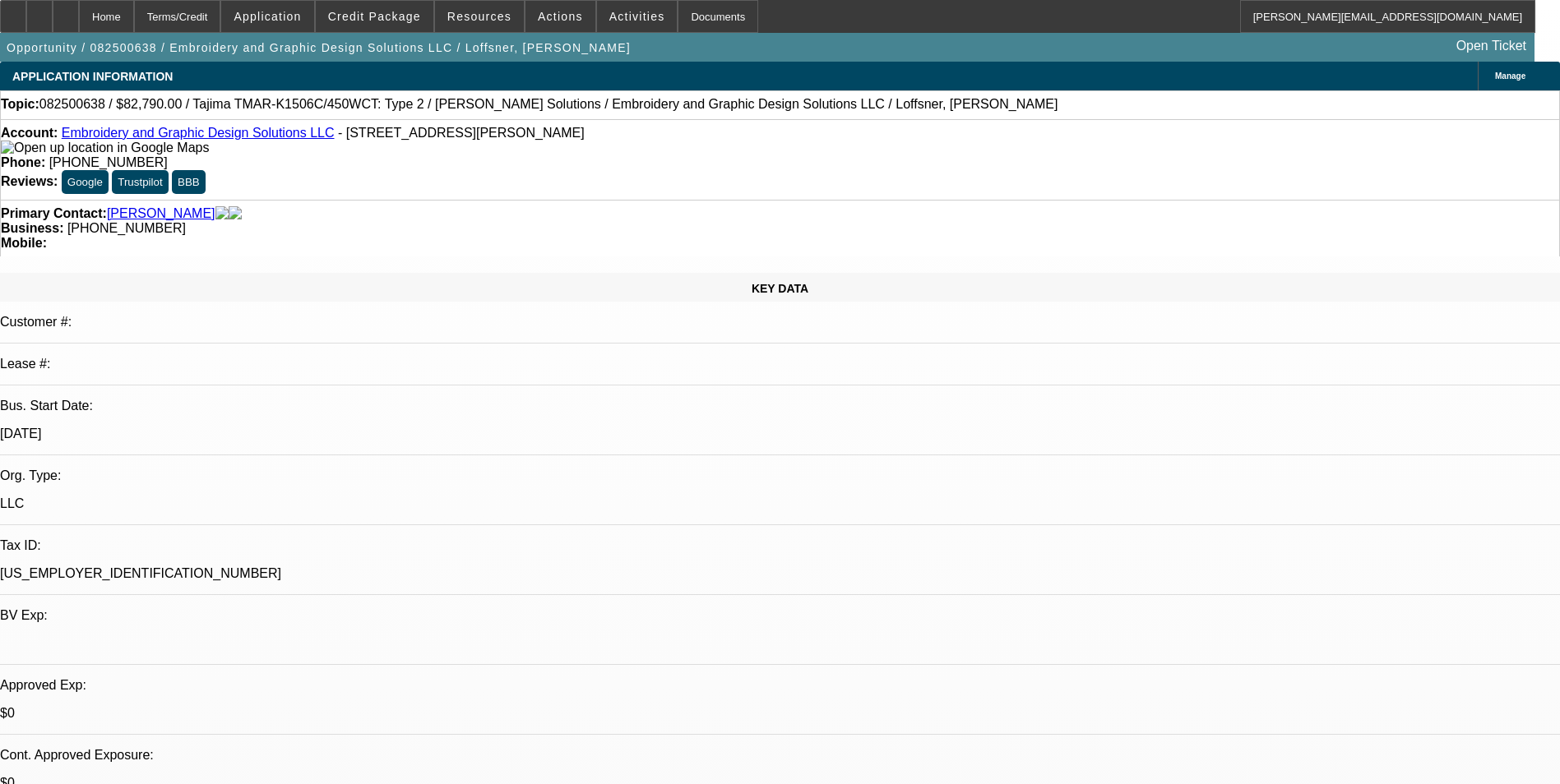
type textarea "pricing is wrong"
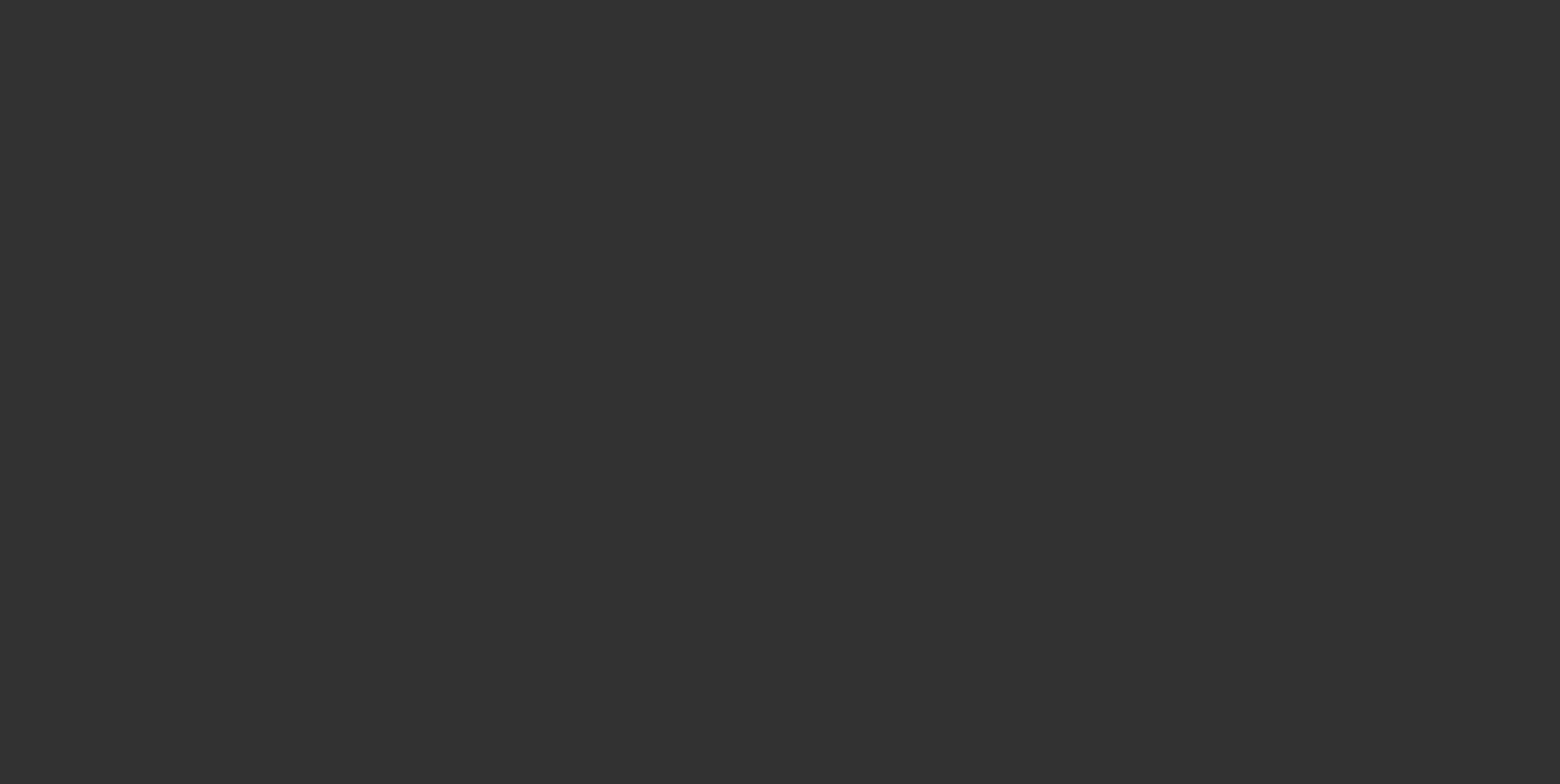
select select "0"
select select "2"
select select "0"
select select "6"
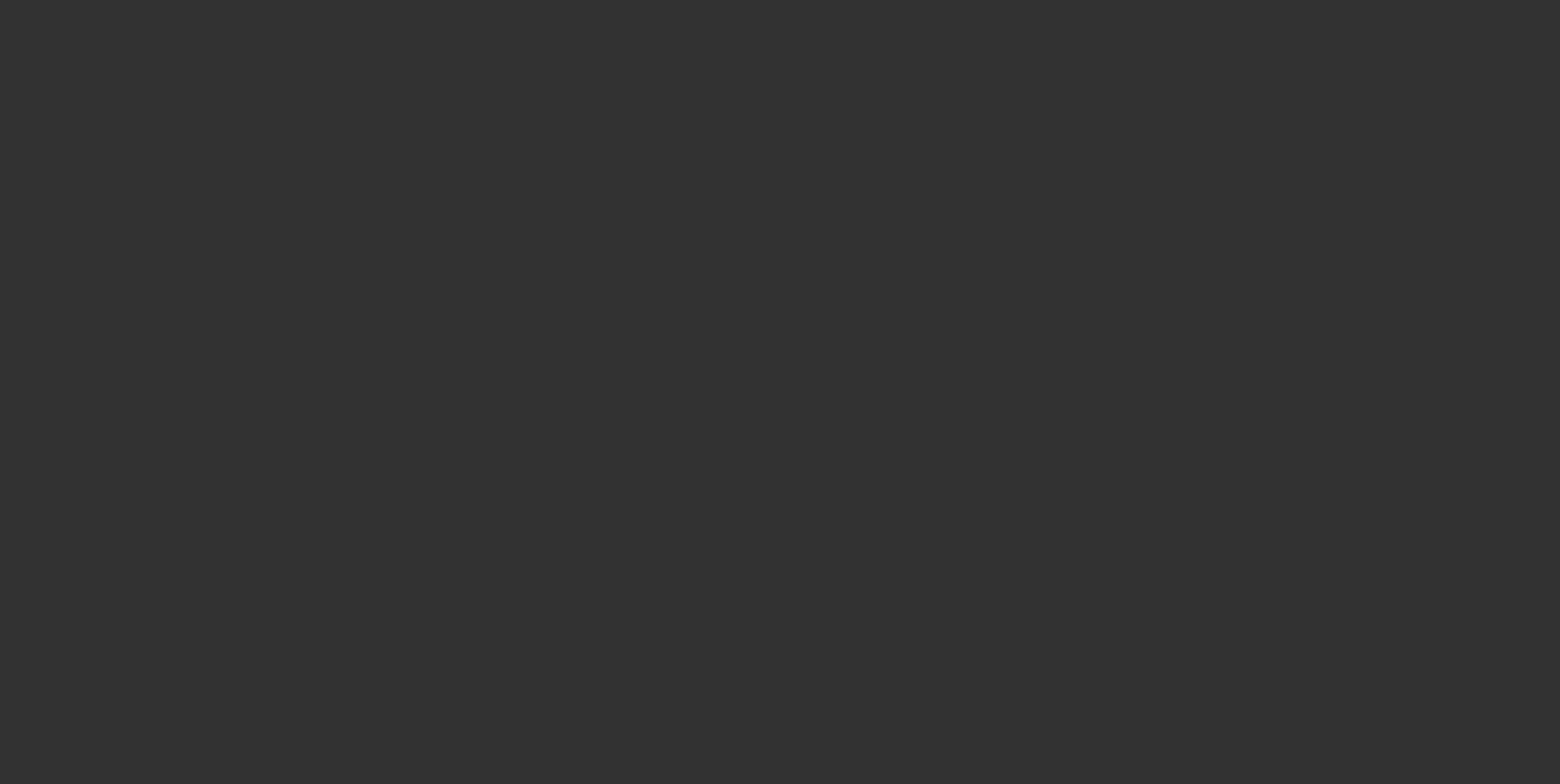
select select "0"
select select "2"
select select "0"
select select "6"
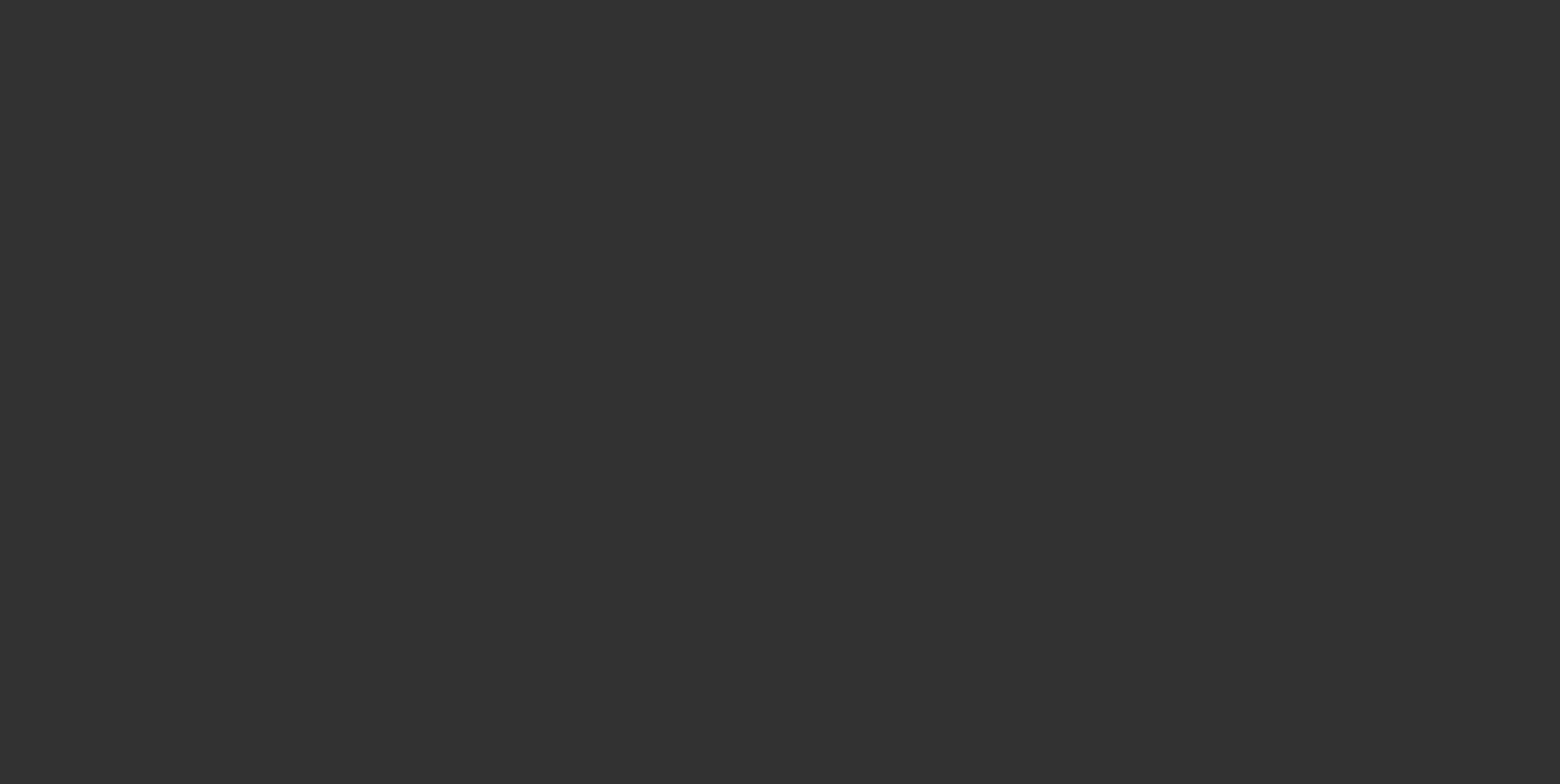
select select "0"
select select "2"
select select "0"
select select "6"
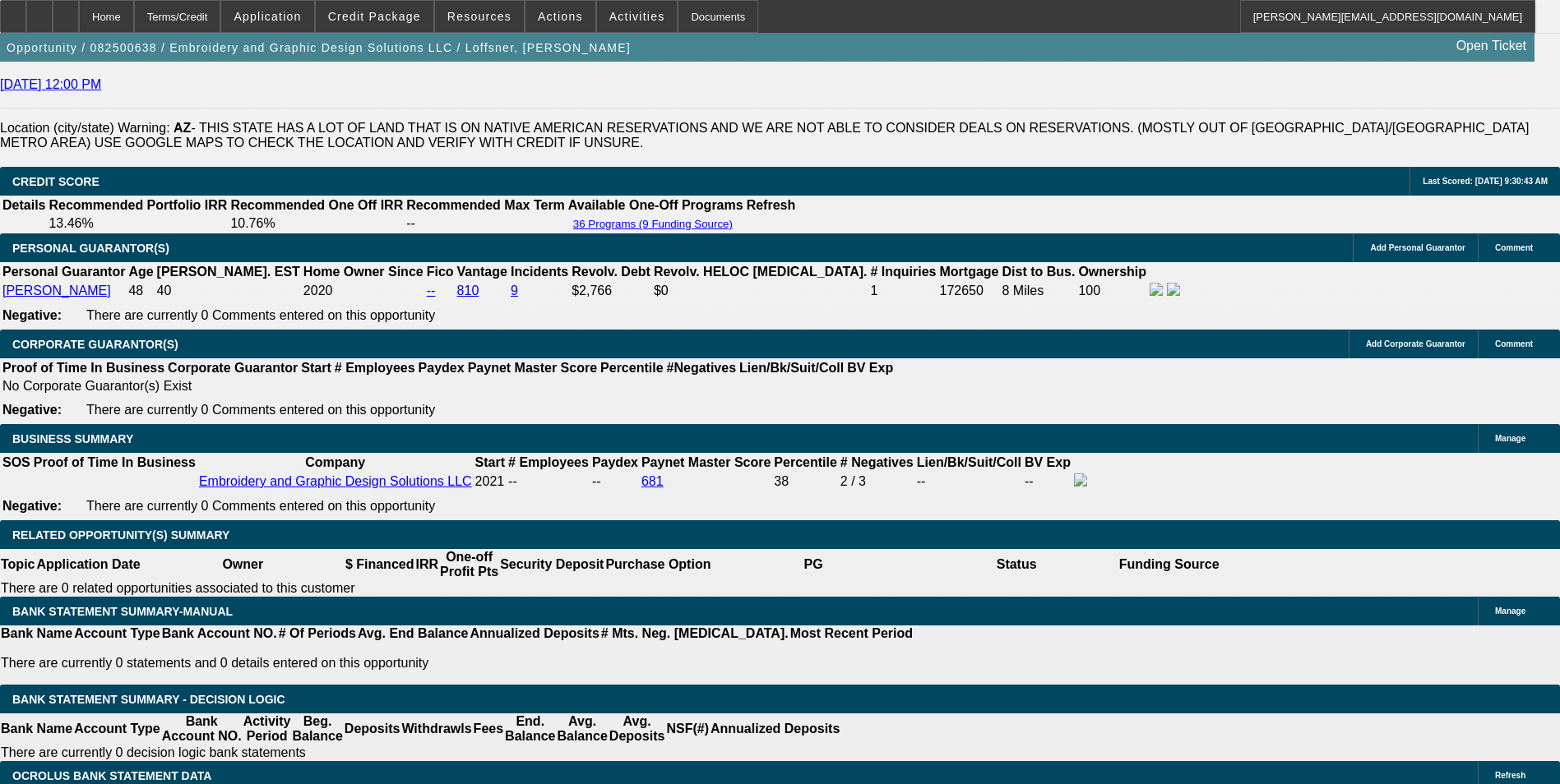
scroll to position [2220, 0]
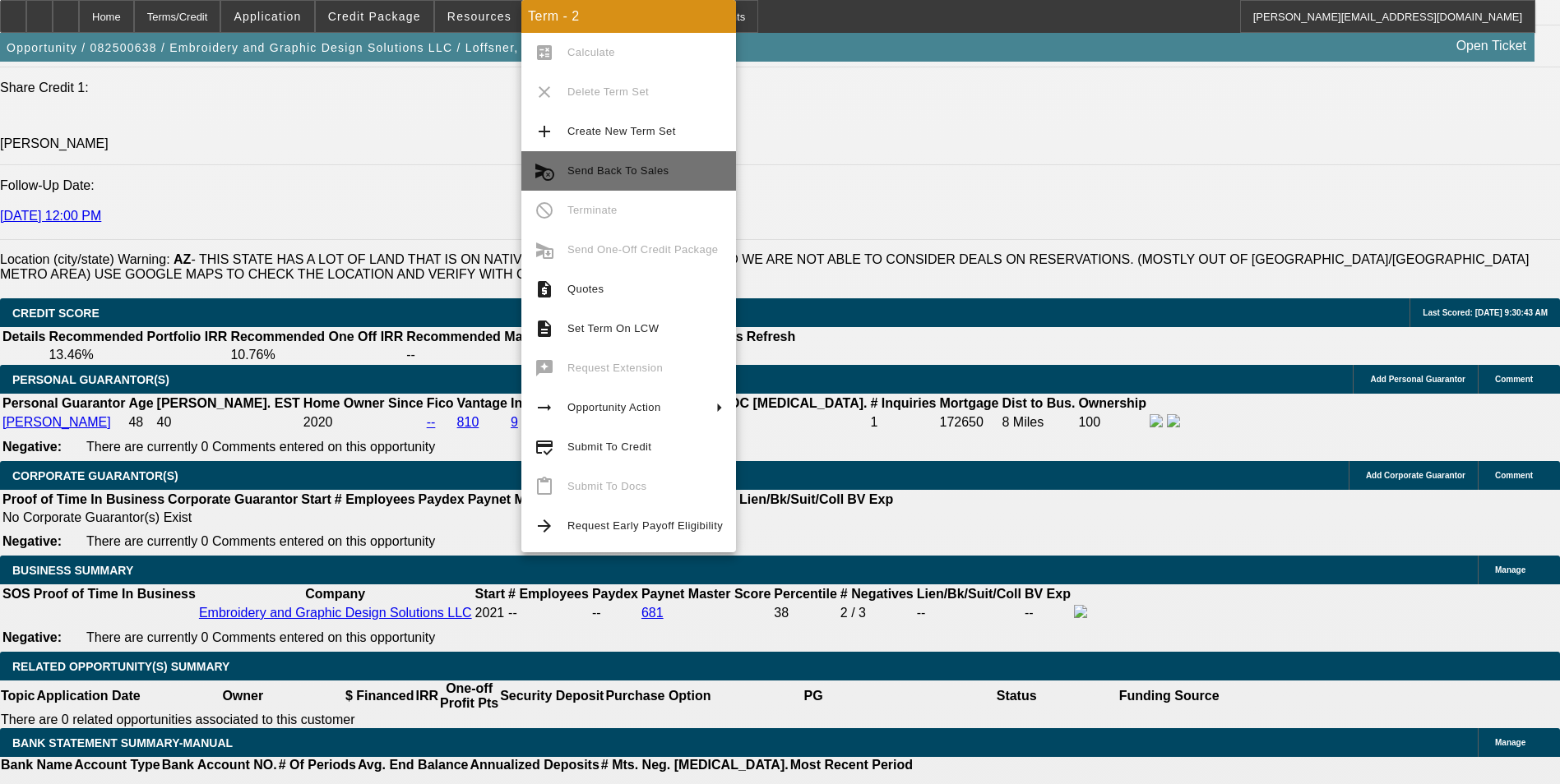
click at [662, 171] on span "Send Back To Sales" at bounding box center [618, 171] width 101 height 13
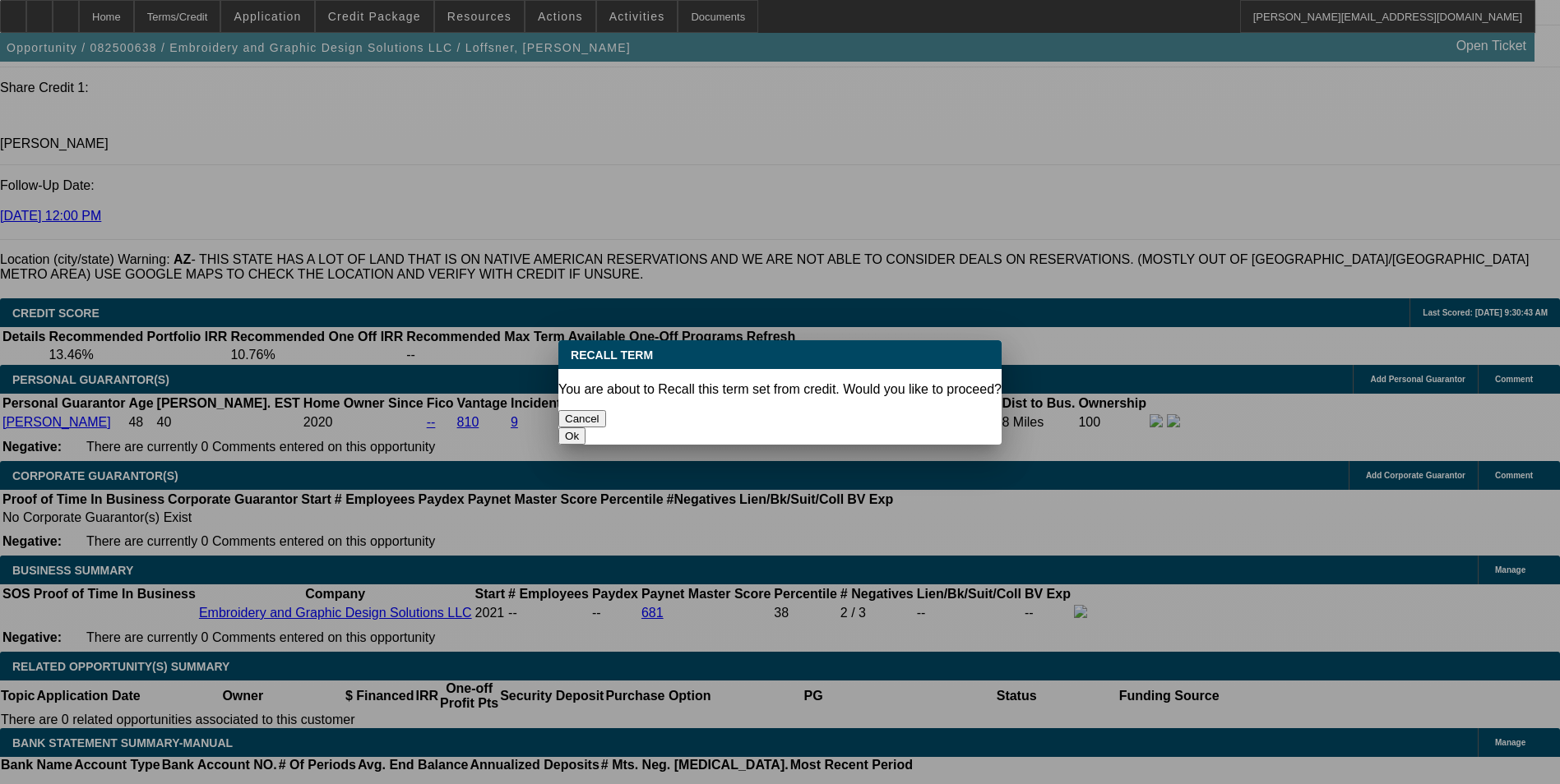
click at [586, 428] on button "Ok" at bounding box center [572, 436] width 27 height 17
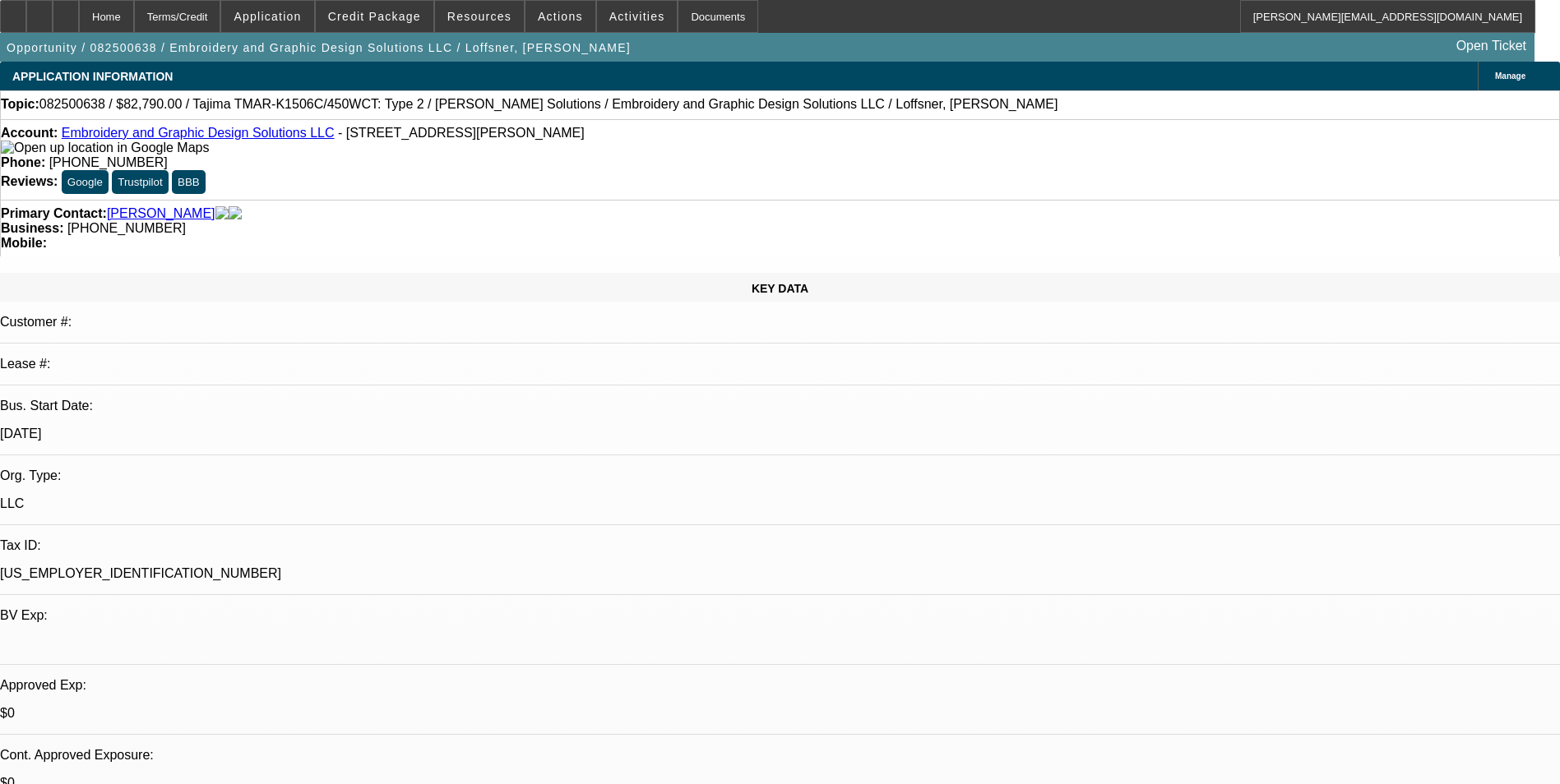
type textarea "pricing is wrong"
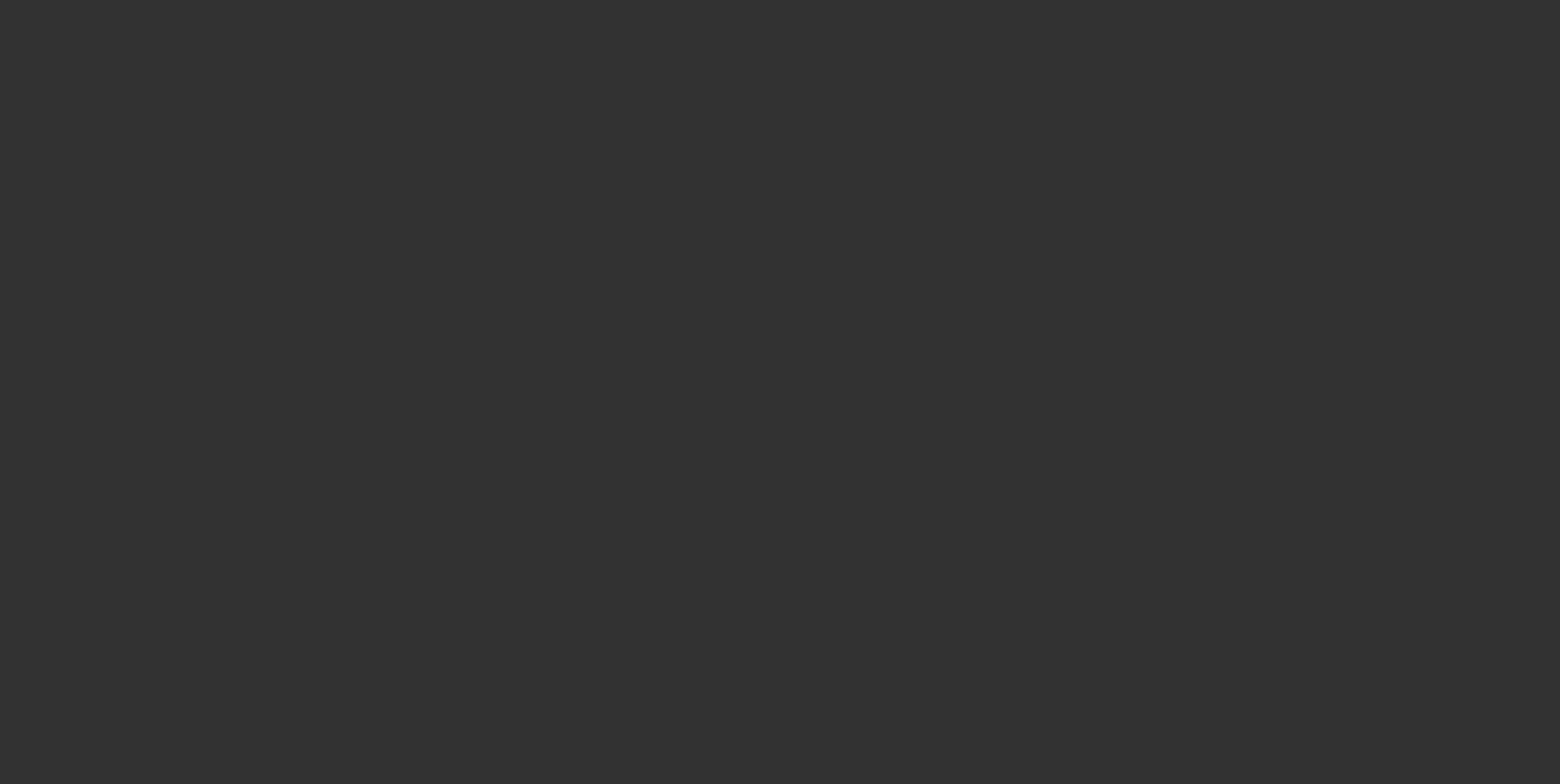
select select "0"
select select "2"
select select "0"
select select "6"
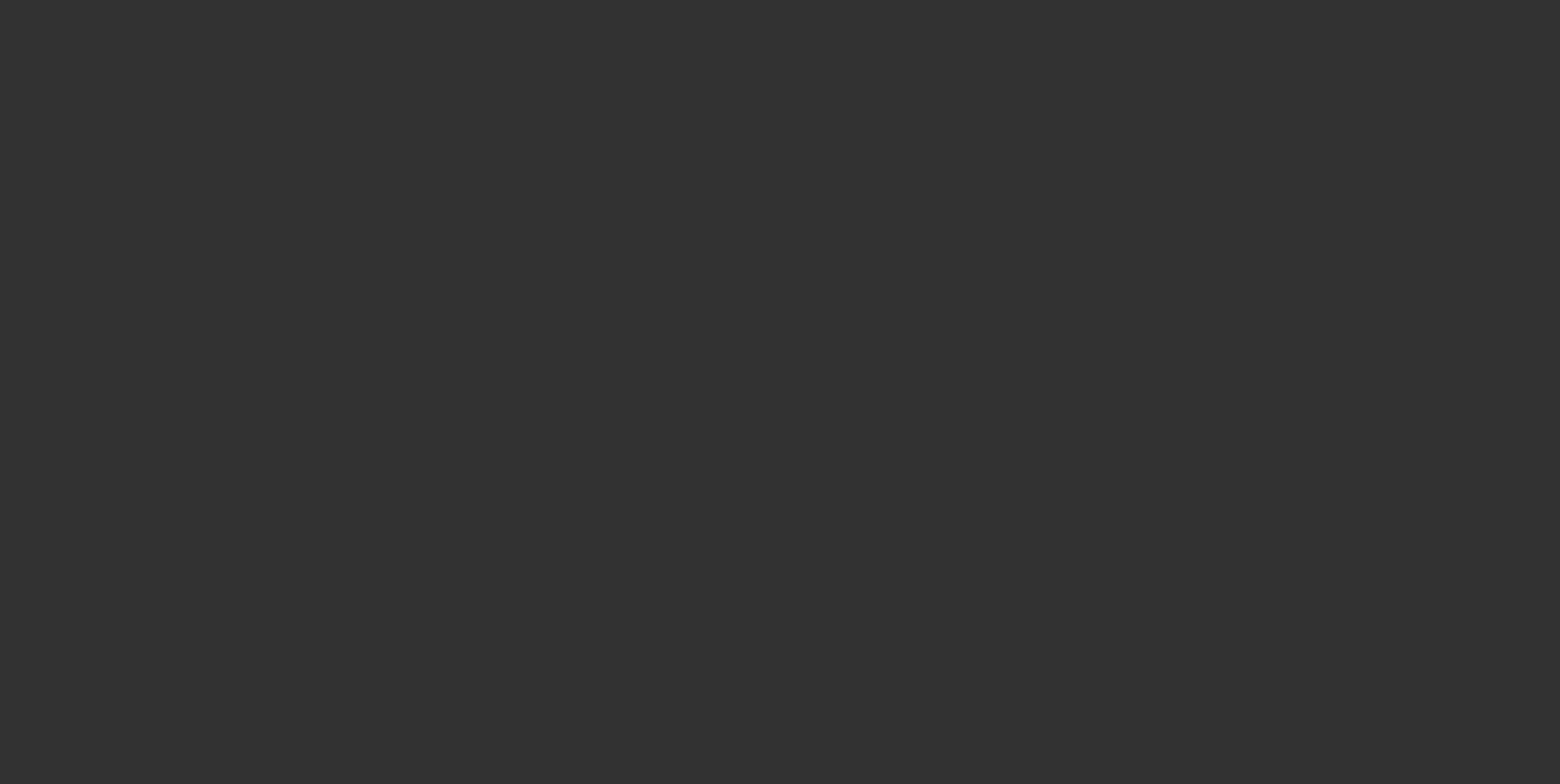
select select "0"
select select "2"
select select "0"
select select "6"
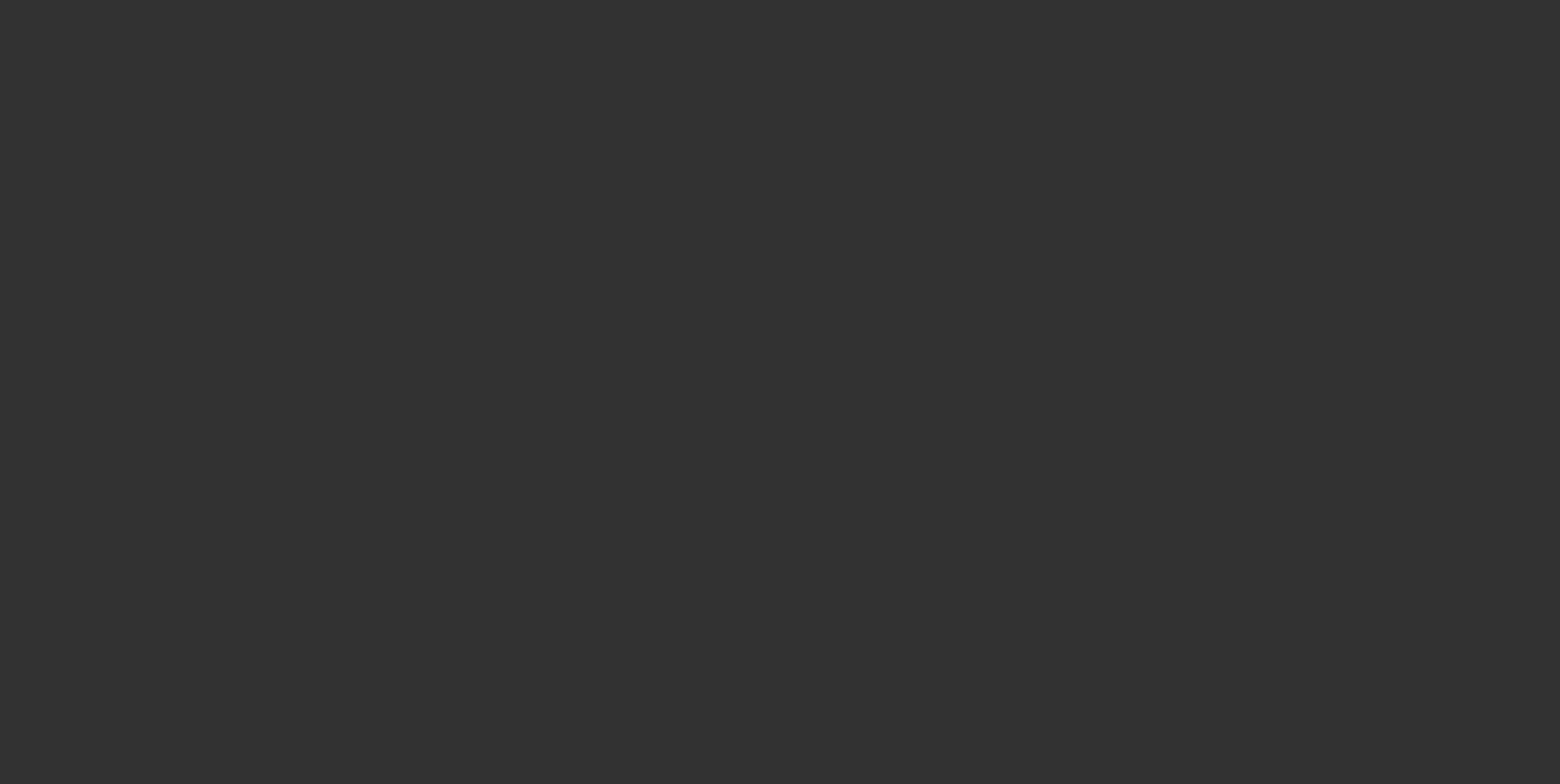
select select "0"
select select "2"
select select "0"
select select "6"
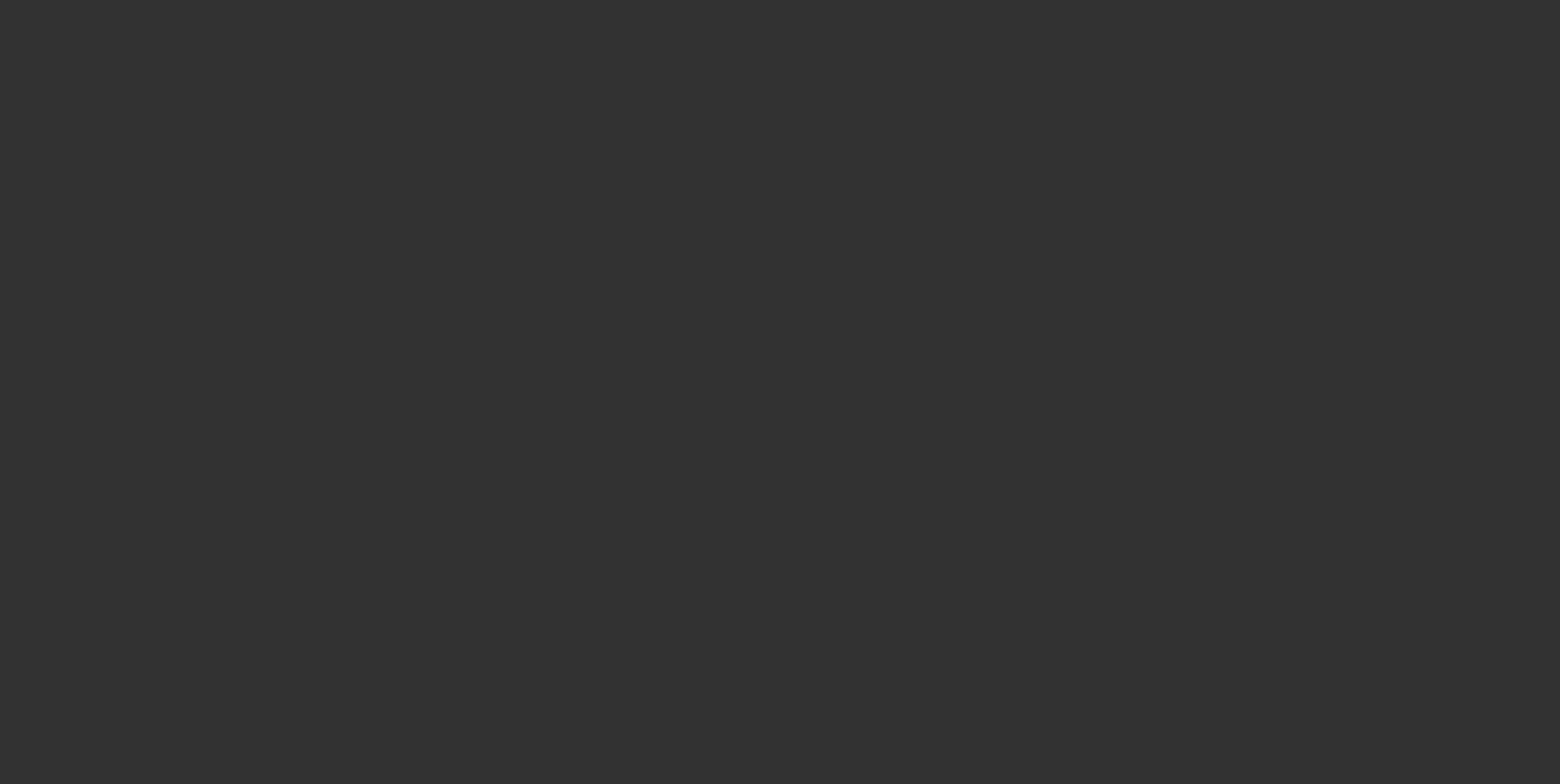
select select "0"
select select "2"
select select "0"
select select "6"
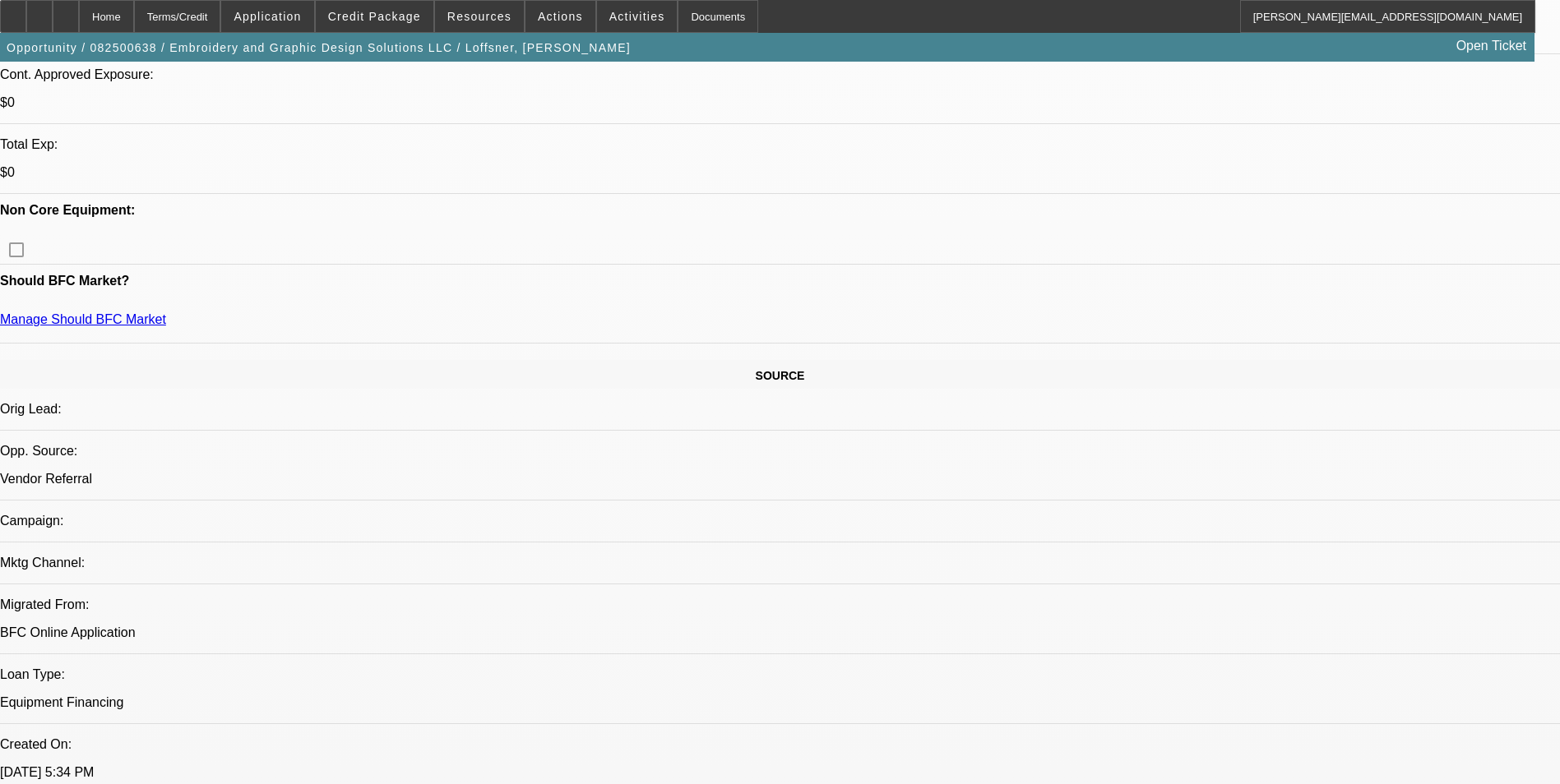
scroll to position [411, 0]
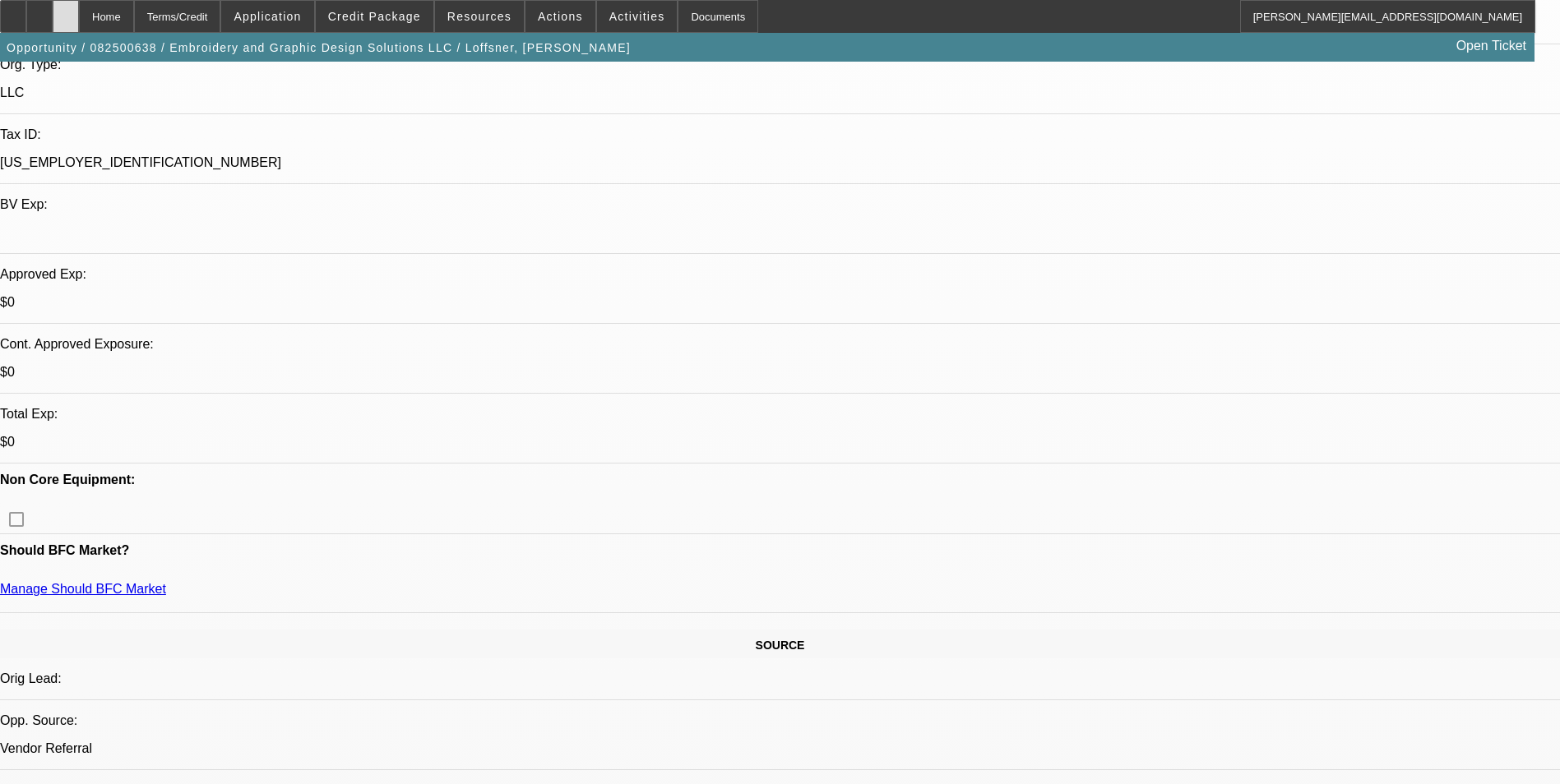
click at [79, 4] on div at bounding box center [65, 16] width 26 height 33
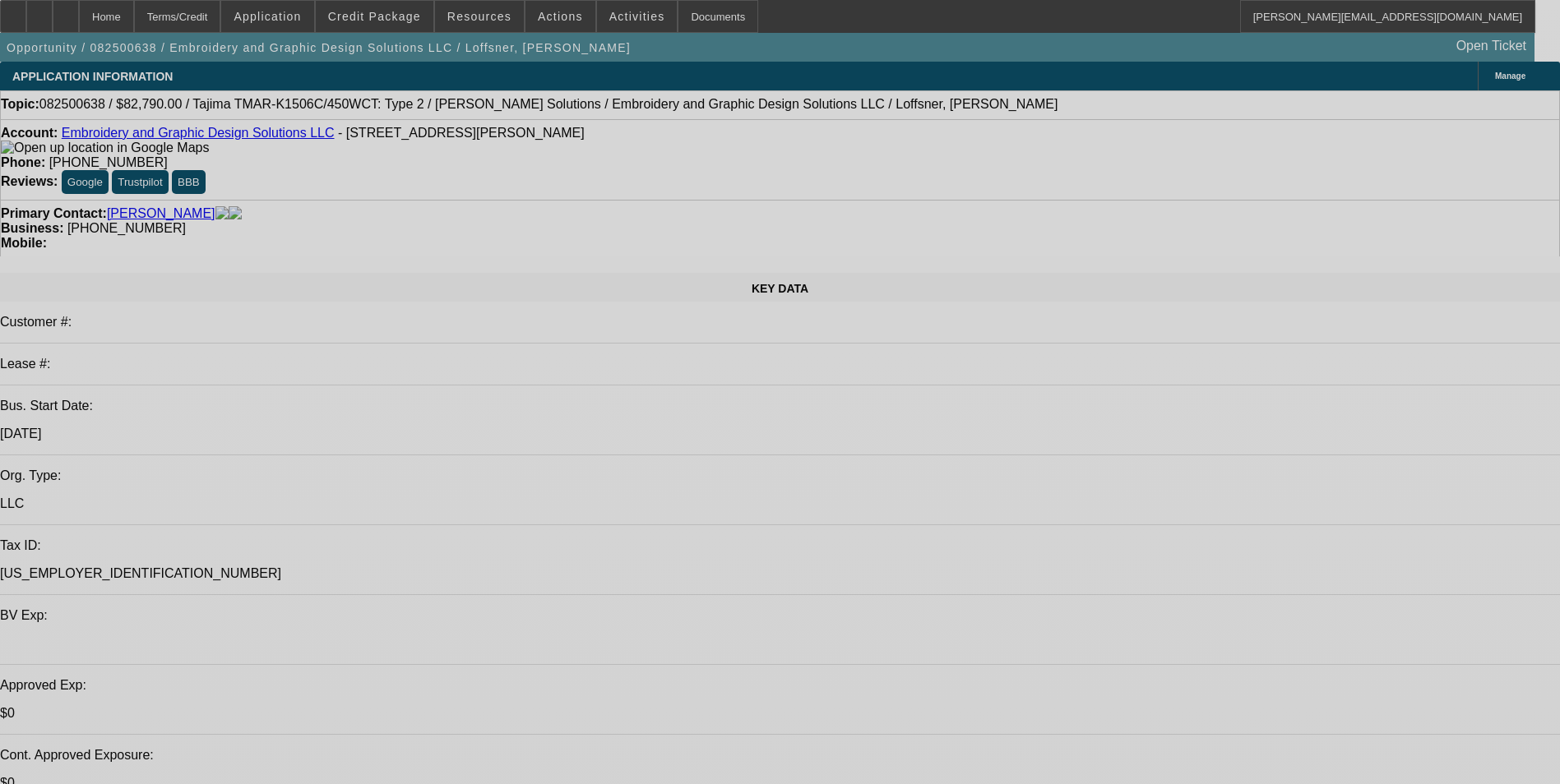
select select "0"
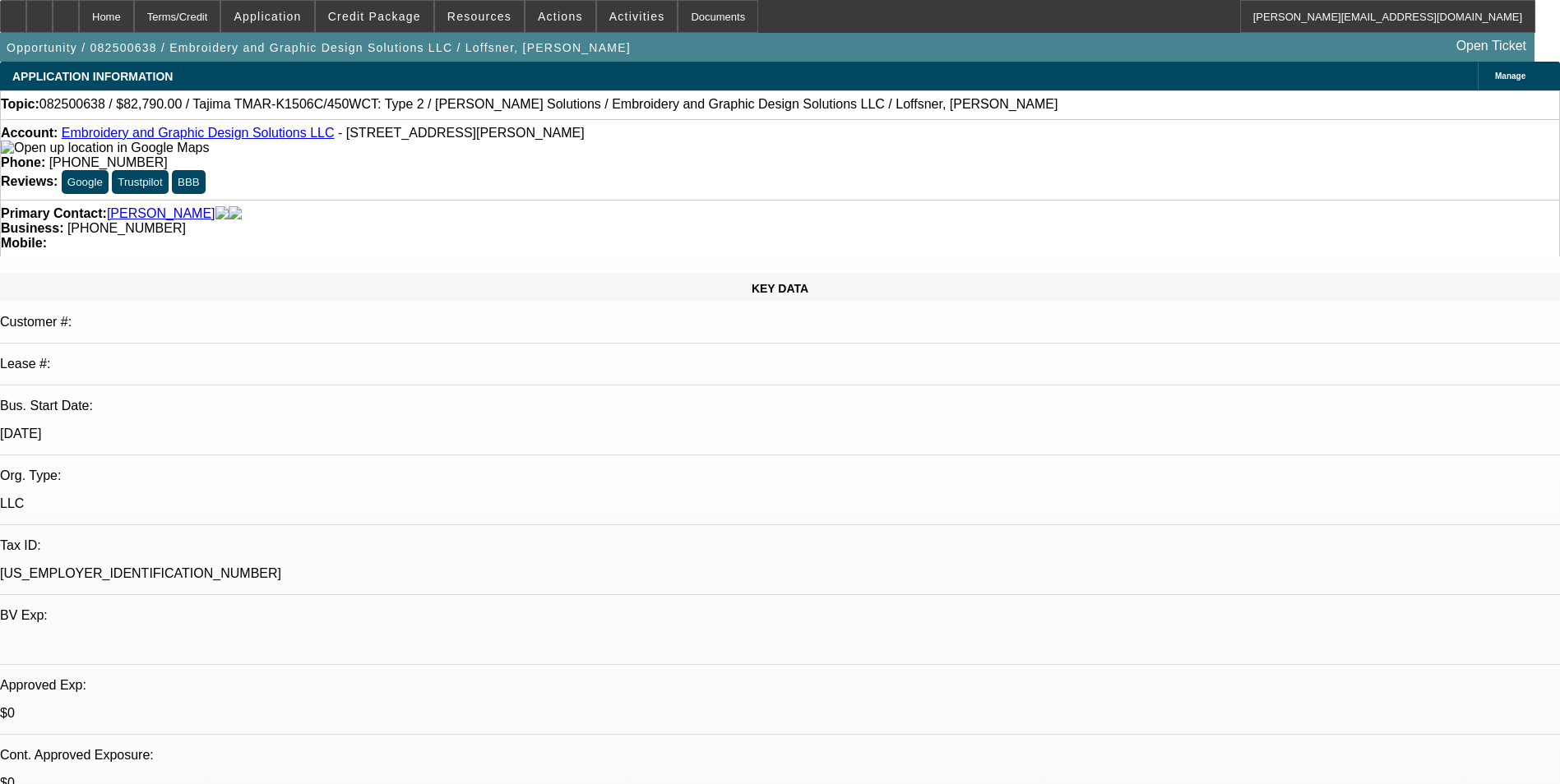
select select "2"
select select "0"
select select "2"
select select "0"
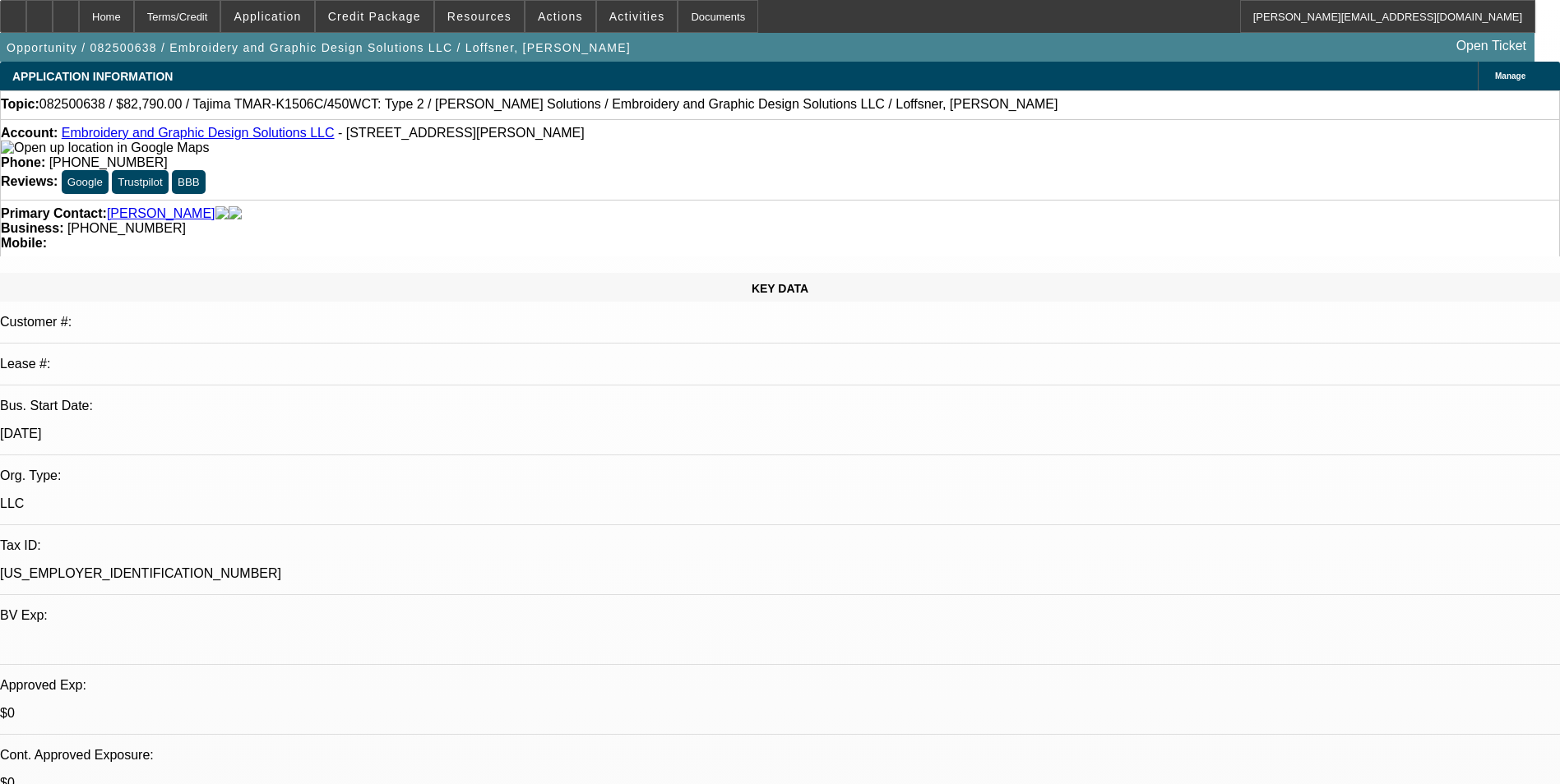
select select "0"
select select "2"
select select "0"
select select "2"
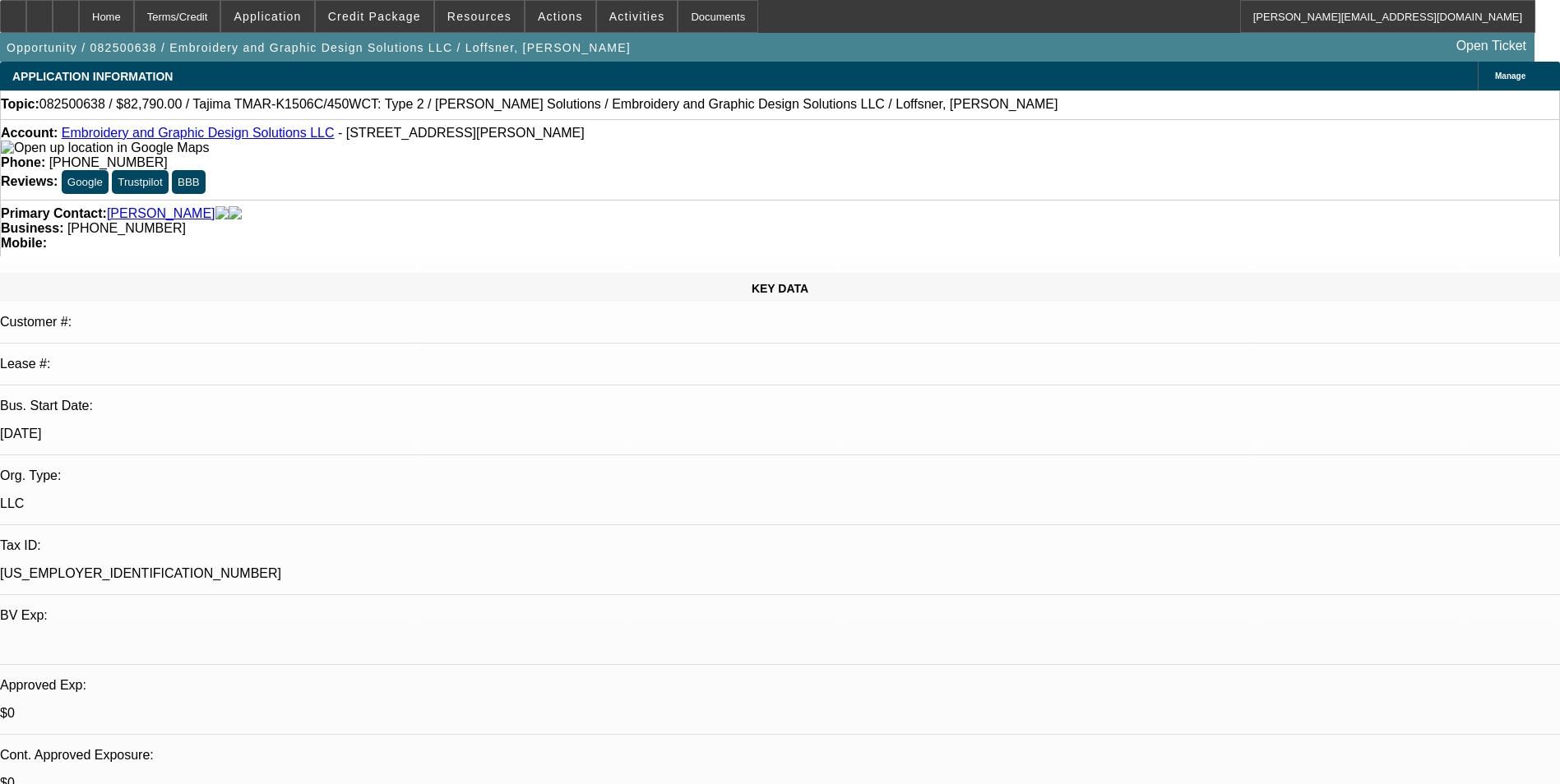
select select "0"
select select "1"
select select "2"
select select "6"
select select "1"
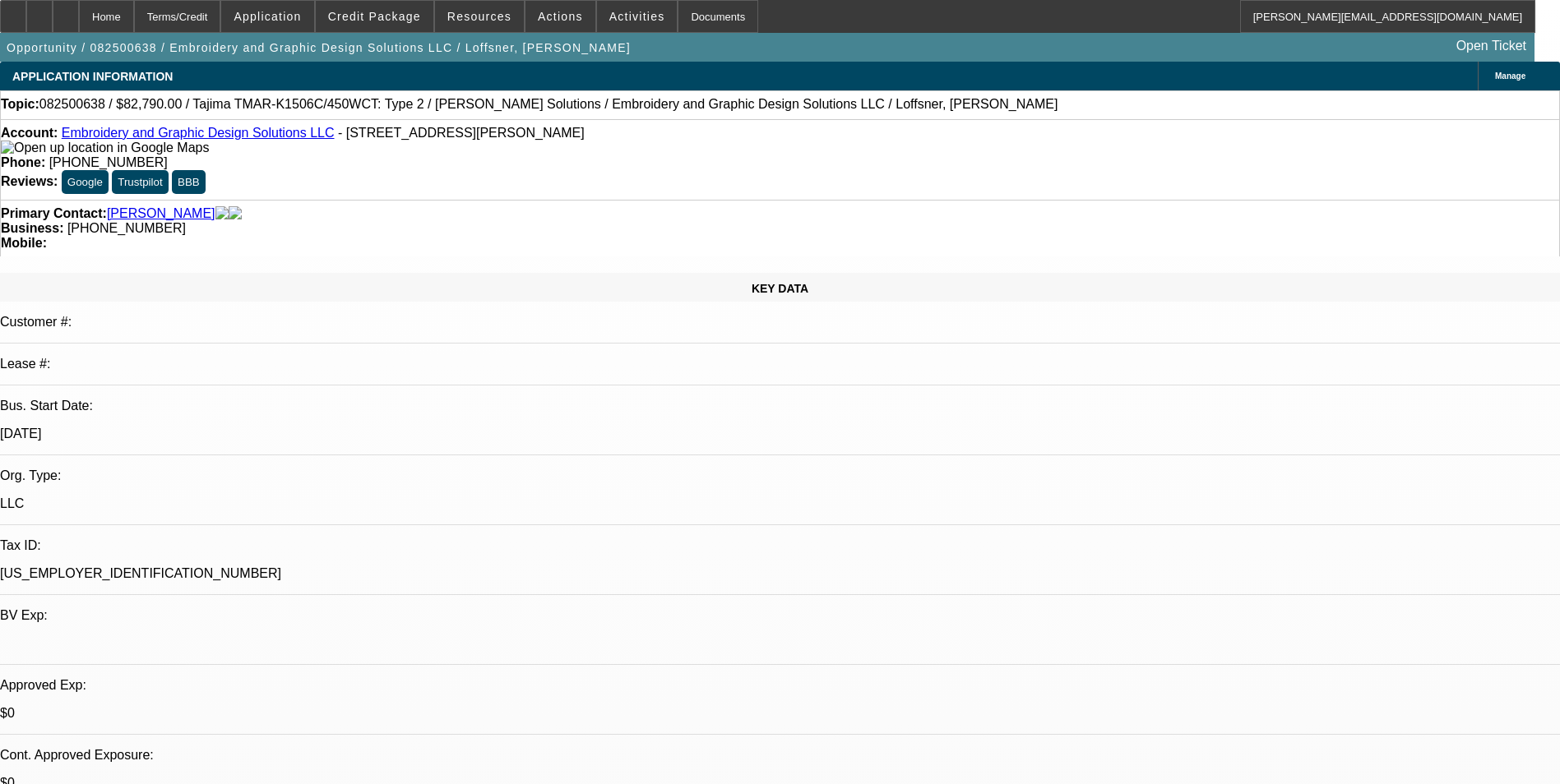
select select "2"
select select "6"
select select "1"
select select "2"
select select "6"
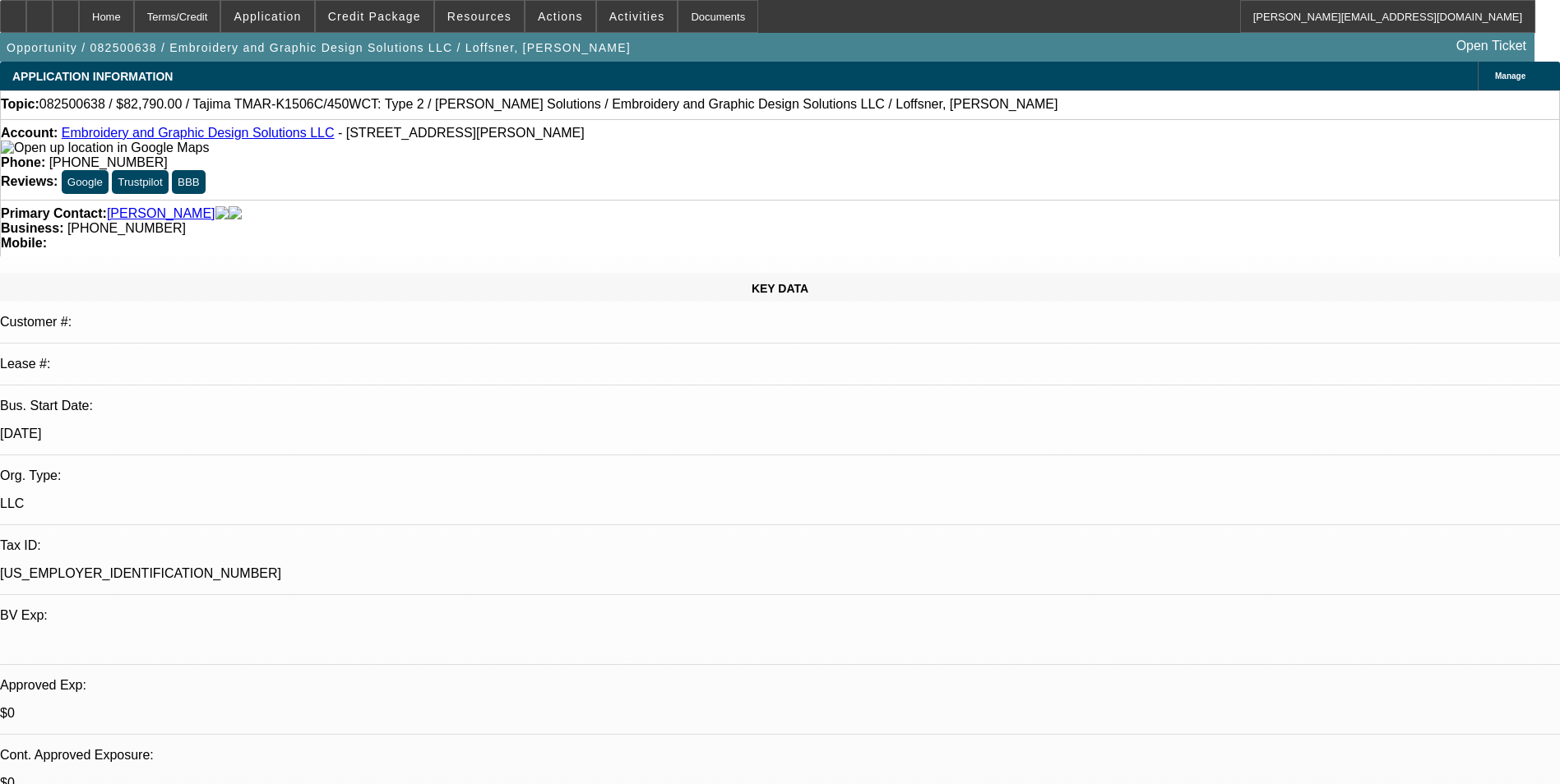
select select "1"
select select "2"
select select "6"
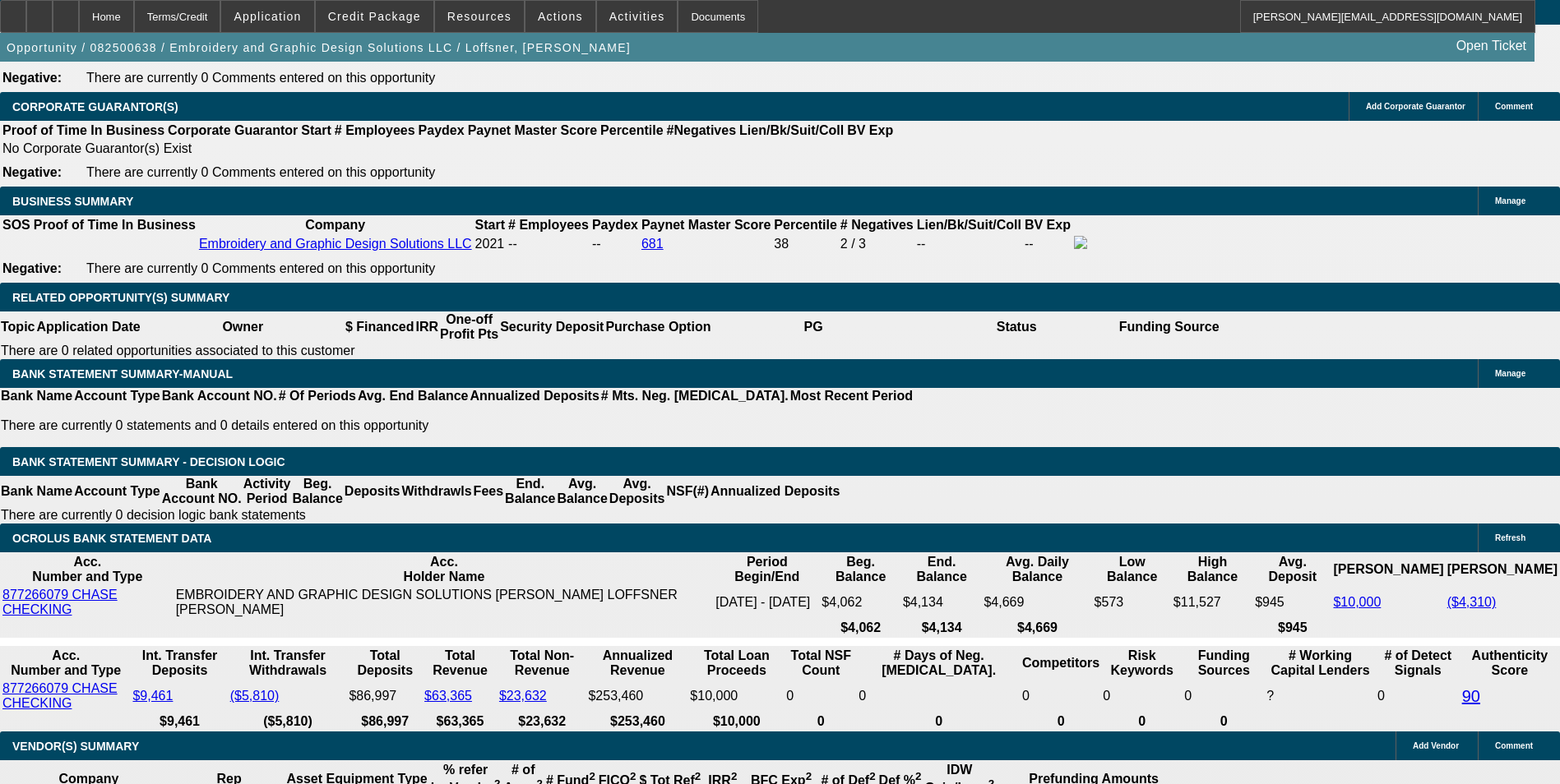
scroll to position [2549, 0]
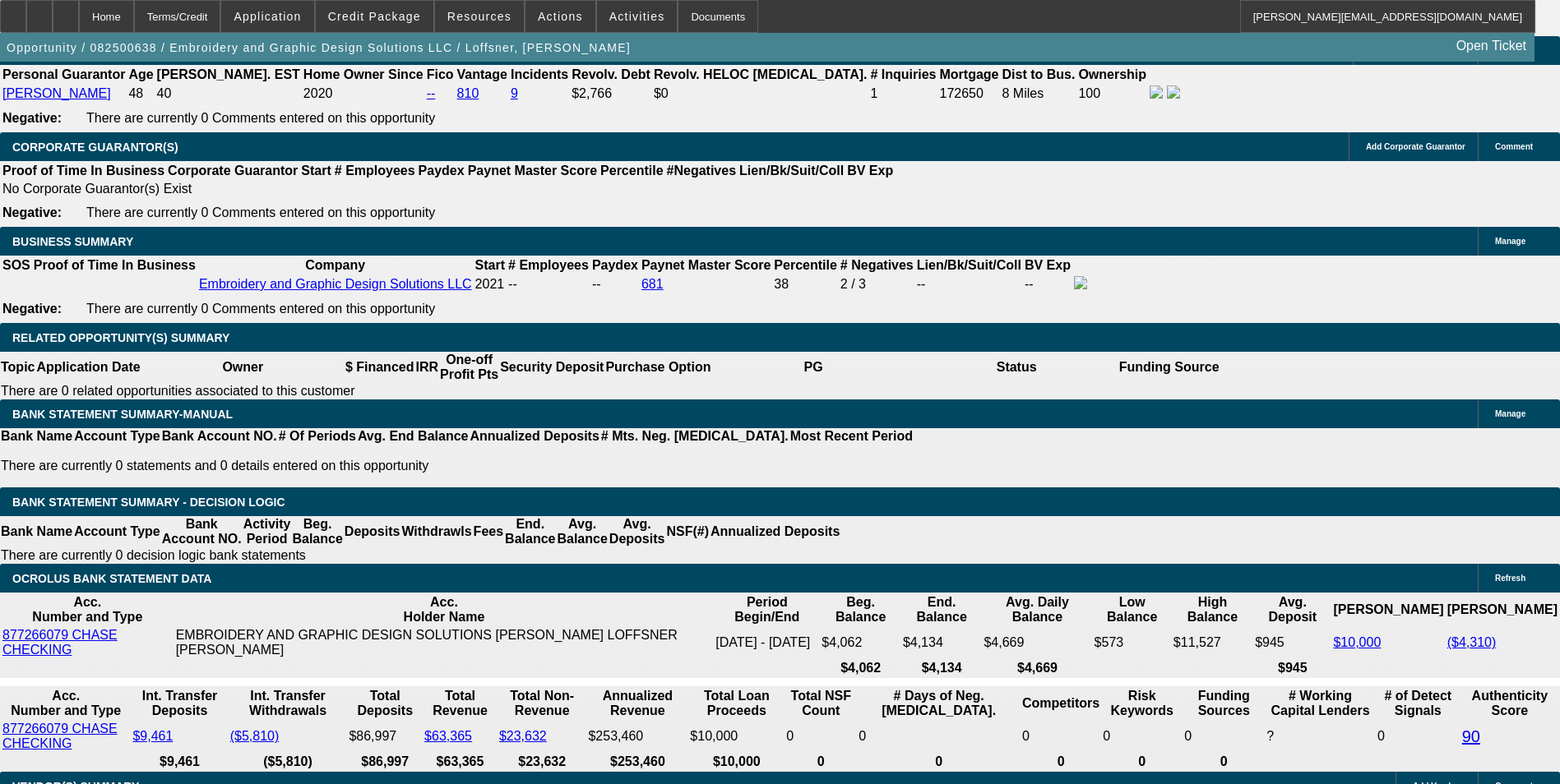
drag, startPoint x: 558, startPoint y: 354, endPoint x: 635, endPoint y: 333, distance: 79.8
type input "UNKNOWN"
type input "12.5"
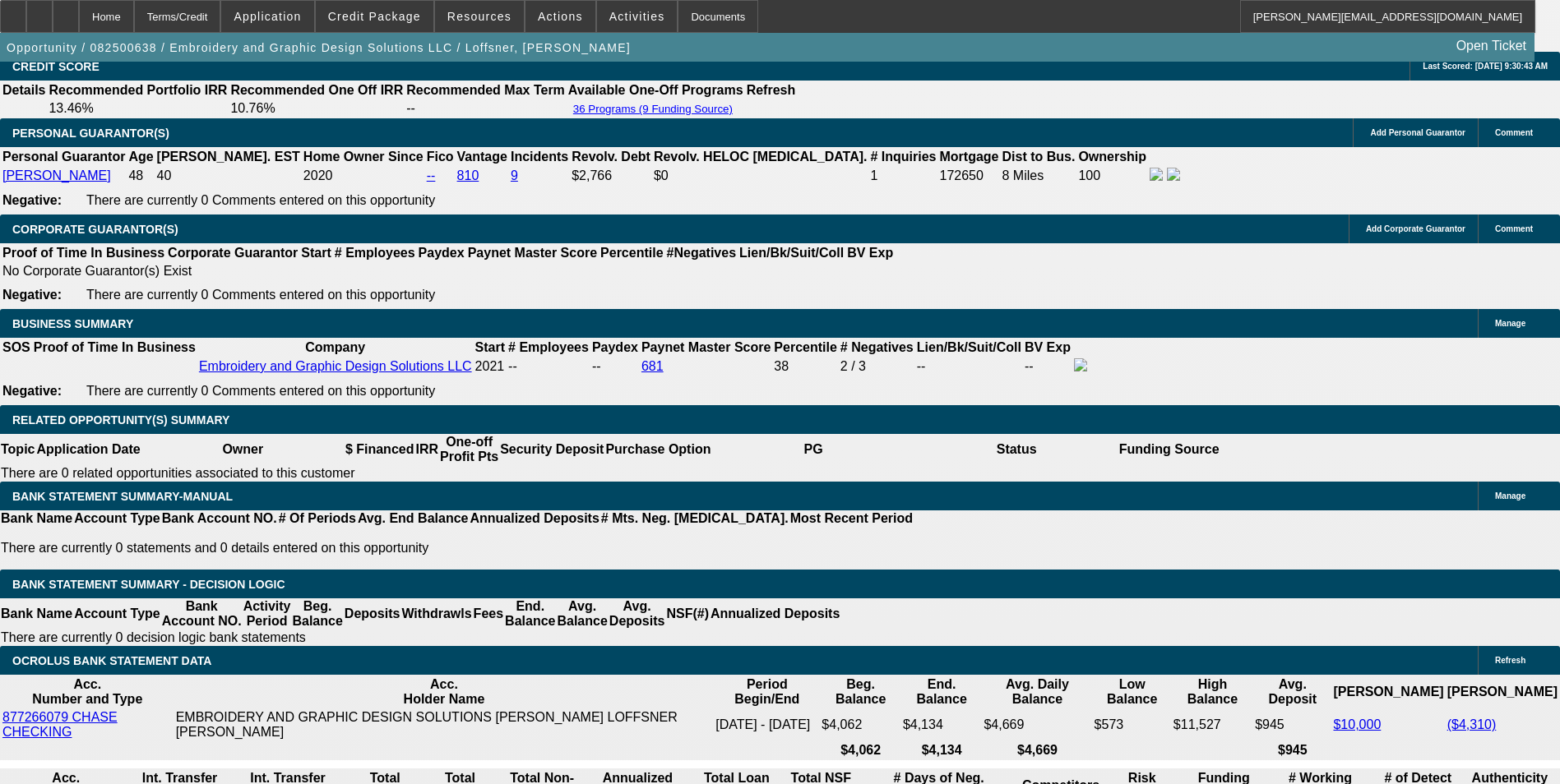
type input "$3,237.12"
type input "$1,618.56"
type input "$3,280.34"
type input "$1,640.17"
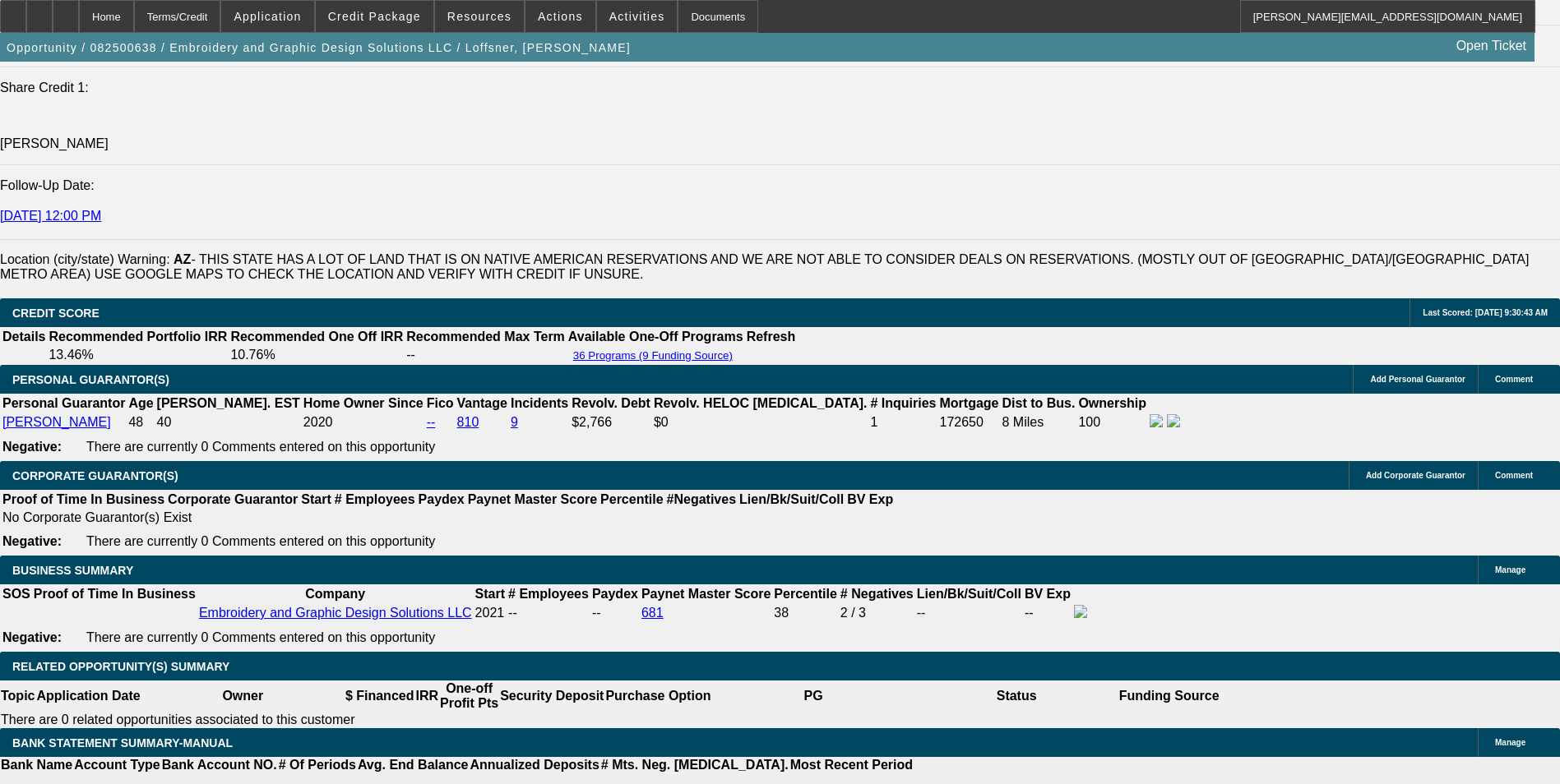
type input "$2,370.36"
type input "$1,185.18"
type input "12.5"
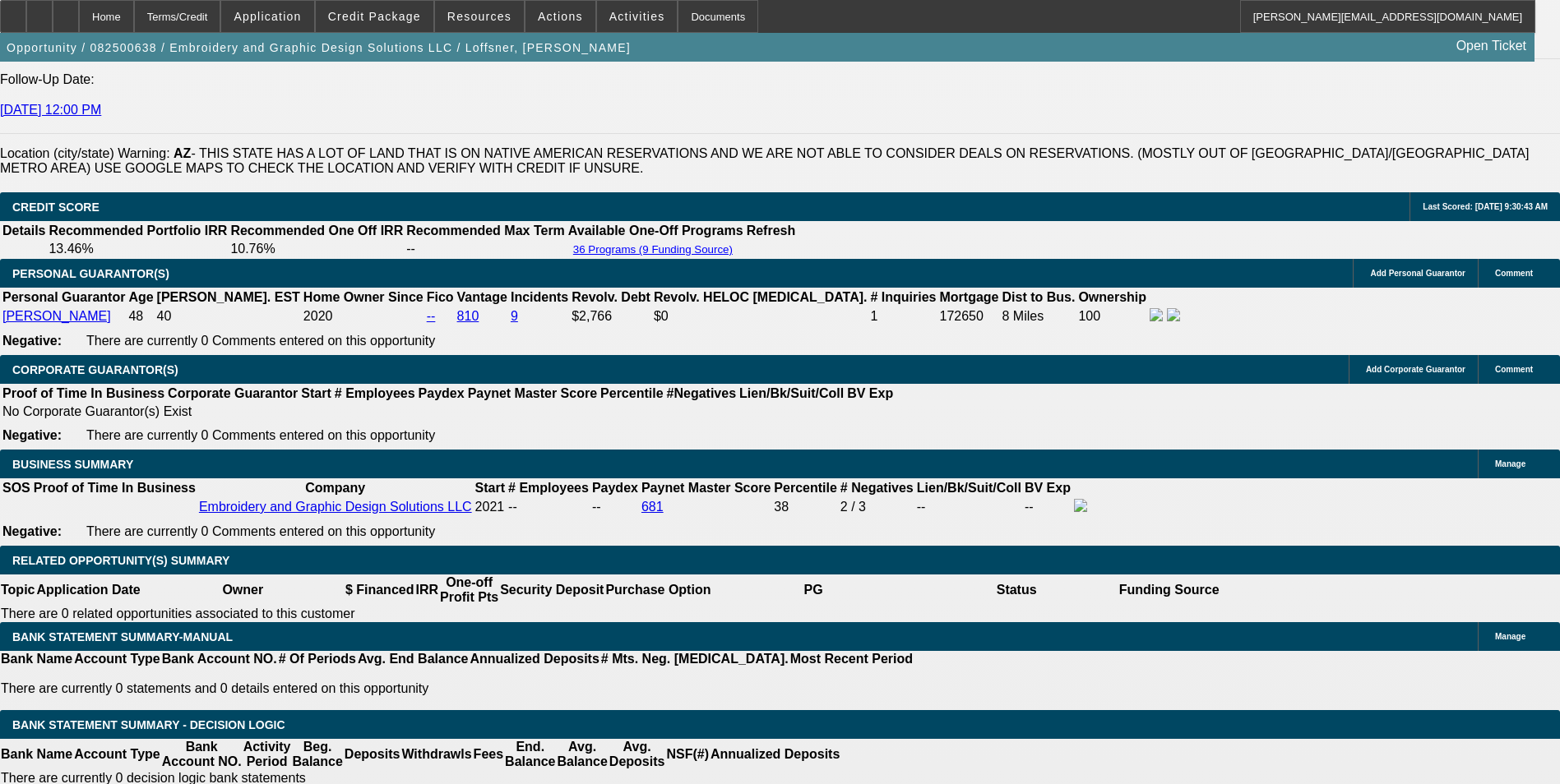
scroll to position [2302, 0]
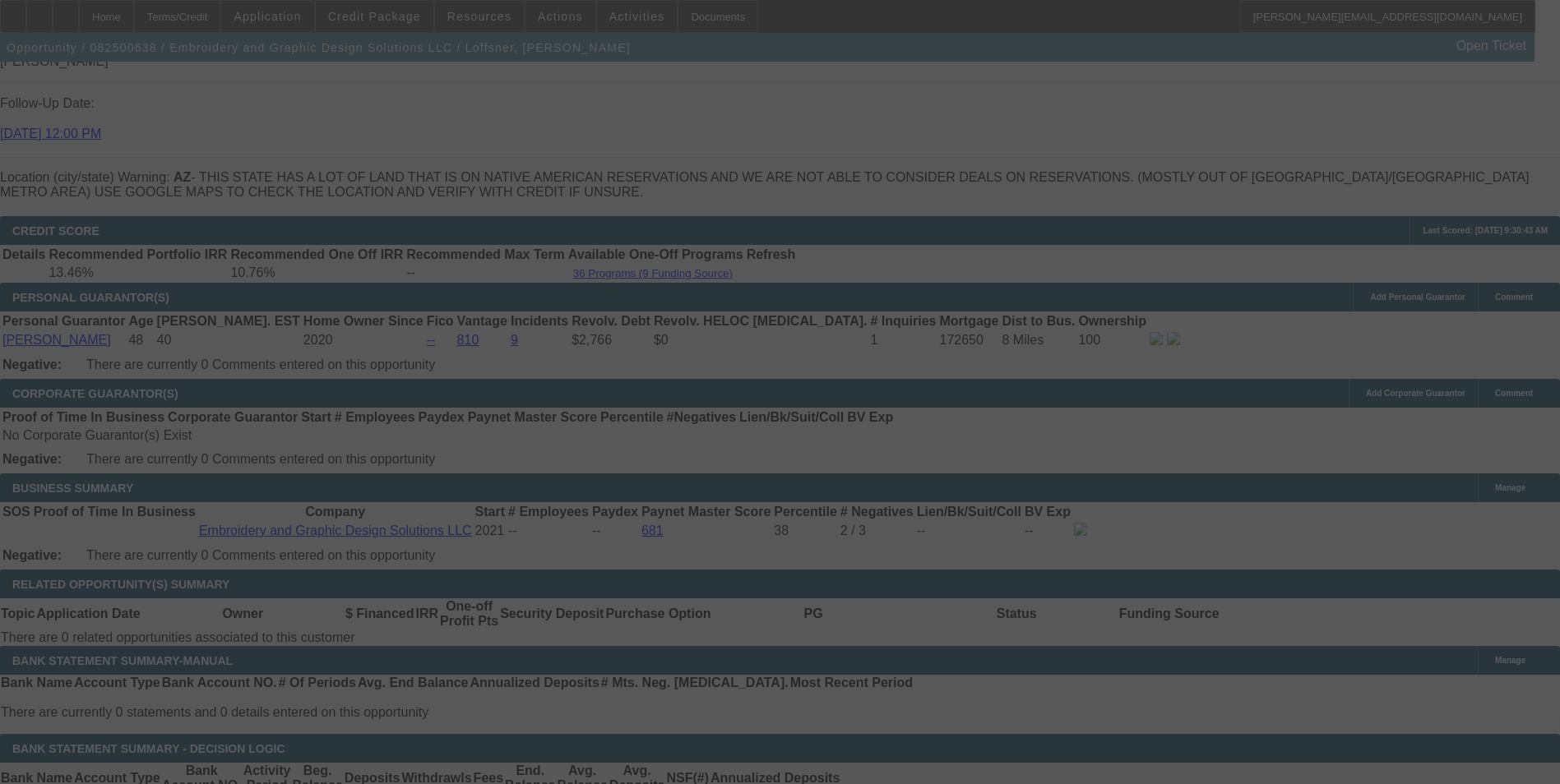
select select "0"
select select "2"
select select "0"
select select "6"
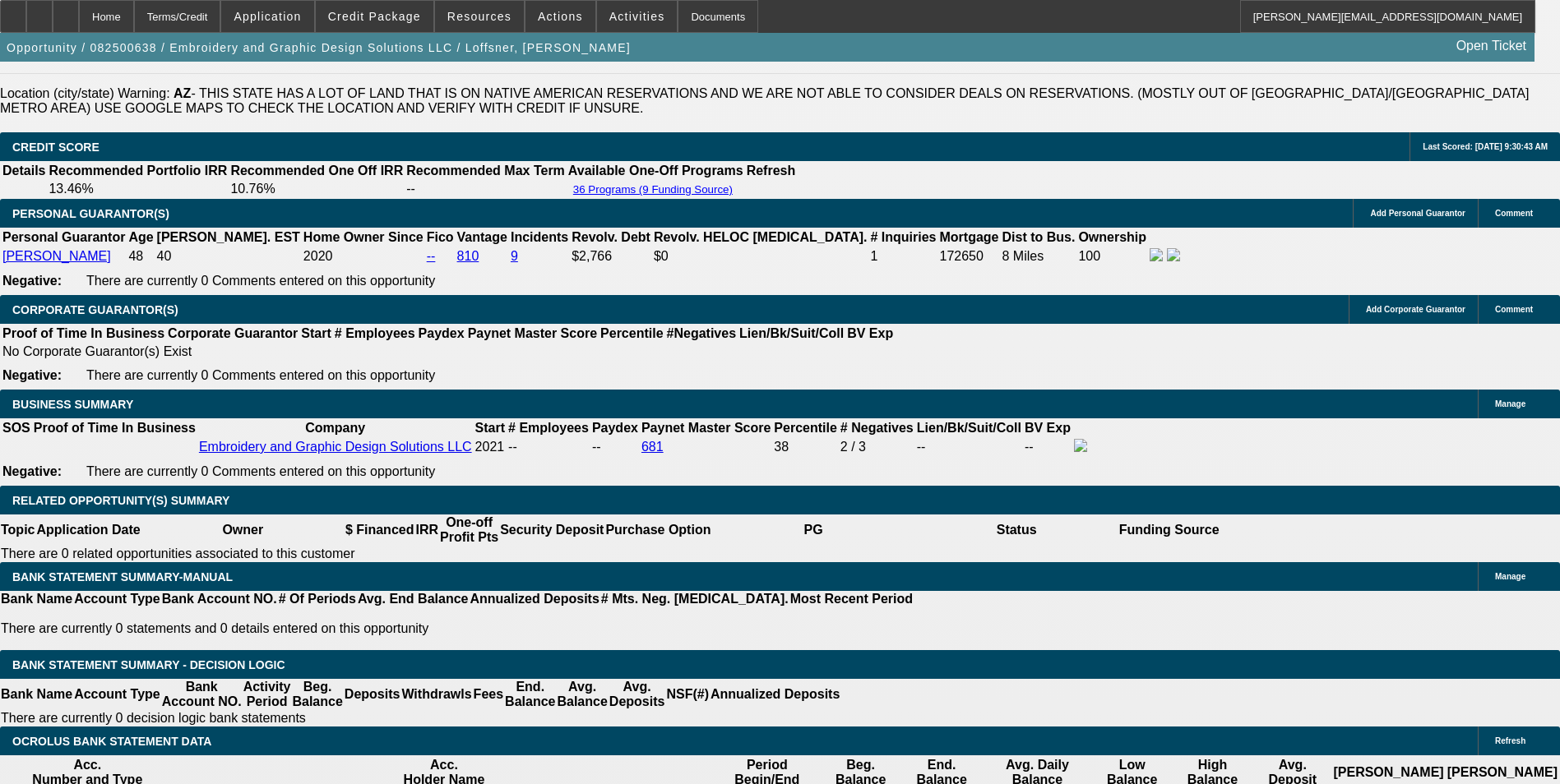
scroll to position [2549, 0]
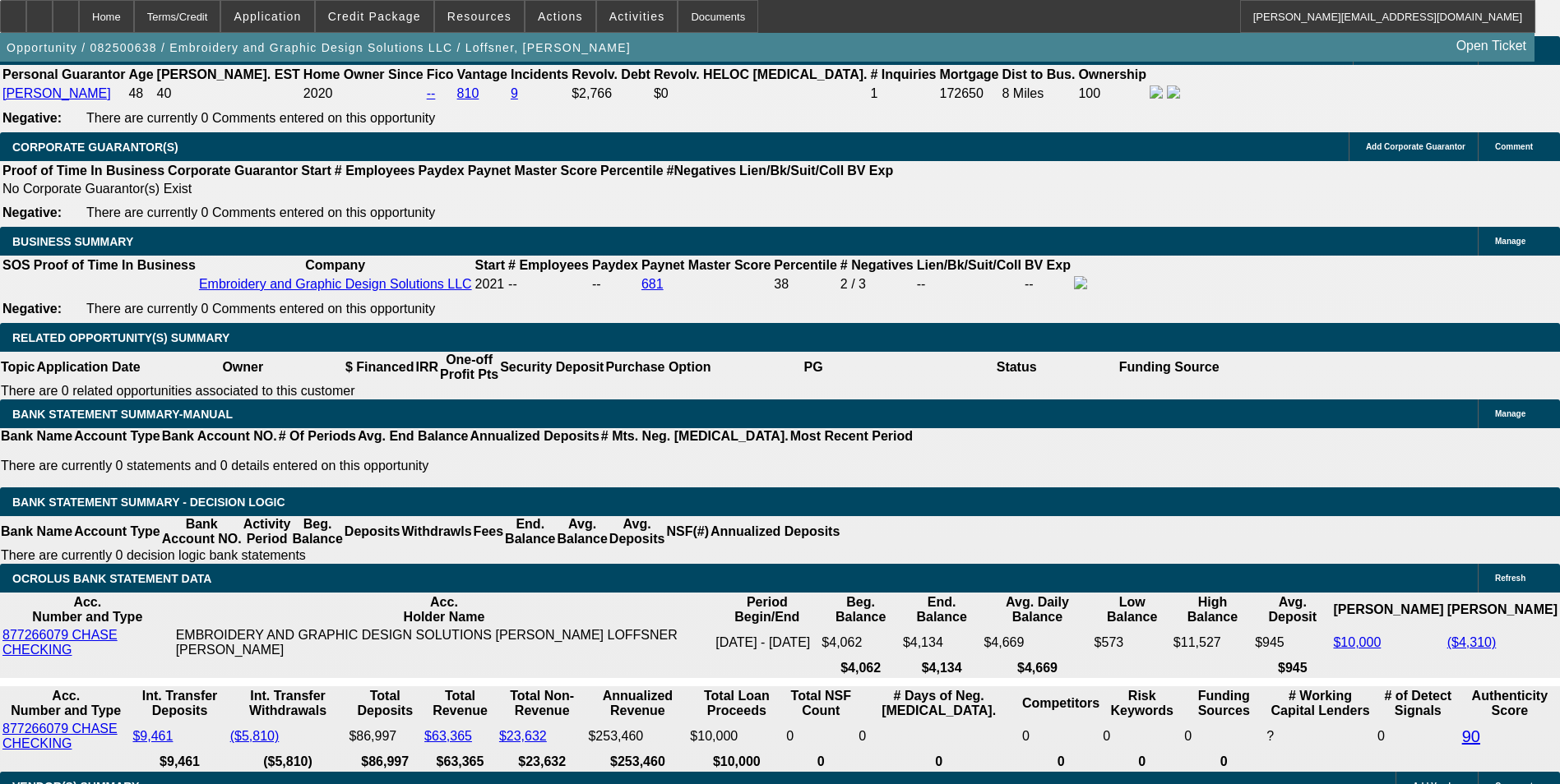
drag, startPoint x: 567, startPoint y: 365, endPoint x: 628, endPoint y: 344, distance: 64.5
type input "UNKNOWN"
type input "12."
type input "$3,237.12"
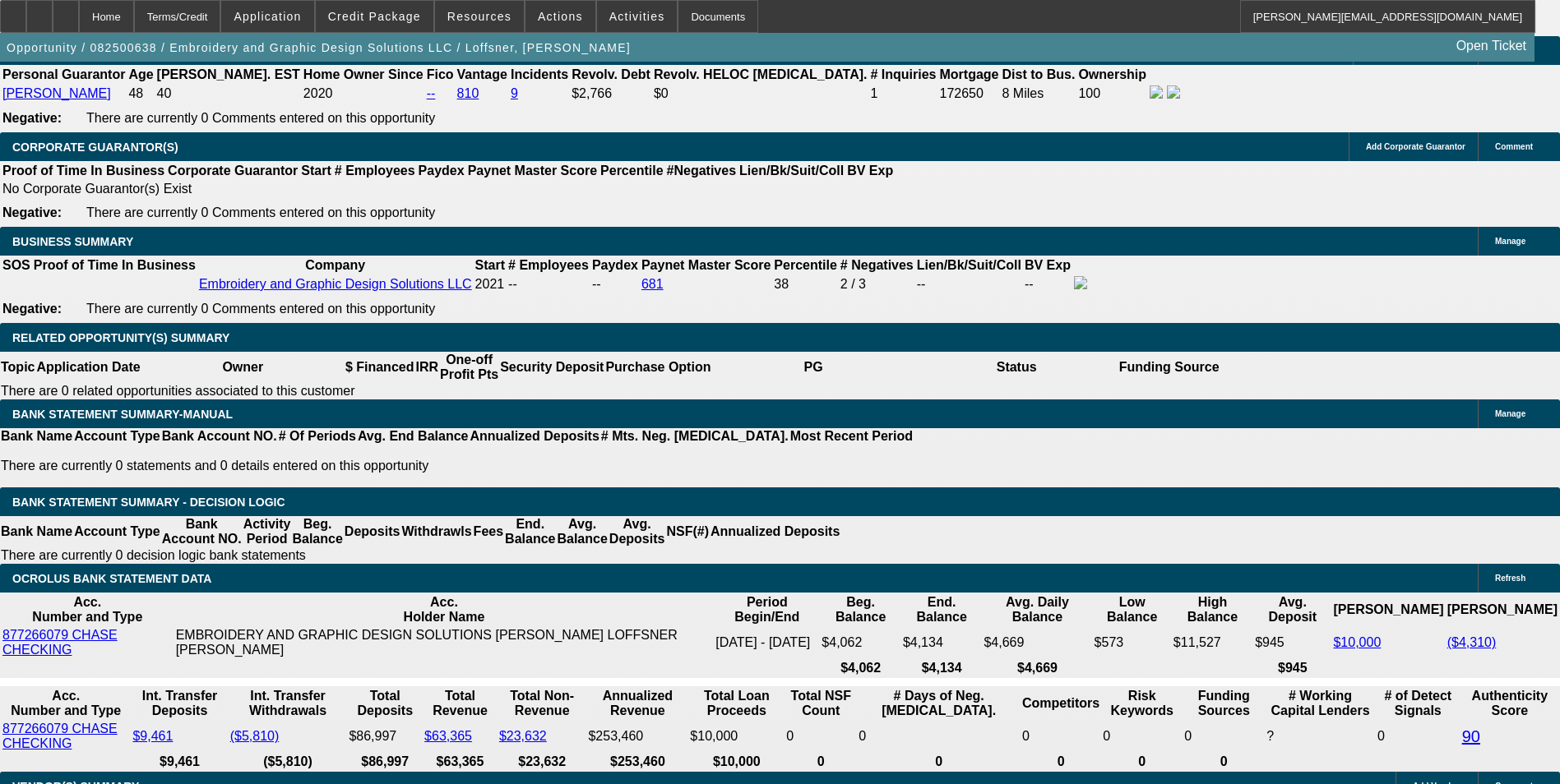
type input "$1,618.56"
type input "12.5"
type input "$3,280.34"
type input "$1,640.17"
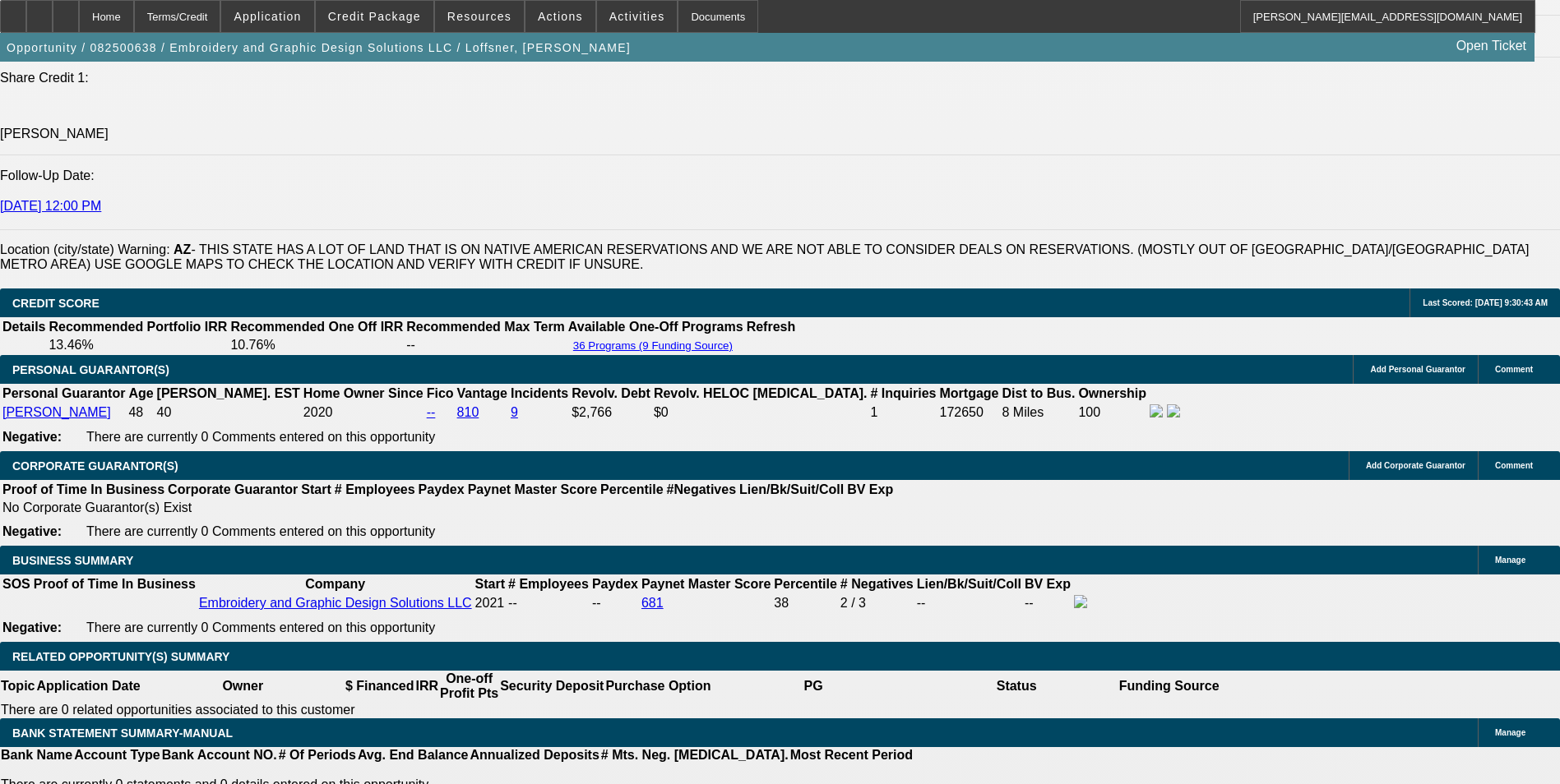
scroll to position [2220, 0]
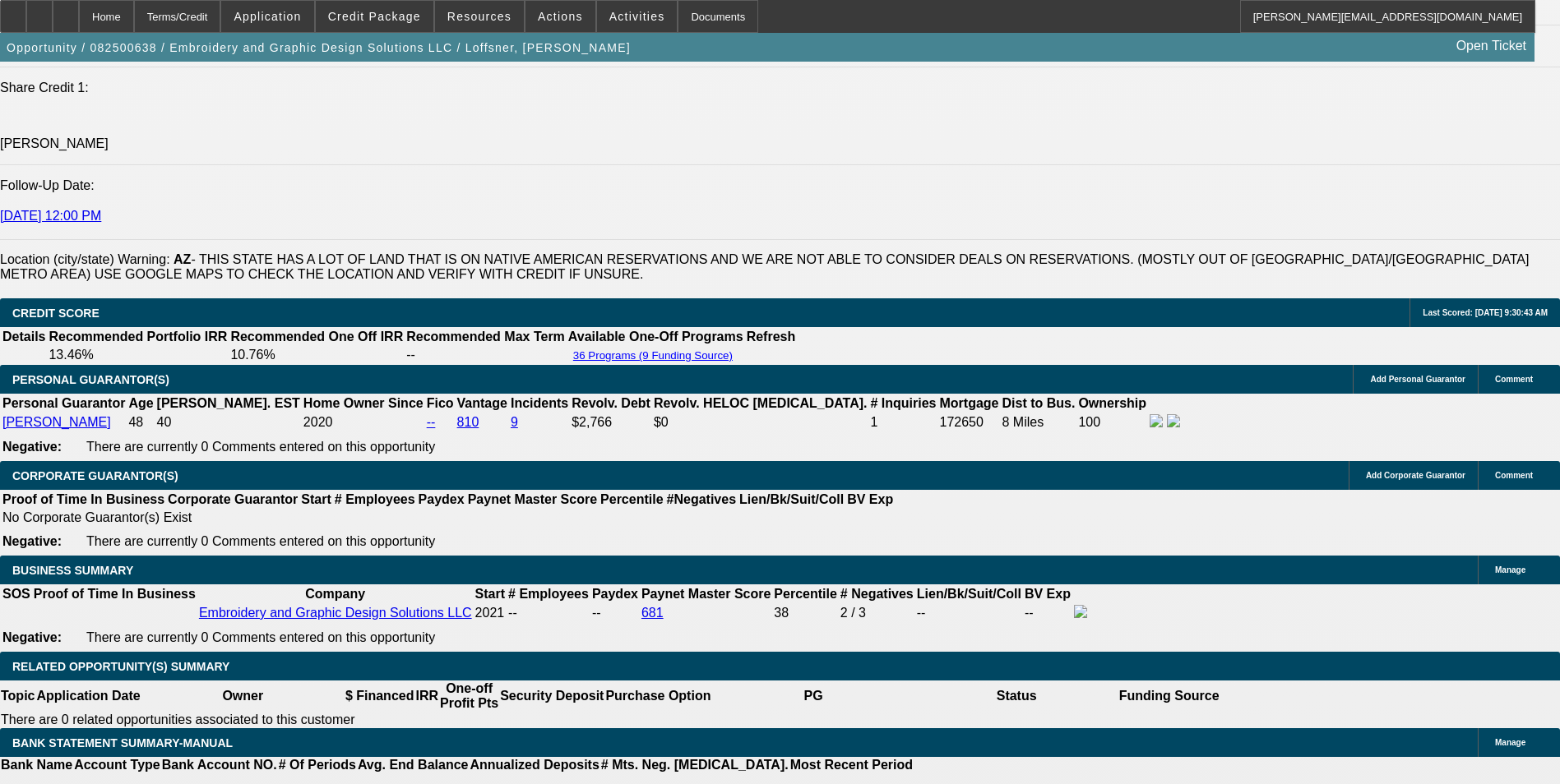
type input "12.5"
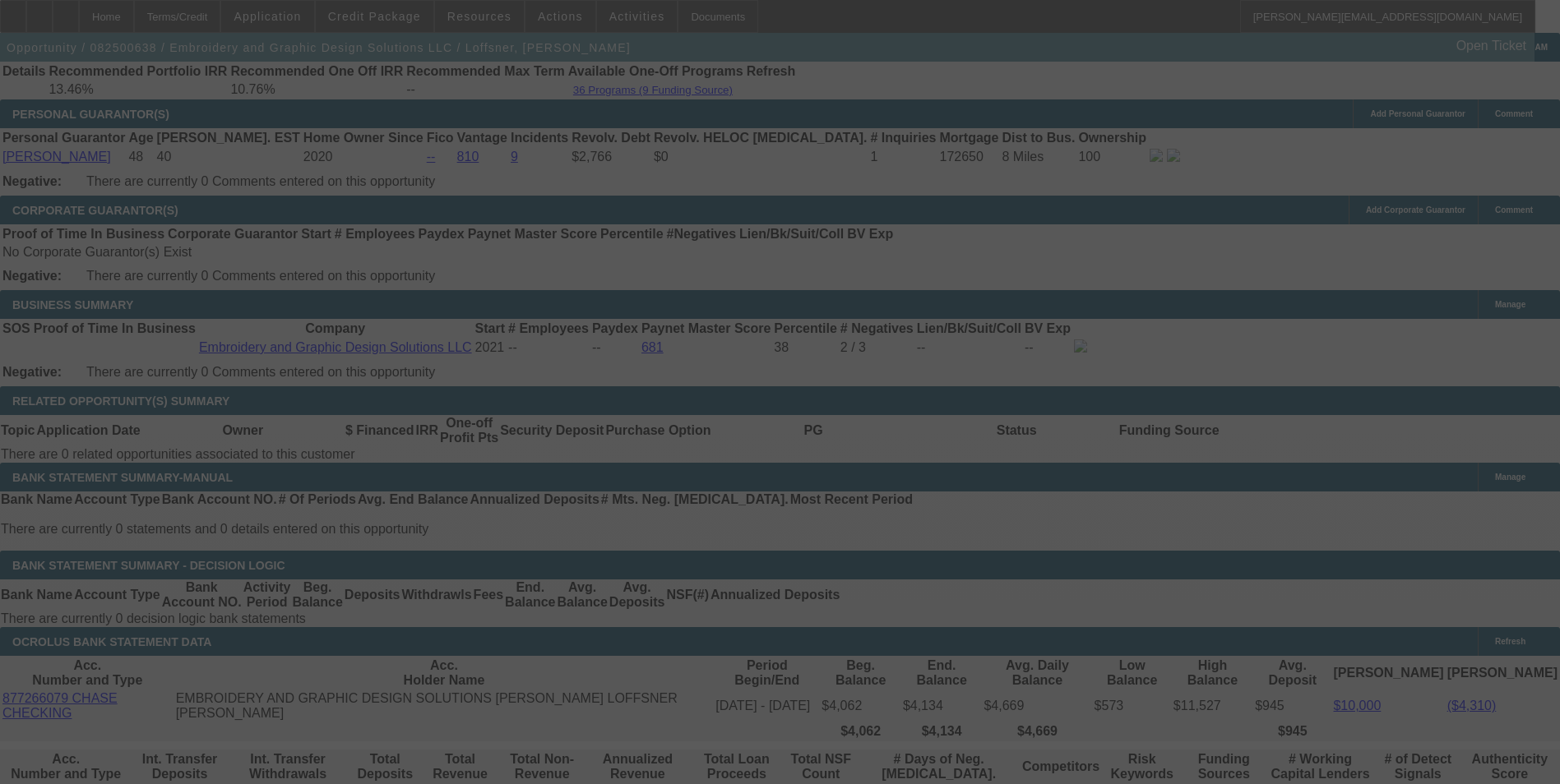
scroll to position [2549, 0]
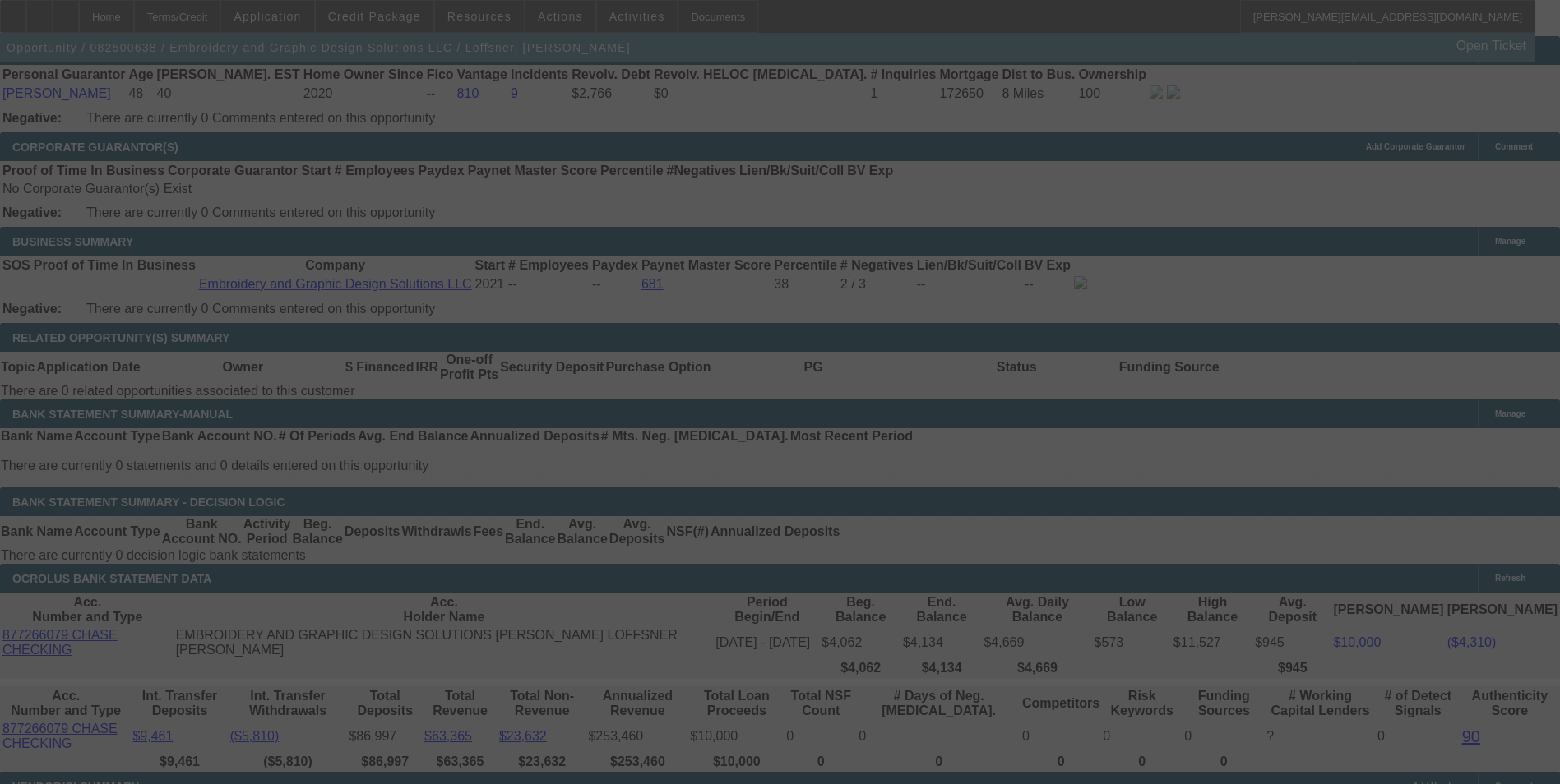
select select "0"
select select "2"
select select "0"
select select "6"
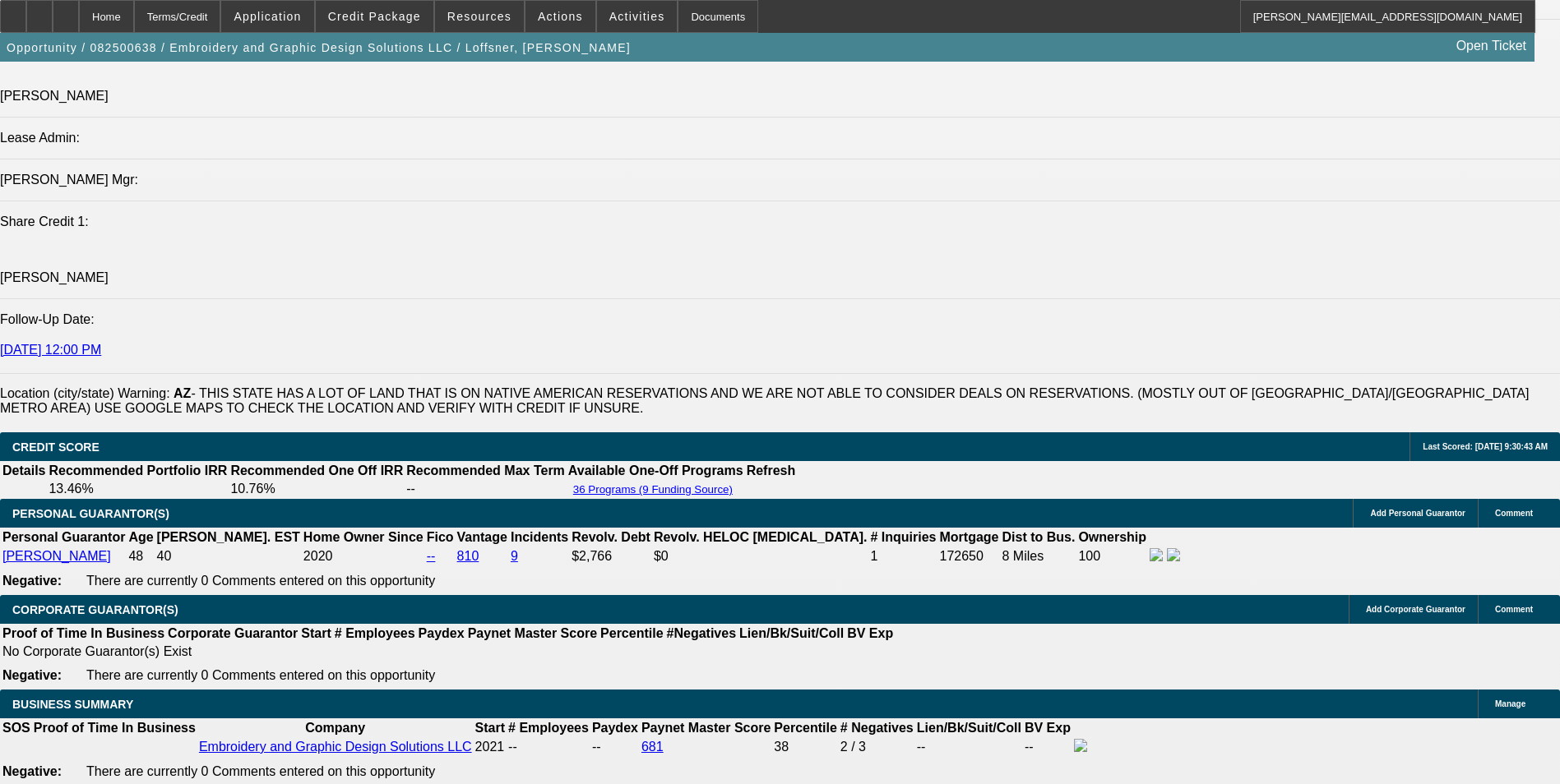
scroll to position [2540, 0]
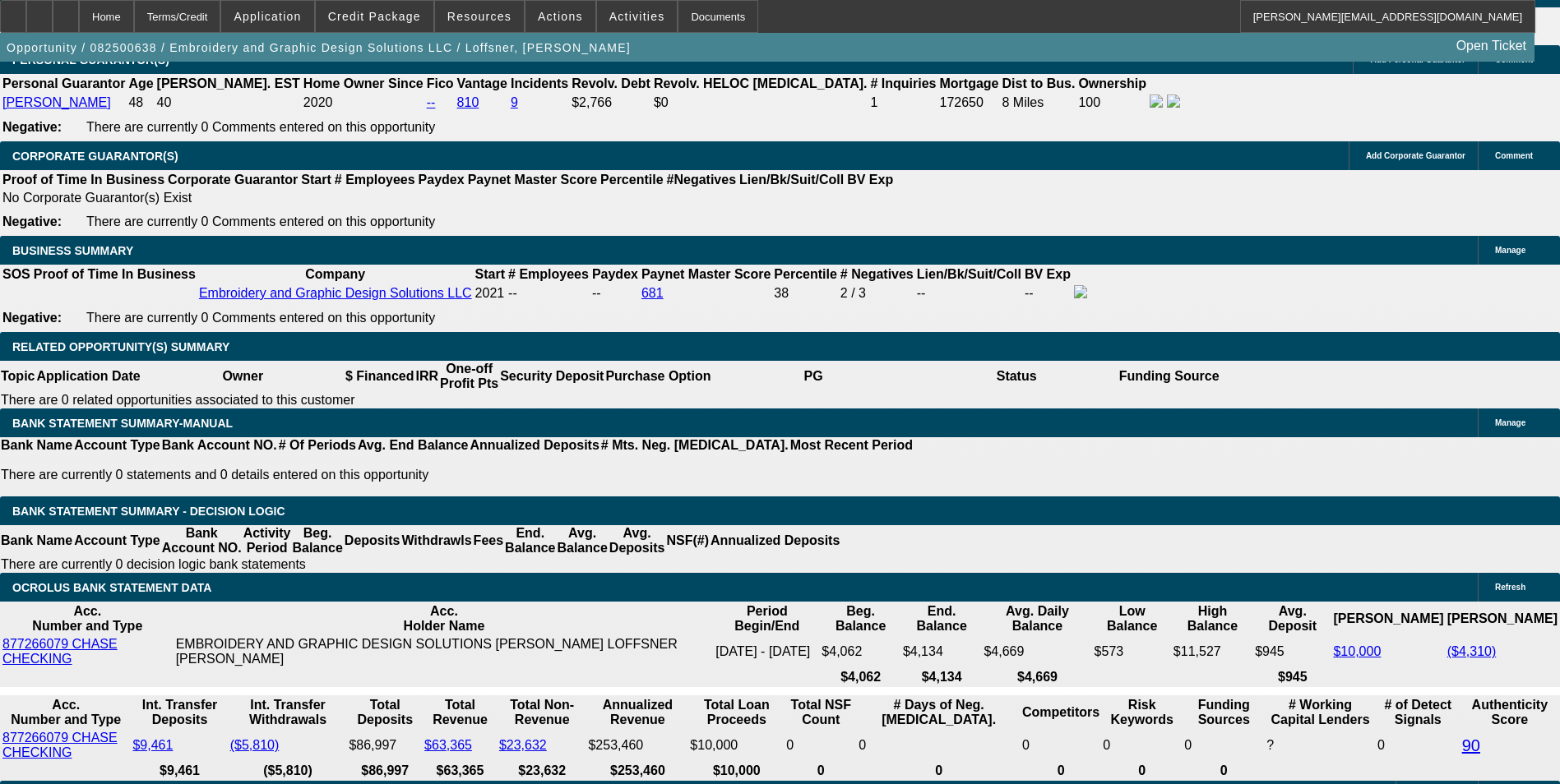
drag, startPoint x: 349, startPoint y: 363, endPoint x: 491, endPoint y: 344, distance: 143.3
type input "12"
type input "UNKNOWN"
type input "$2,830.38"
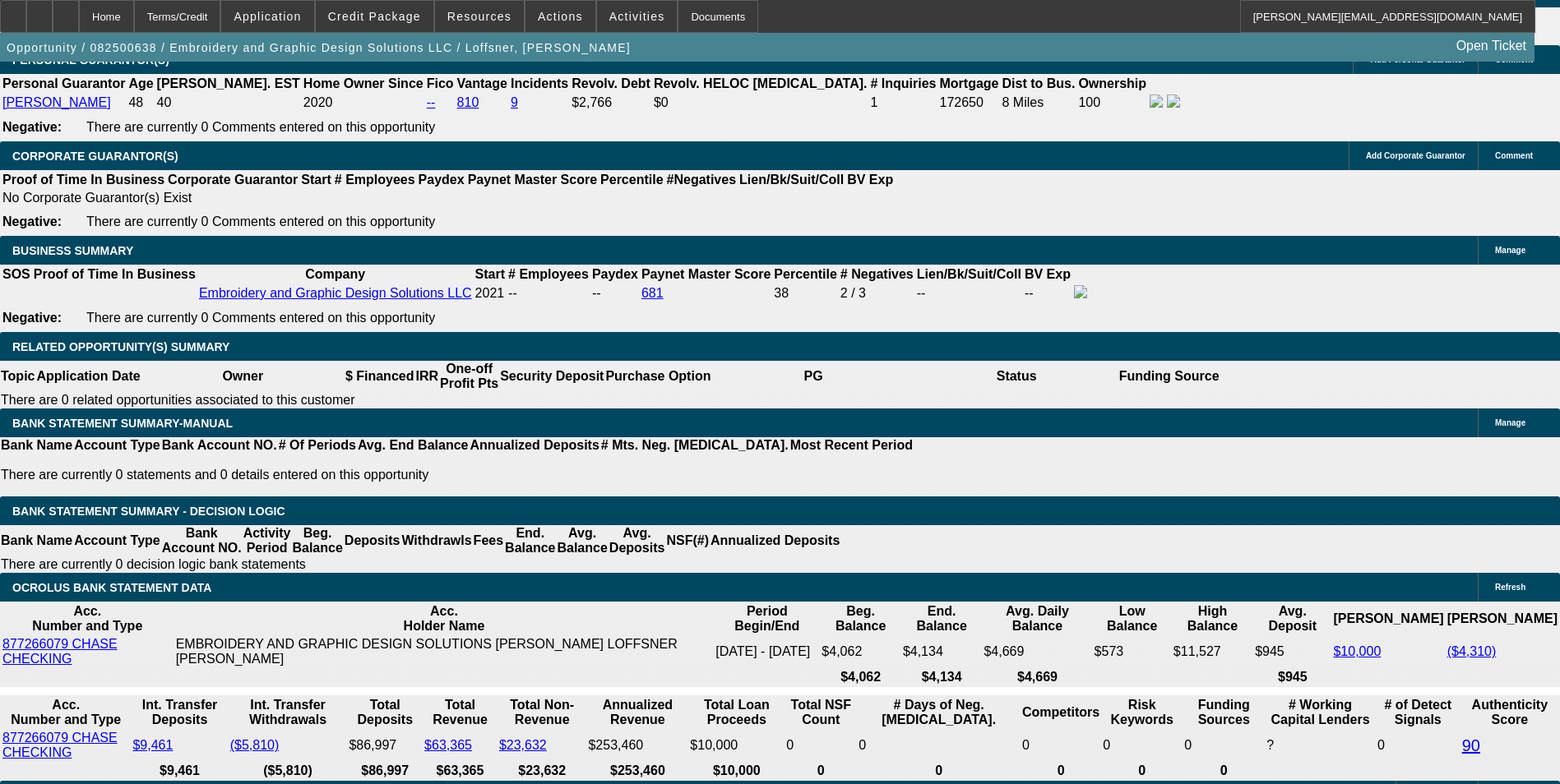
type input "$1,415.19"
type input "$3,683.24"
type input "$1,841.62"
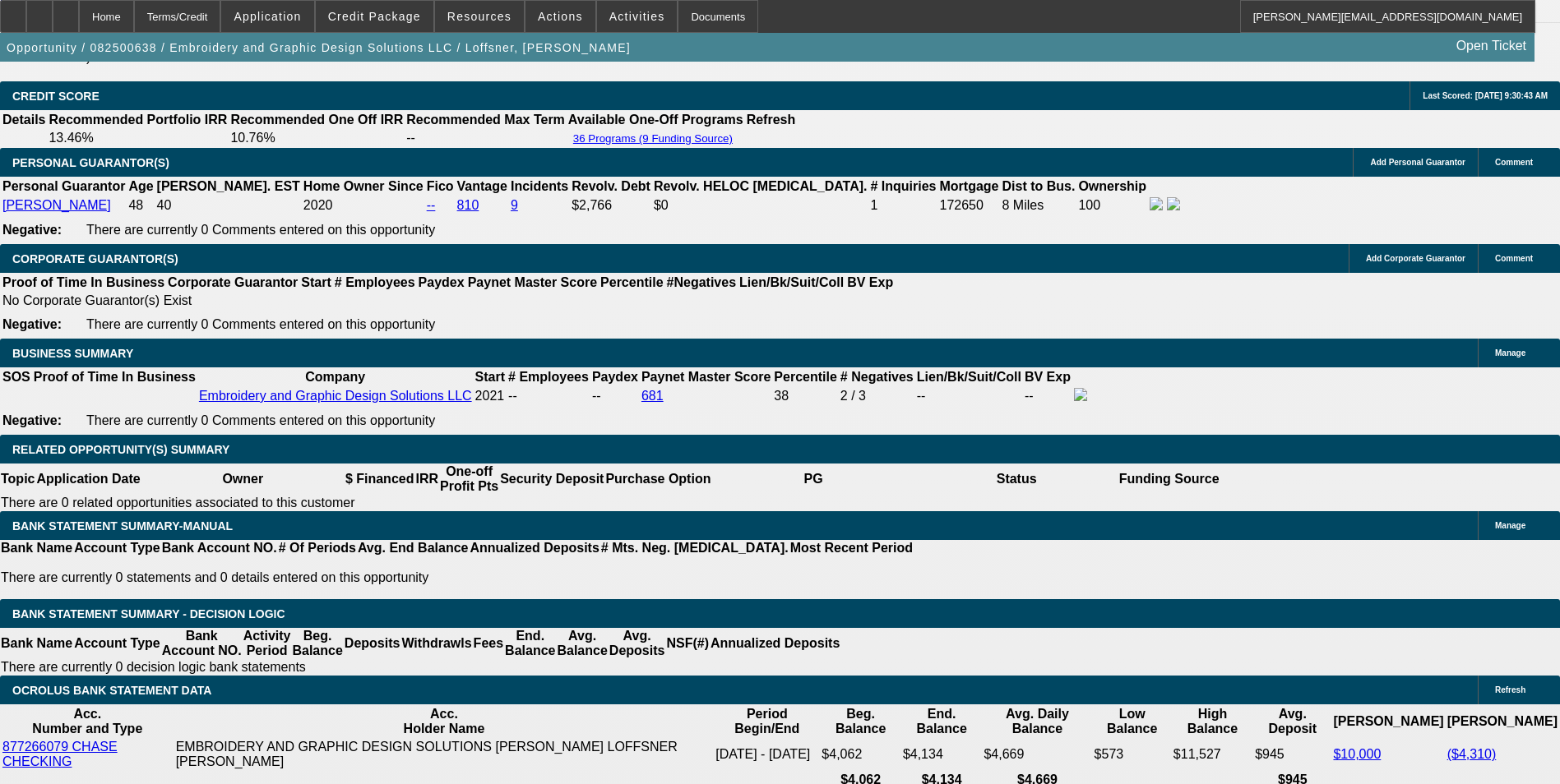
scroll to position [2211, 0]
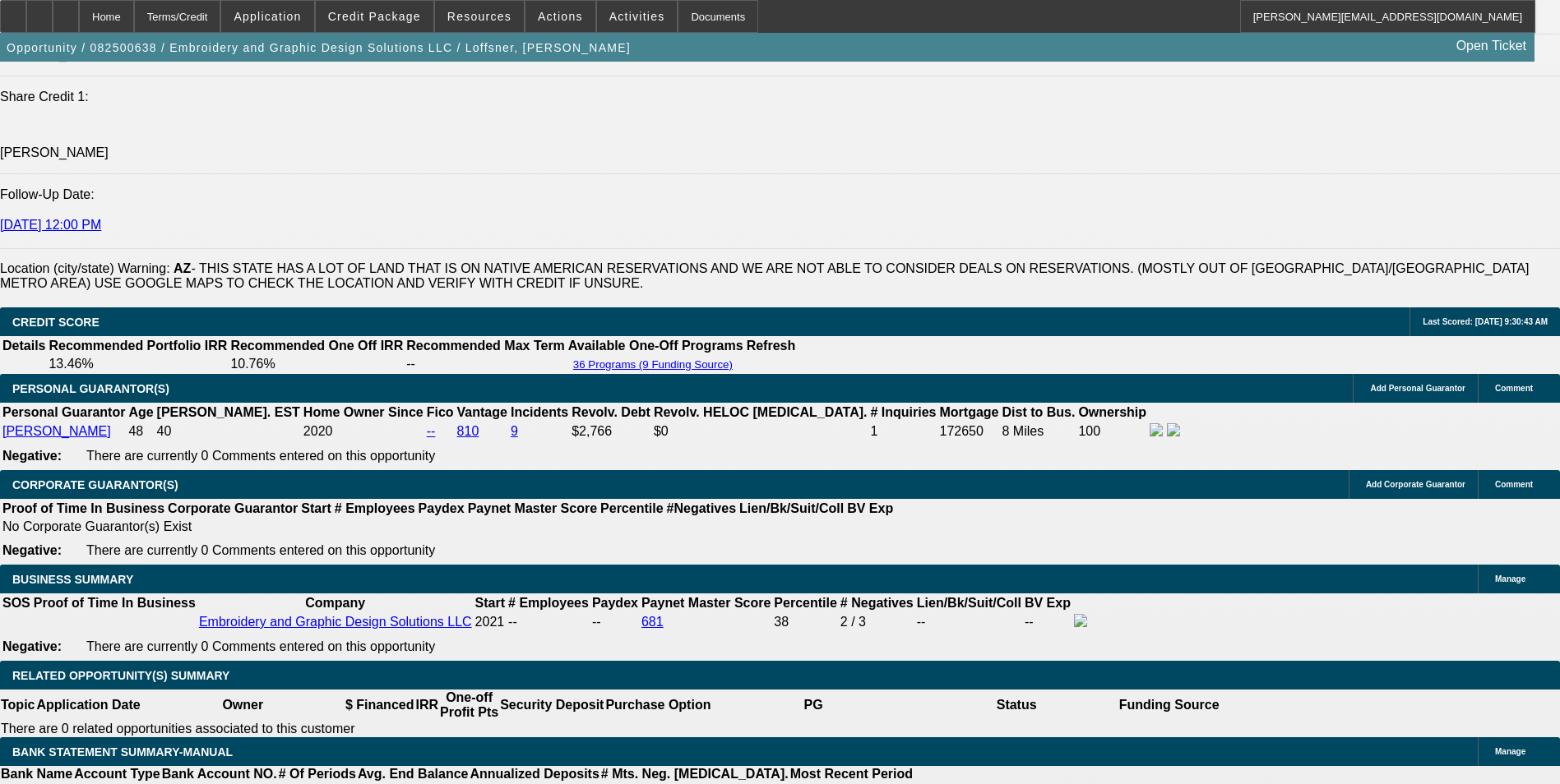
type input "12"
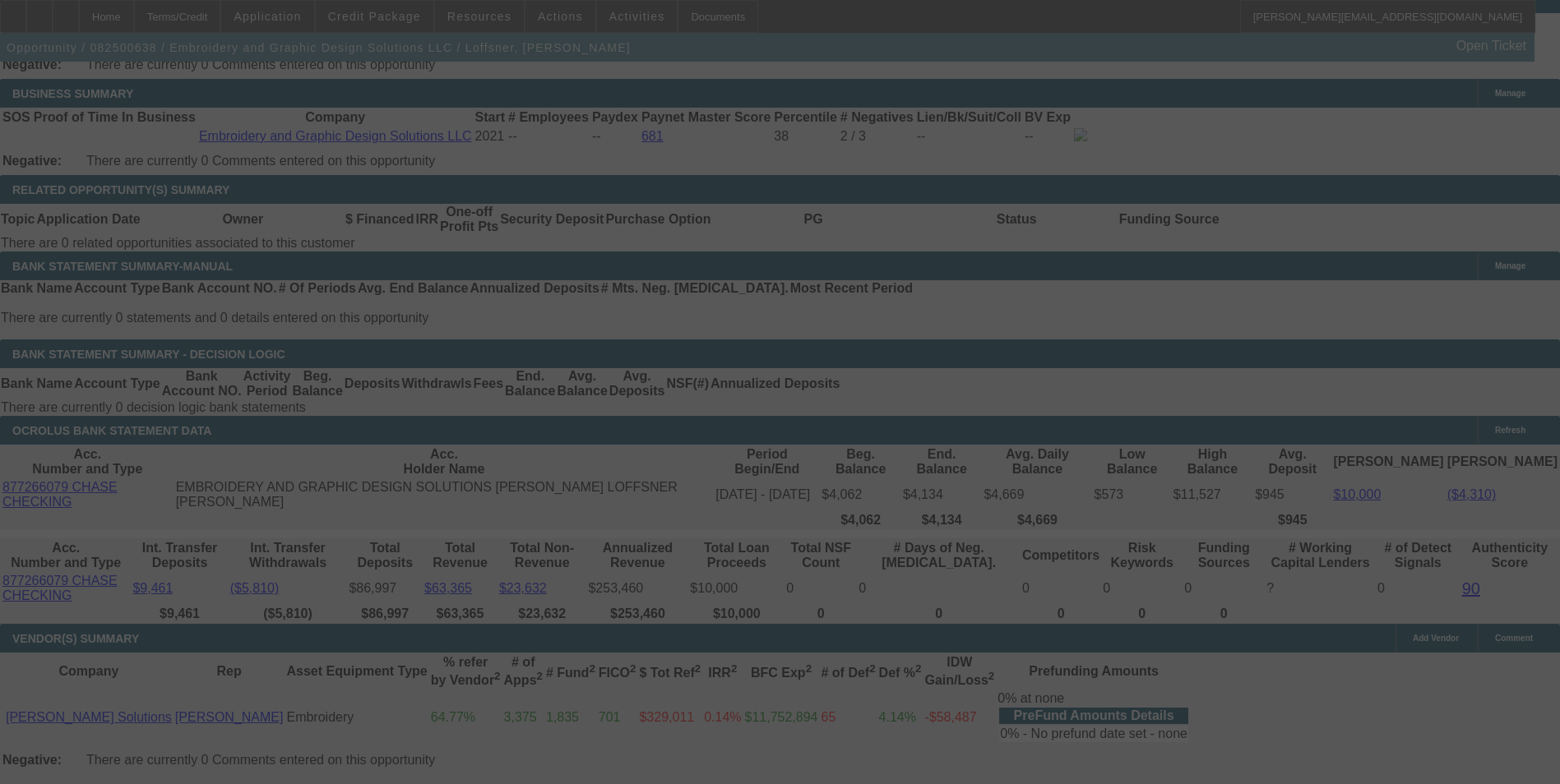
scroll to position [2704, 0]
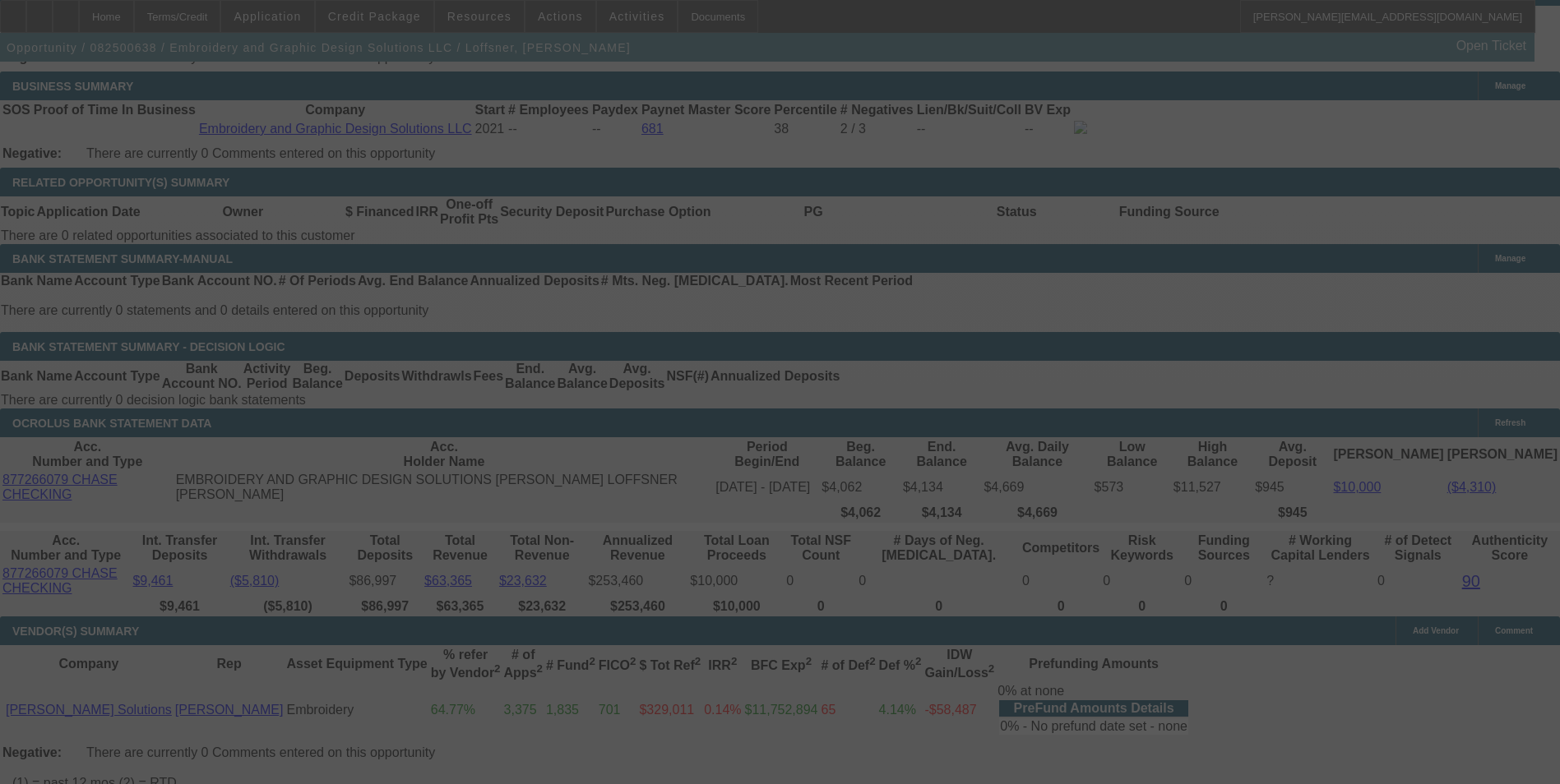
select select "0"
select select "2"
select select "0"
select select "6"
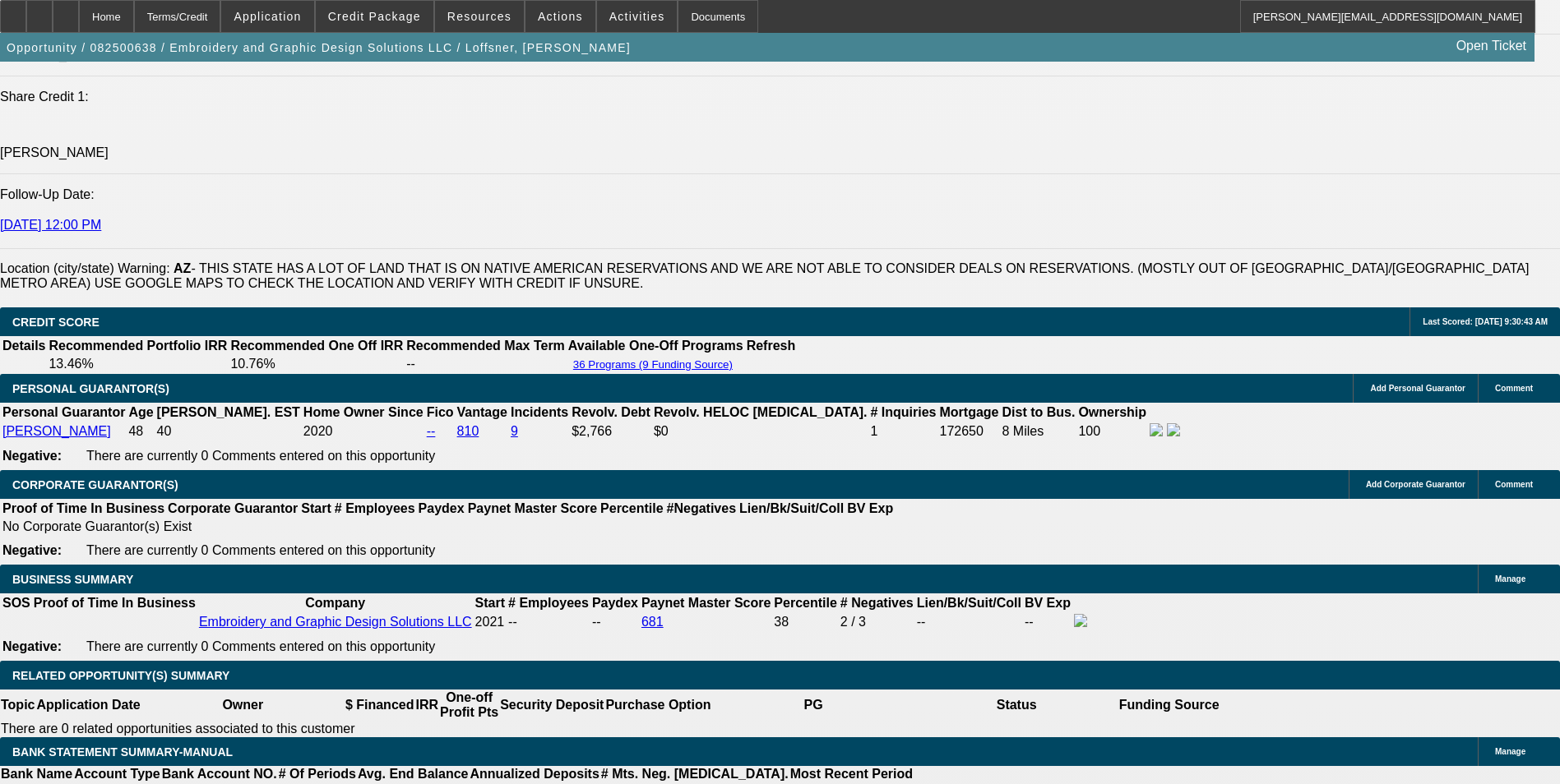
scroll to position [2622, 0]
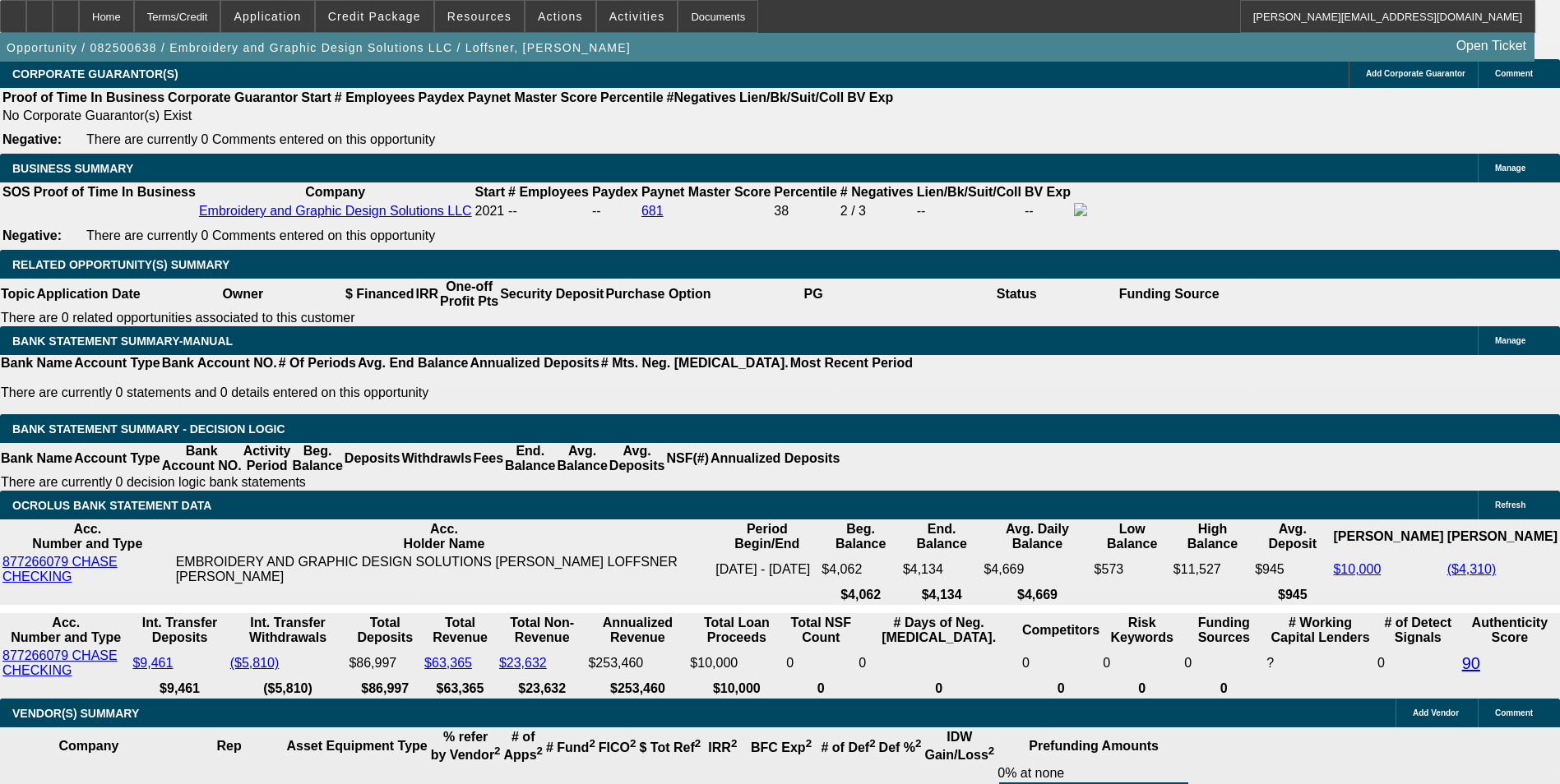
drag, startPoint x: 550, startPoint y: 284, endPoint x: 747, endPoint y: 260, distance: 198.5
type input "UNKNOWN"
type input "12"
type input "$2,370.36"
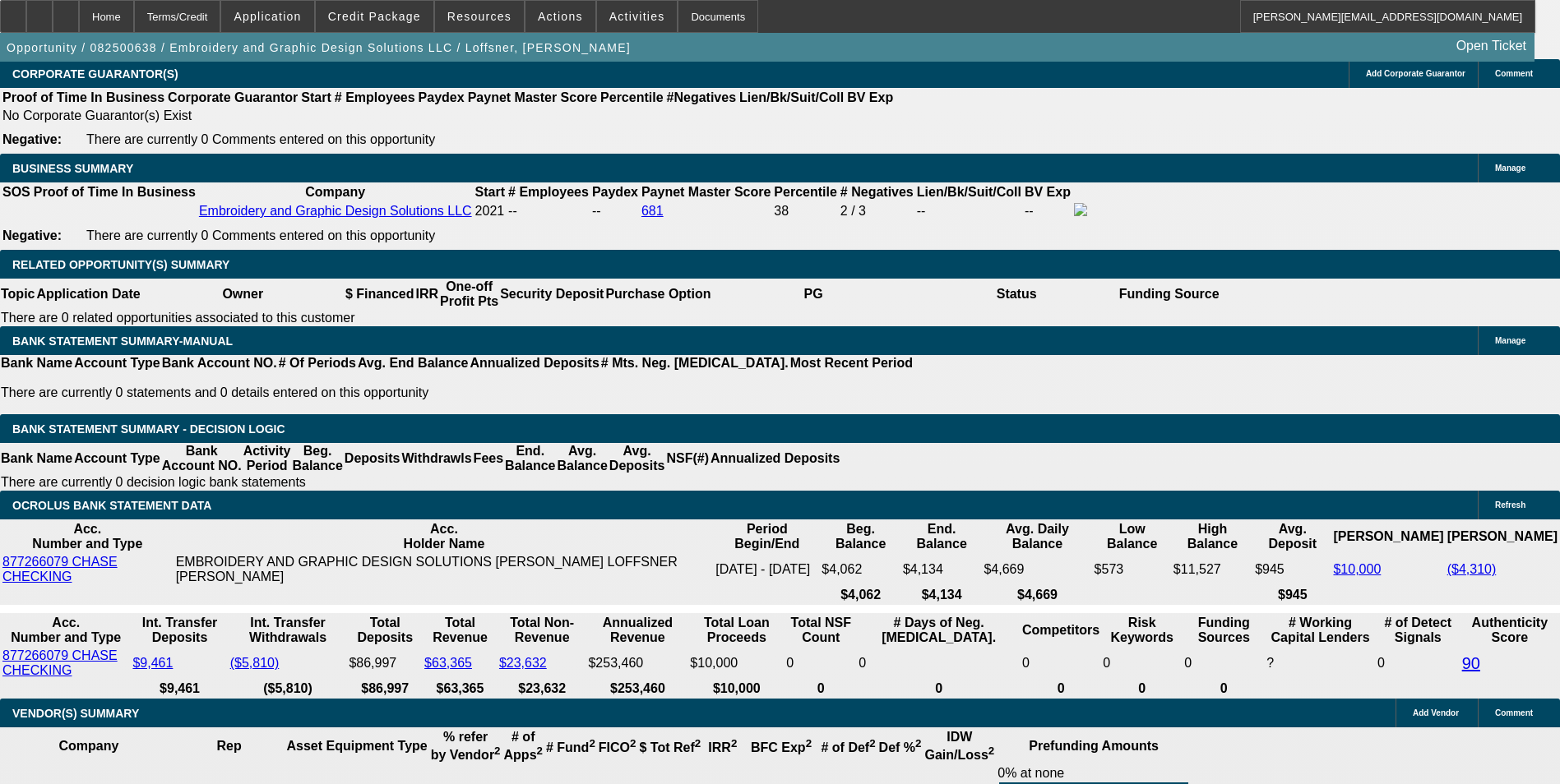
type input "$1,185.18"
type input "12."
type input "$3,237.12"
type input "$1,618.56"
type input "12.7"
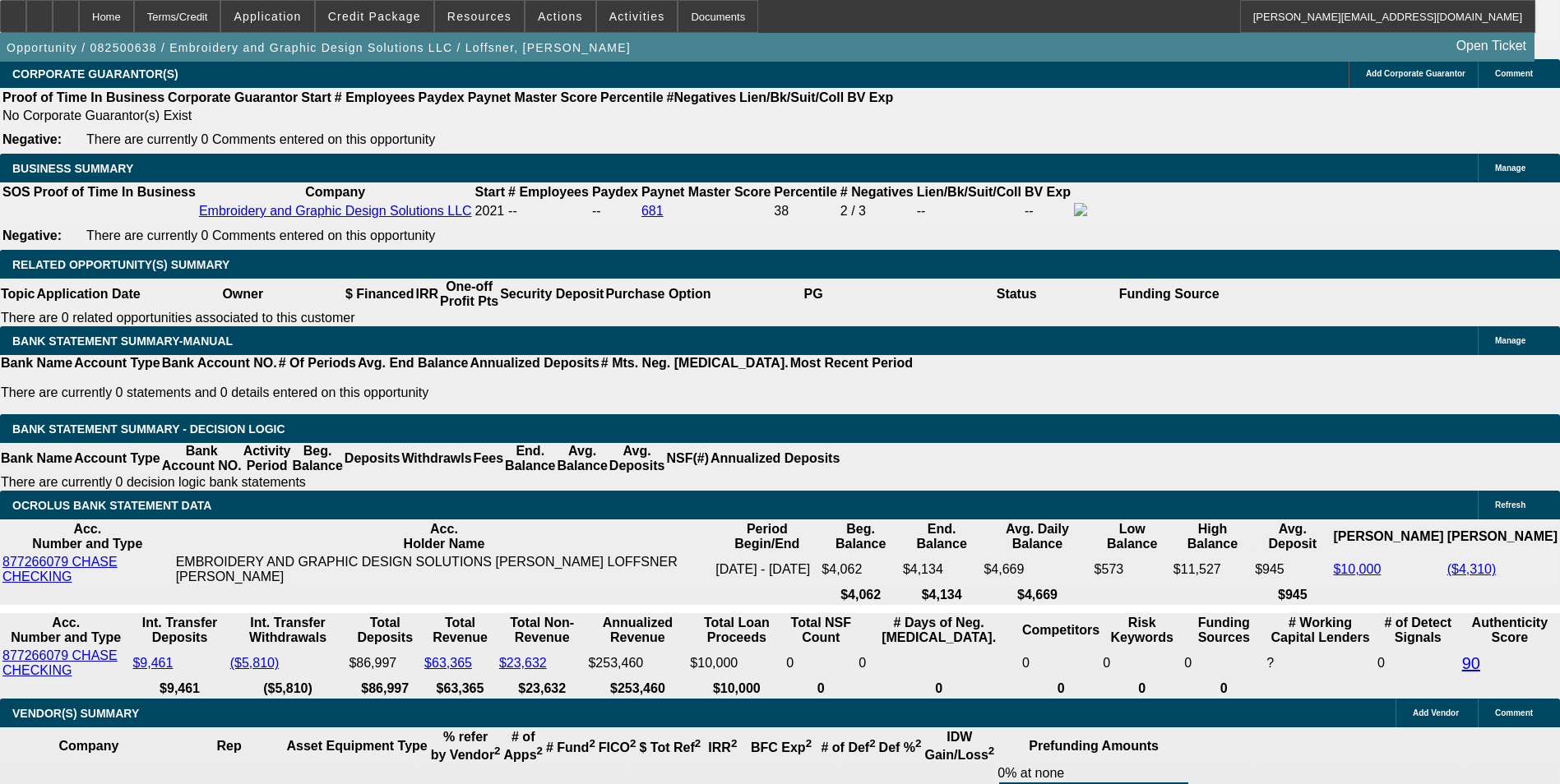
type input "$3,297.72"
type input "$1,648.86"
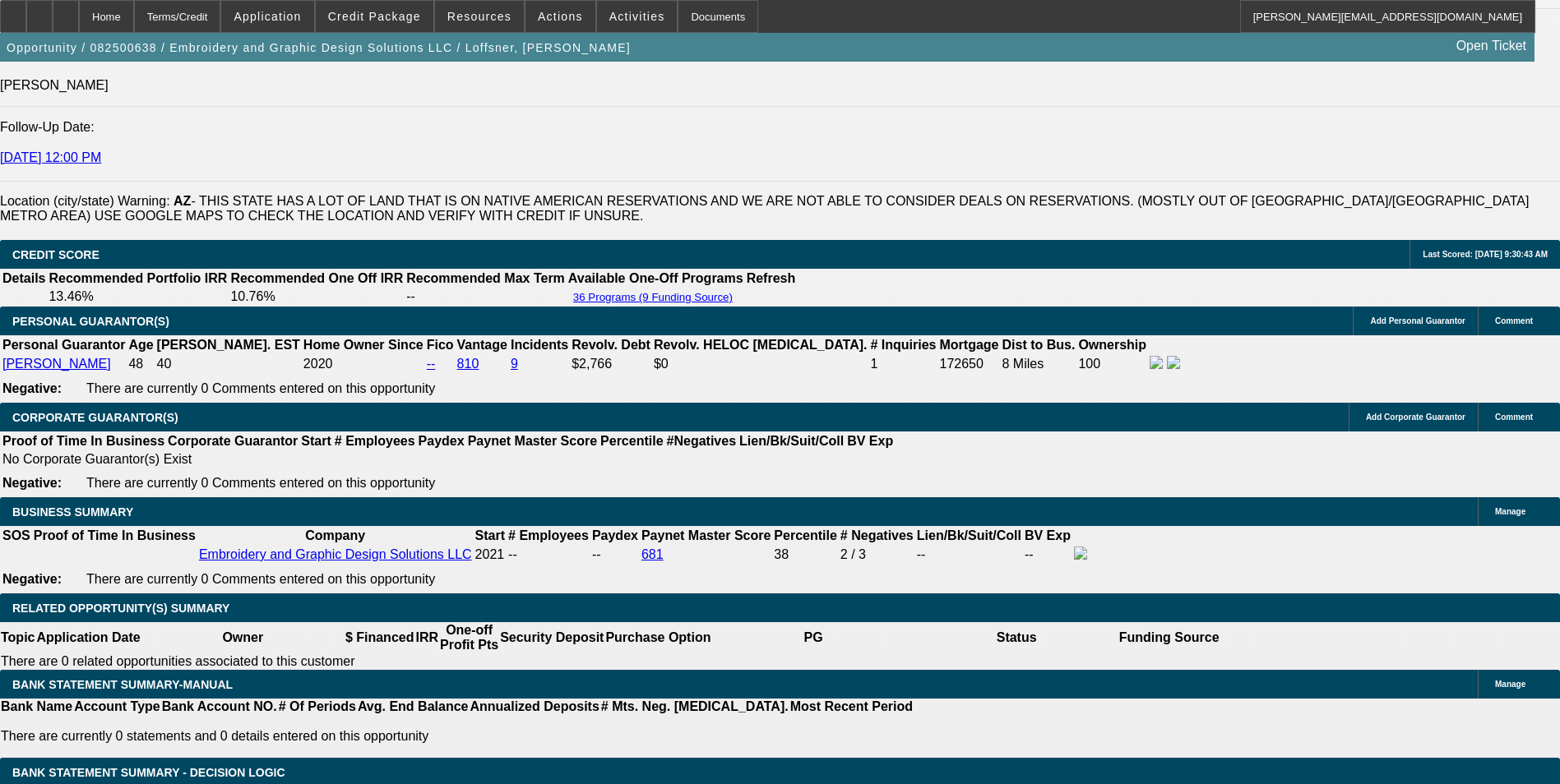
scroll to position [2211, 0]
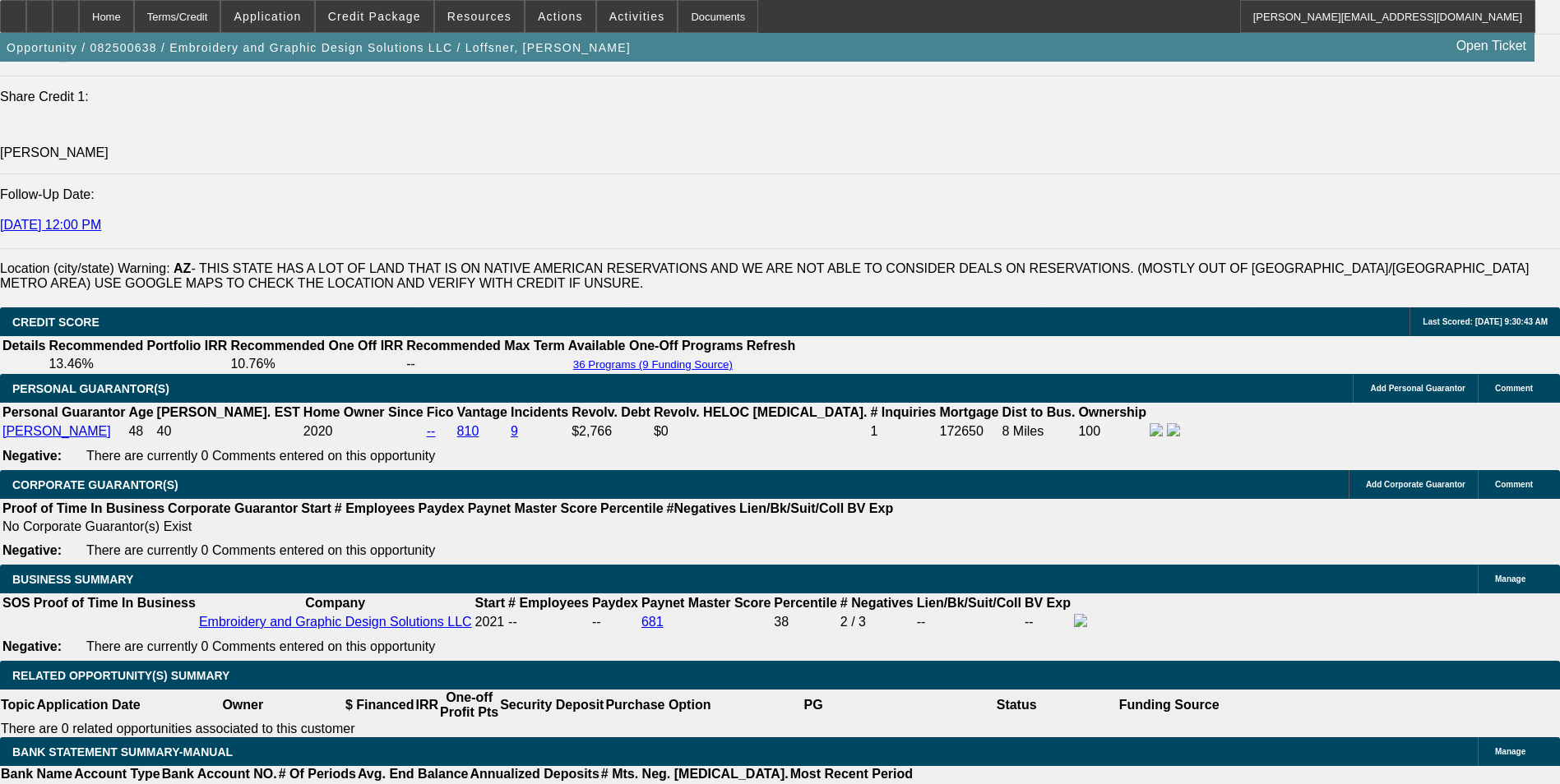
type input "12.7"
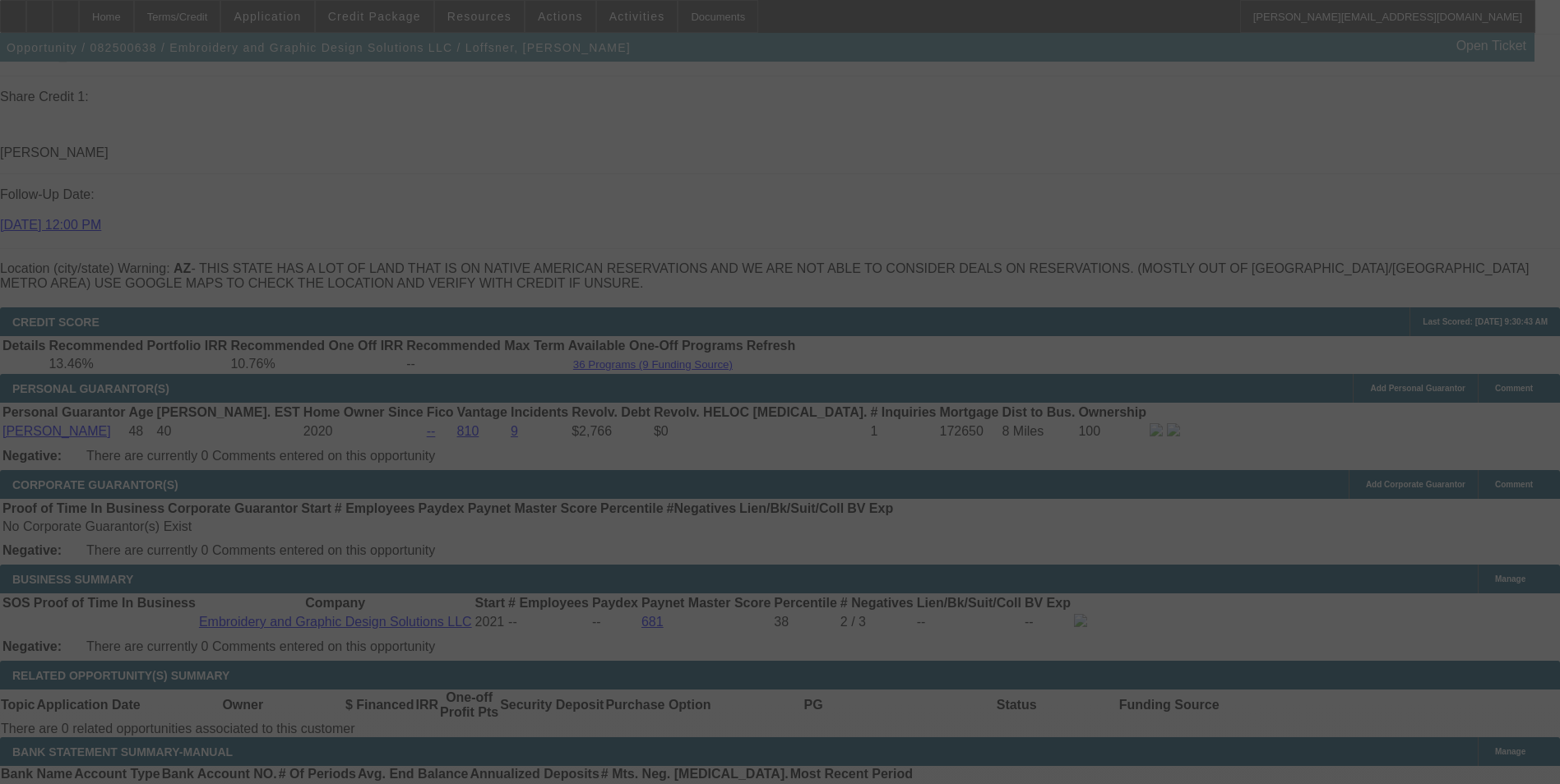
select select "0"
select select "2"
select select "0"
select select "6"
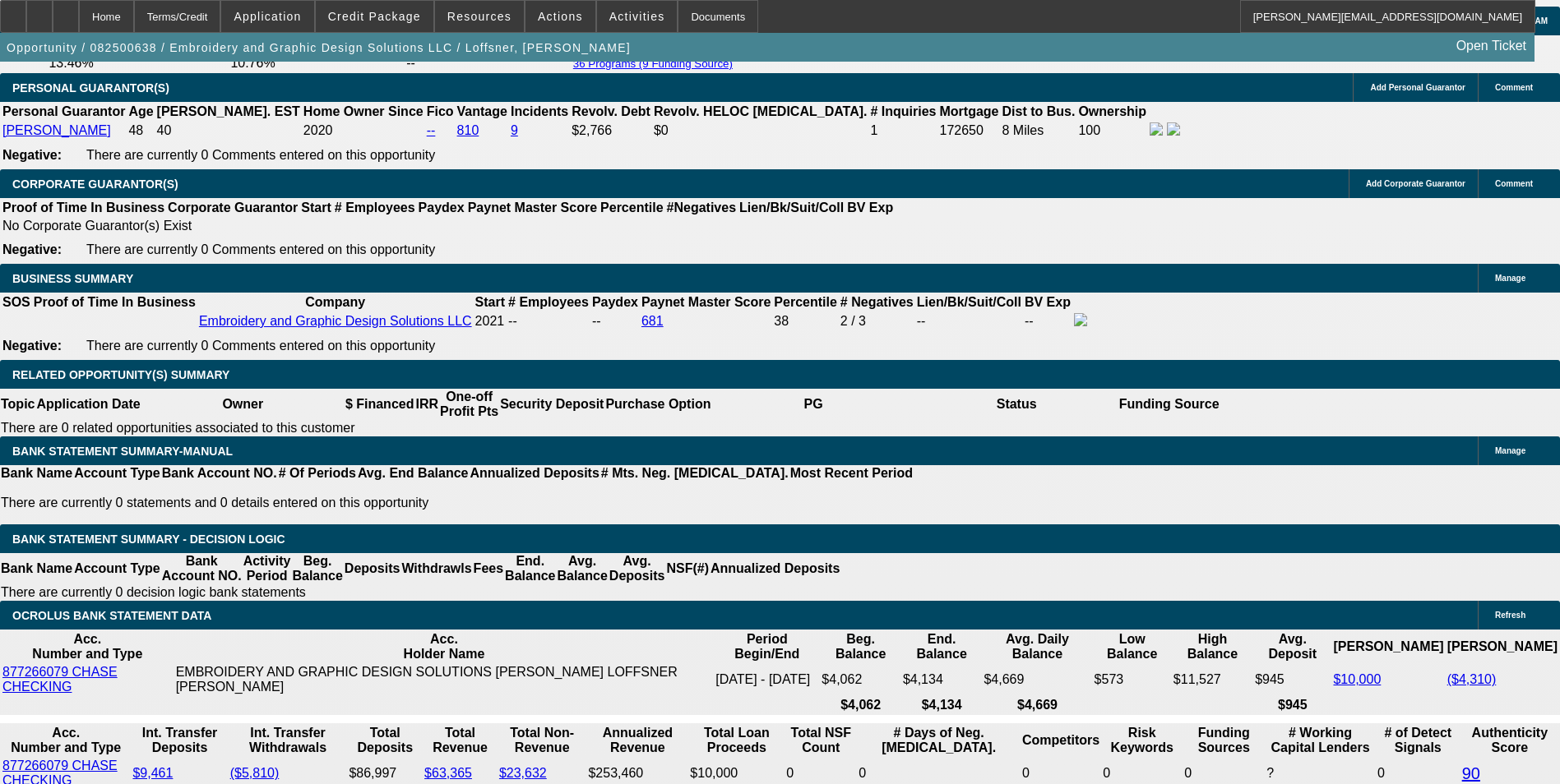
scroll to position [2540, 0]
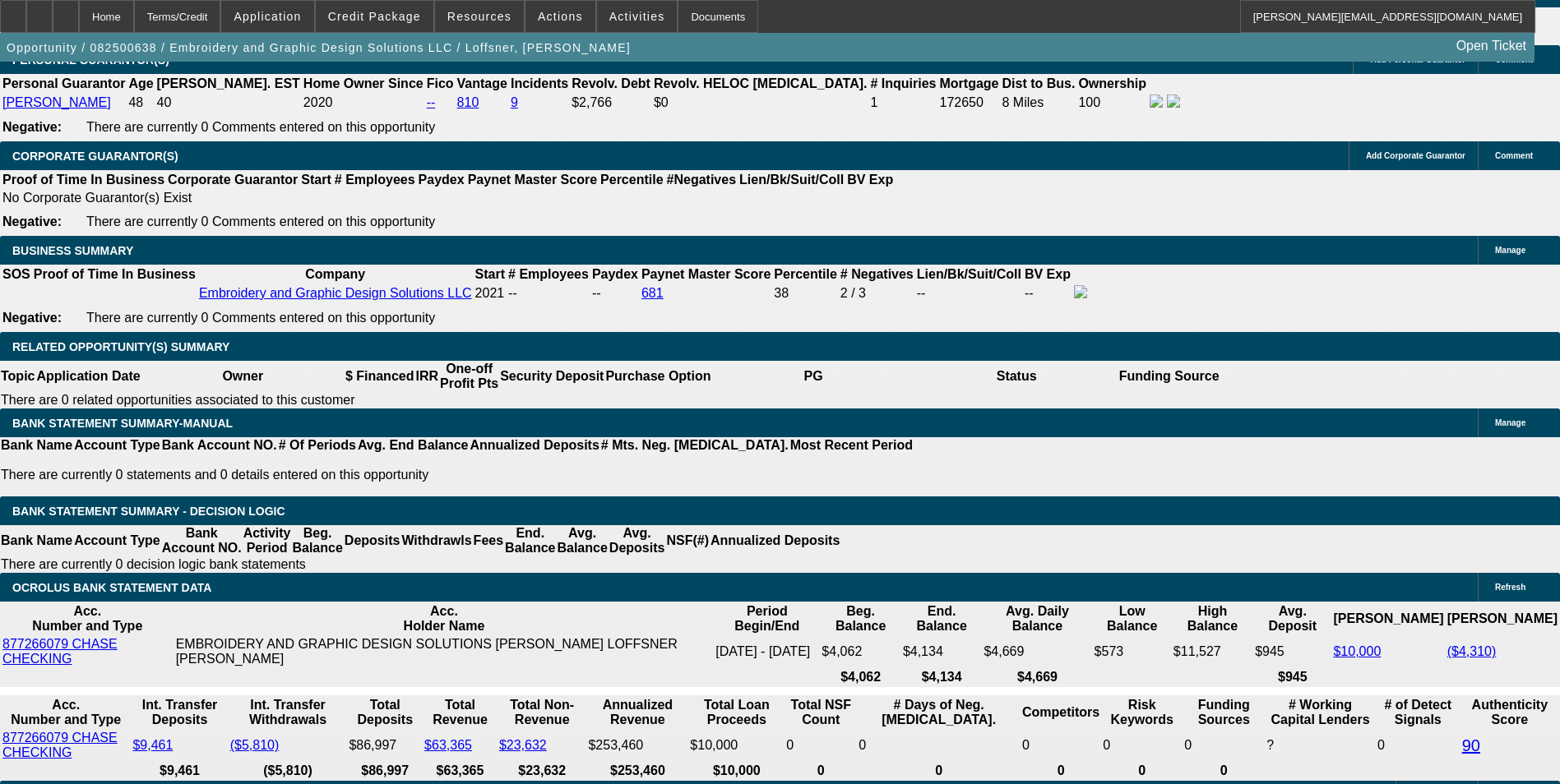
drag, startPoint x: 357, startPoint y: 367, endPoint x: 423, endPoint y: 357, distance: 66.8
type input "UNKNOWN"
type input "12"
type input "$2,830.38"
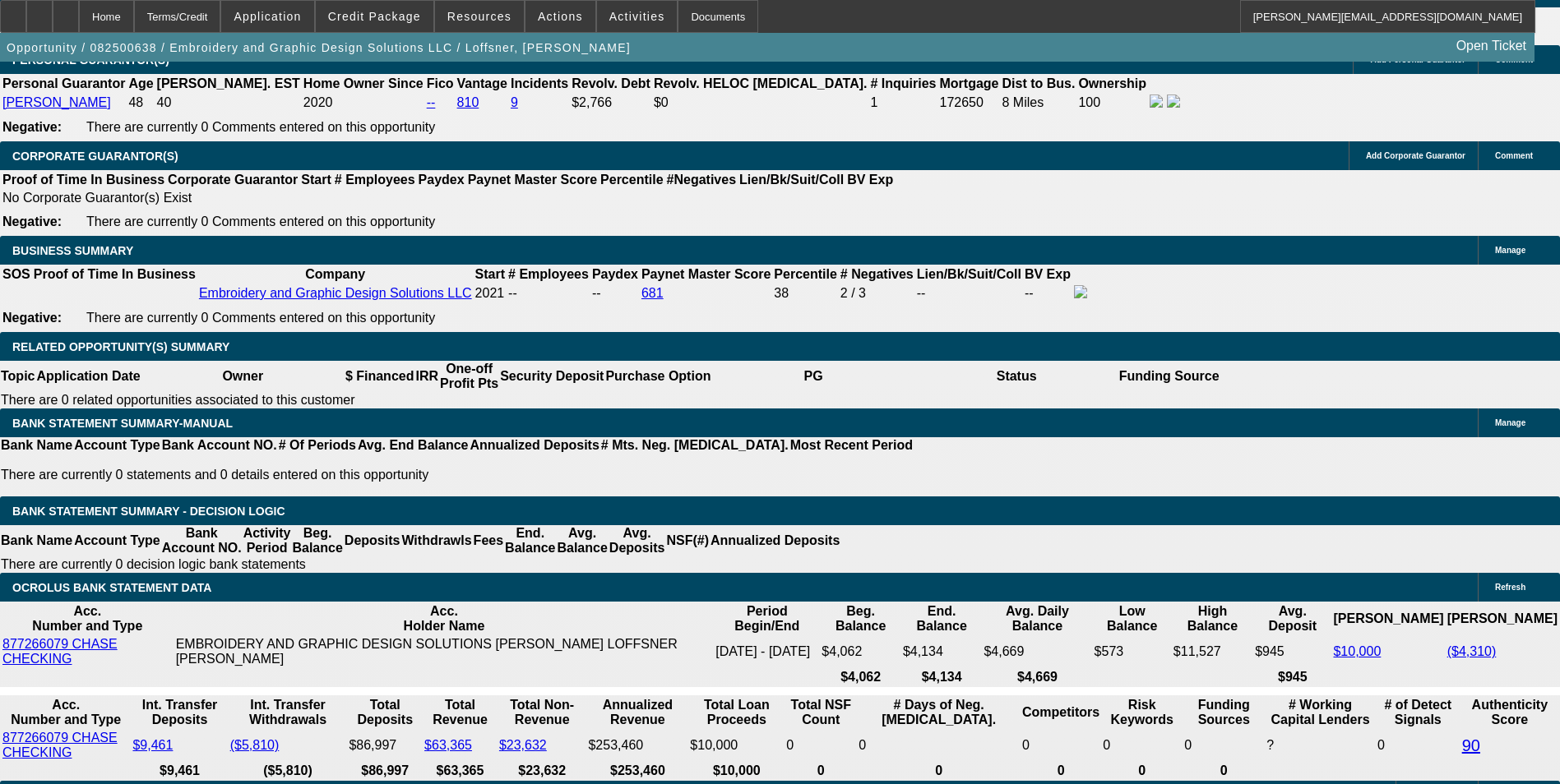
type input "$1,415.19"
type input "12.2"
type input "$3,683.24"
type input "$1,841.62"
type input "$3,700.00"
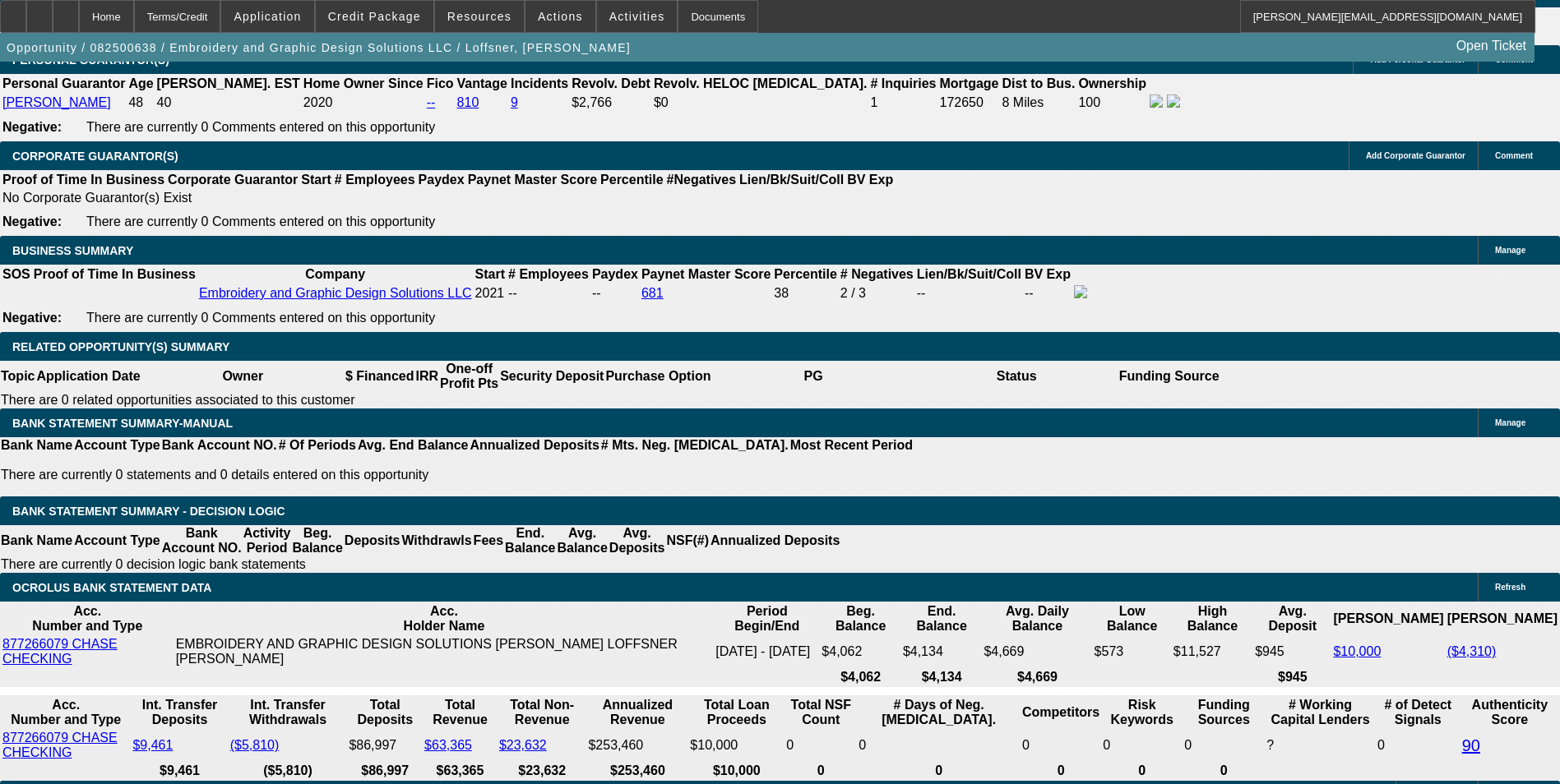
type input "$1,850.00"
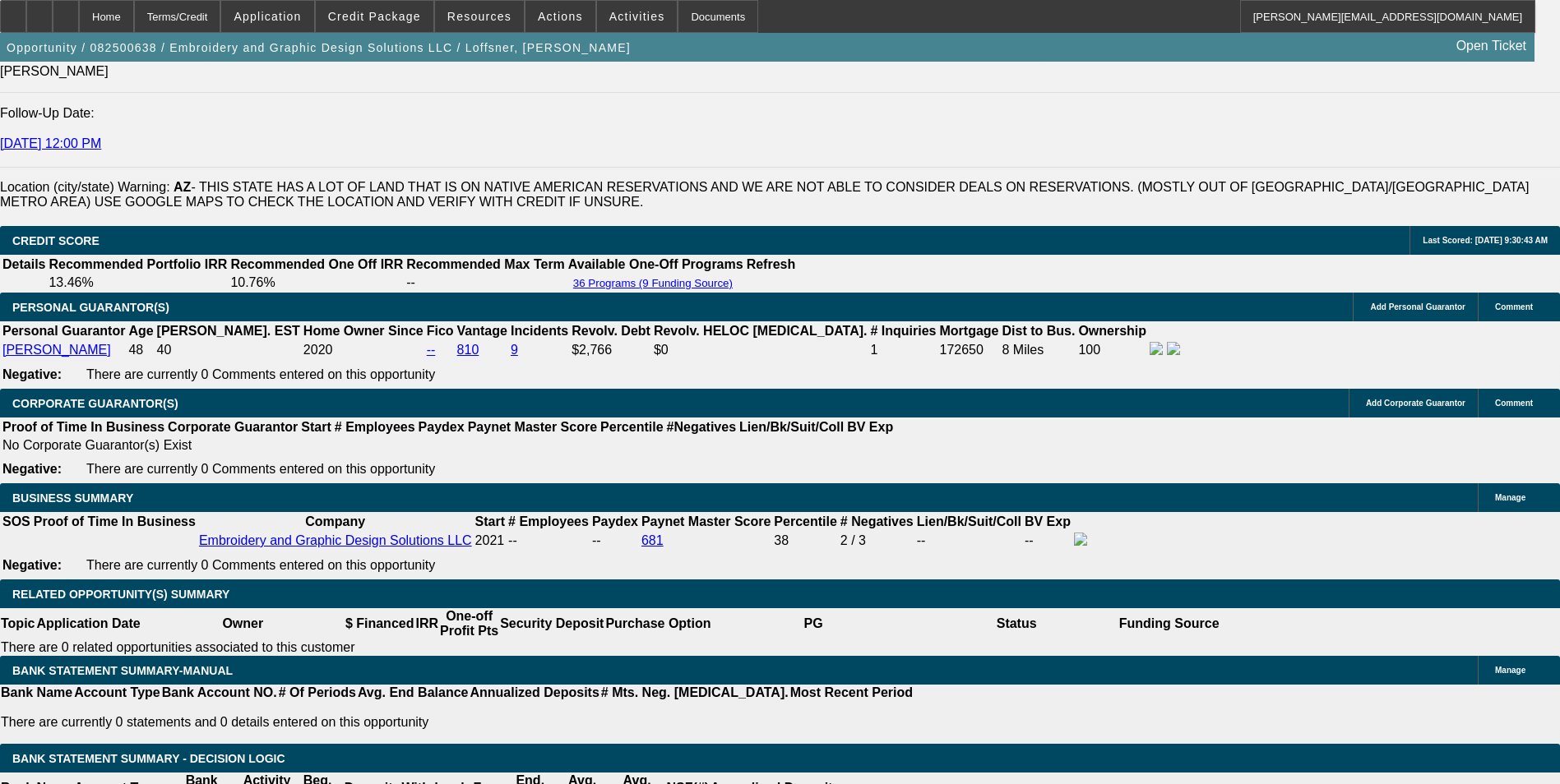
scroll to position [2293, 0]
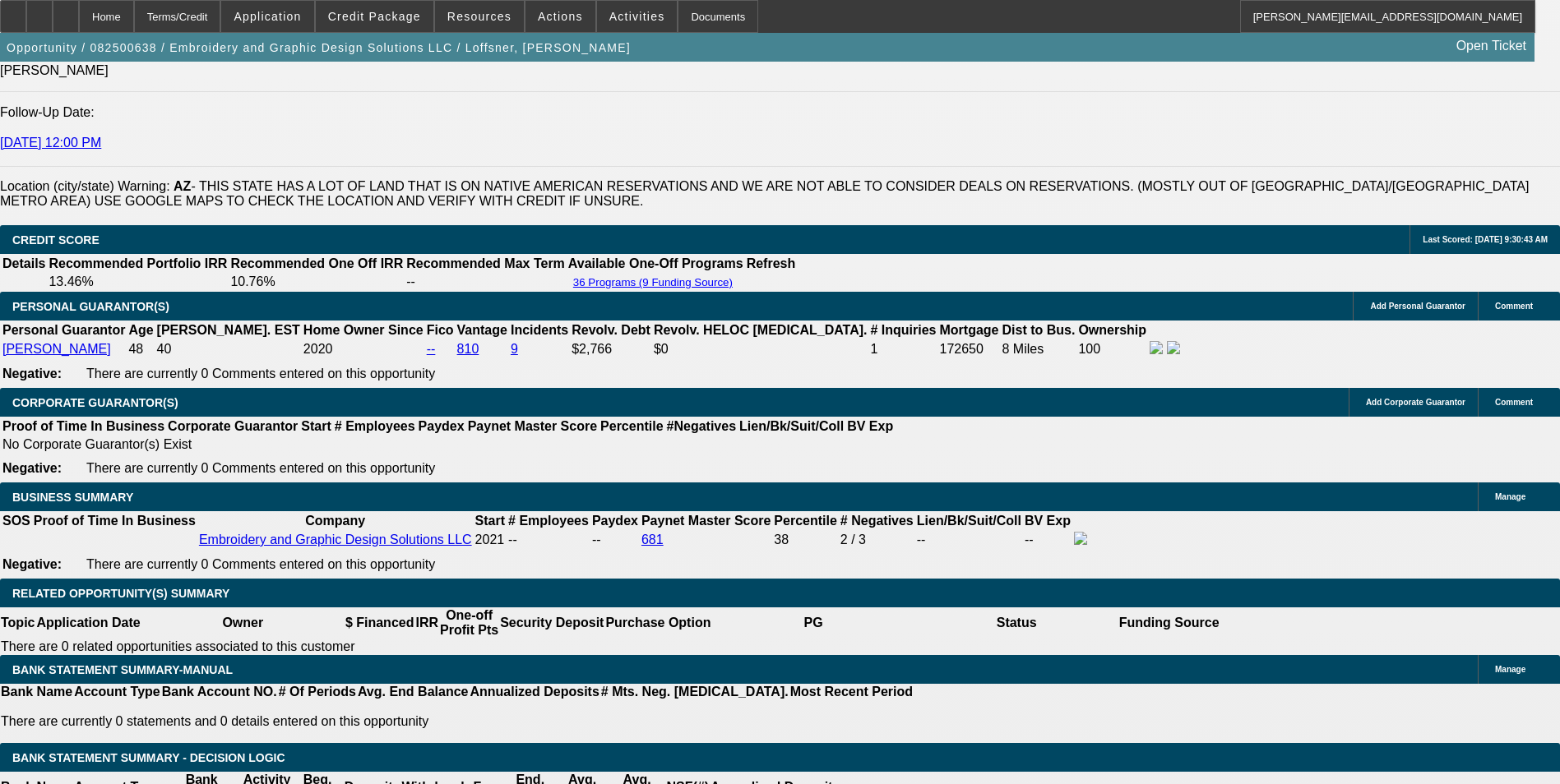
type input "12."
type input "$3,683.24"
type input "$1,841.62"
type input "12.1"
type input "$3,691.60"
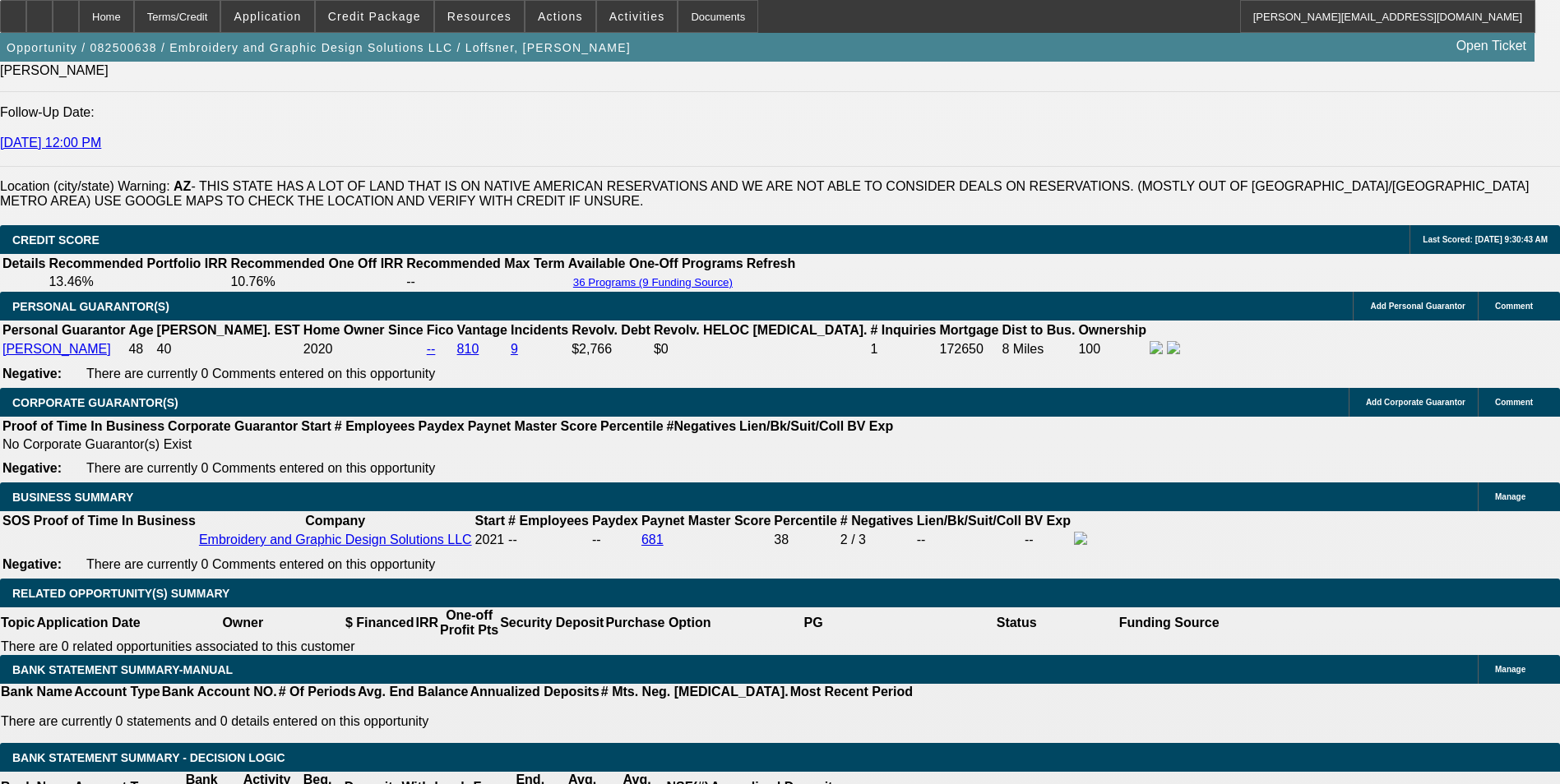
type input "$1,845.80"
type input "12.1"
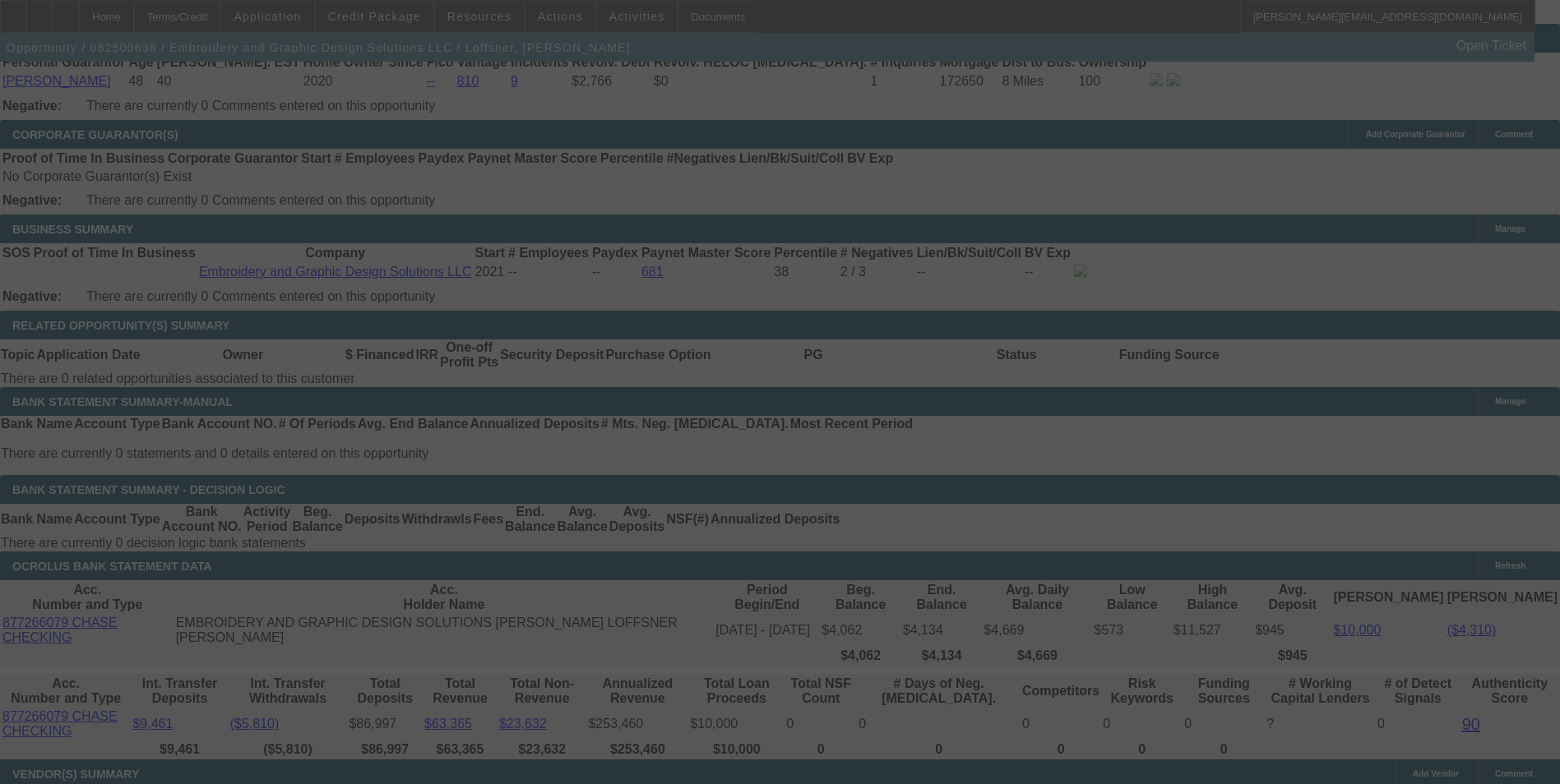
scroll to position [2622, 0]
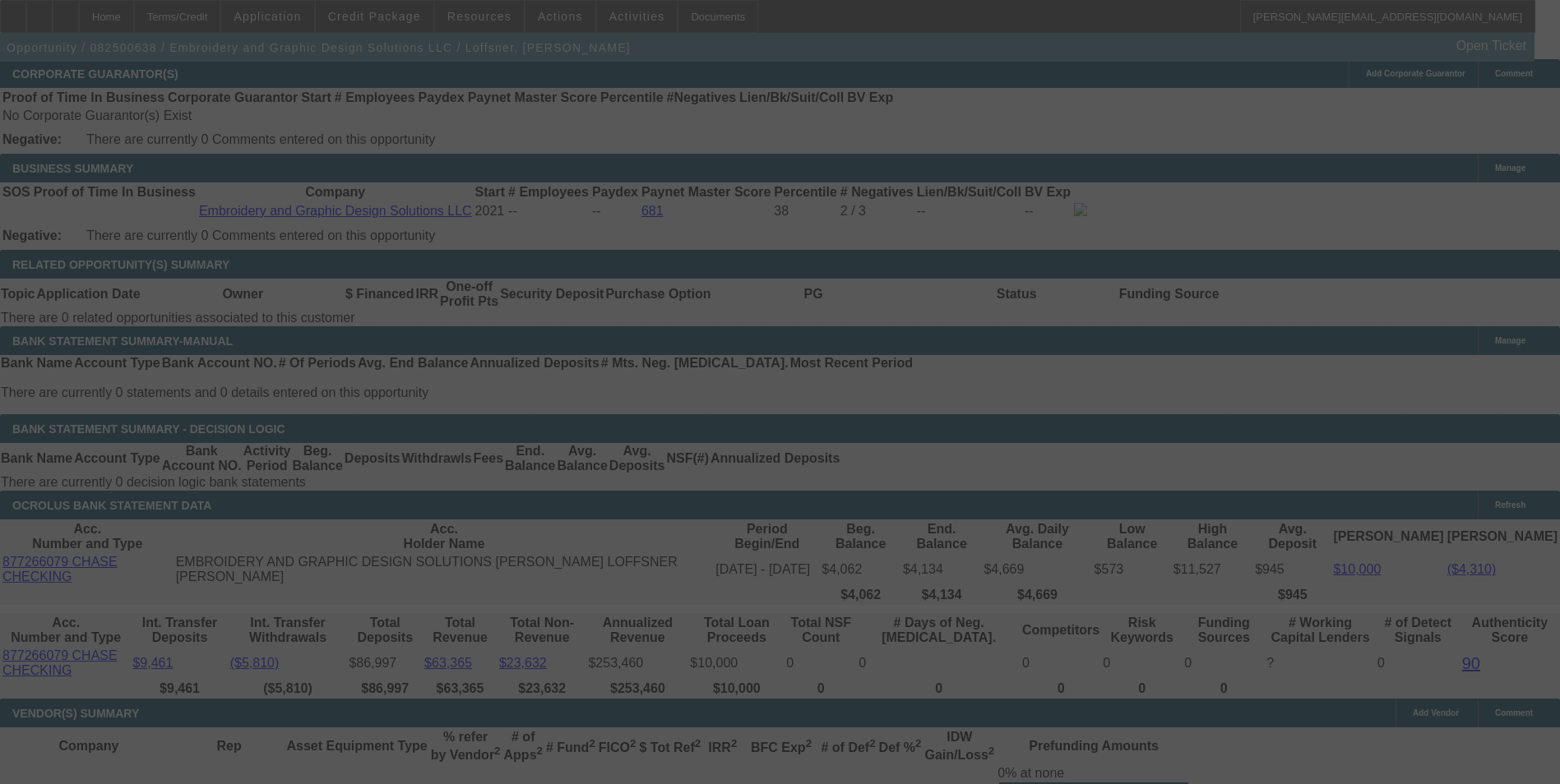
select select "0"
select select "2"
select select "0"
select select "6"
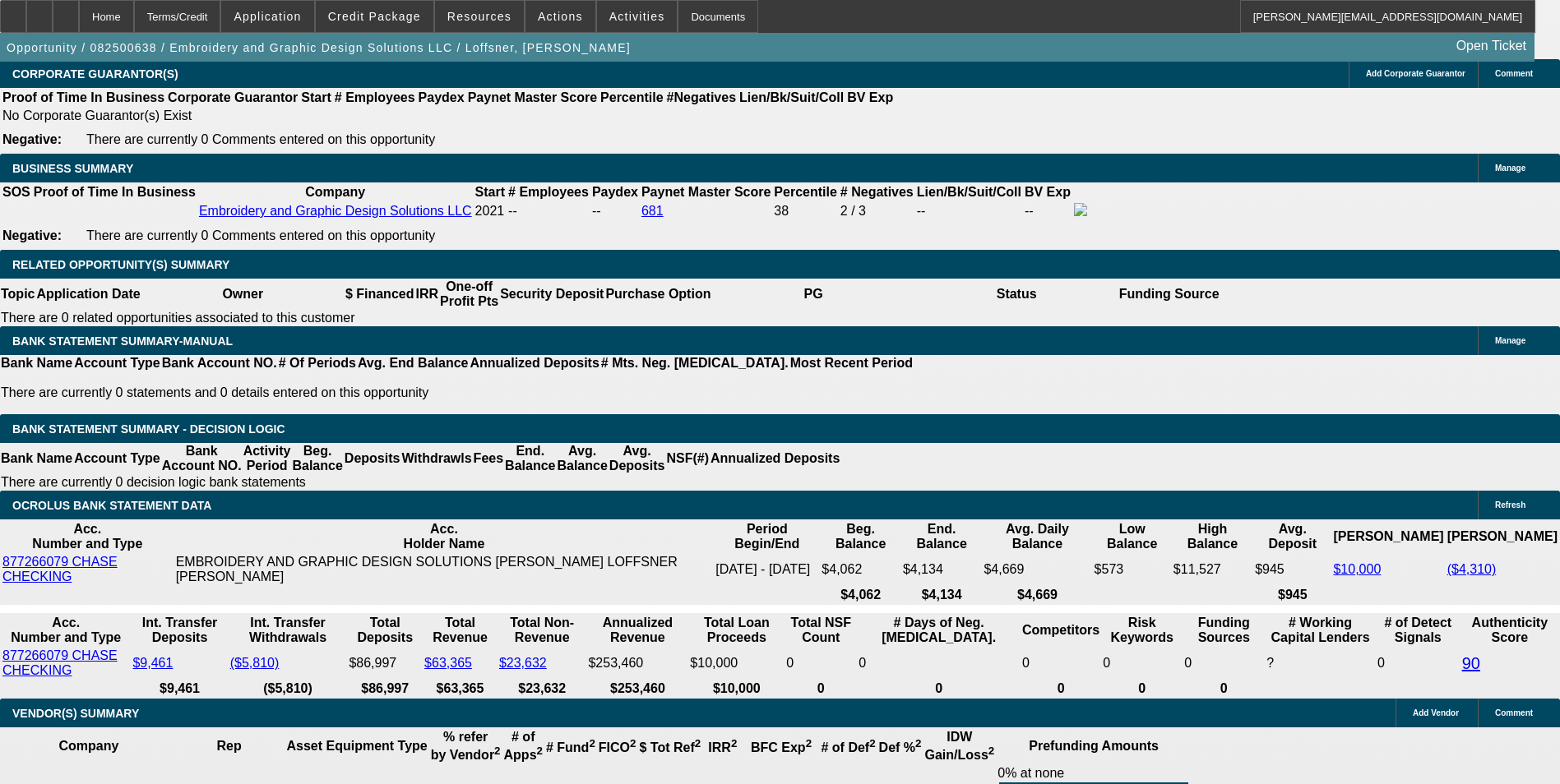
type input "184.80"
type input "$369.60"
type input "UNKNOWN"
type input "1847.80"
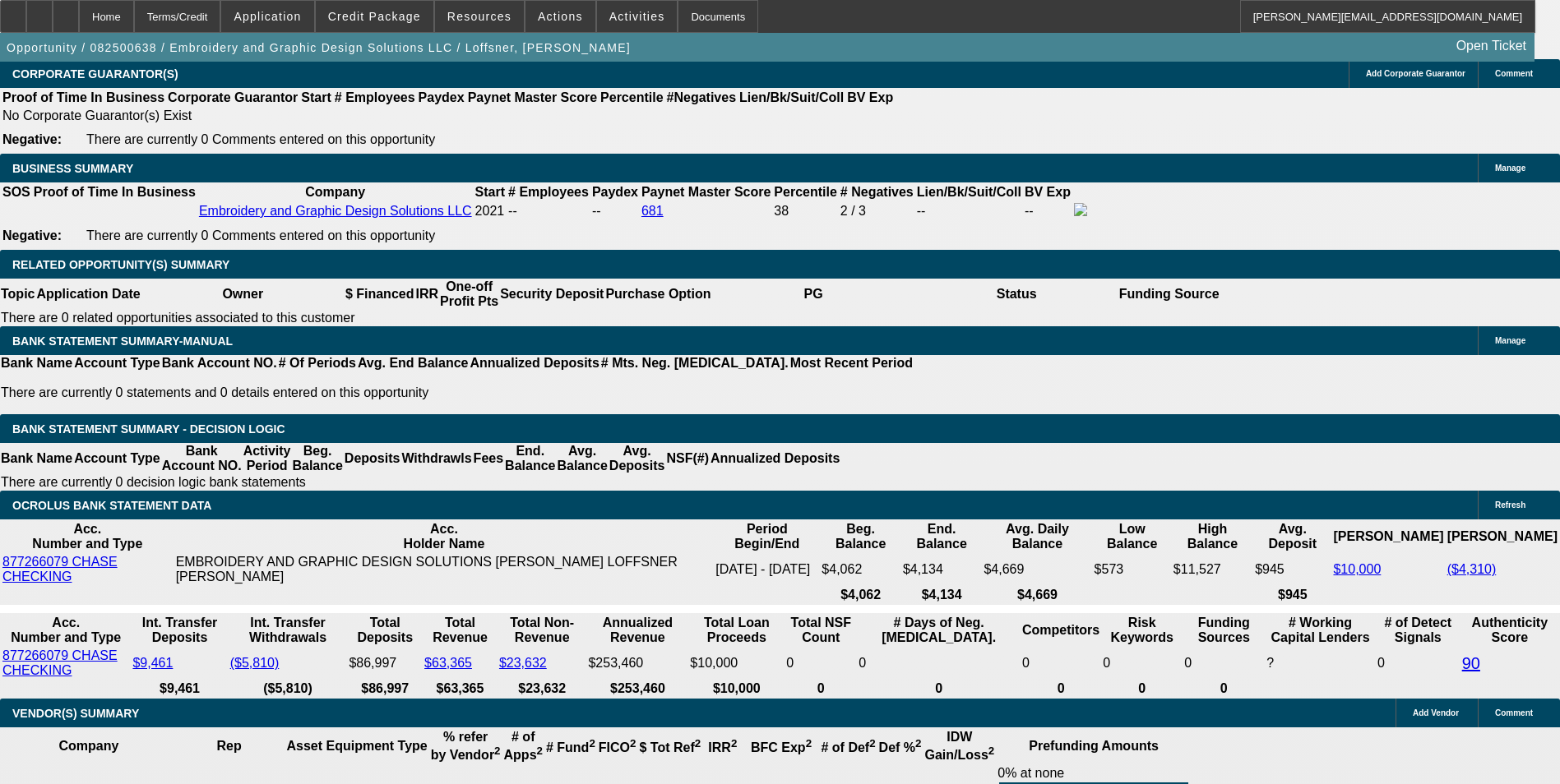
type input "$3,695.60"
type input "12.1"
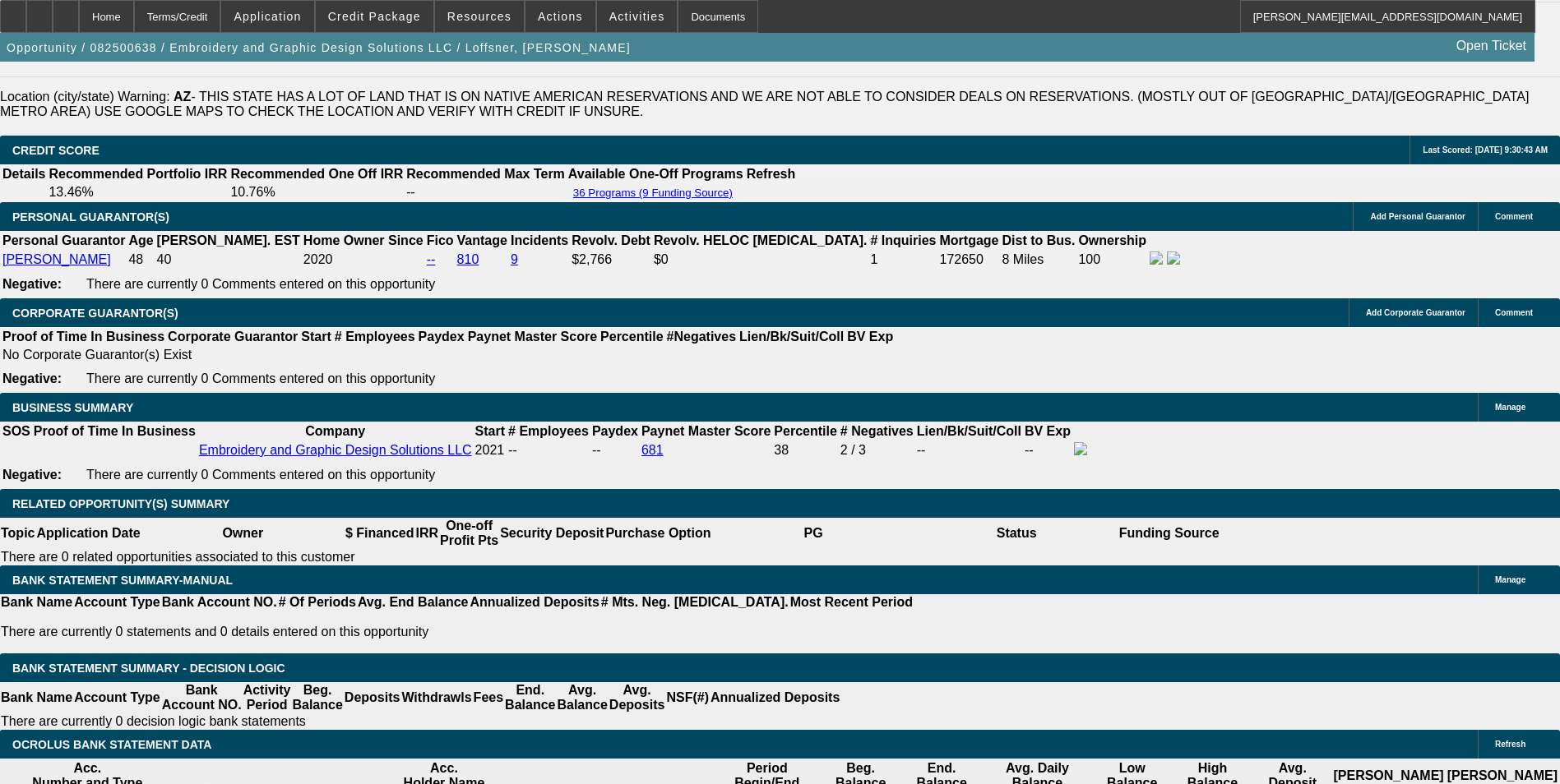
scroll to position [2375, 0]
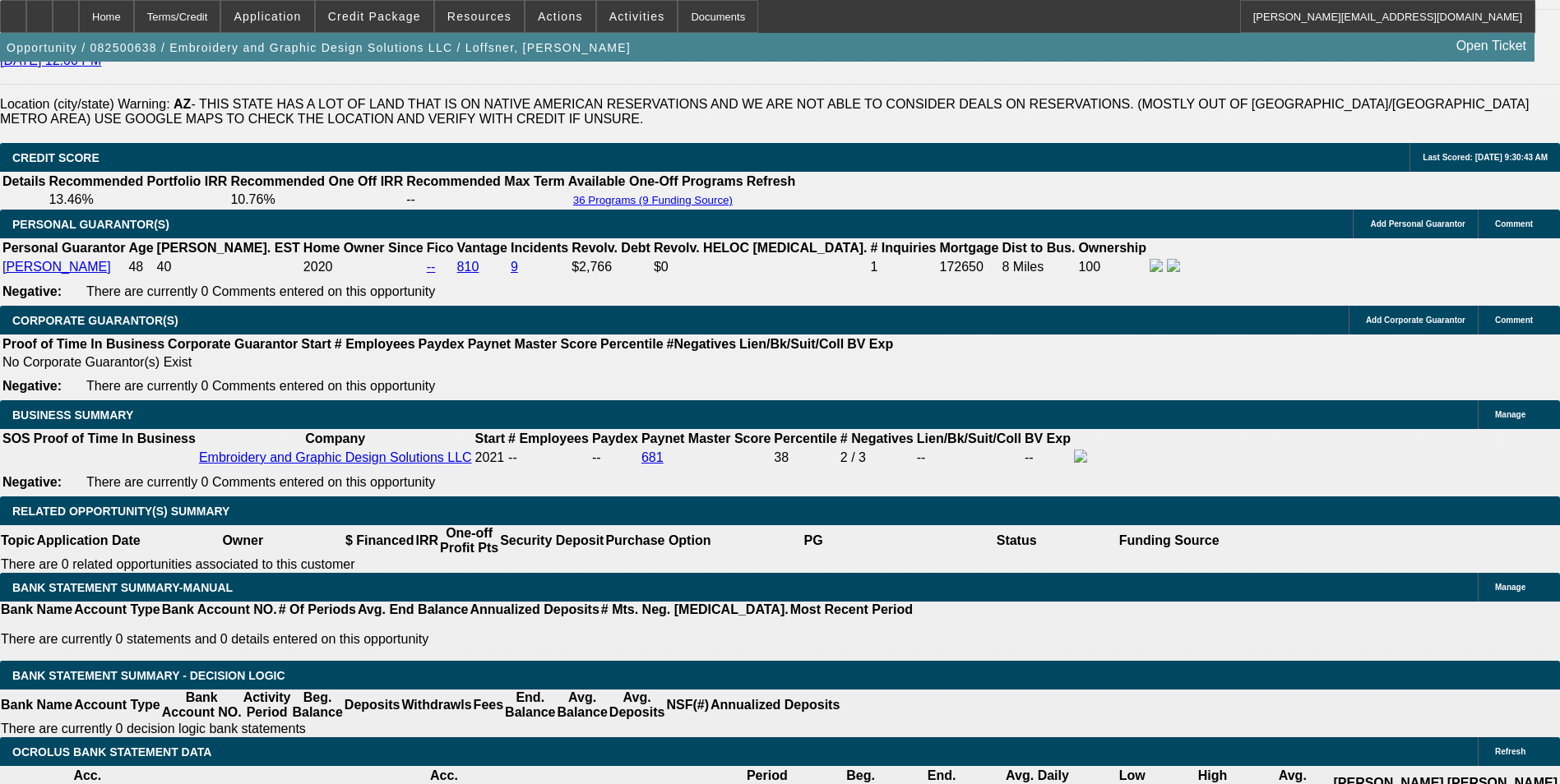
type input "$1,847.80"
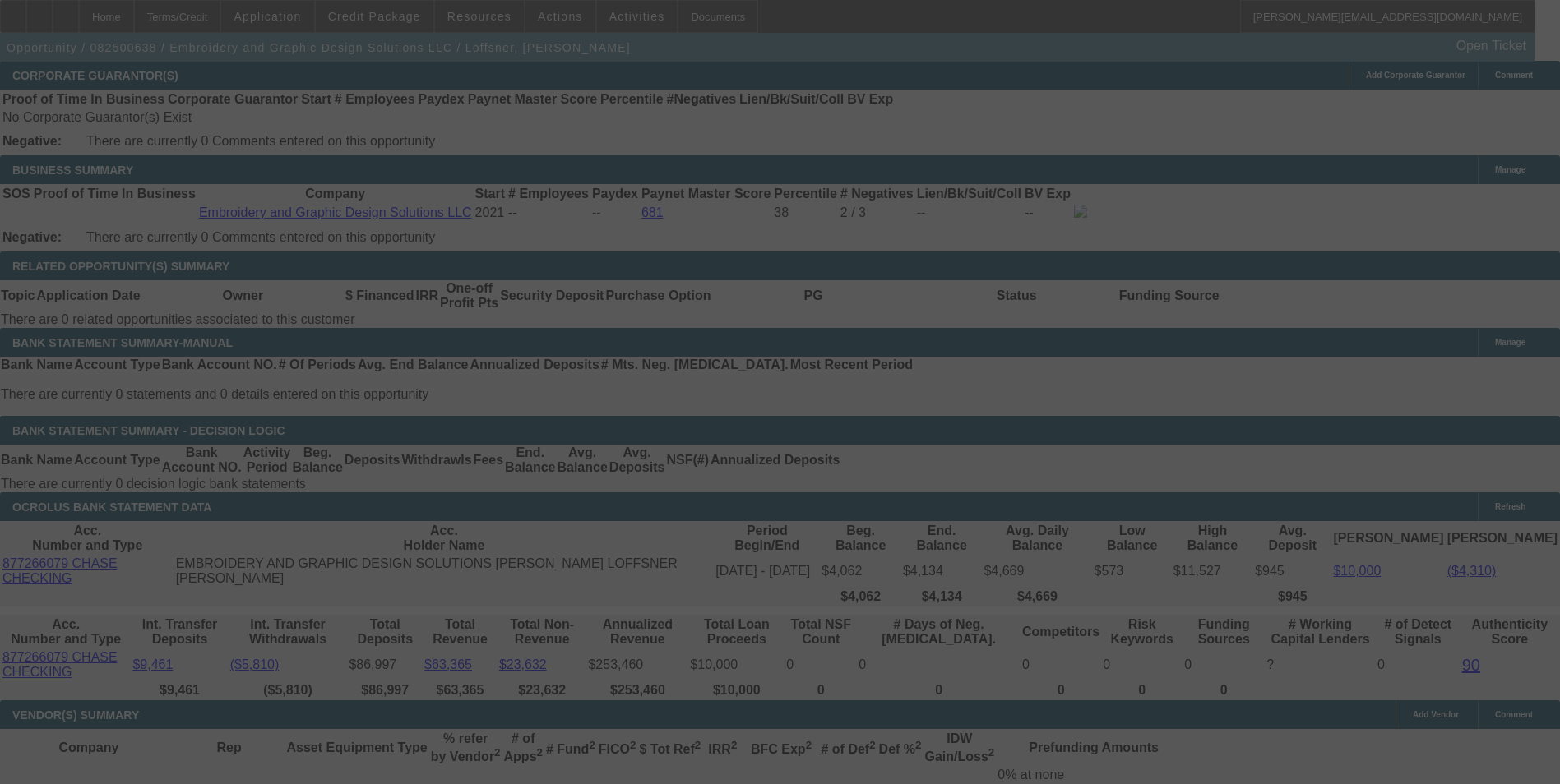
scroll to position [2622, 0]
select select "0"
select select "2"
select select "0"
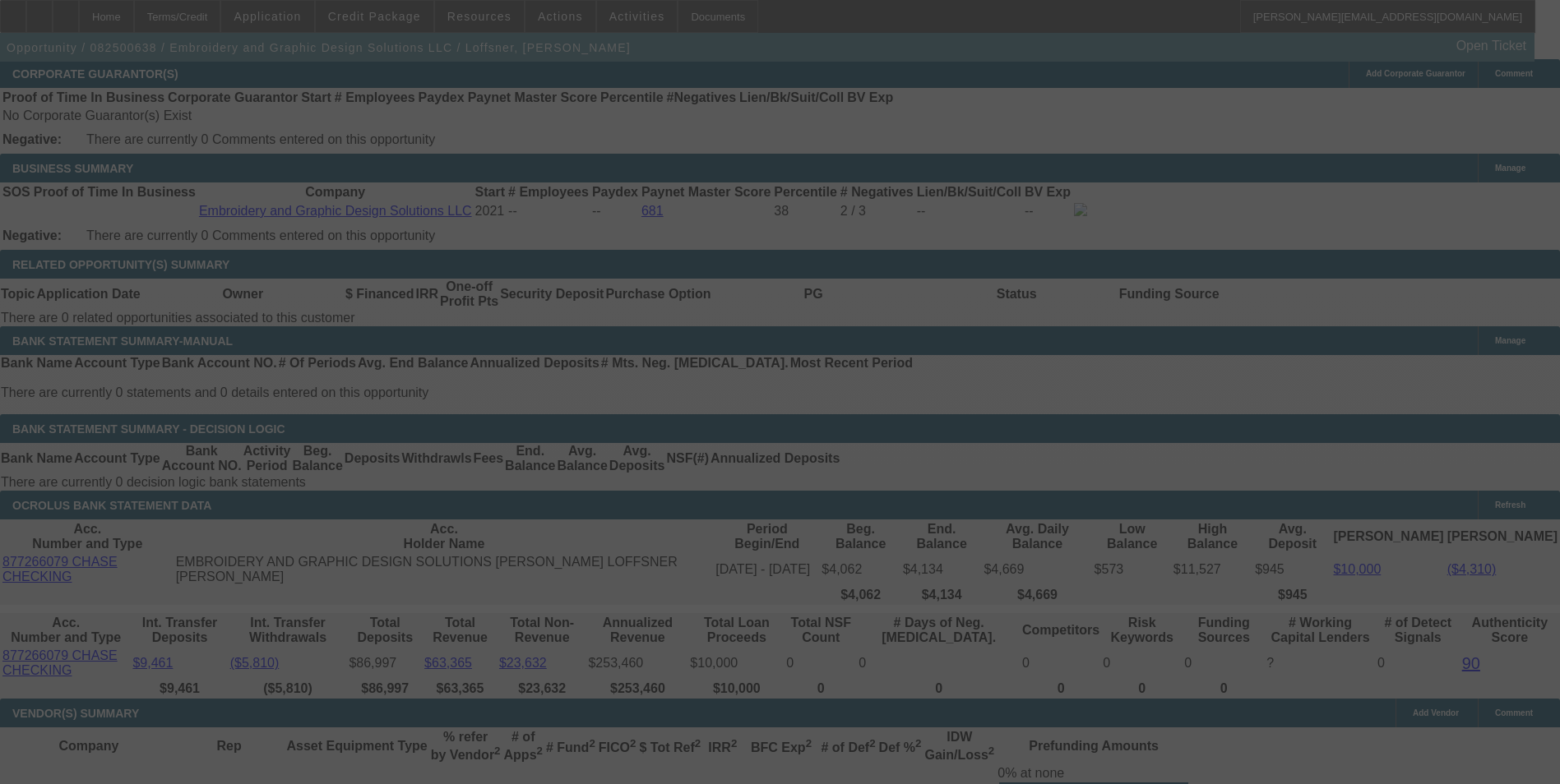
select select "6"
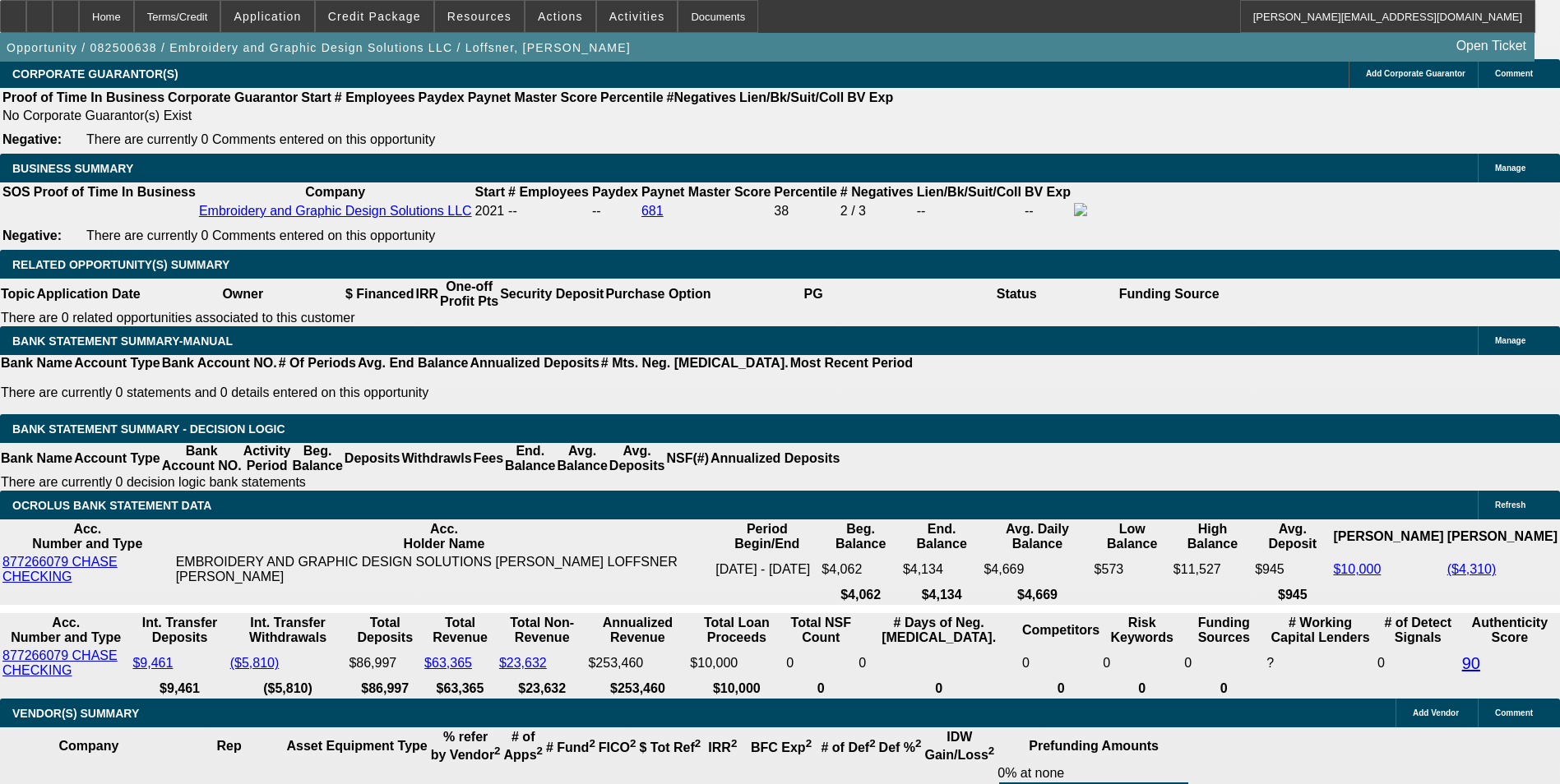
type input "1649.86"
type input "$3,299.72"
type input "UNKNOWN"
type input "12.7"
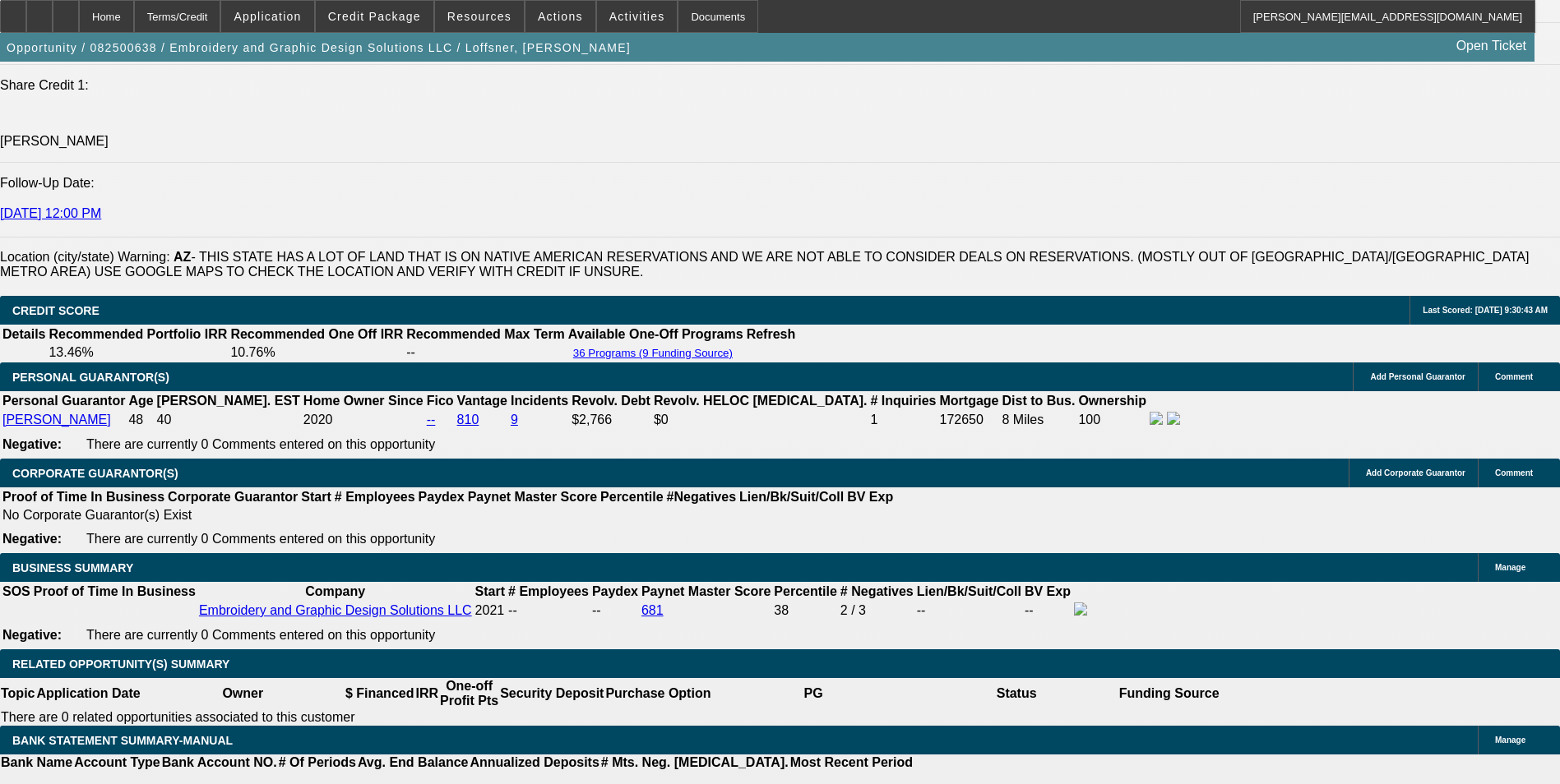
scroll to position [2211, 0]
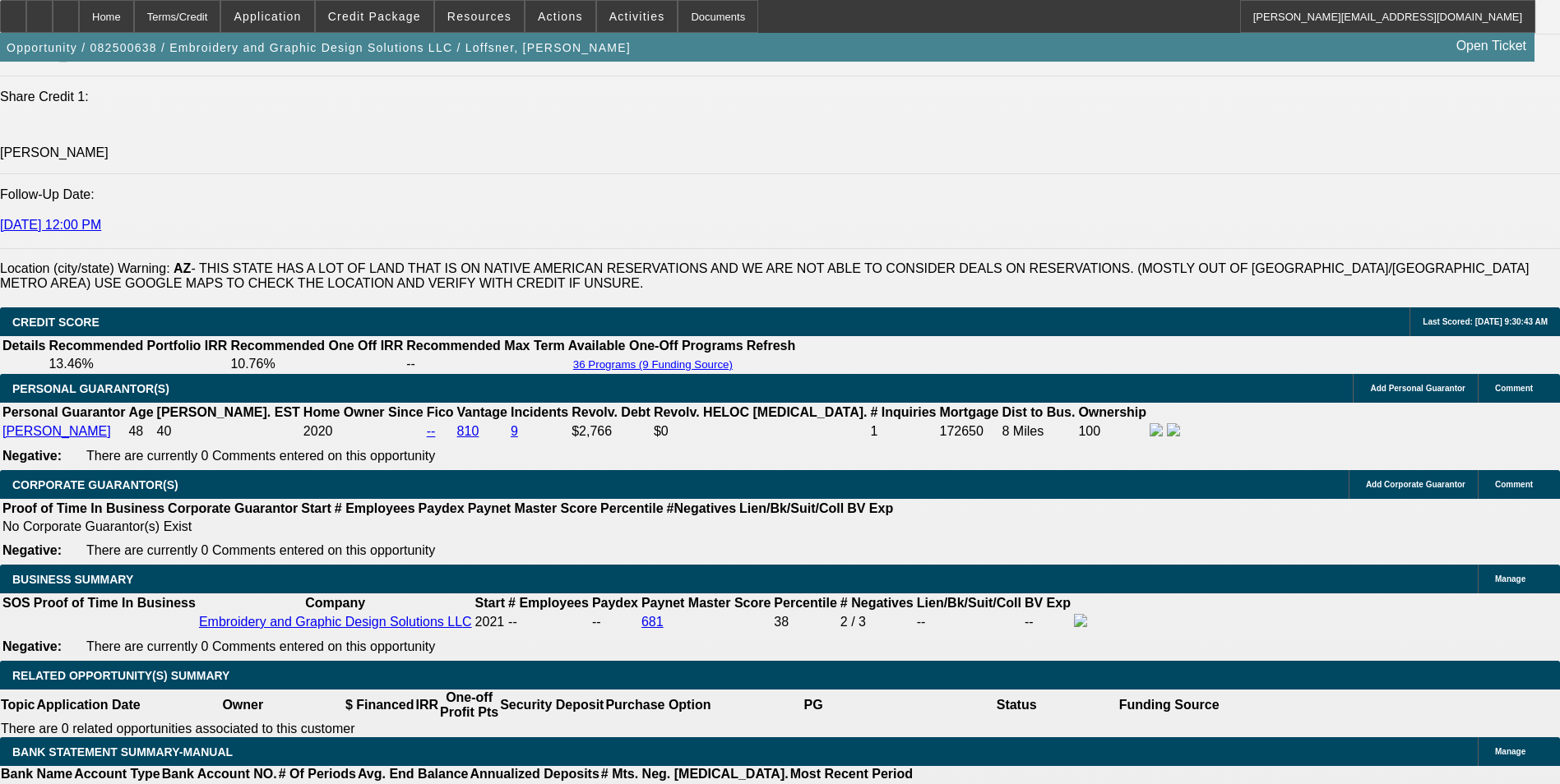
type input "$1,649.86"
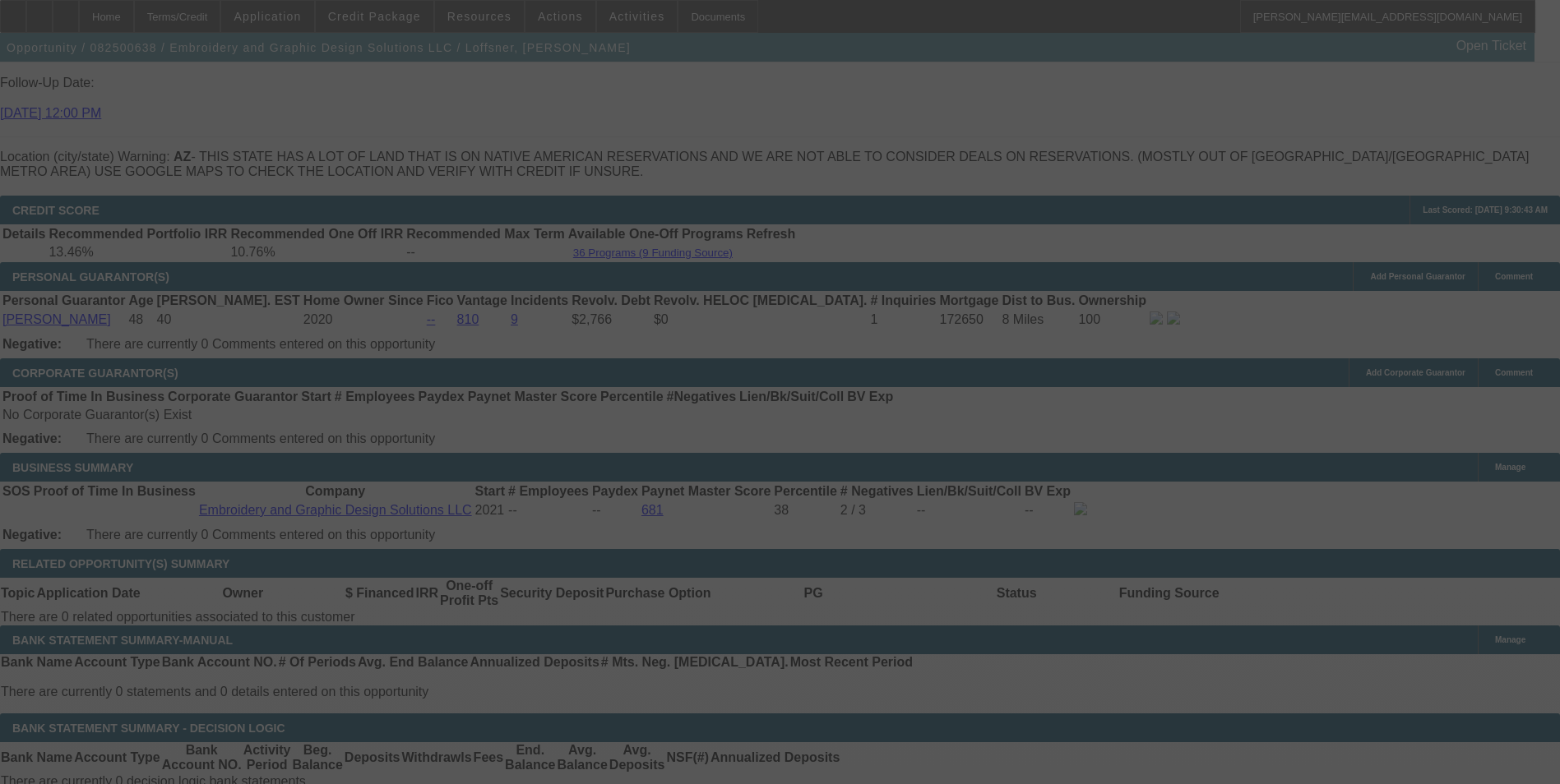
scroll to position [2540, 0]
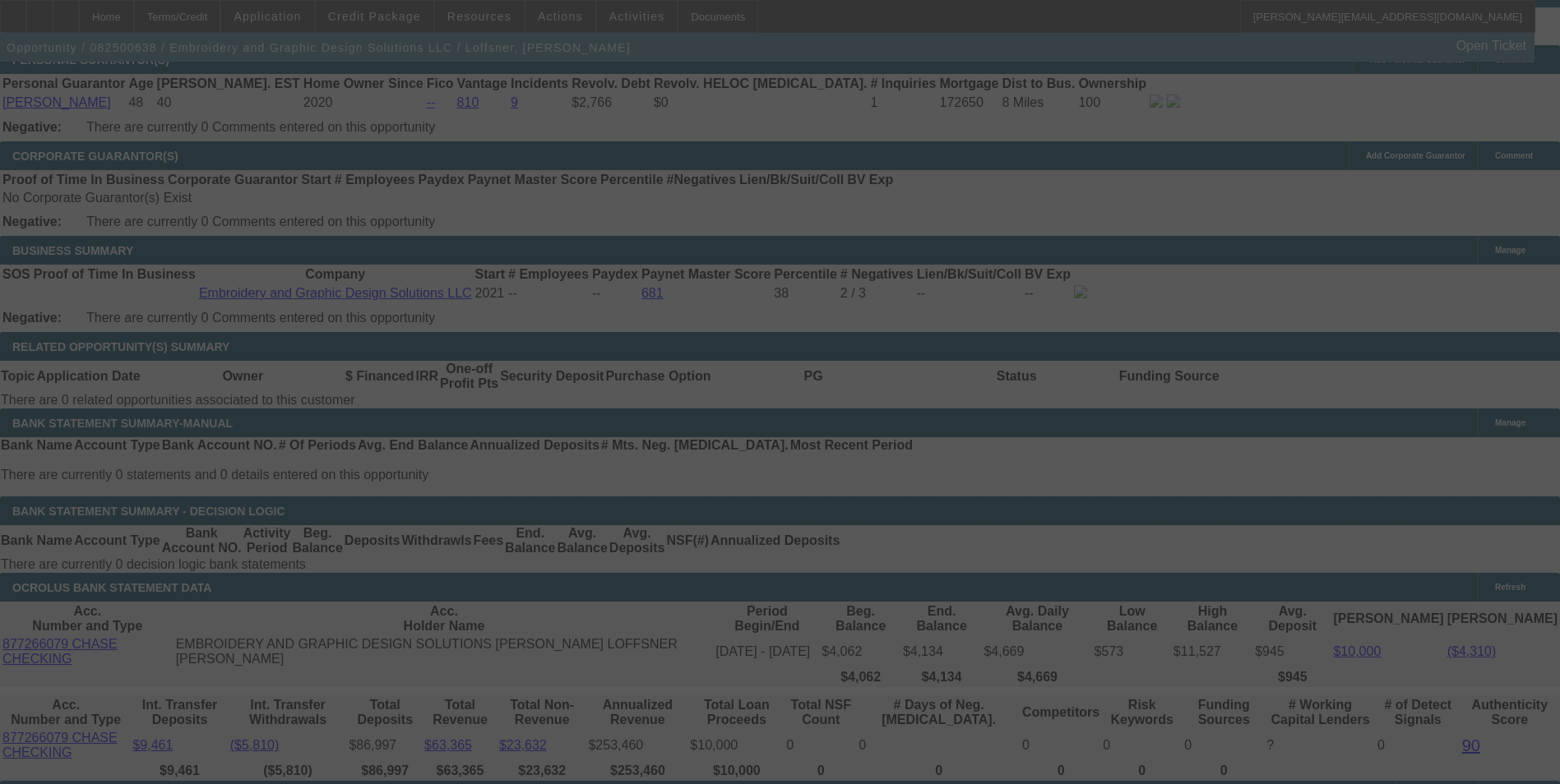
select select "0"
select select "2"
select select "0"
select select "6"
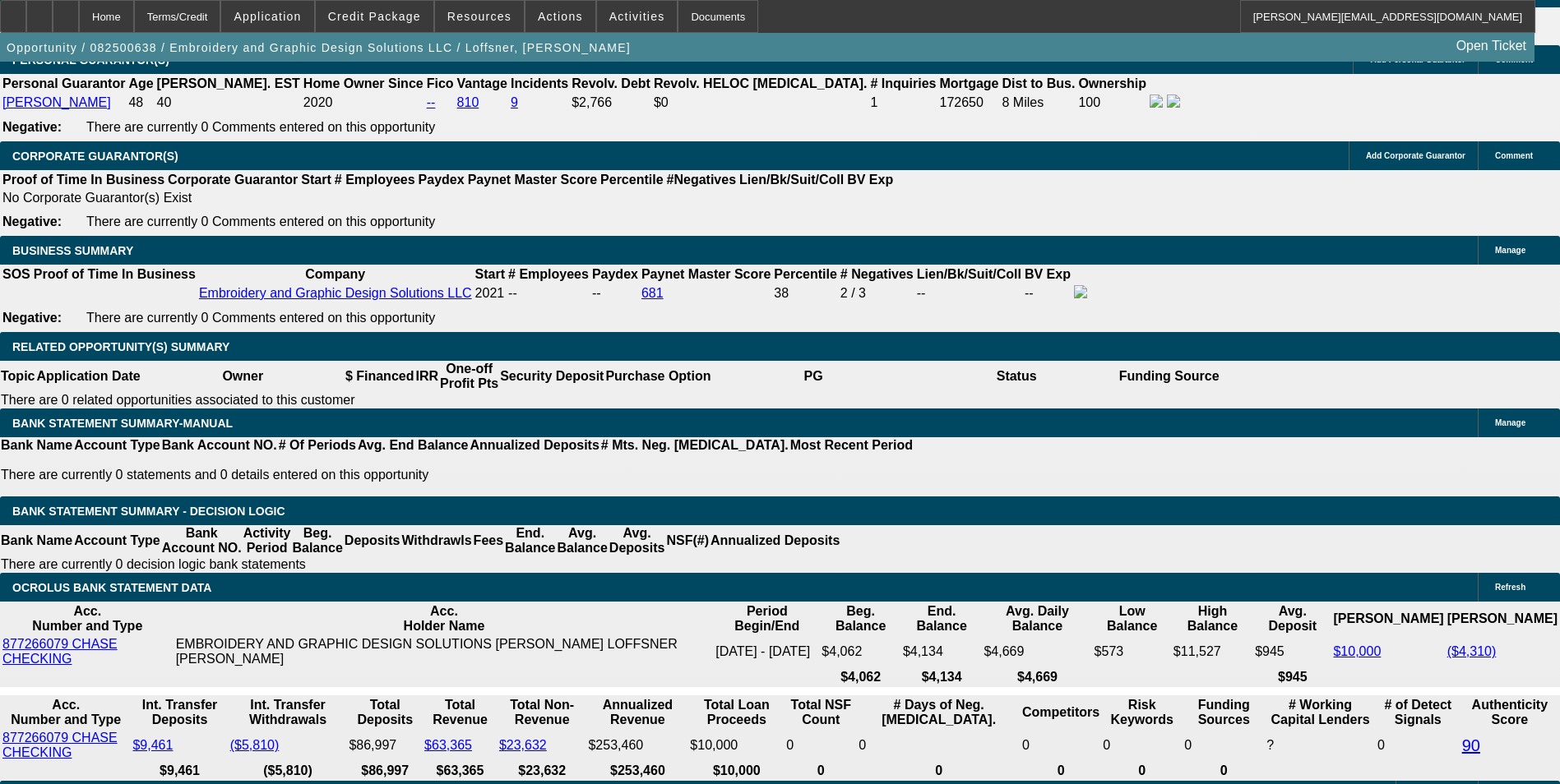
scroll to position [2047, 0]
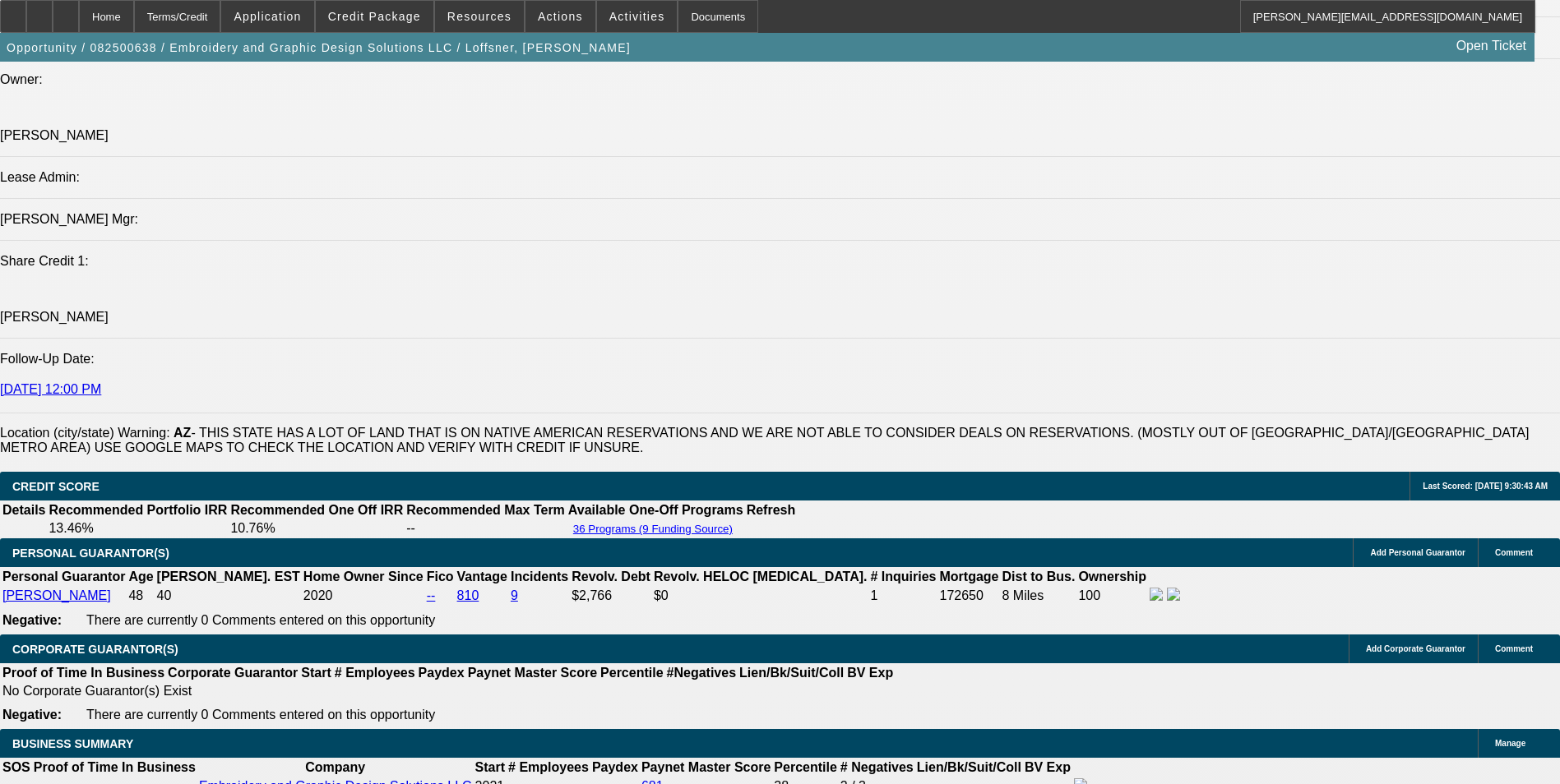
drag, startPoint x: 1305, startPoint y: 674, endPoint x: 1168, endPoint y: 543, distance: 189.6
copy td "Bill - This business was originally started by Wilson Loffsner in 2013 under th…"
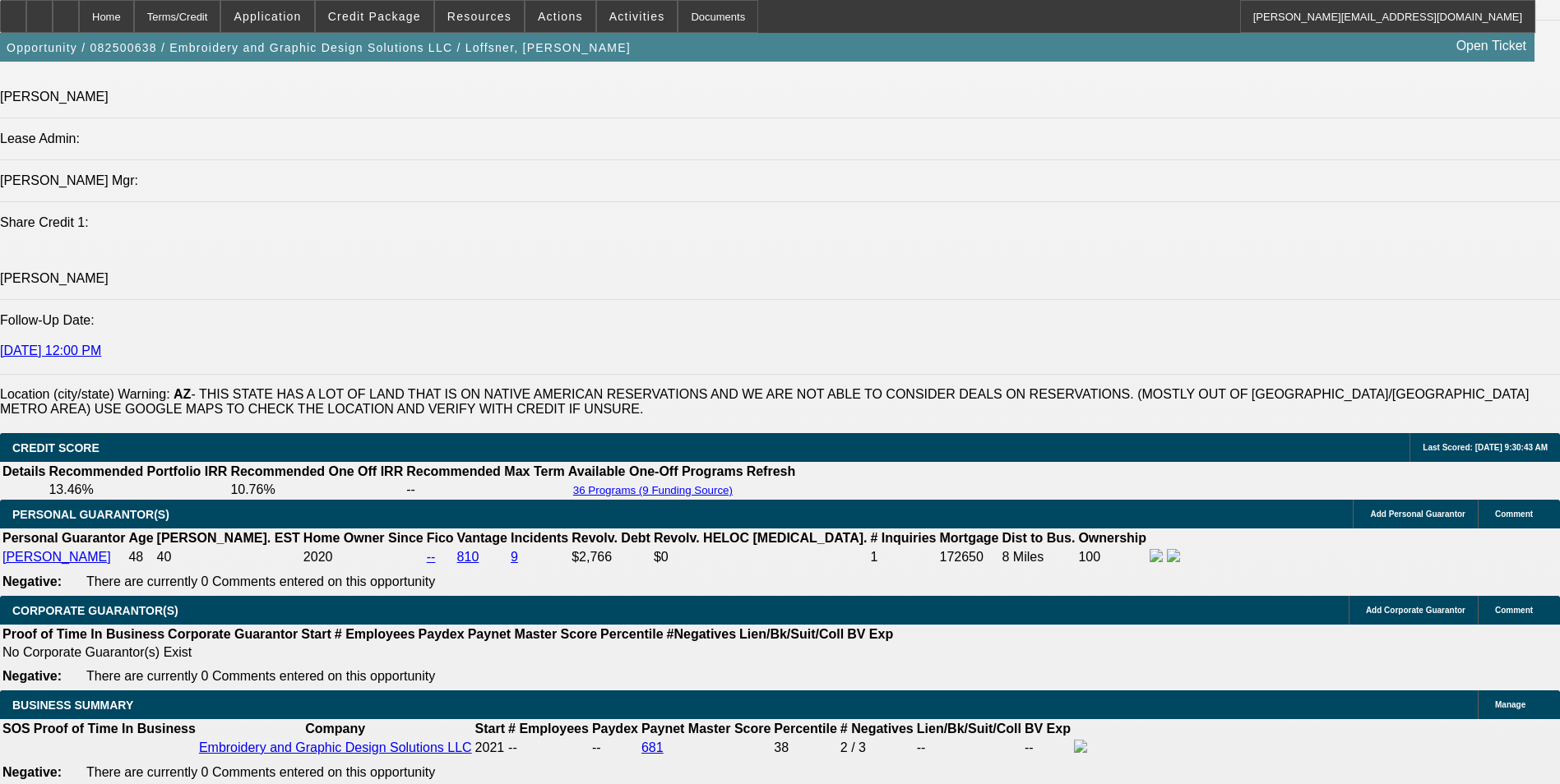
scroll to position [2047, 0]
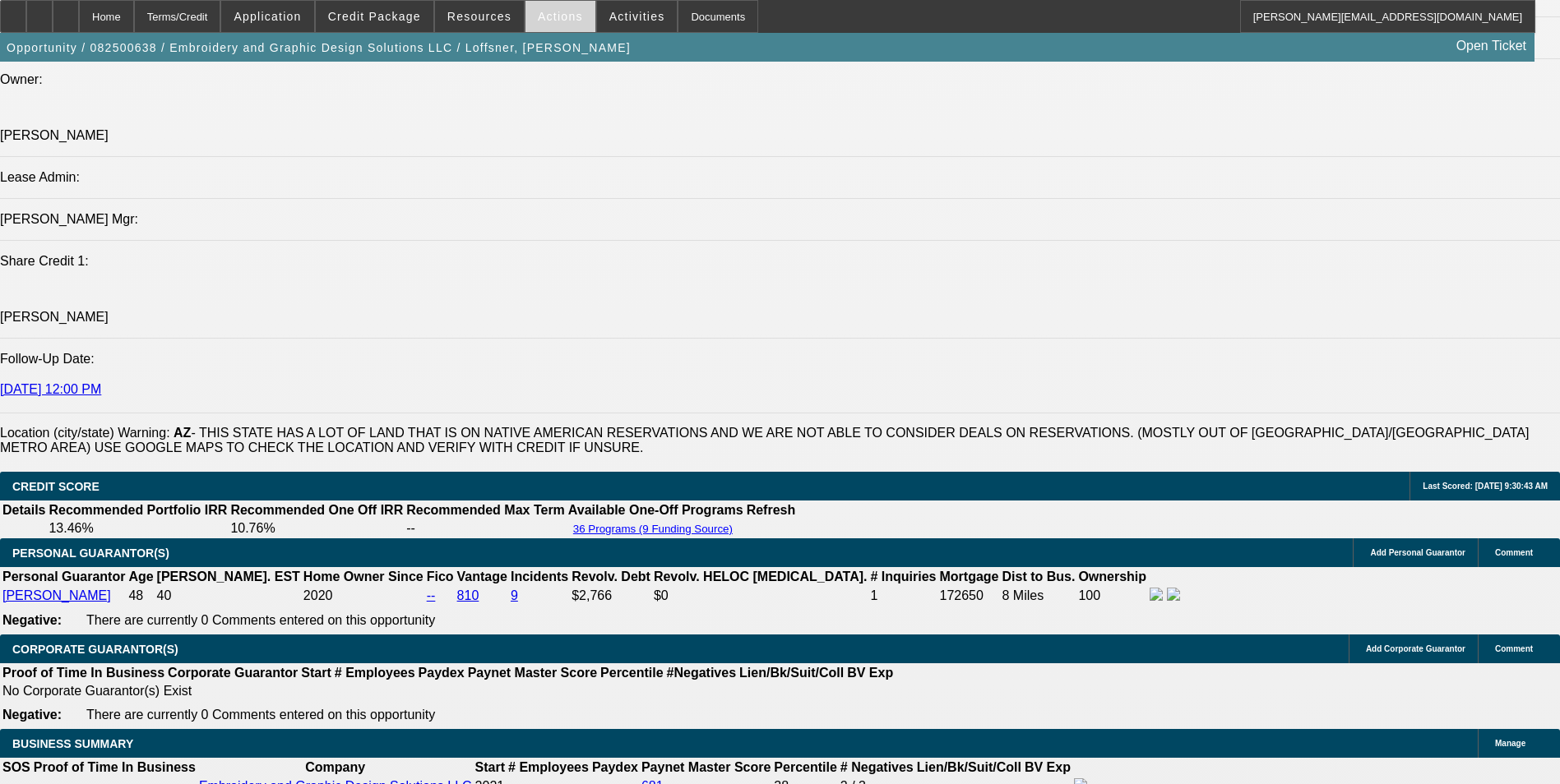
click at [540, 24] on span at bounding box center [560, 16] width 70 height 40
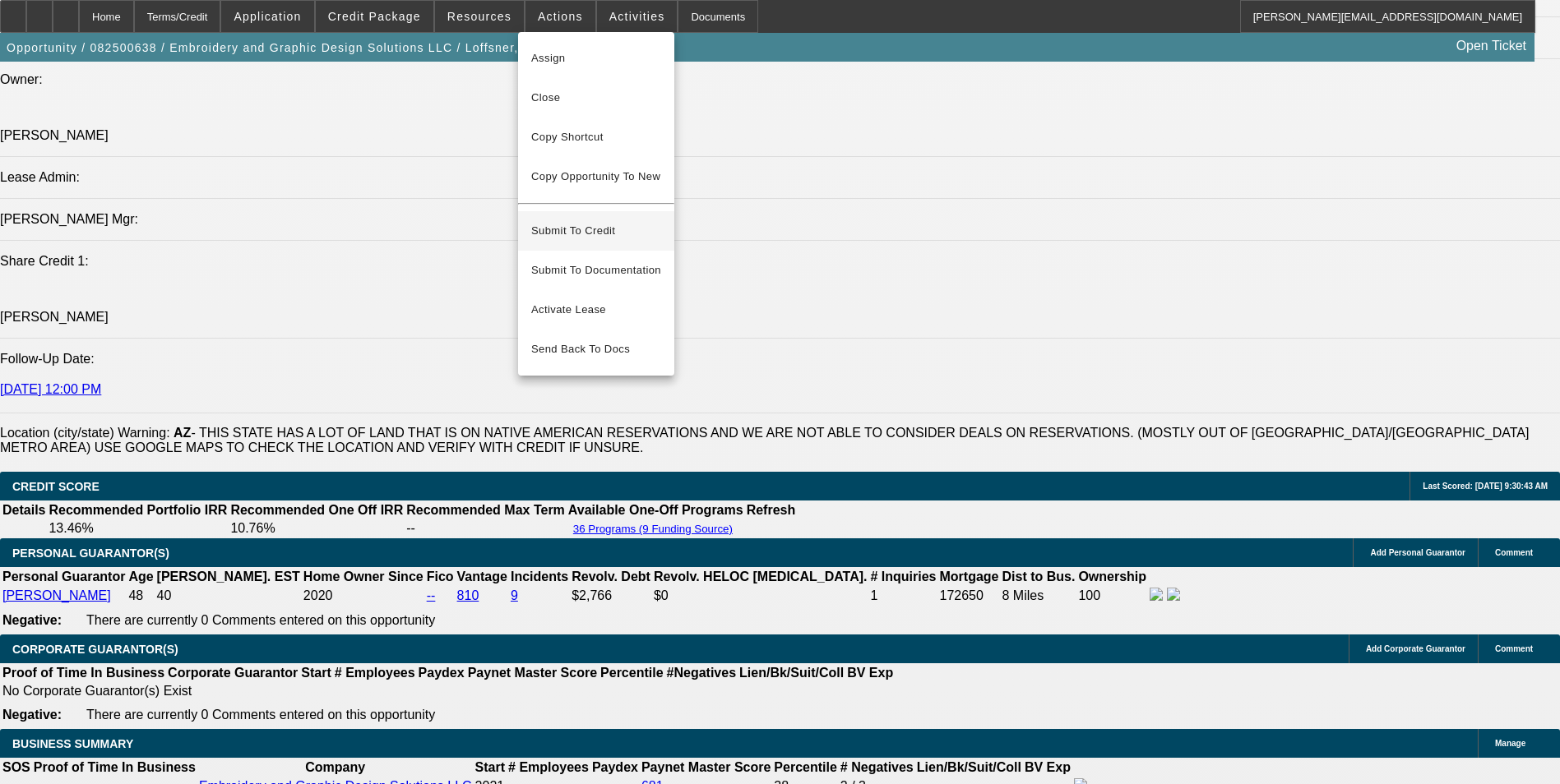
click at [616, 221] on span "Submit To Credit" at bounding box center [596, 231] width 130 height 20
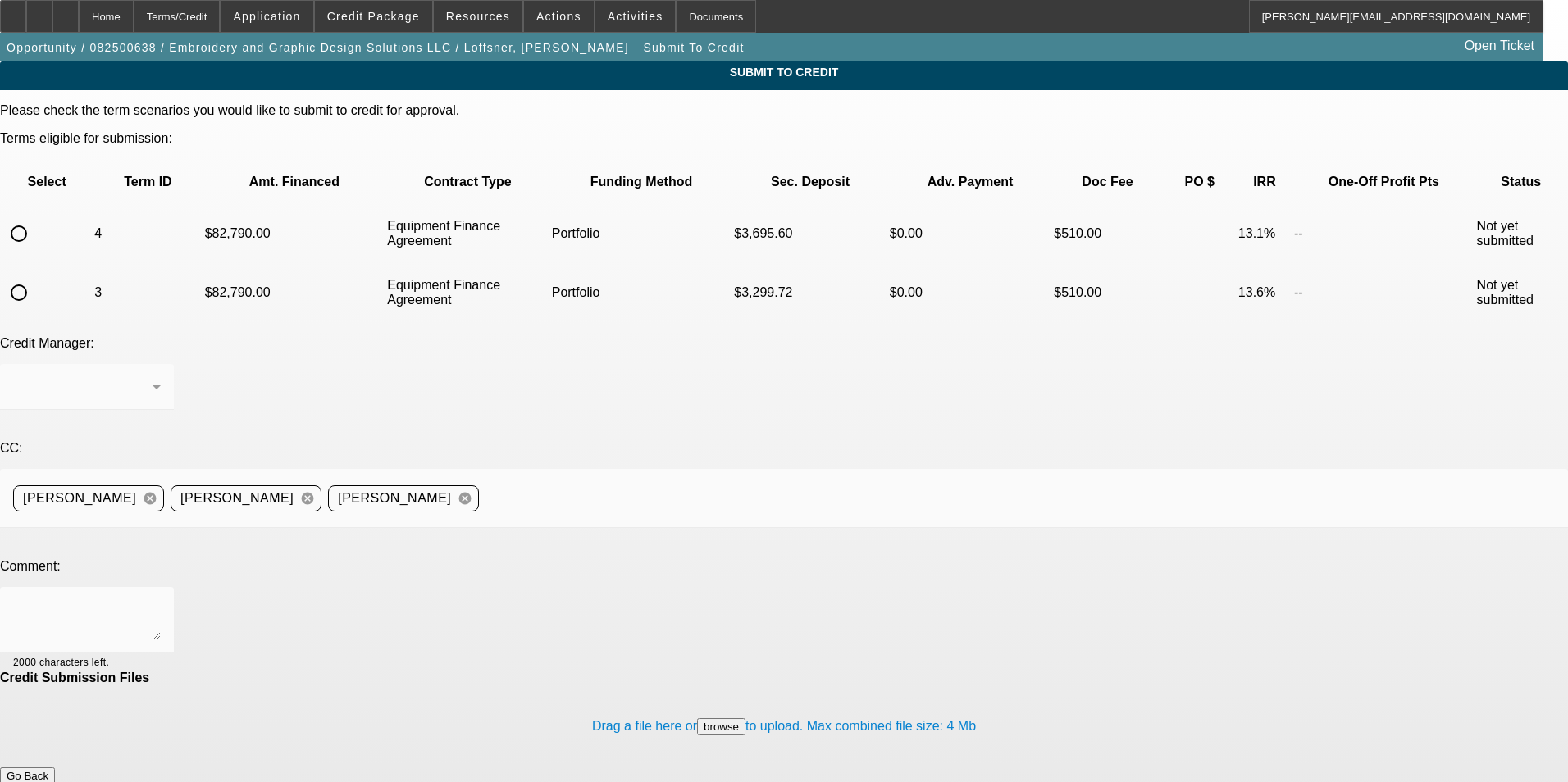
click at [36, 277] on input "radio" at bounding box center [19, 293] width 33 height 33
radio input "true"
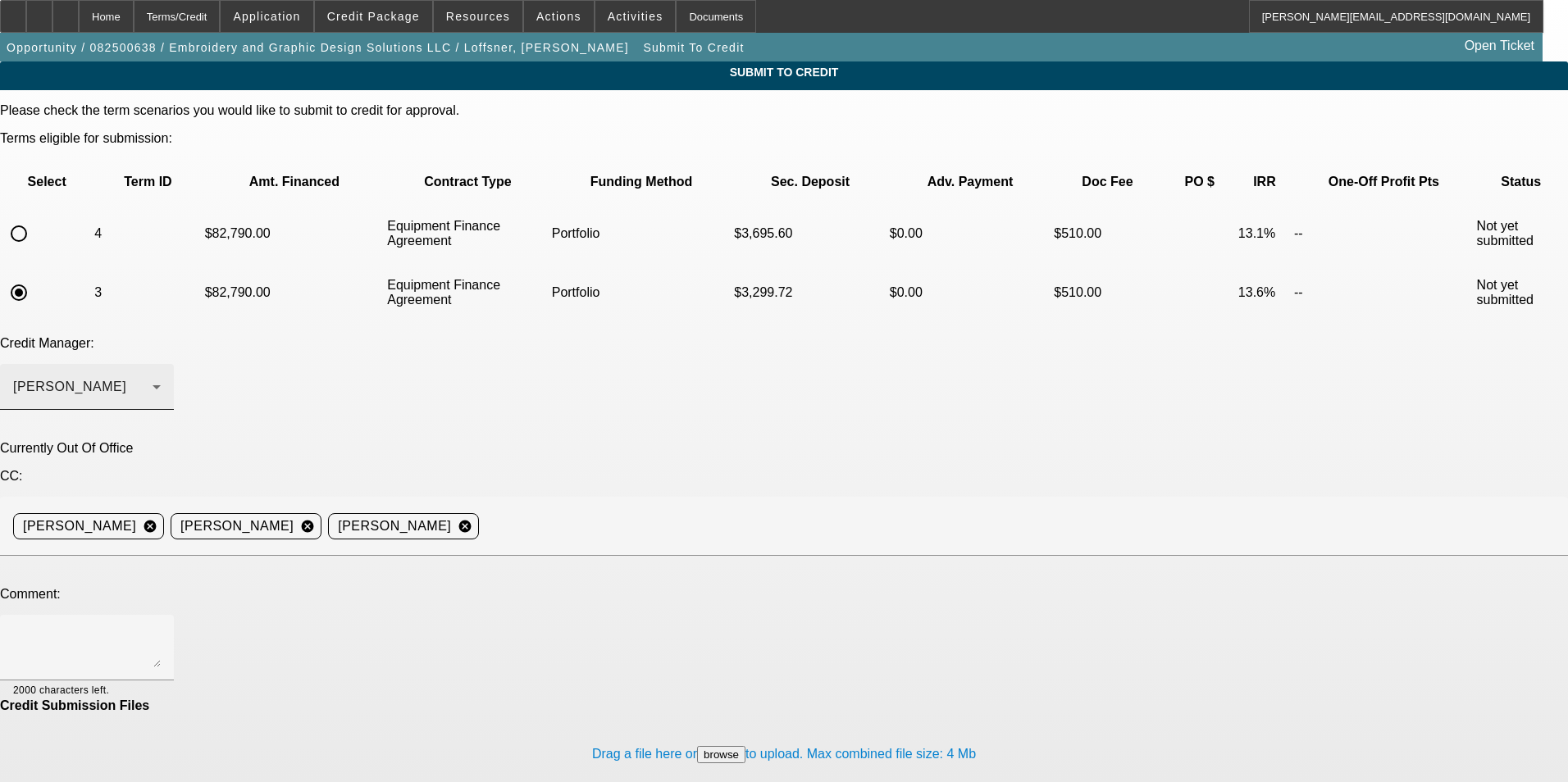
click at [152, 377] on div "Arida, George" at bounding box center [83, 387] width 140 height 19
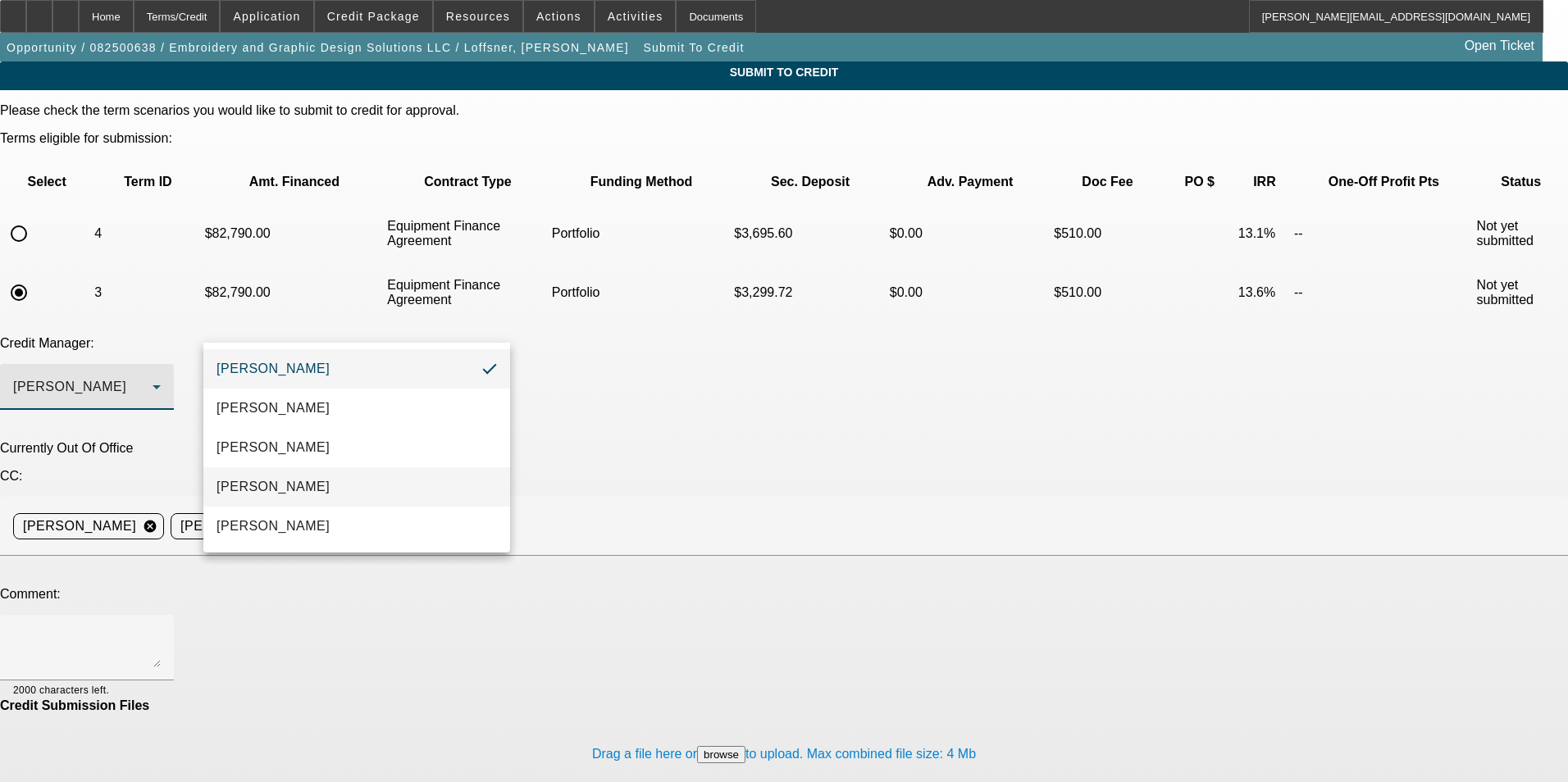
click at [318, 476] on mat-option "Magner, Bill" at bounding box center [356, 487] width 306 height 40
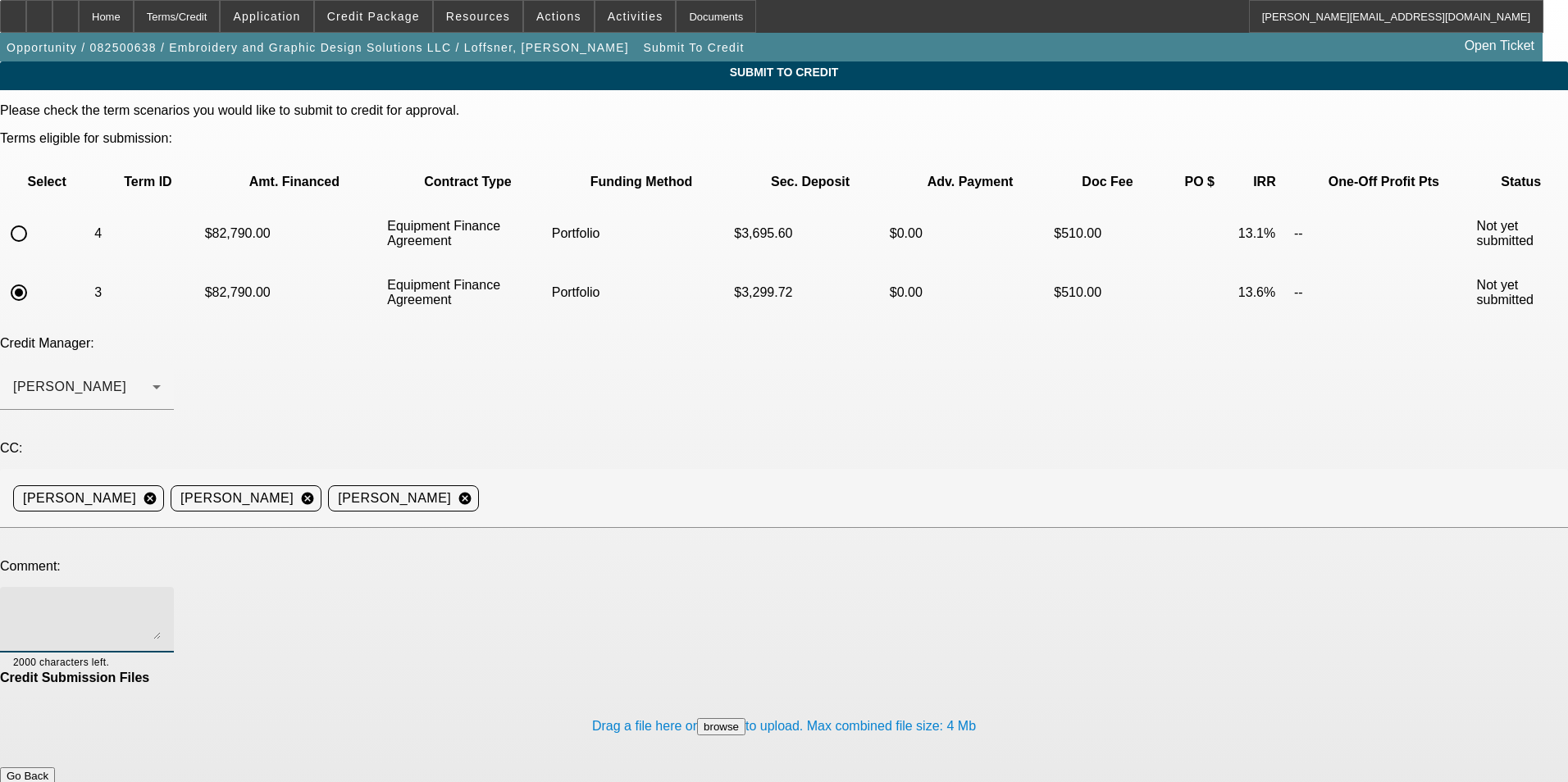
click at [161, 600] on textarea at bounding box center [87, 620] width 147 height 40
paste textarea "Bill - This business was originally started by Wilson Loffsner in 2013 under th…"
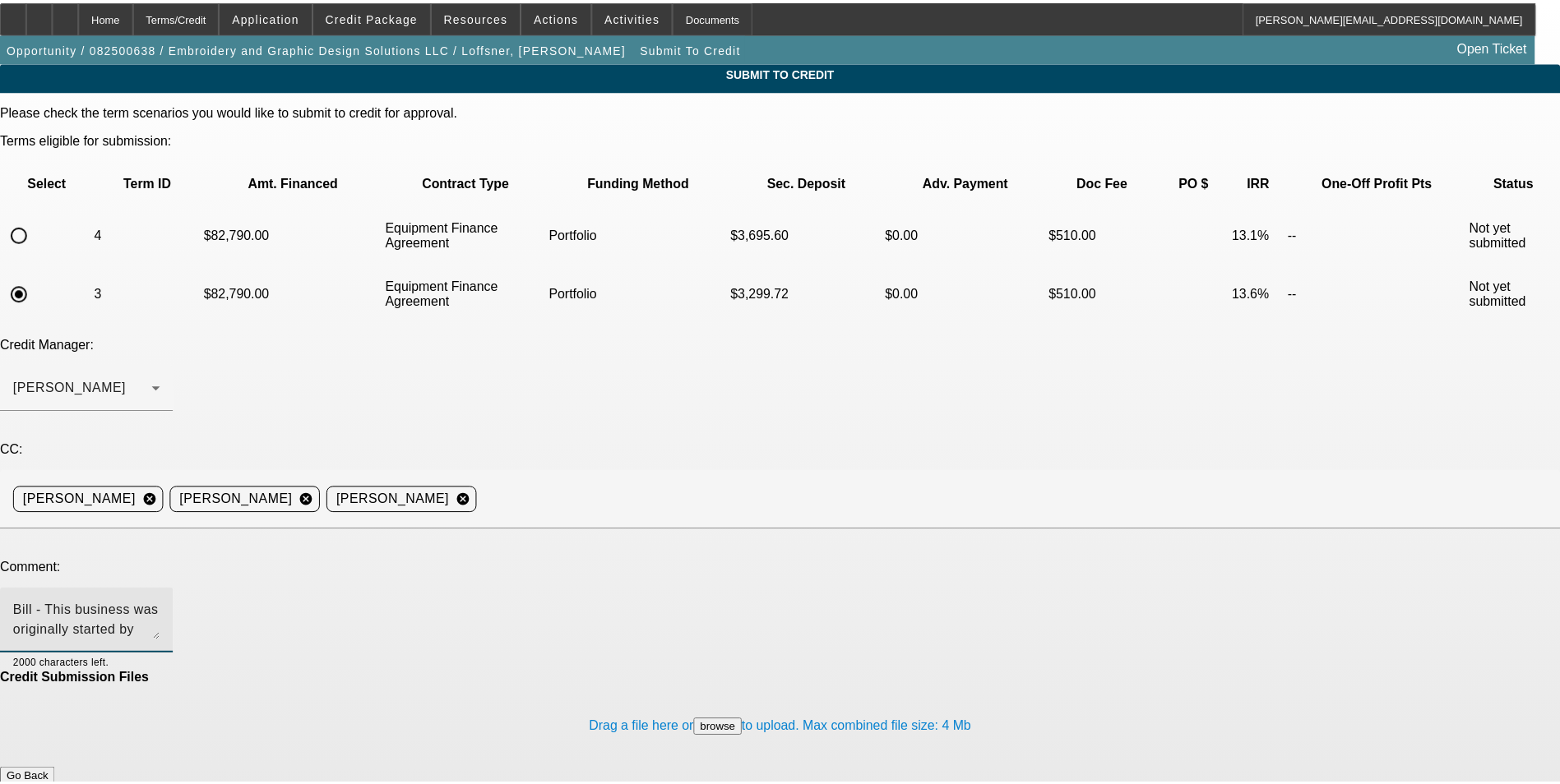
scroll to position [75, 0]
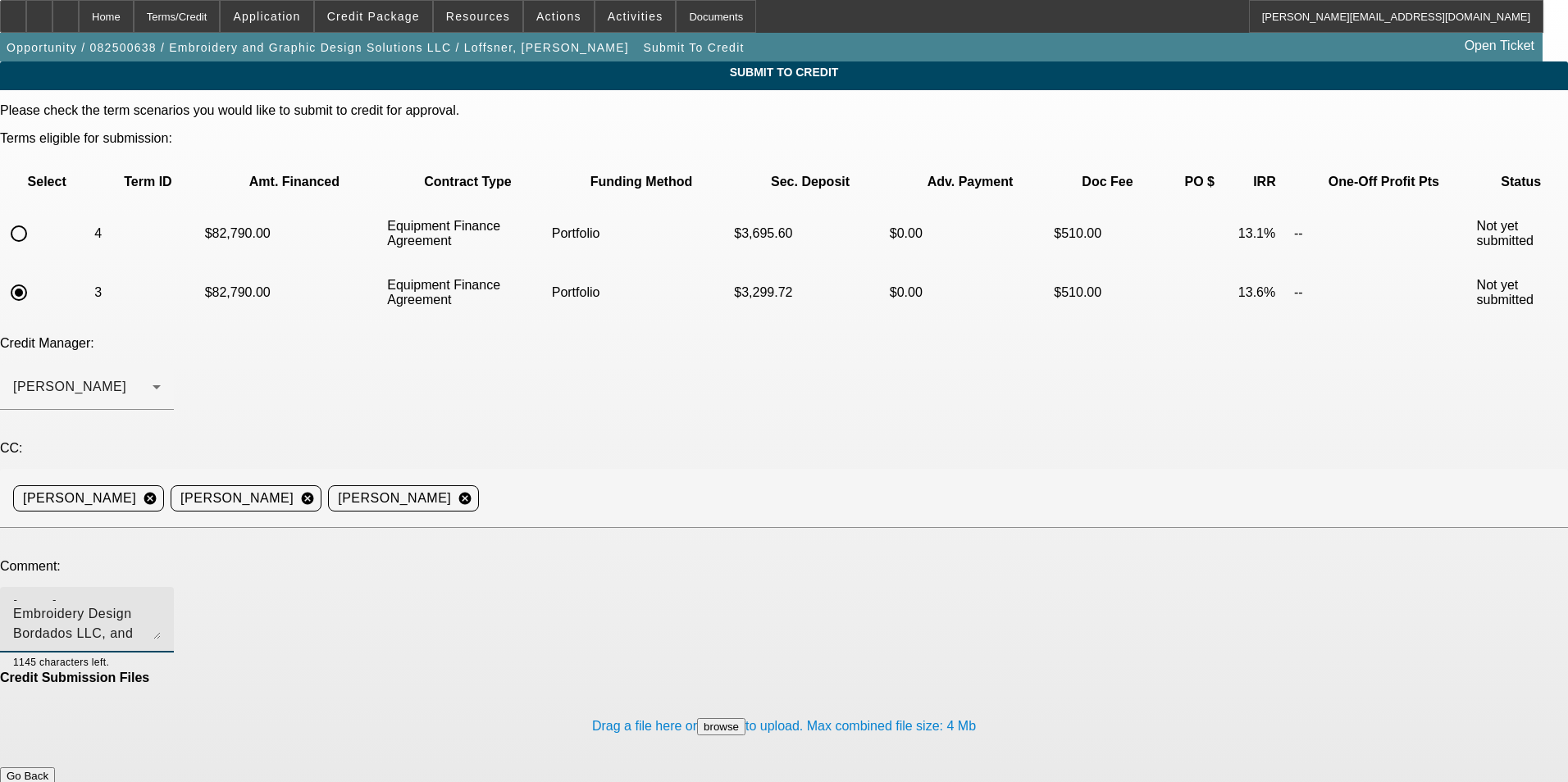
type textarea "Bill - This business was originally started by Wilson Loffsner in 2013 under th…"
click at [47, 781] on button "Submit" at bounding box center [23, 793] width 47 height 17
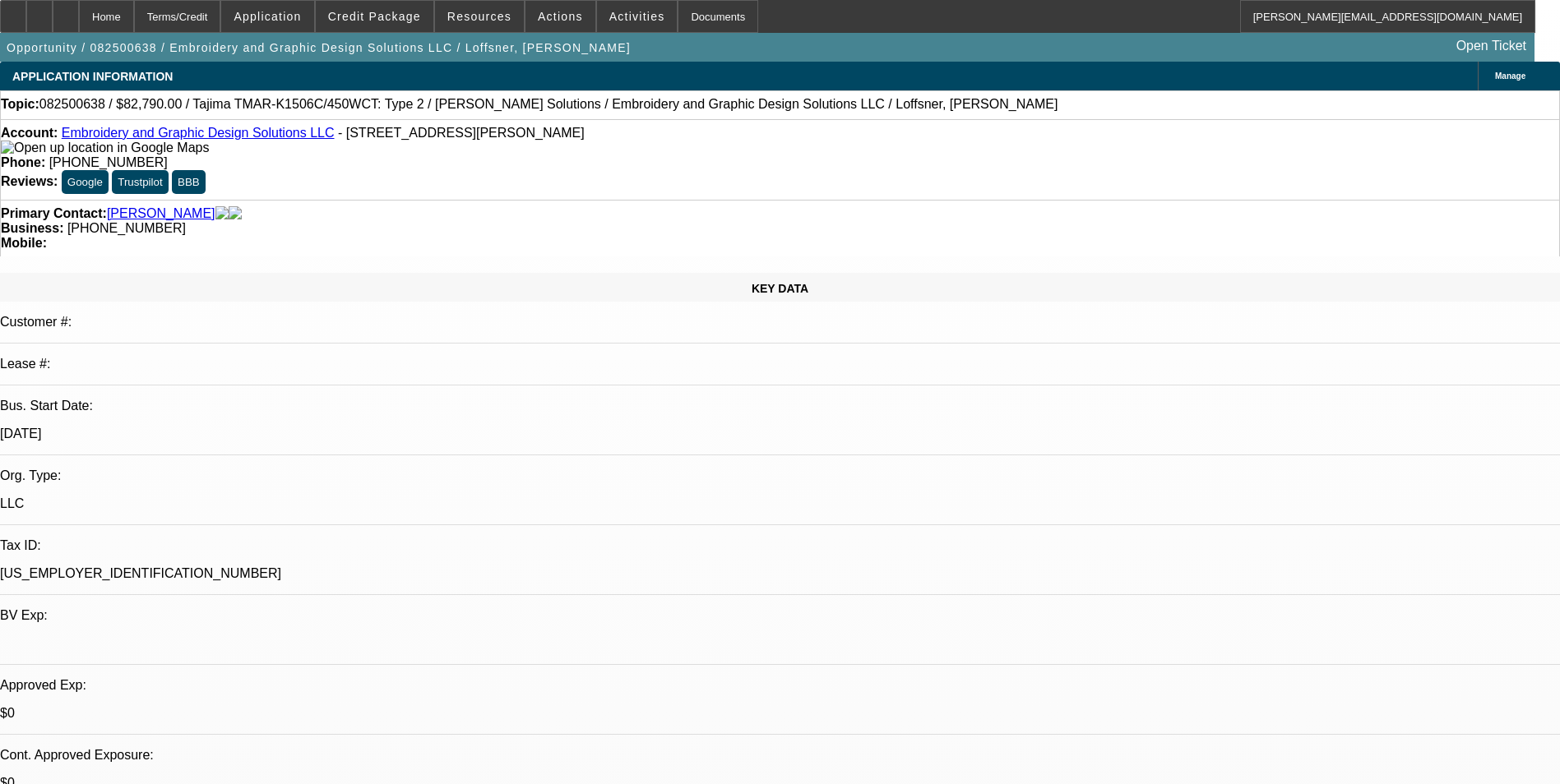
select select "0"
select select "2"
select select "0"
select select "6"
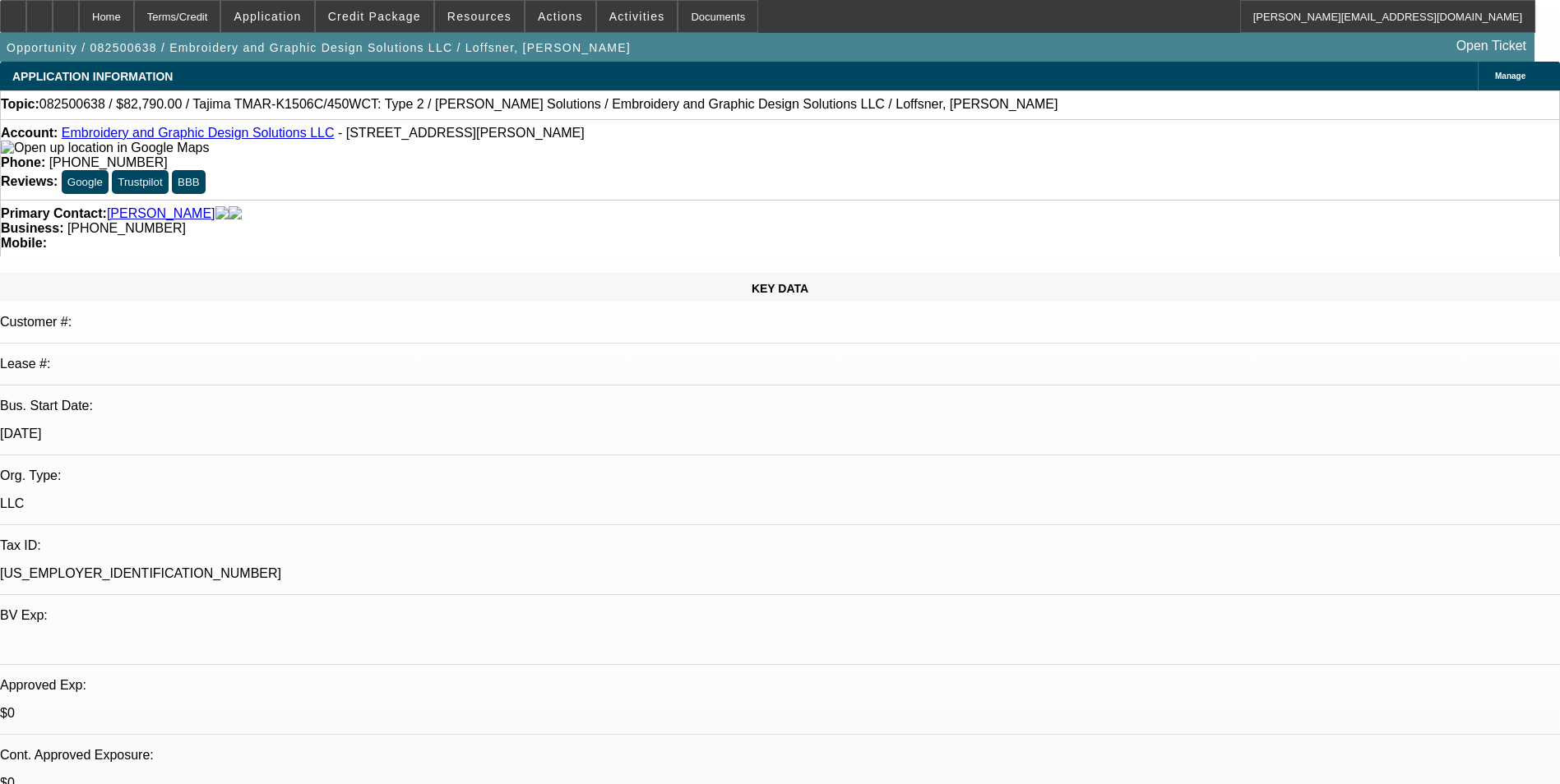
select select "0"
select select "2"
select select "0"
select select "6"
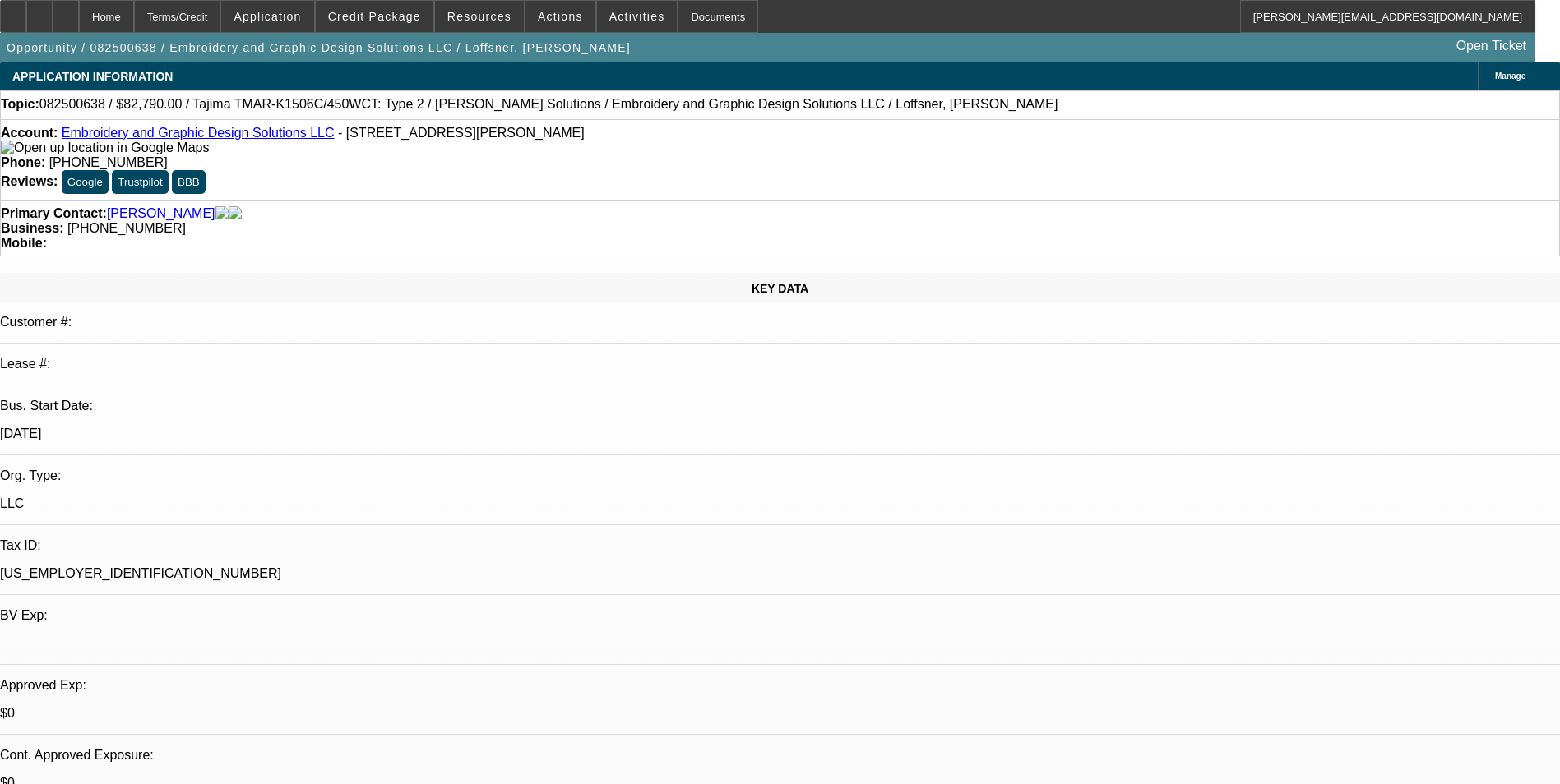
select select "0"
select select "2"
select select "0"
select select "6"
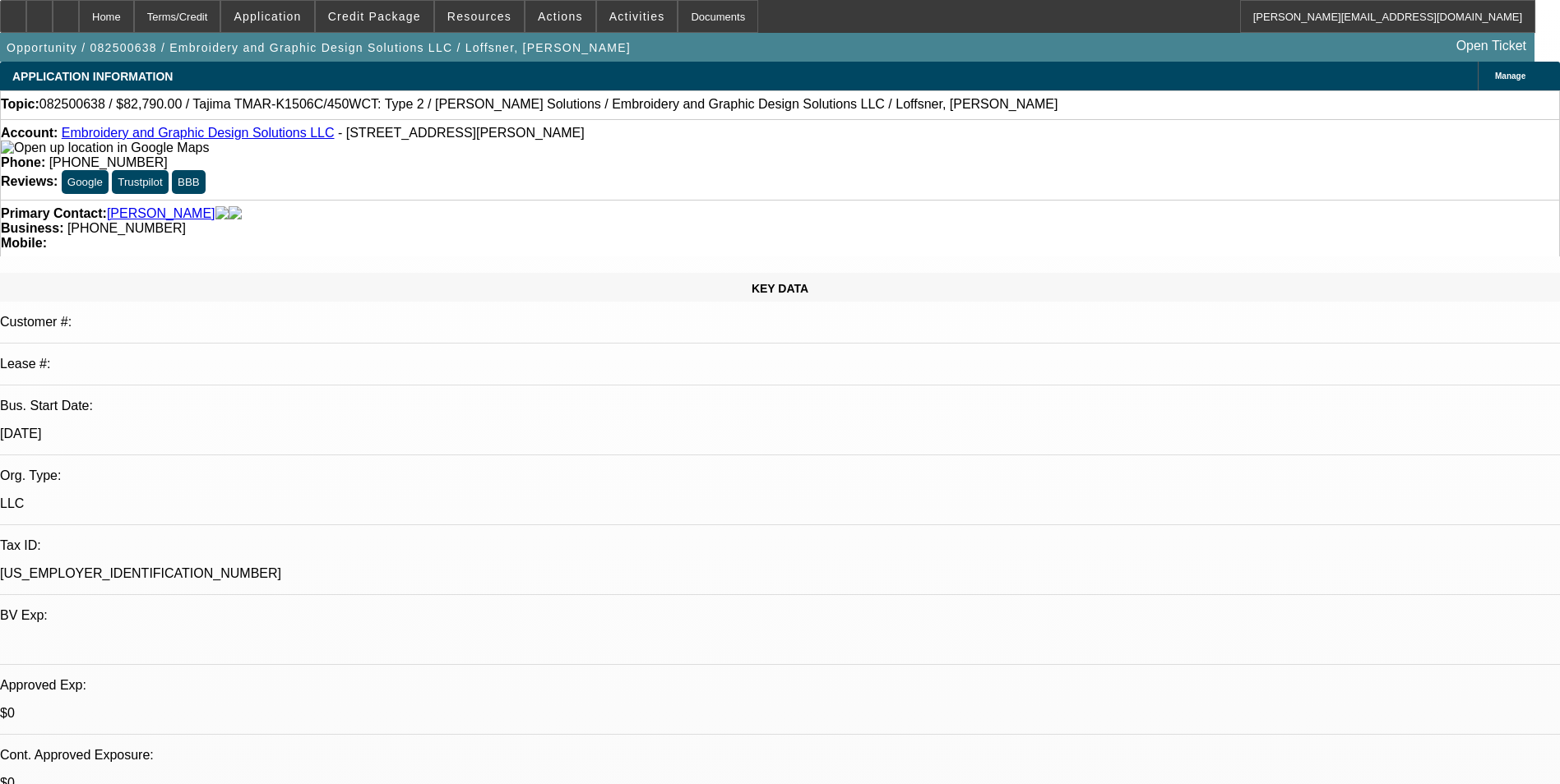
select select "0"
select select "2"
select select "0"
select select "6"
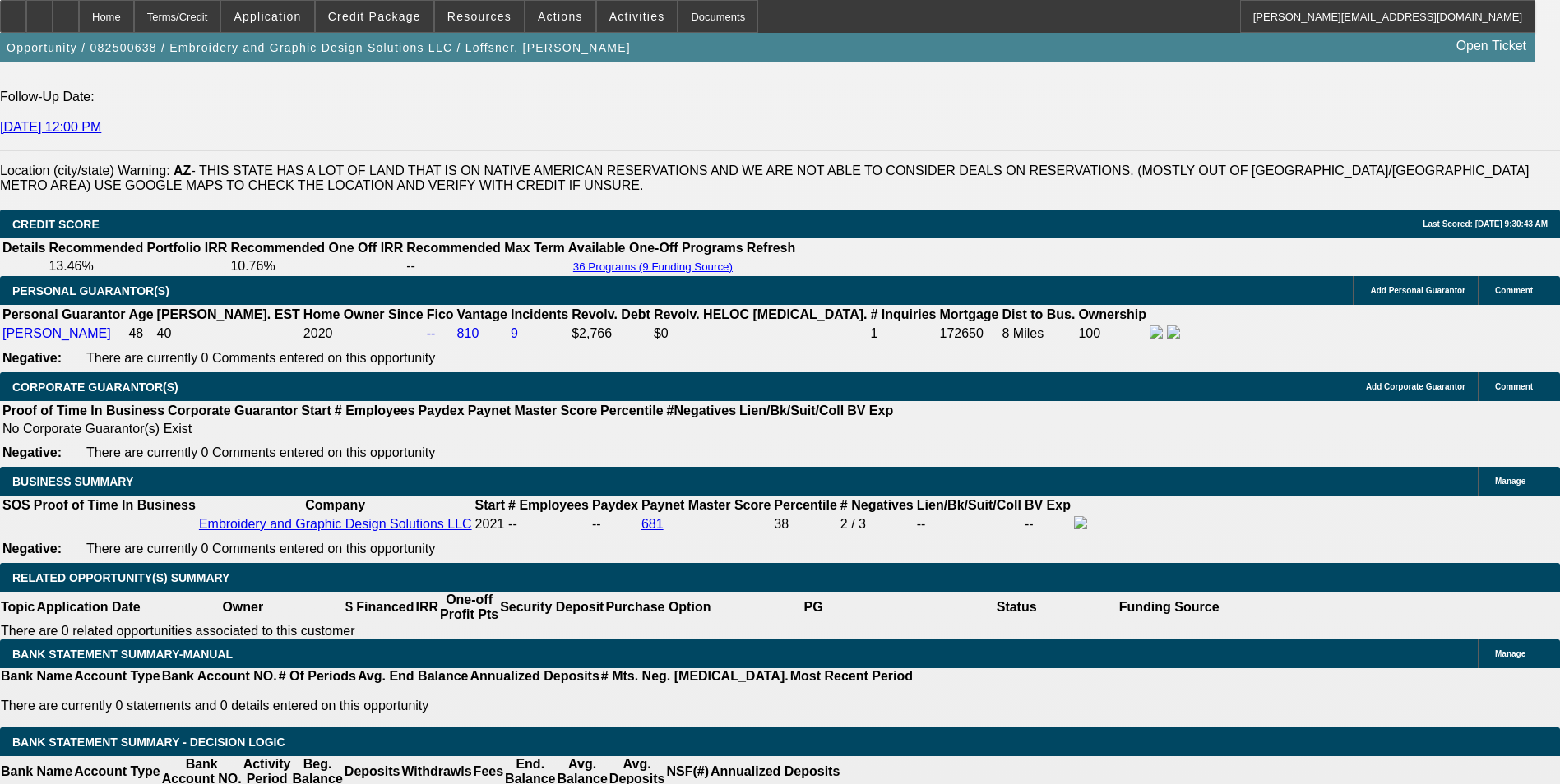
scroll to position [2302, 0]
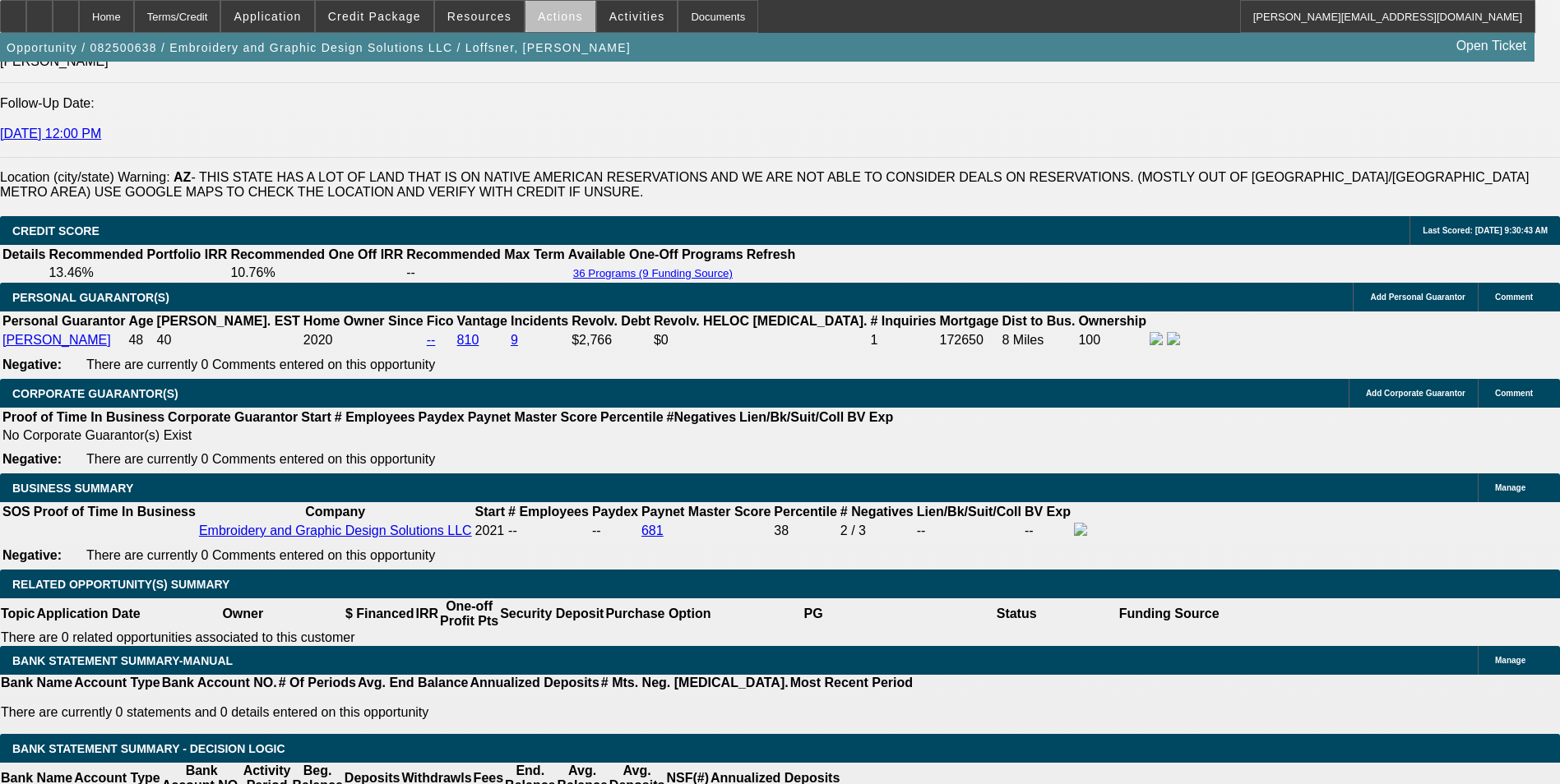
click at [553, 22] on span "Actions" at bounding box center [560, 17] width 45 height 14
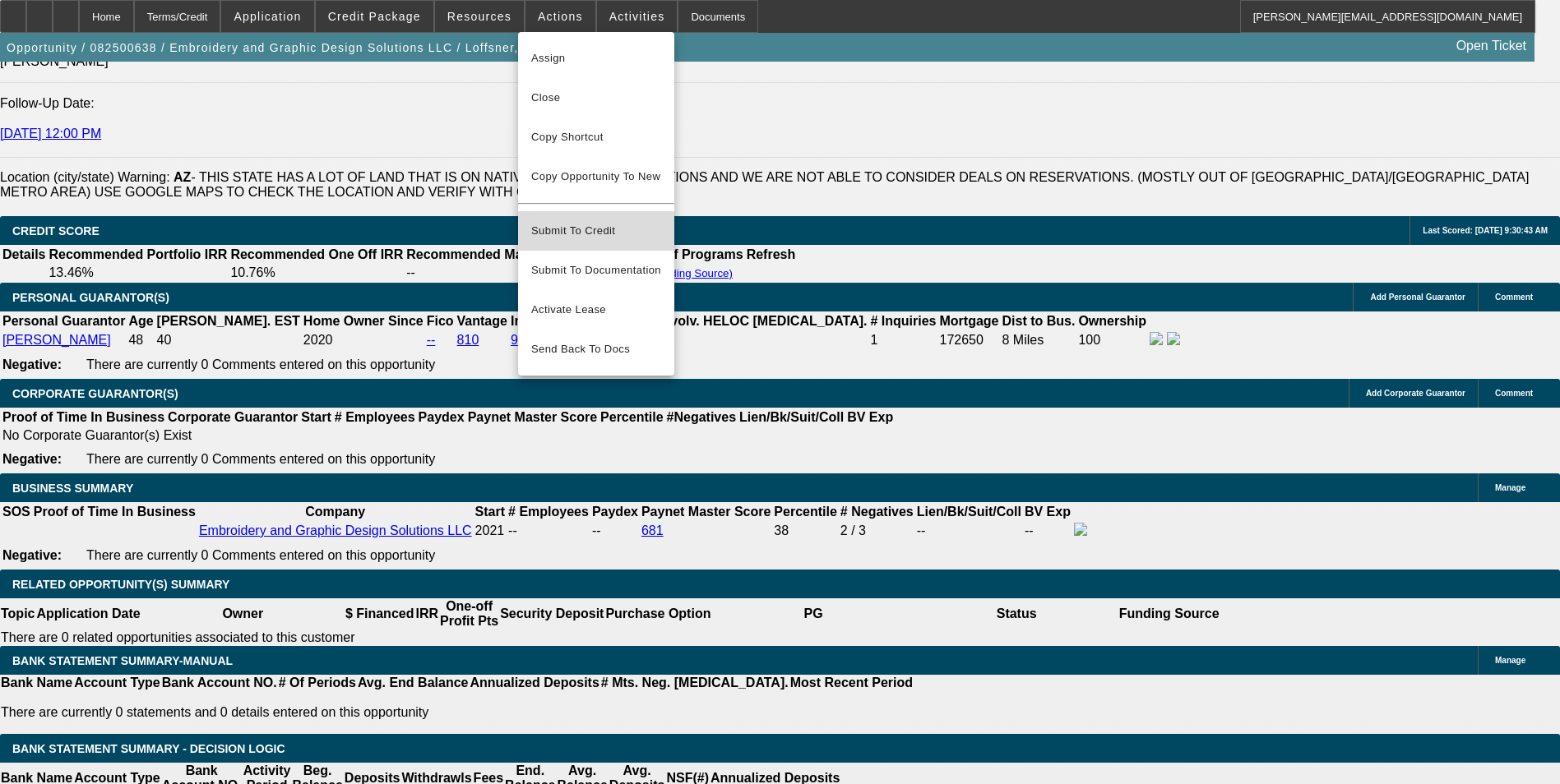
click at [609, 221] on span "Submit To Credit" at bounding box center [596, 231] width 130 height 20
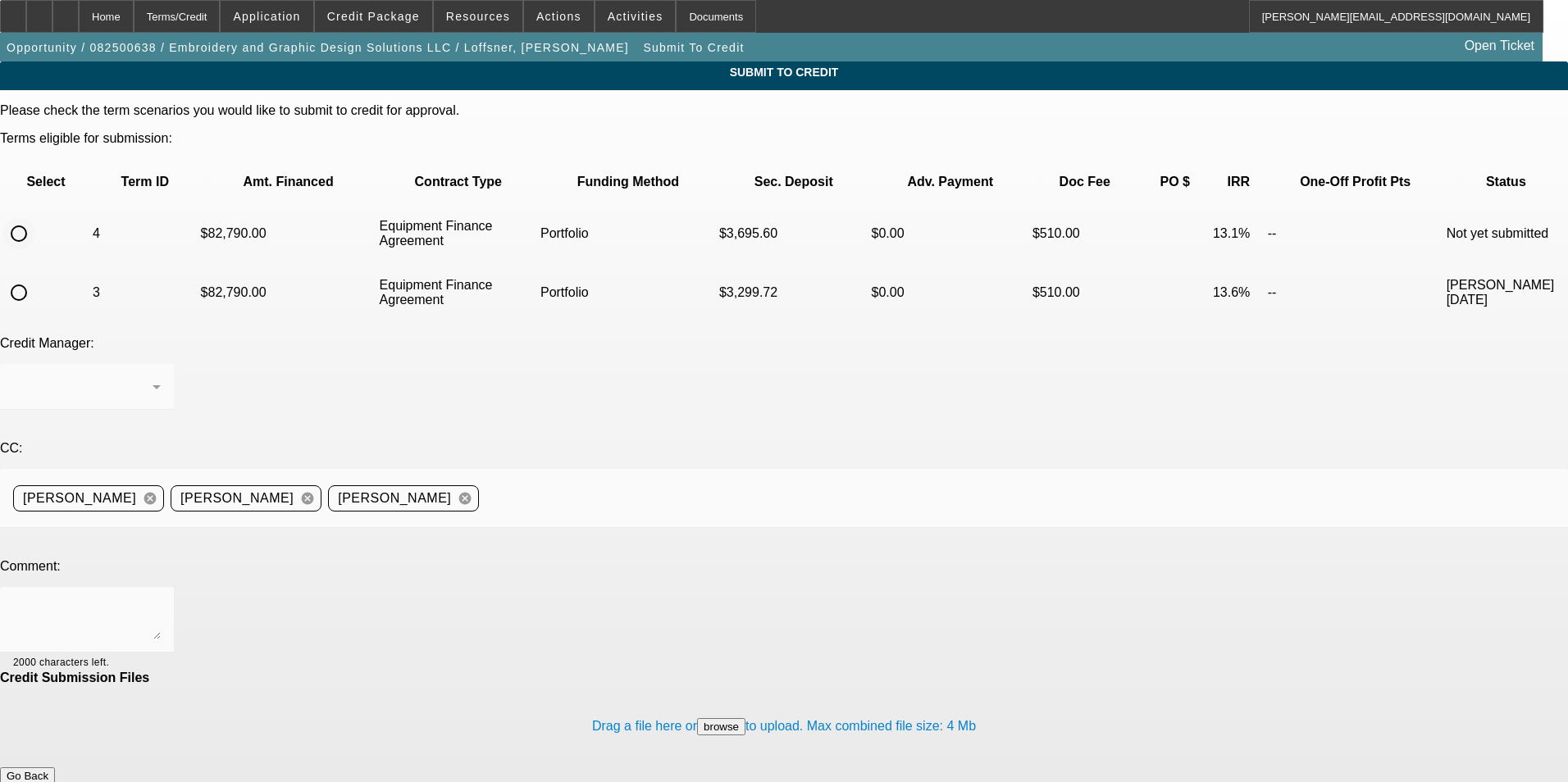
click at [36, 218] on input "radio" at bounding box center [19, 234] width 33 height 33
radio input "true"
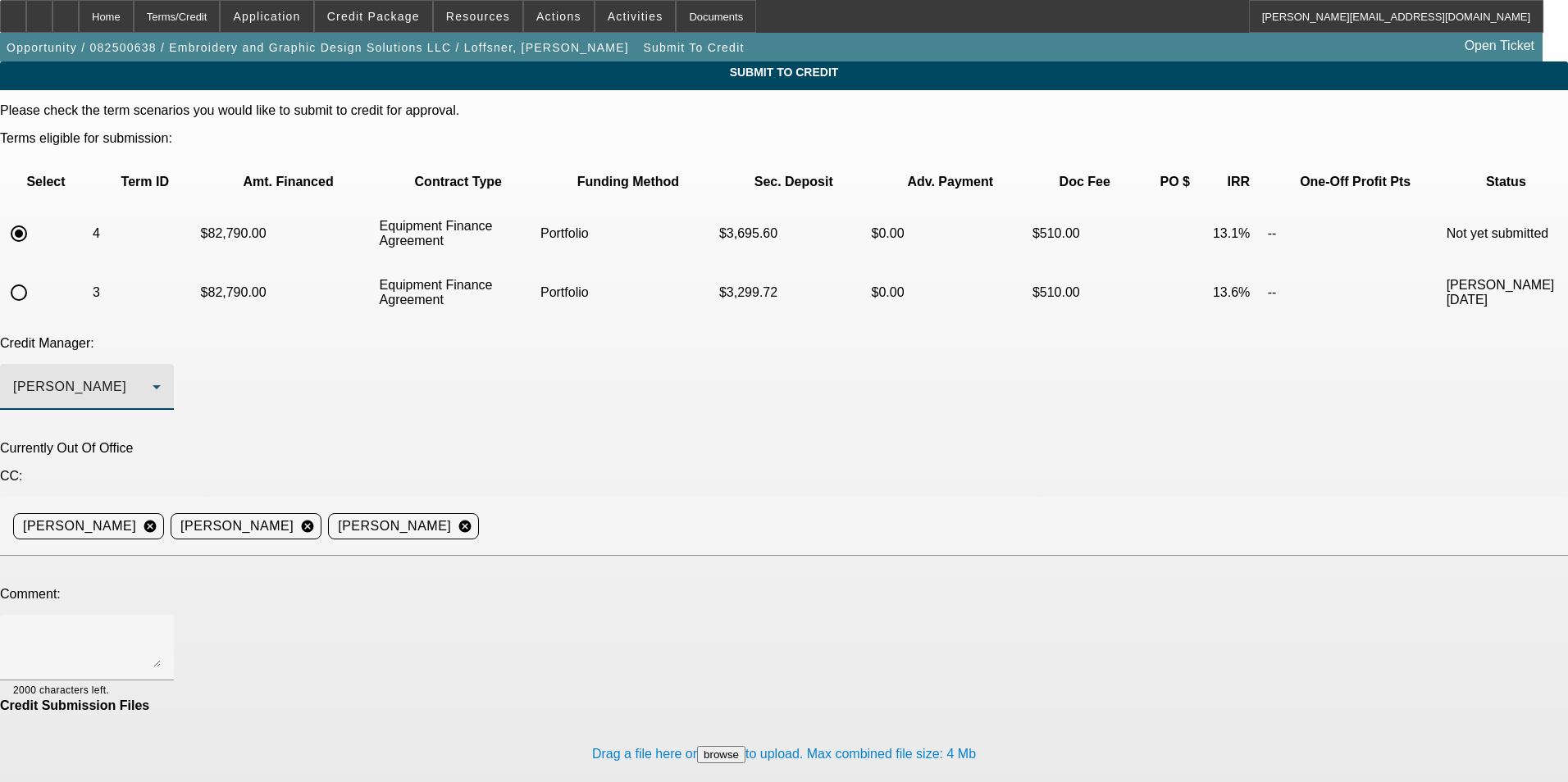
click at [152, 377] on div "Arida, George" at bounding box center [83, 387] width 140 height 19
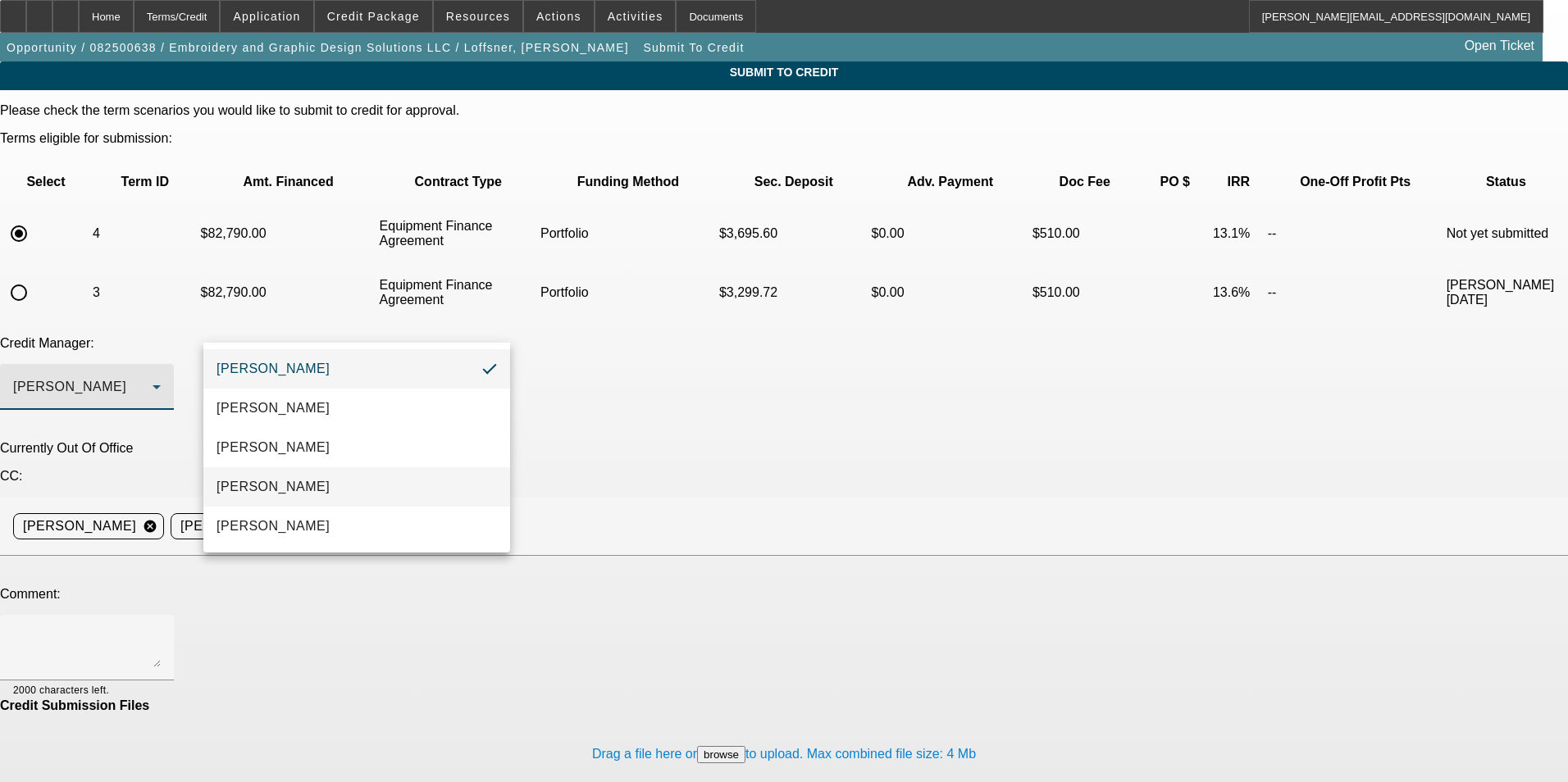
click at [315, 489] on mat-option "Magner, Bill" at bounding box center [356, 487] width 306 height 40
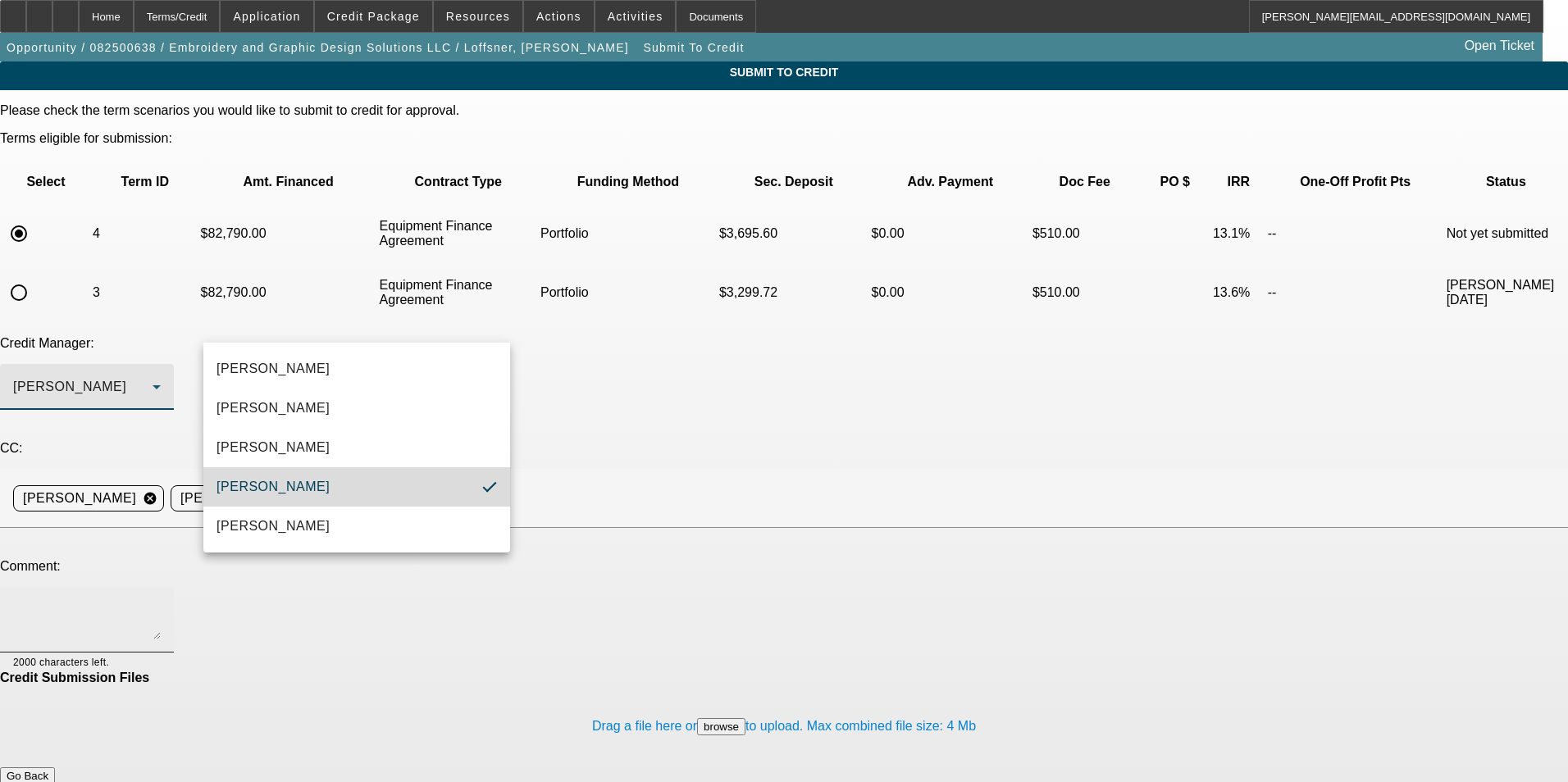
click at [161, 600] on textarea at bounding box center [87, 620] width 147 height 40
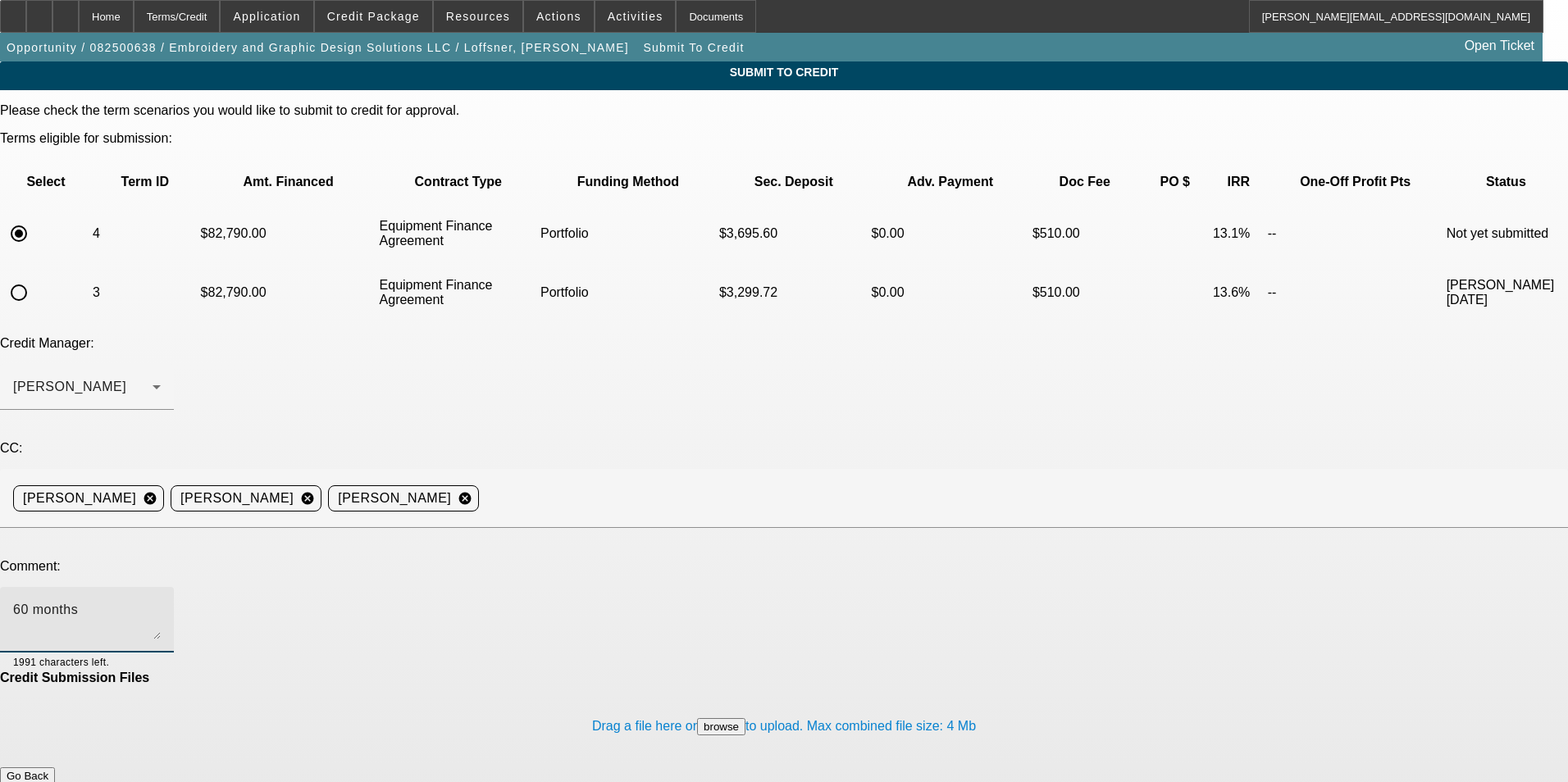
type textarea "60 months"
click at [47, 781] on button "Submit" at bounding box center [23, 793] width 47 height 17
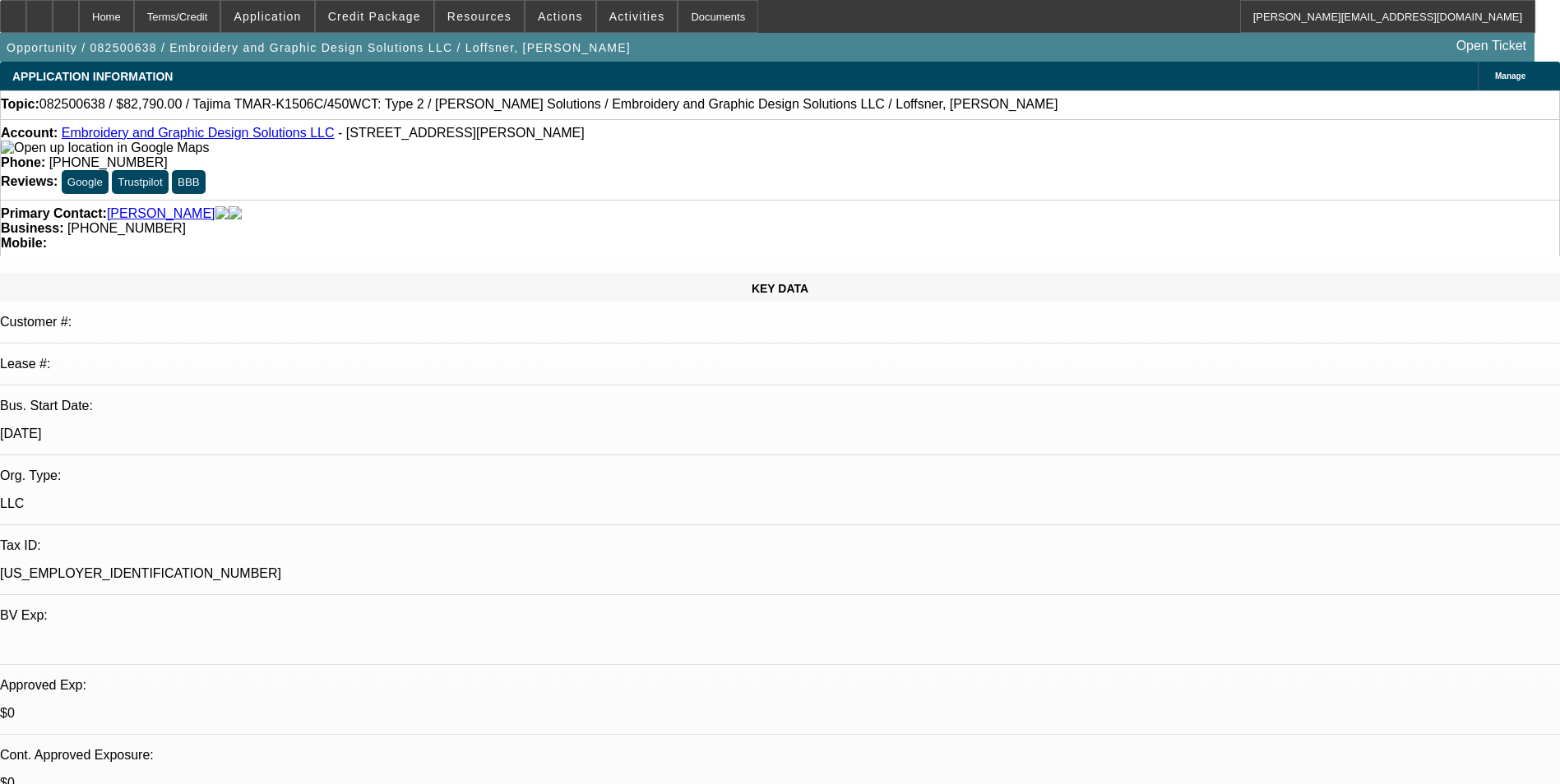
select select "0"
select select "2"
select select "0"
select select "6"
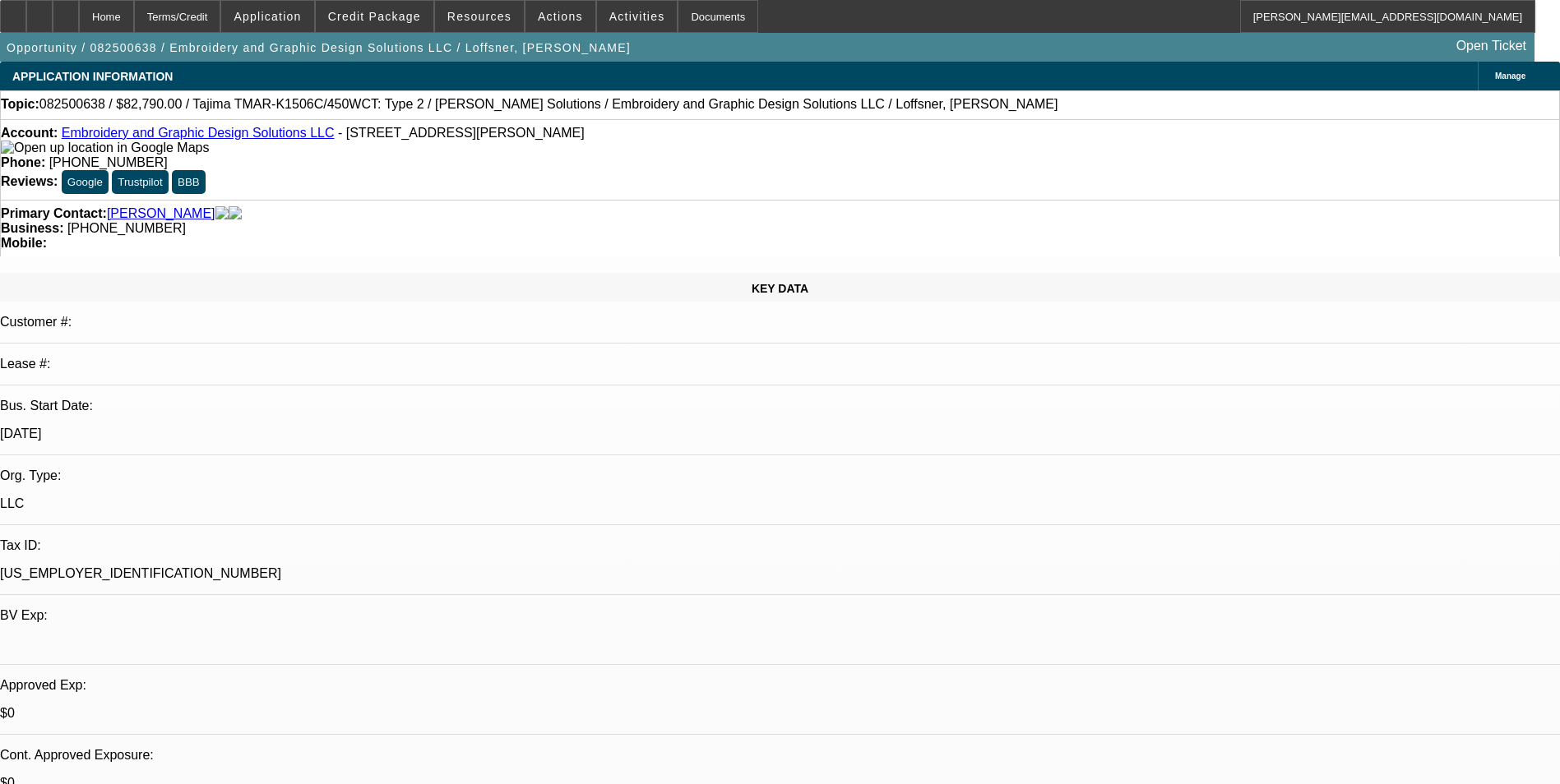
select select "0"
select select "2"
select select "0"
select select "6"
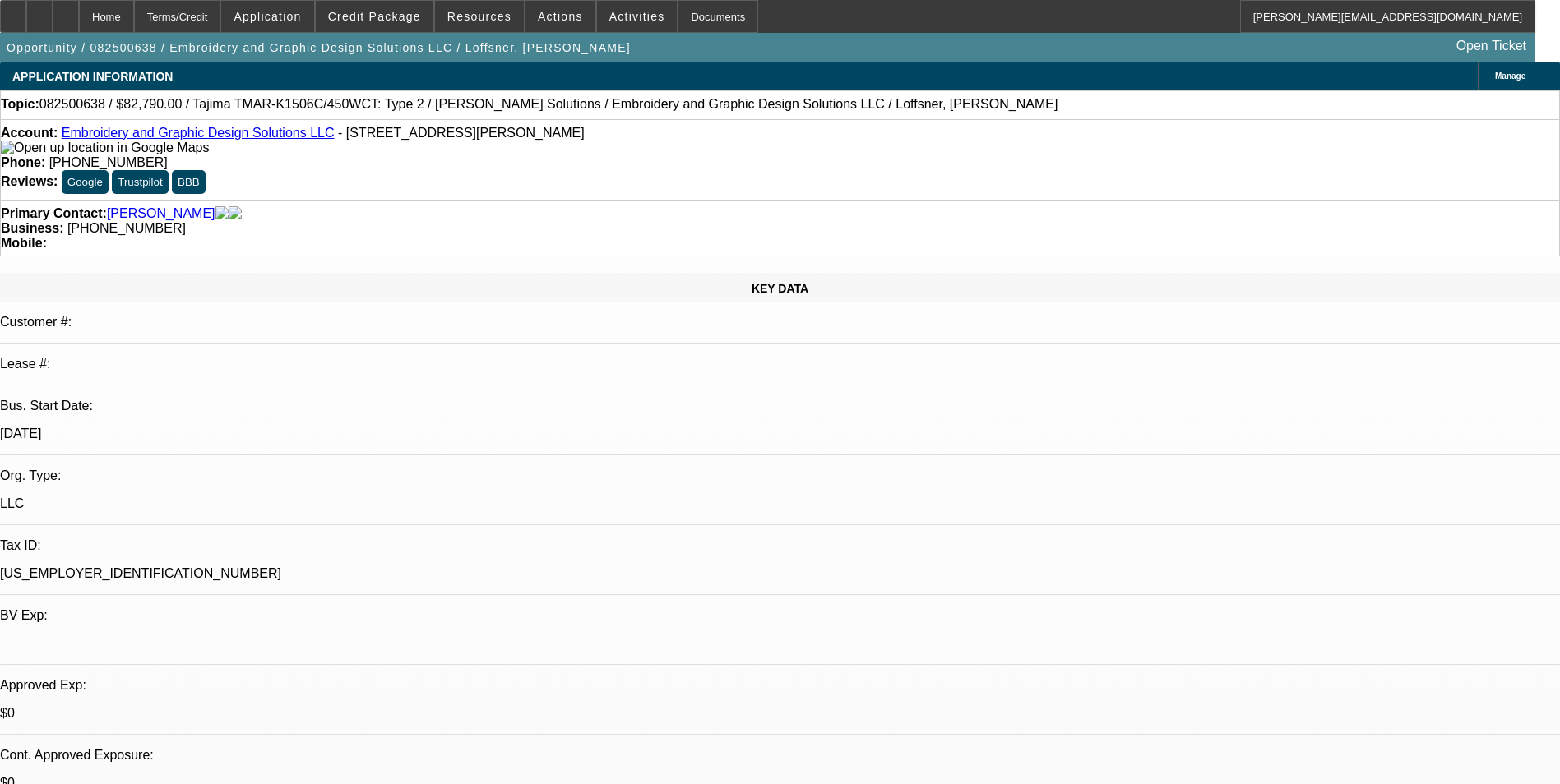
select select "0"
select select "2"
select select "0"
select select "6"
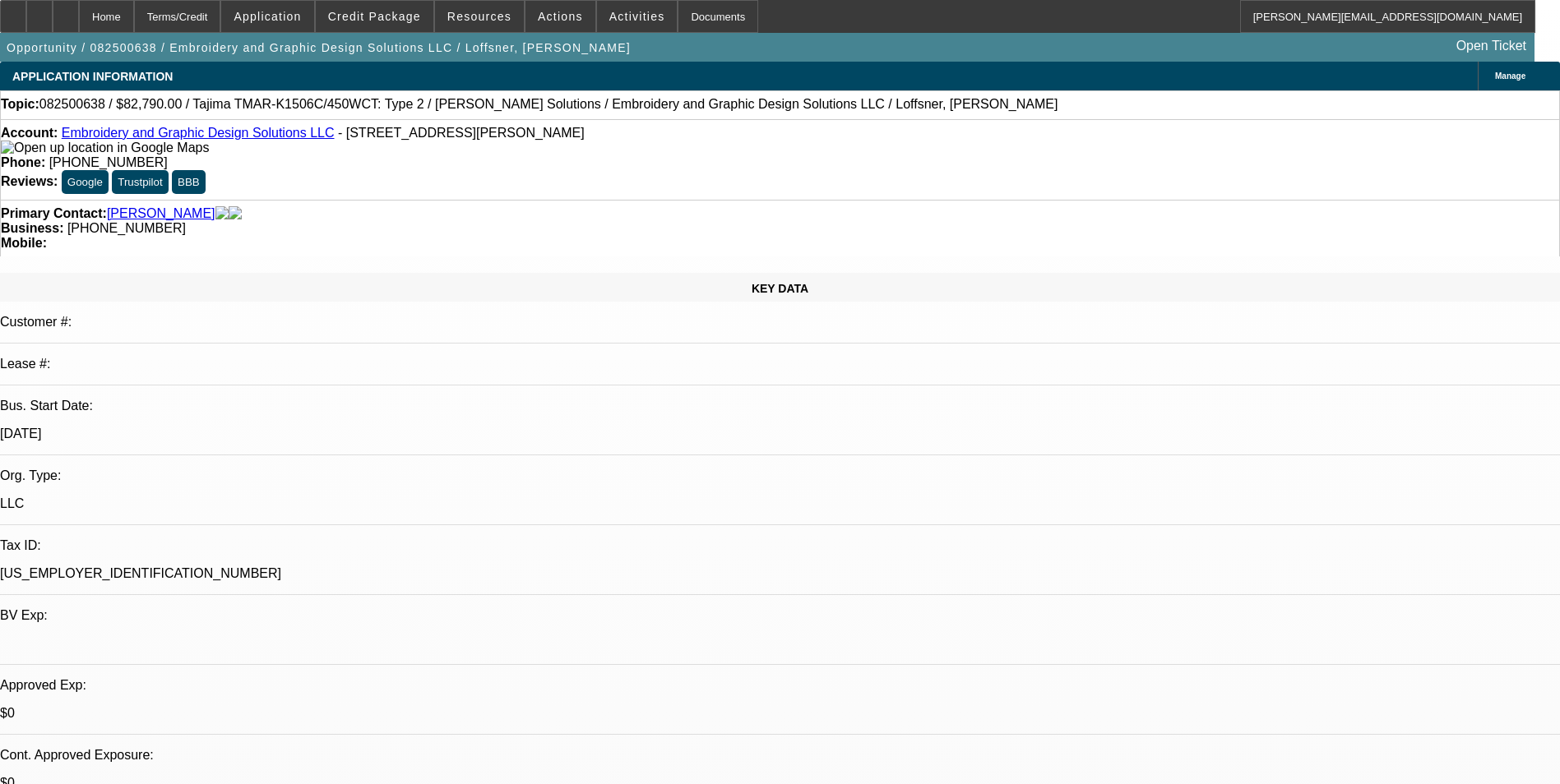
select select "0"
select select "2"
select select "0"
select select "6"
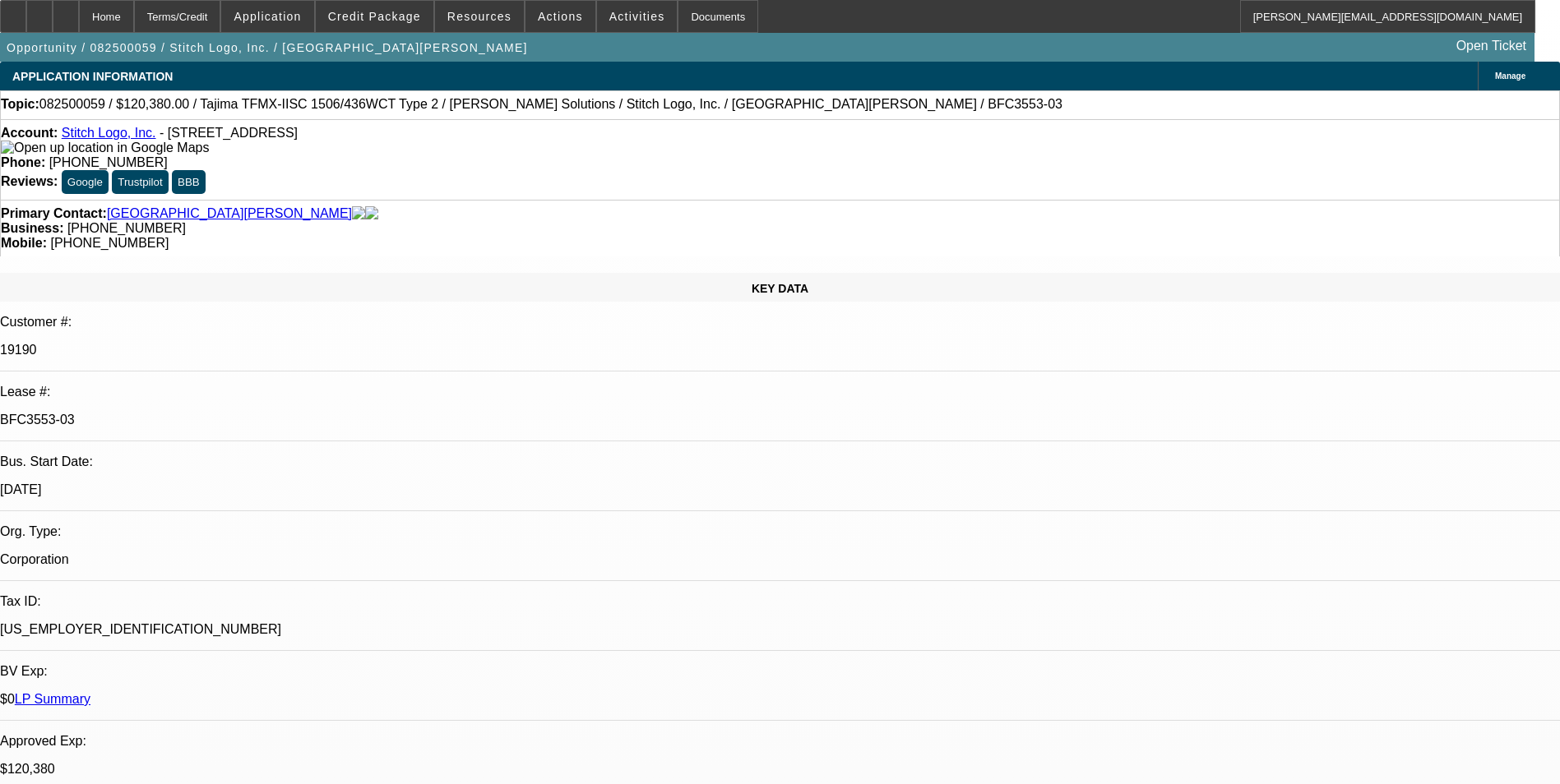
select select "0"
select select "2"
select select "0"
select select "2"
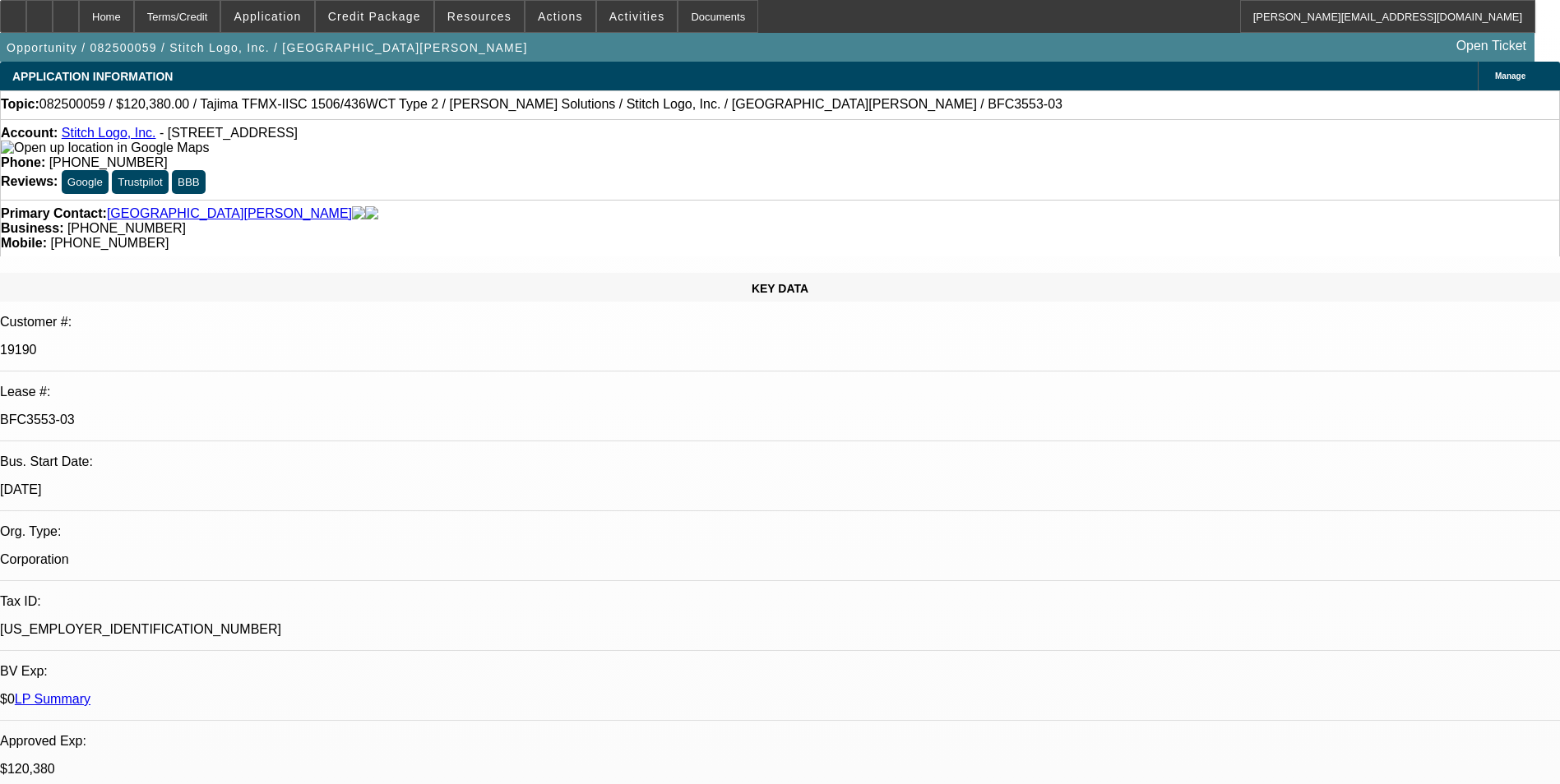
select select "0"
select select "2"
select select "0"
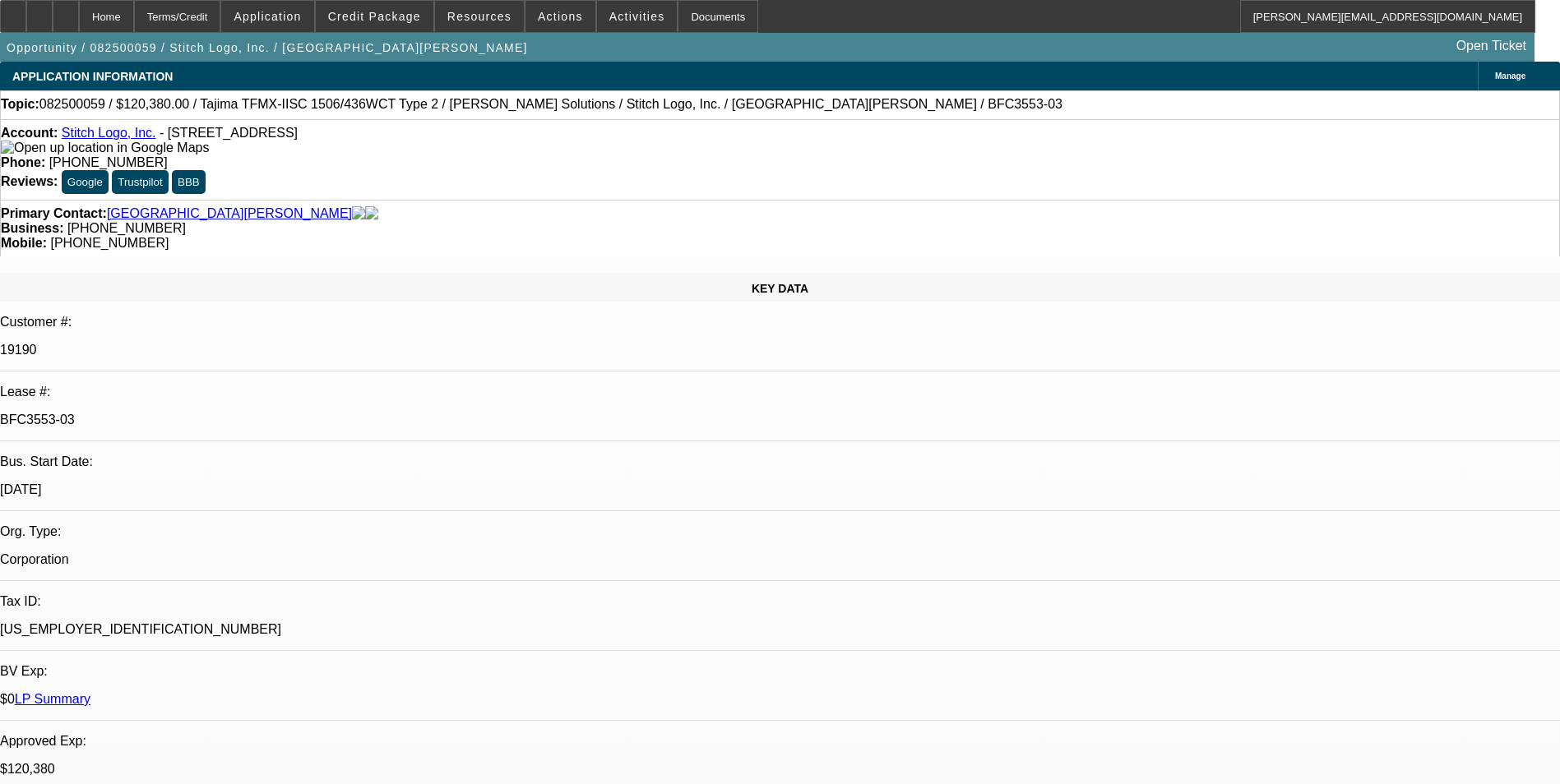
select select "2"
select select "0"
select select "1"
select select "2"
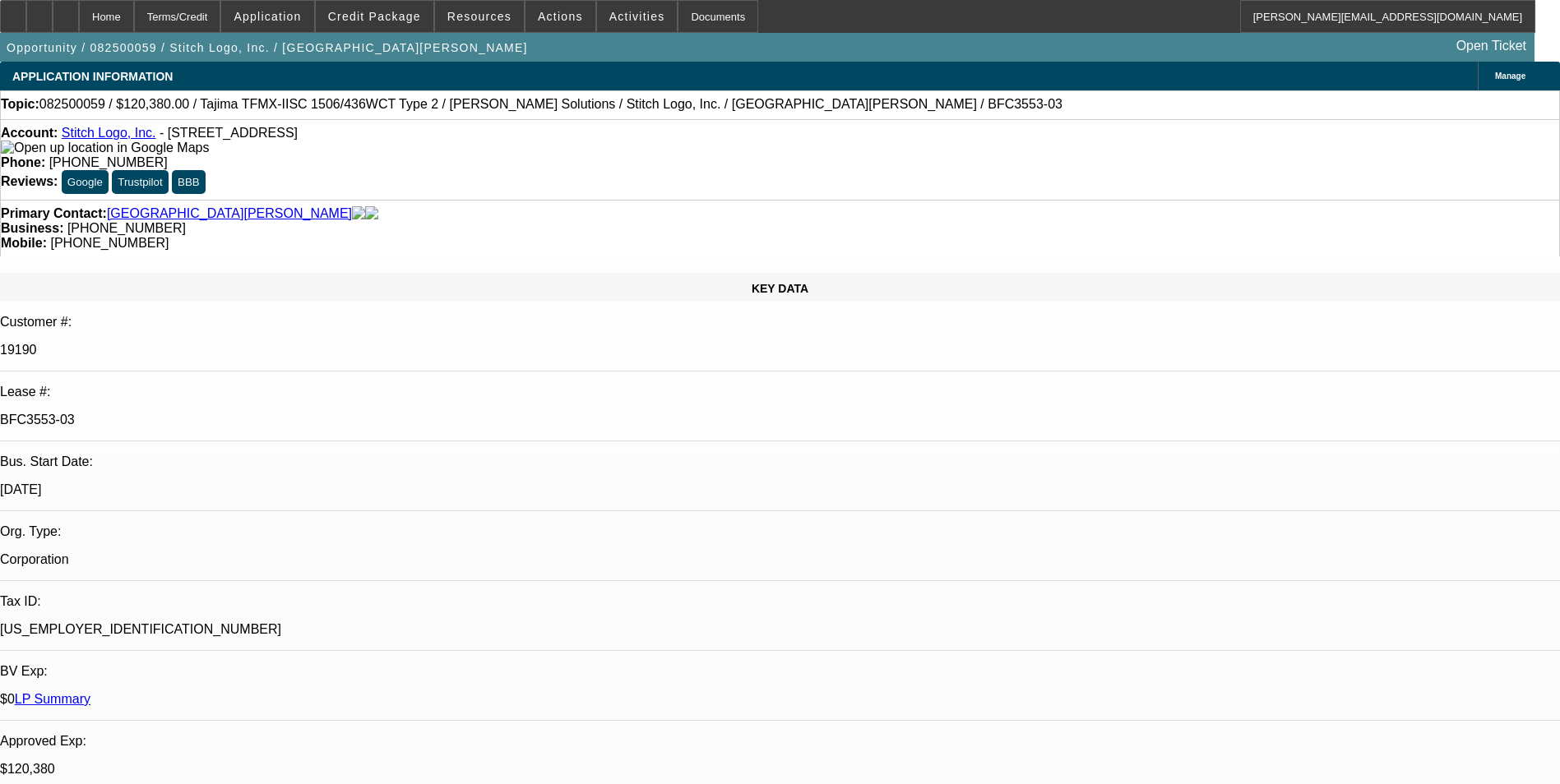
select select "1"
select select "2"
select select "1"
select select "2"
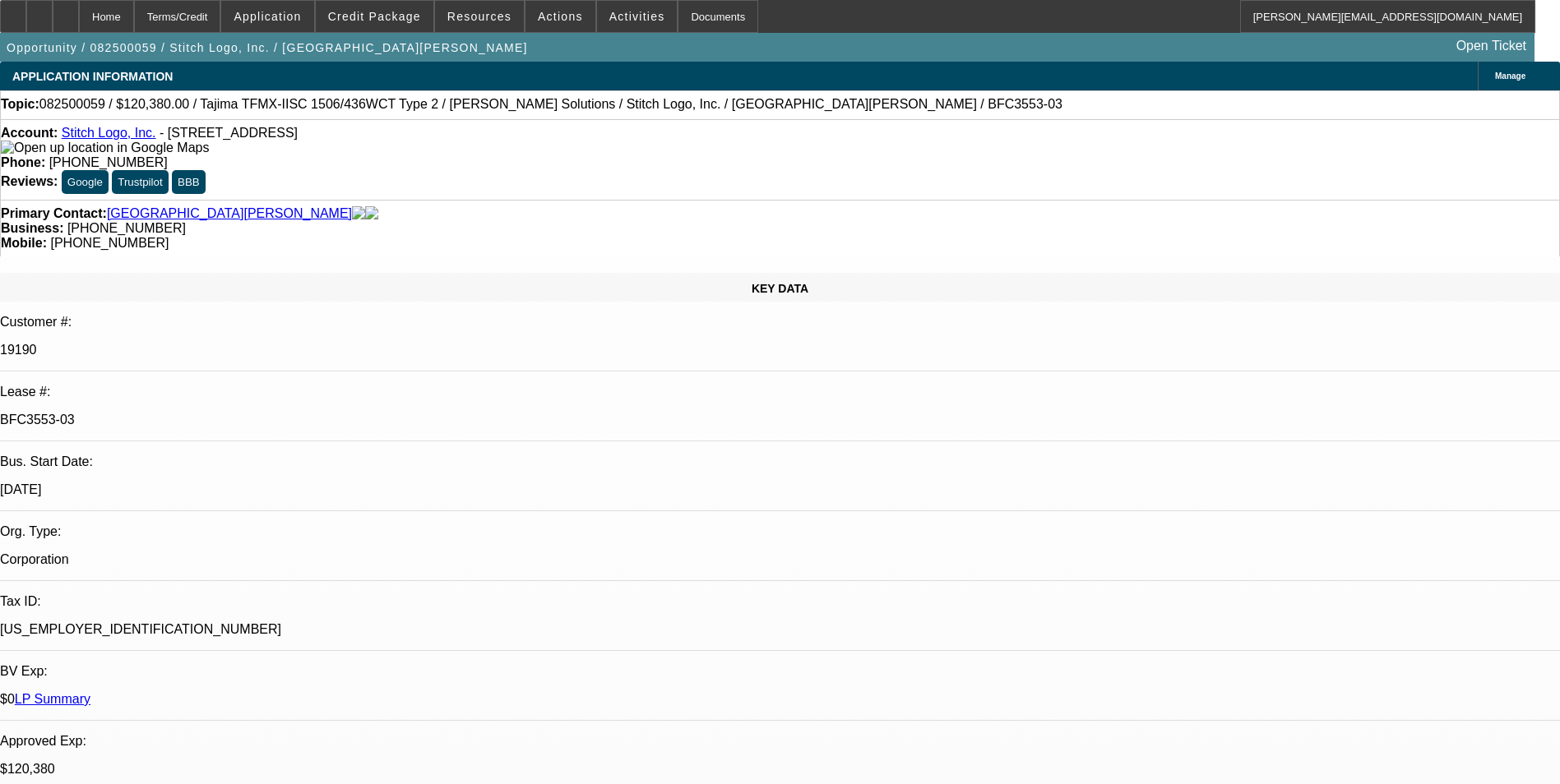
select select "2"
select select "1"
select select "2"
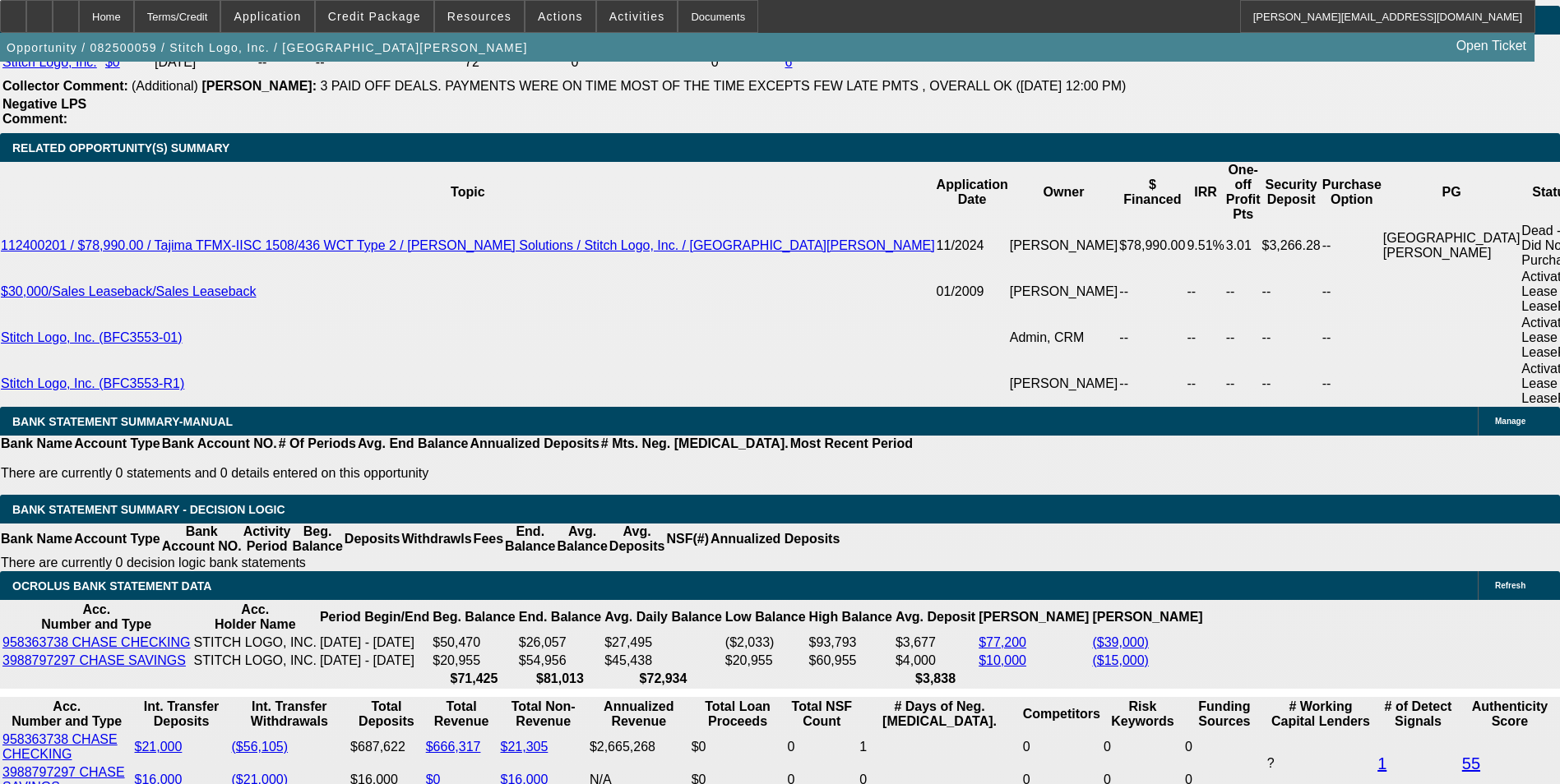
scroll to position [2960, 0]
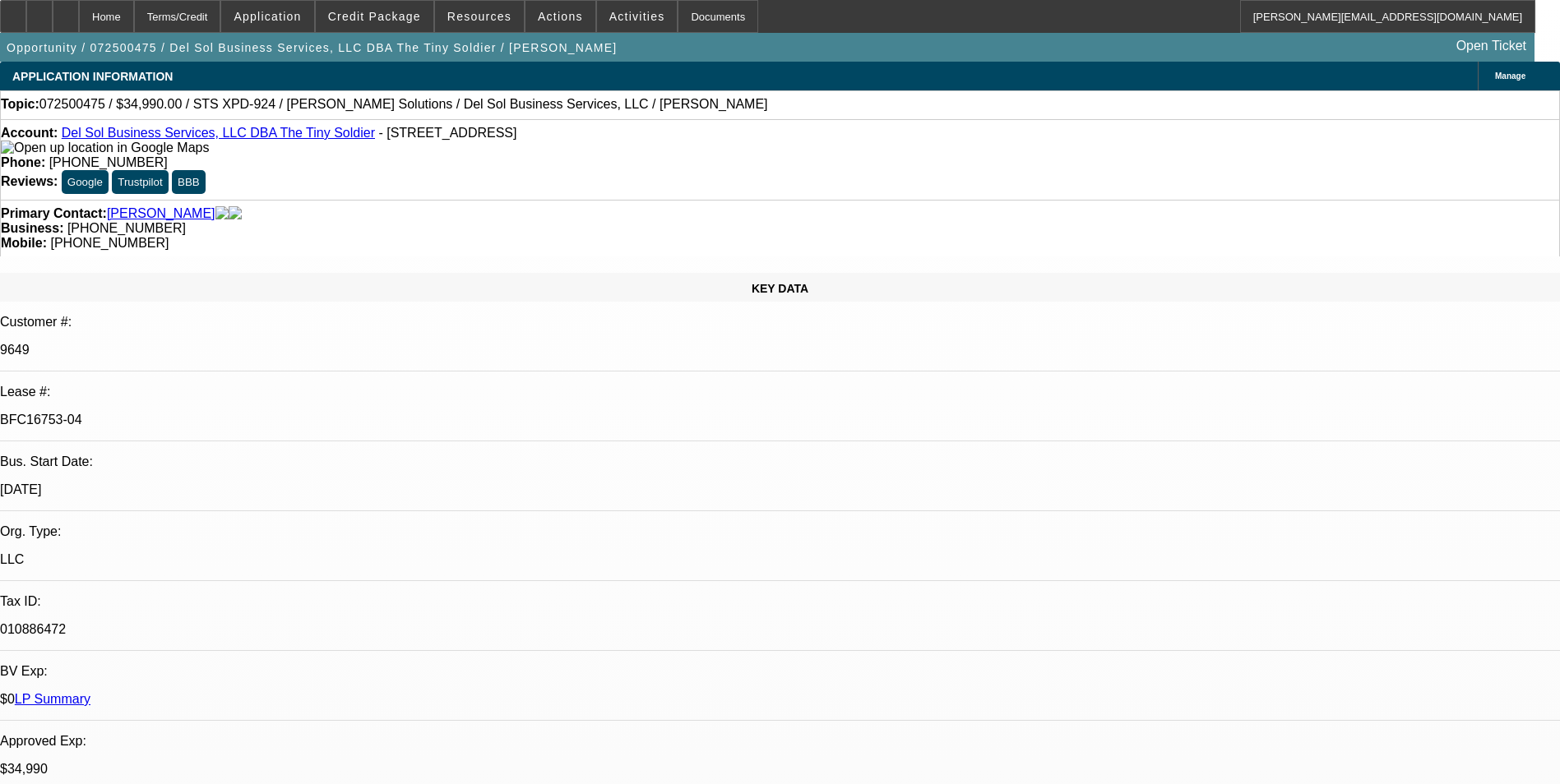
select select "0"
select select "2"
select select "0"
select select "2"
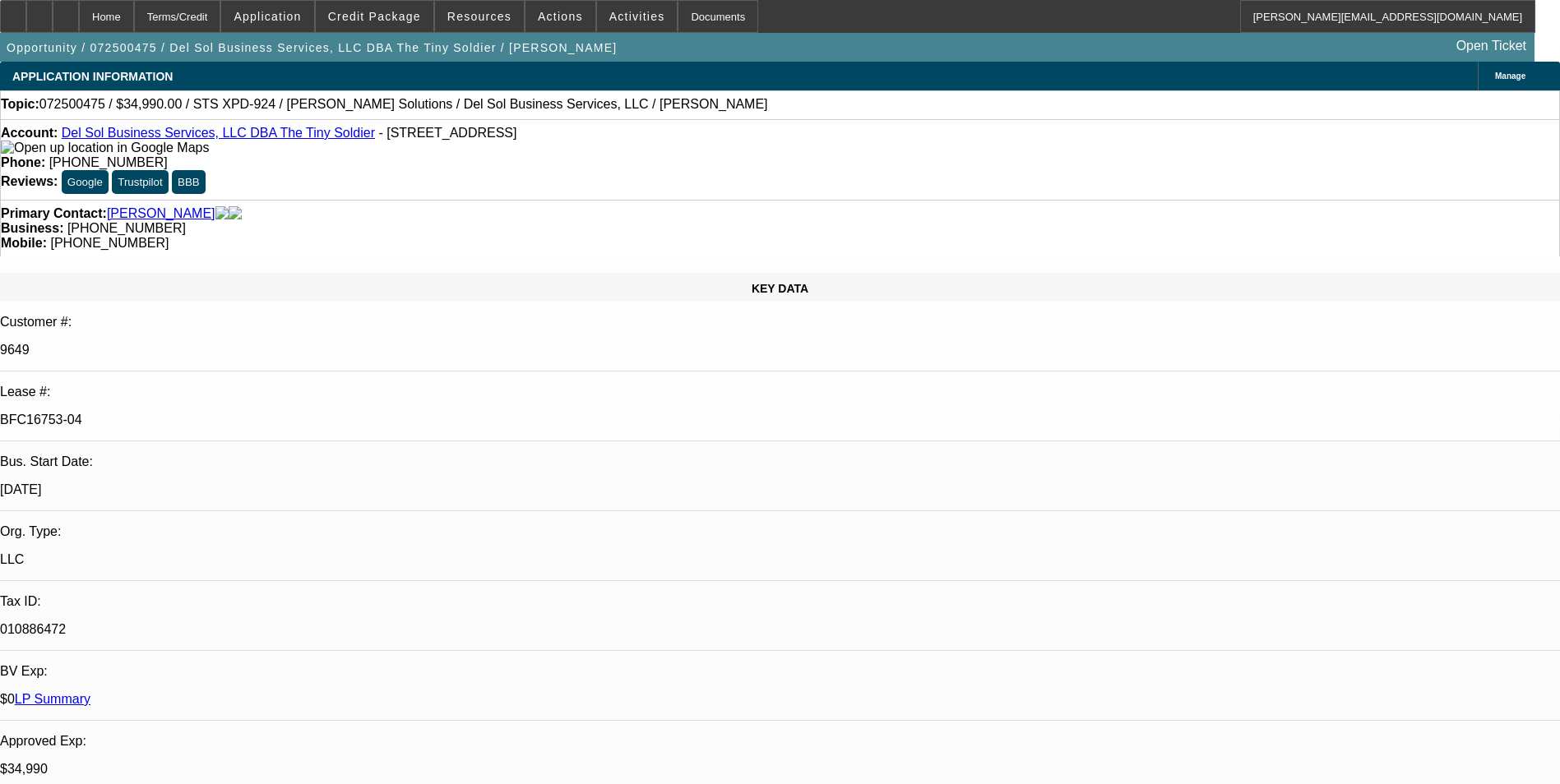
select select "0"
select select "2"
select select "0"
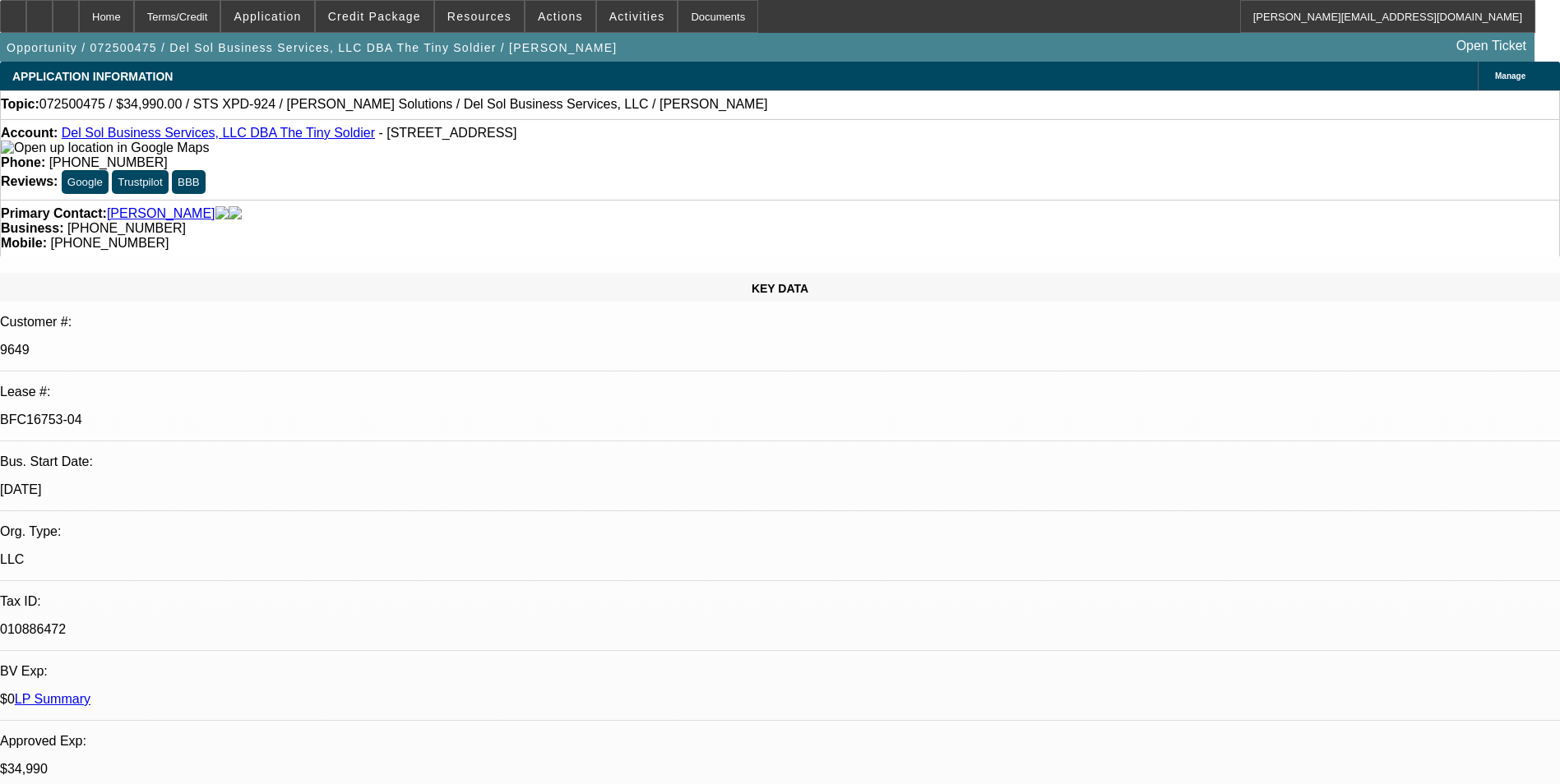
select select "2"
select select "0"
select select "1"
select select "2"
select select "6"
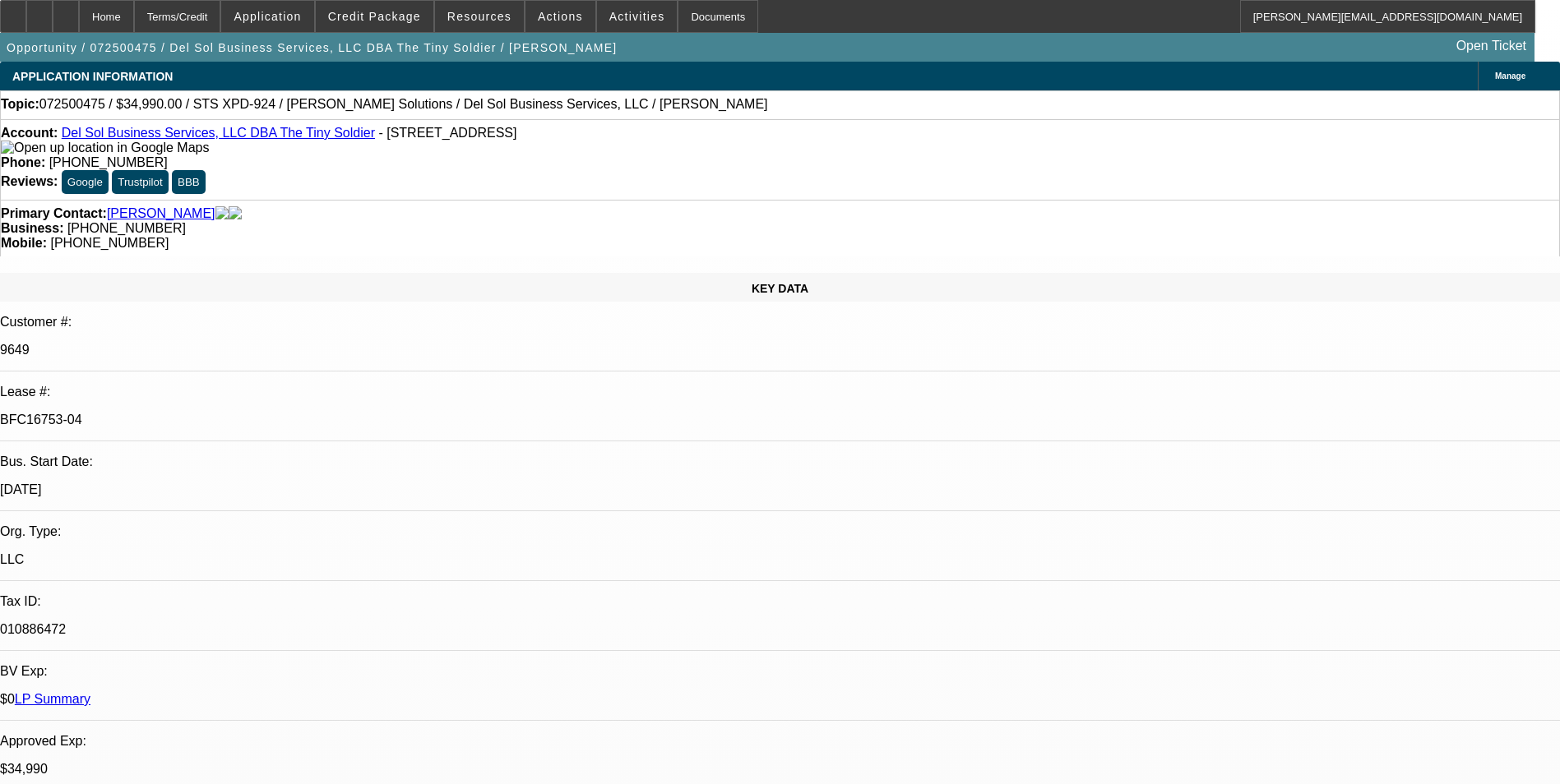
select select "1"
select select "2"
select select "6"
select select "1"
select select "2"
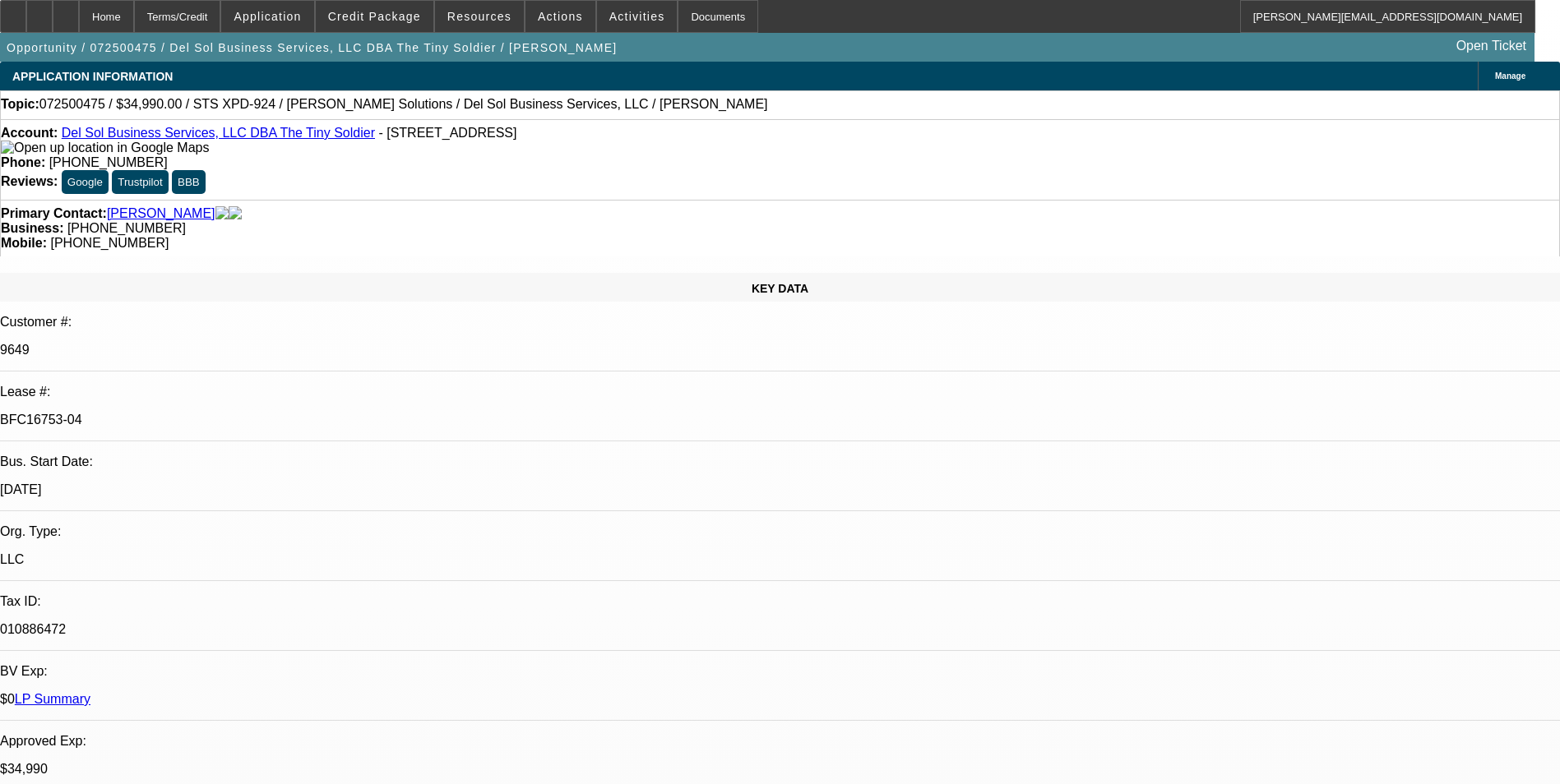
select select "6"
select select "1"
select select "2"
select select "6"
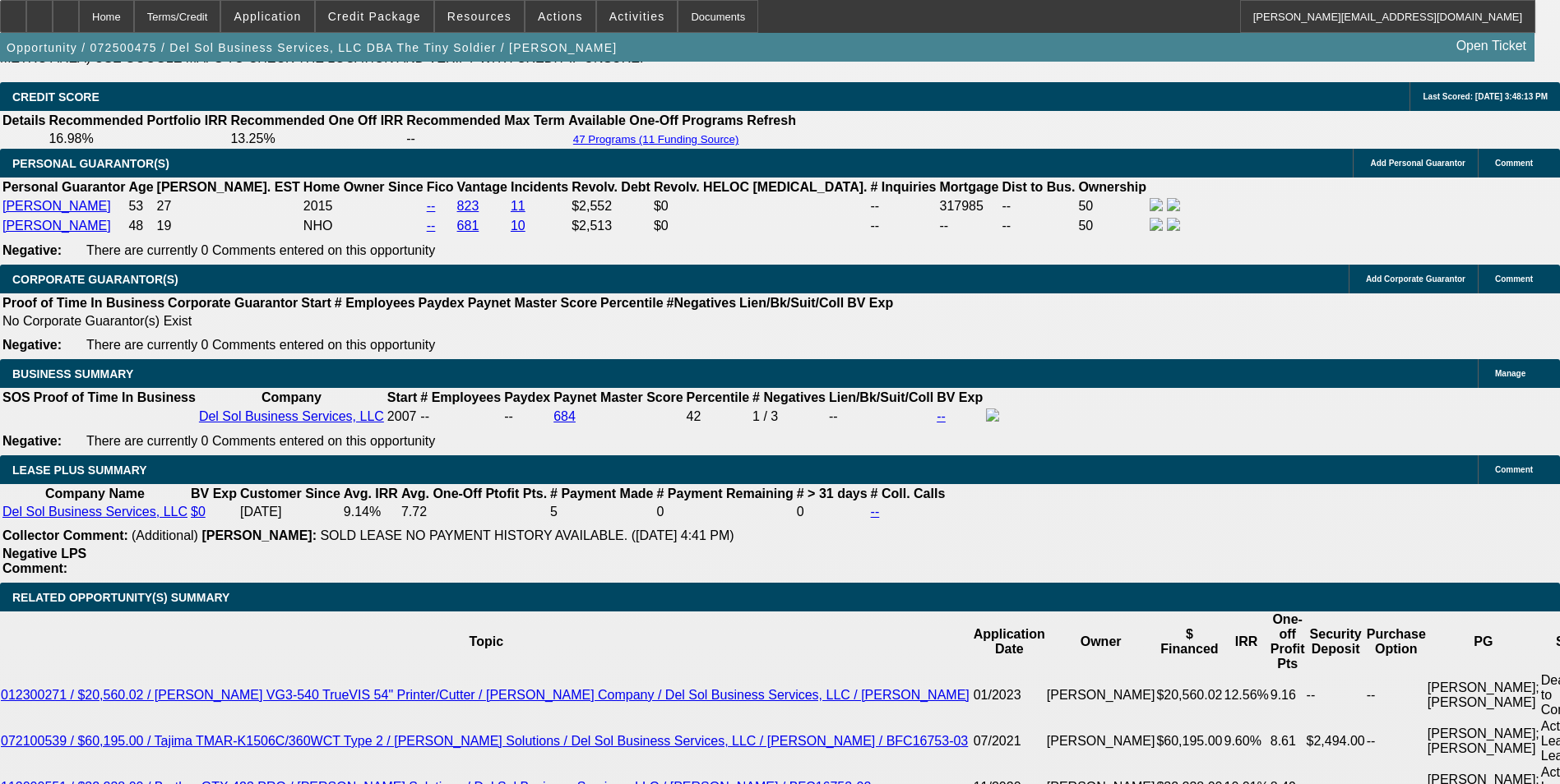
scroll to position [2960, 0]
